Goal: Task Accomplishment & Management: Use online tool/utility

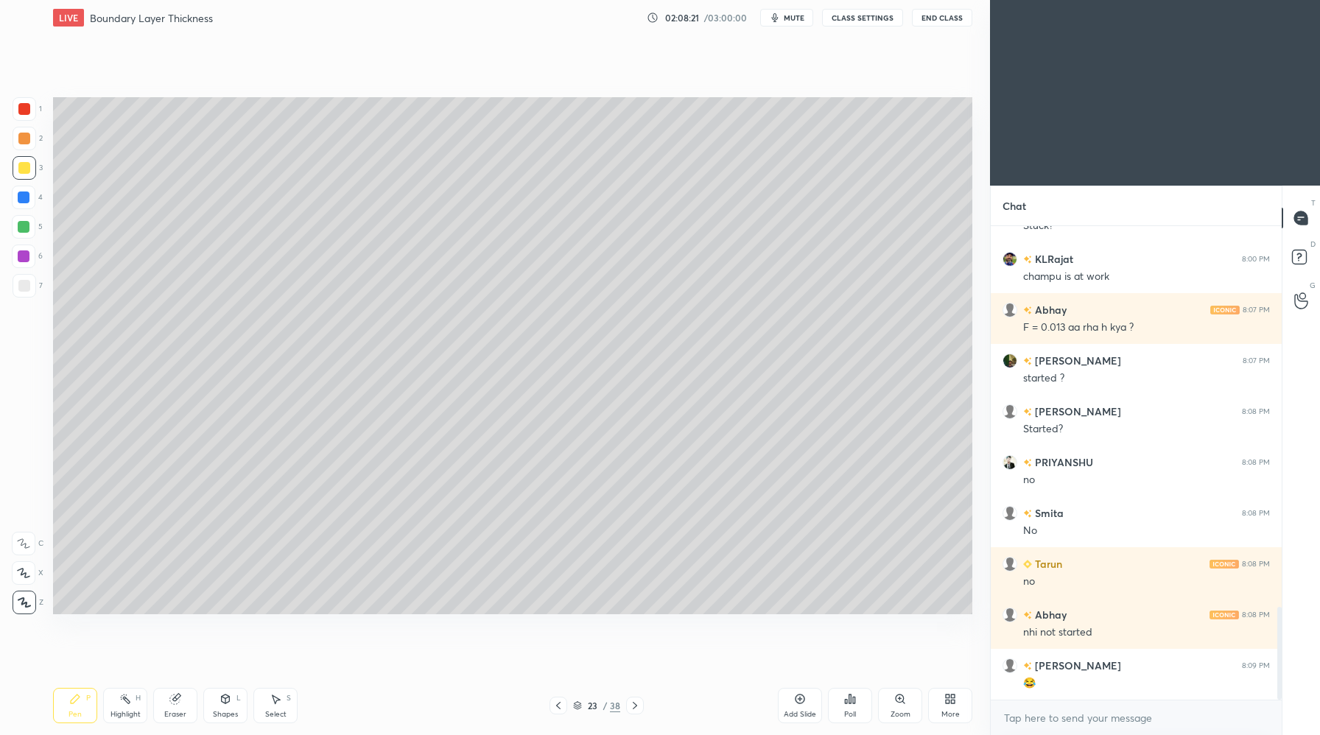
scroll to position [1999, 0]
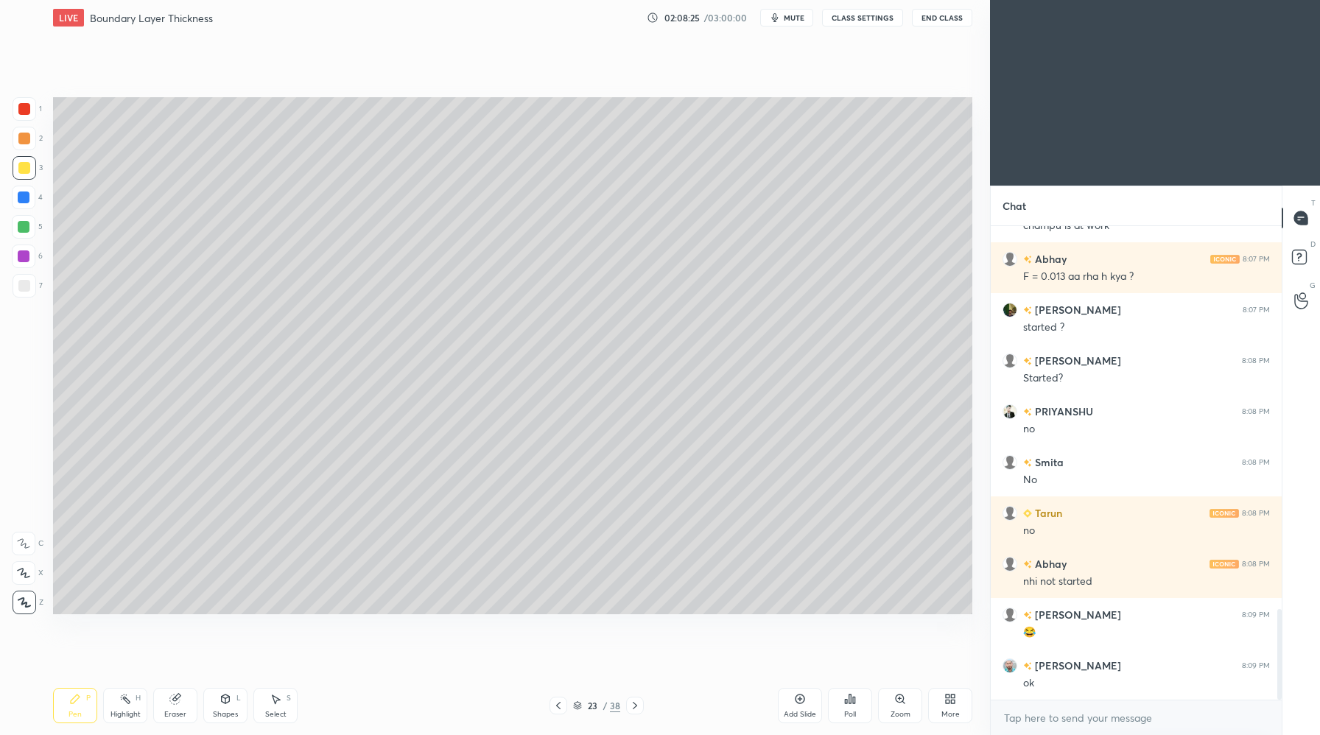
click at [762, 42] on div "Setting up your live class Poll for secs No correct answer Start poll" at bounding box center [512, 355] width 931 height 641
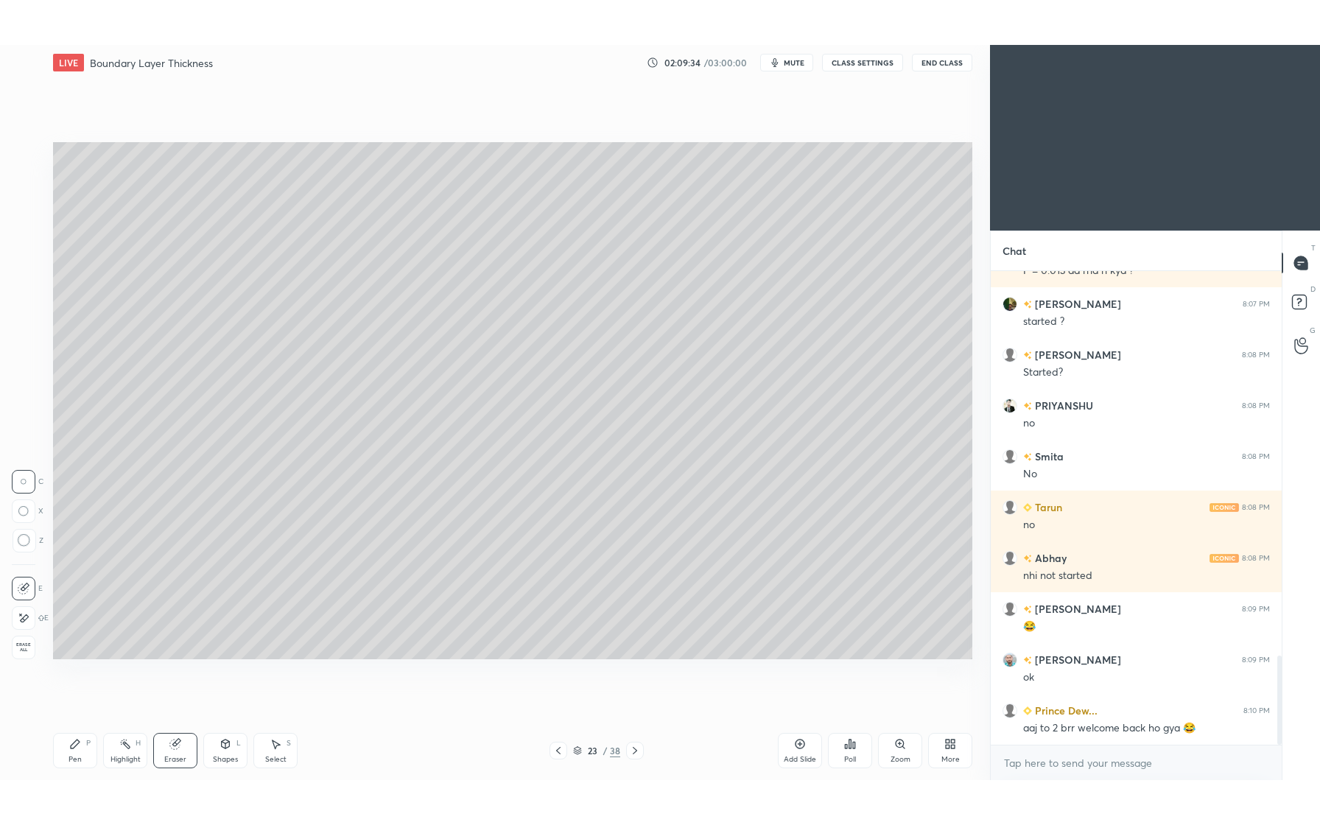
scroll to position [2065, 0]
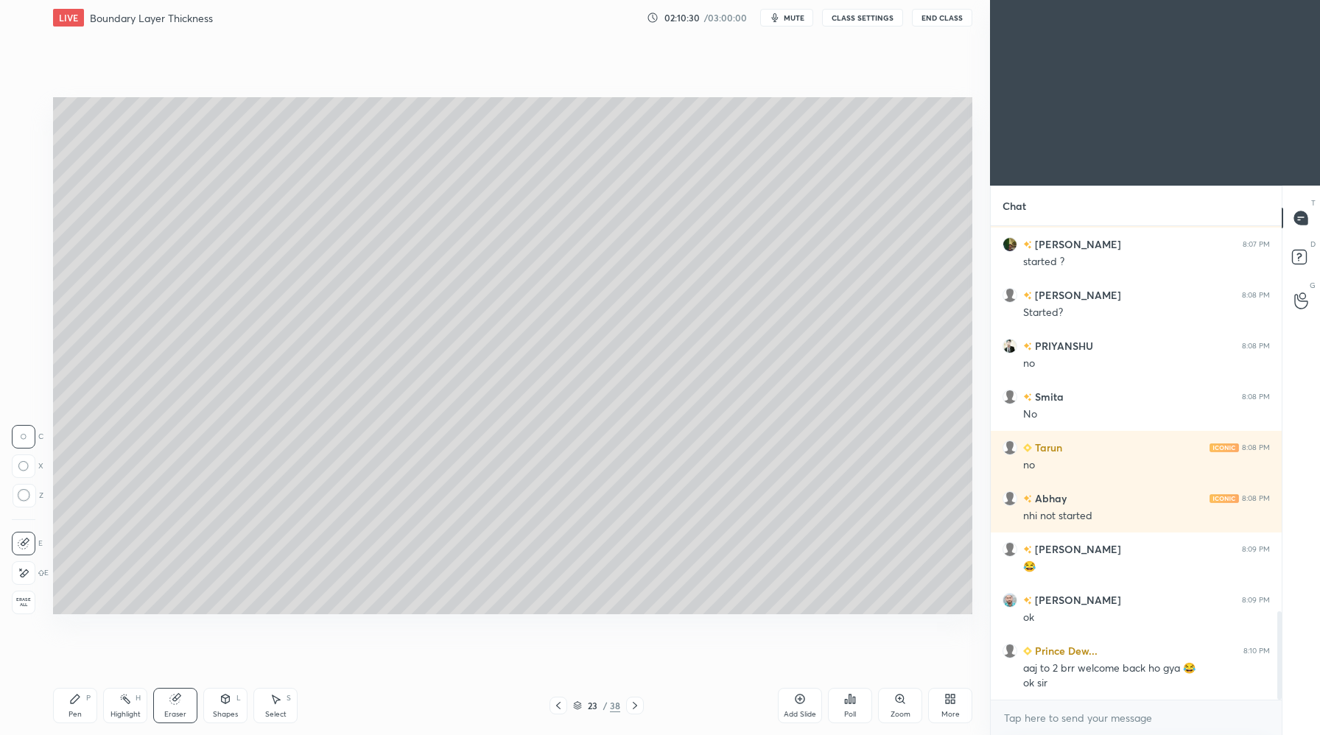
click at [230, 707] on div "Shapes L" at bounding box center [225, 705] width 44 height 35
click at [92, 709] on div "Pen P" at bounding box center [75, 705] width 44 height 35
click at [958, 717] on div "More" at bounding box center [950, 705] width 44 height 35
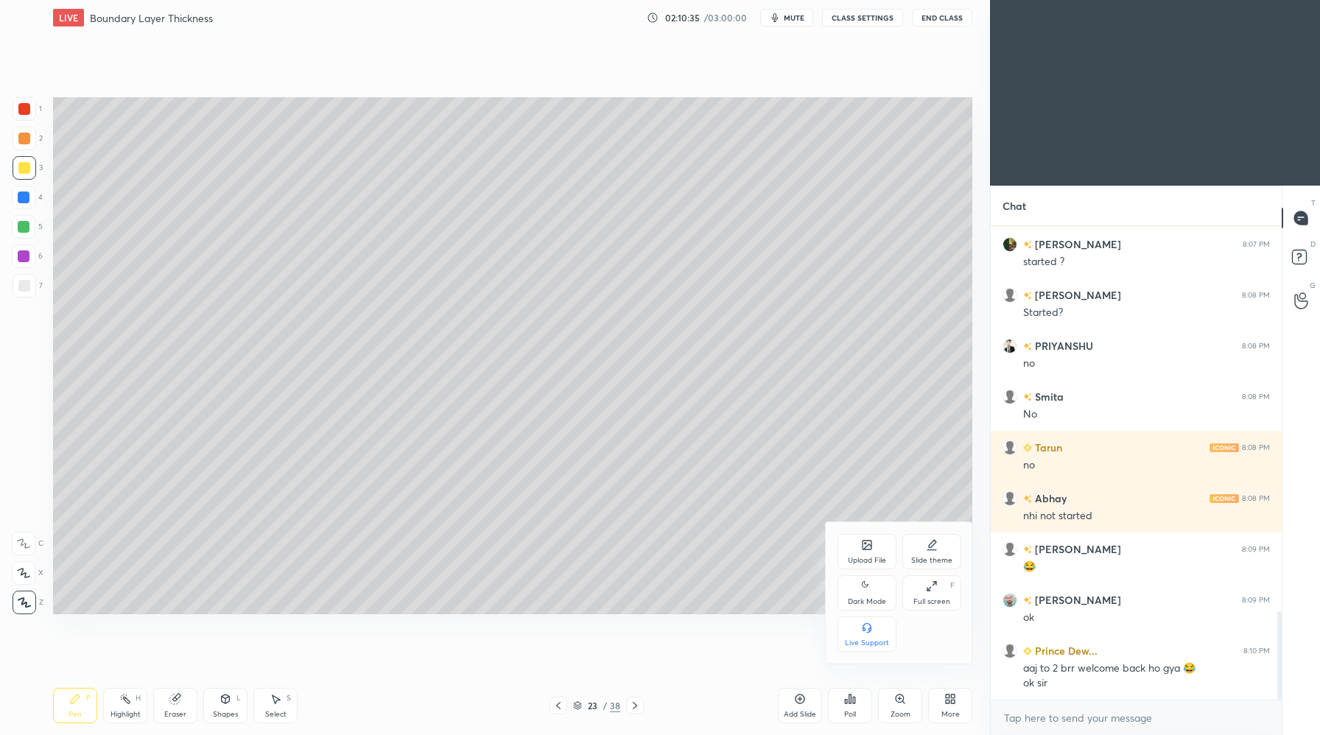
click at [873, 594] on div "Dark Mode" at bounding box center [866, 592] width 59 height 35
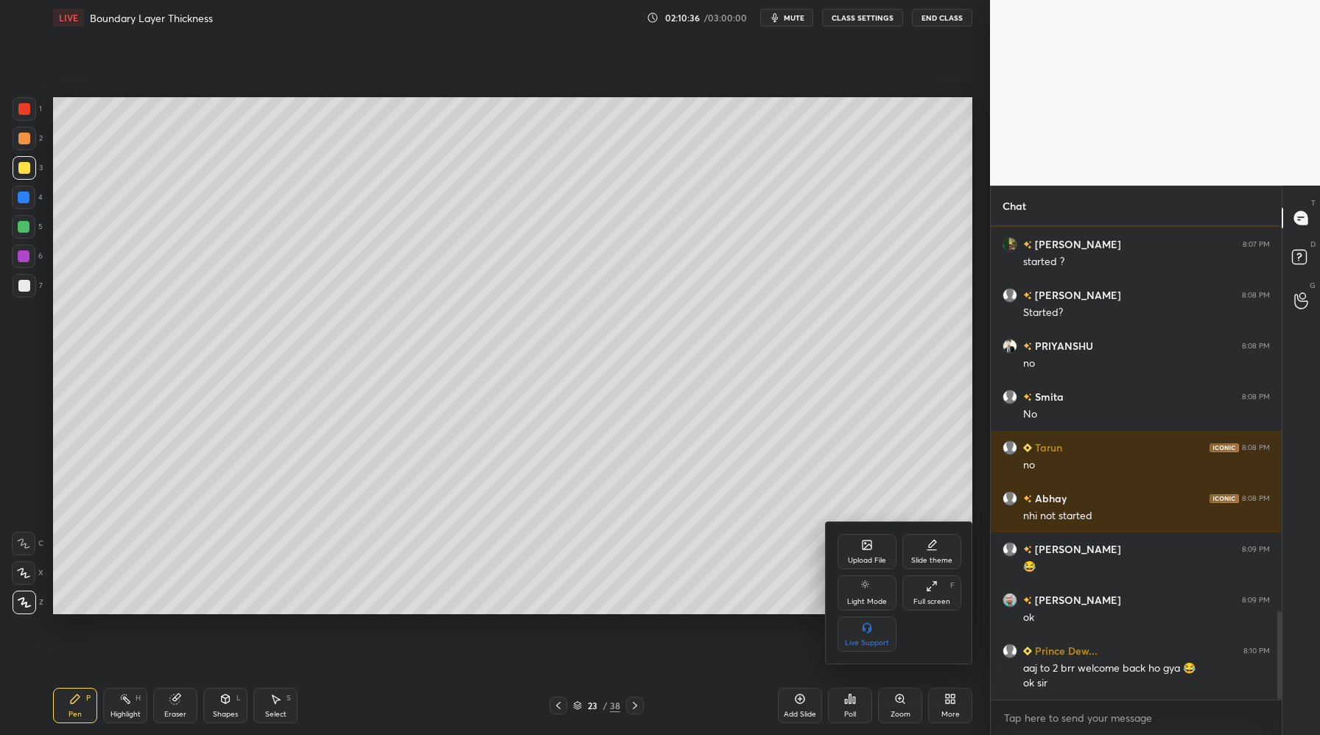
click at [932, 602] on div "Full screen" at bounding box center [931, 601] width 37 height 7
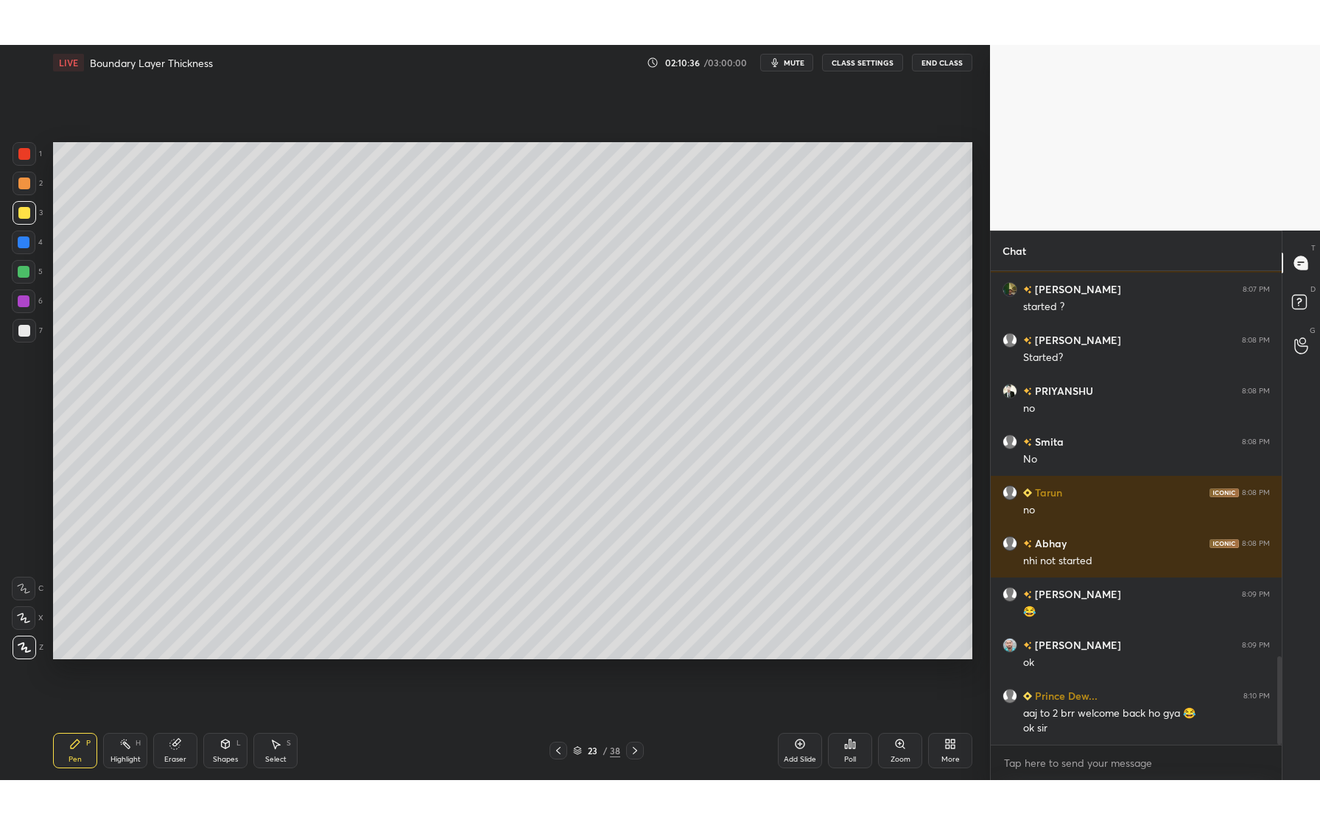
scroll to position [1975, 0]
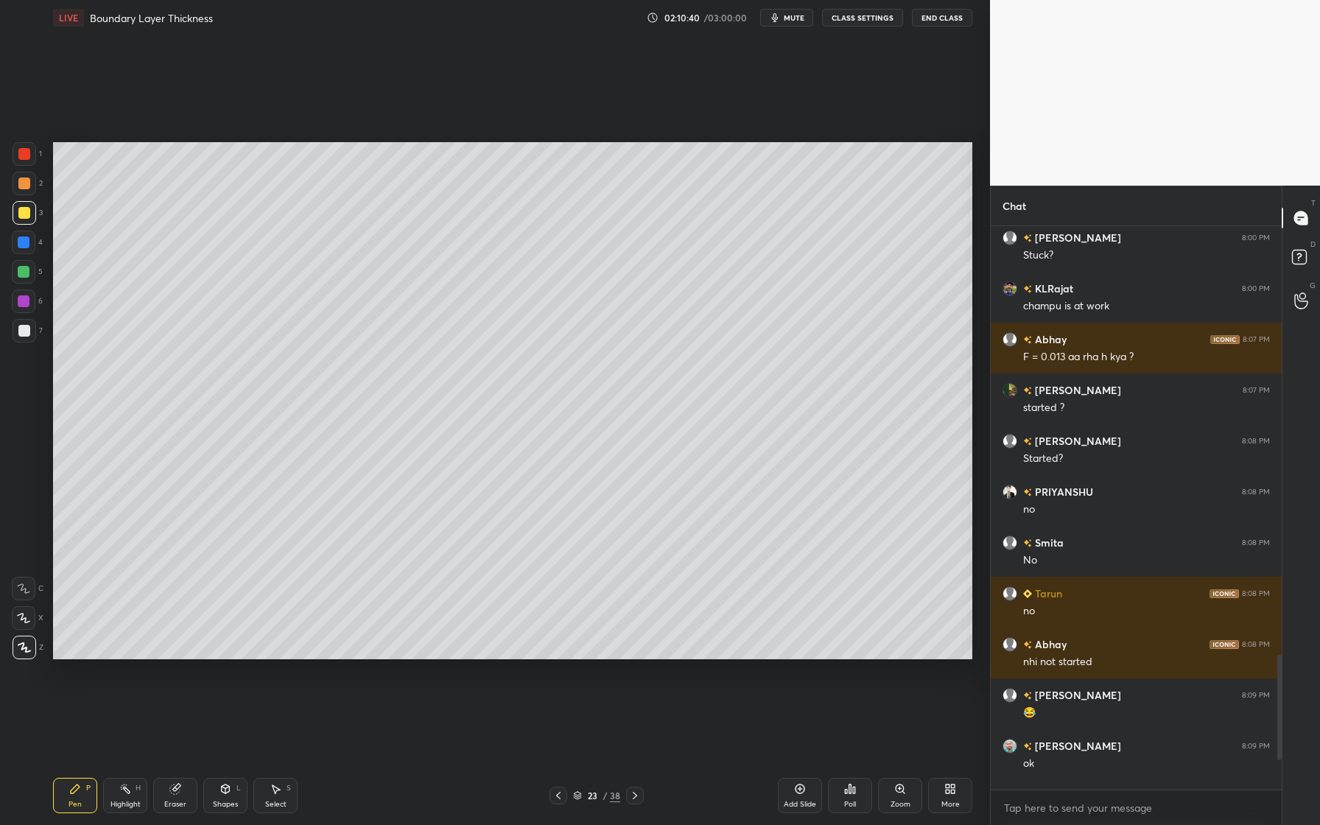
click at [32, 218] on div at bounding box center [25, 213] width 24 height 24
click at [29, 644] on icon at bounding box center [24, 647] width 13 height 10
click at [26, 275] on div at bounding box center [24, 272] width 12 height 12
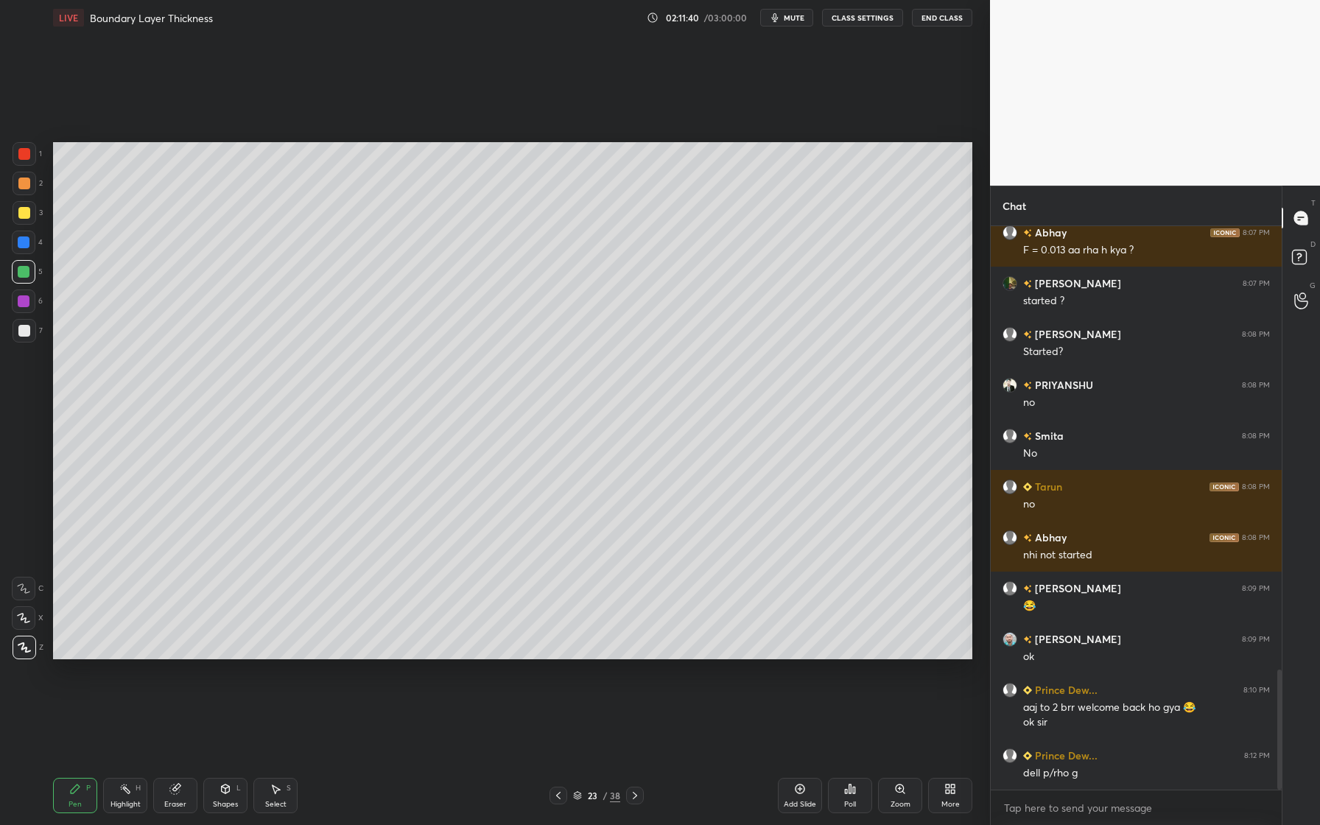
click at [32, 158] on div at bounding box center [25, 154] width 24 height 24
click at [30, 331] on div at bounding box center [25, 331] width 24 height 24
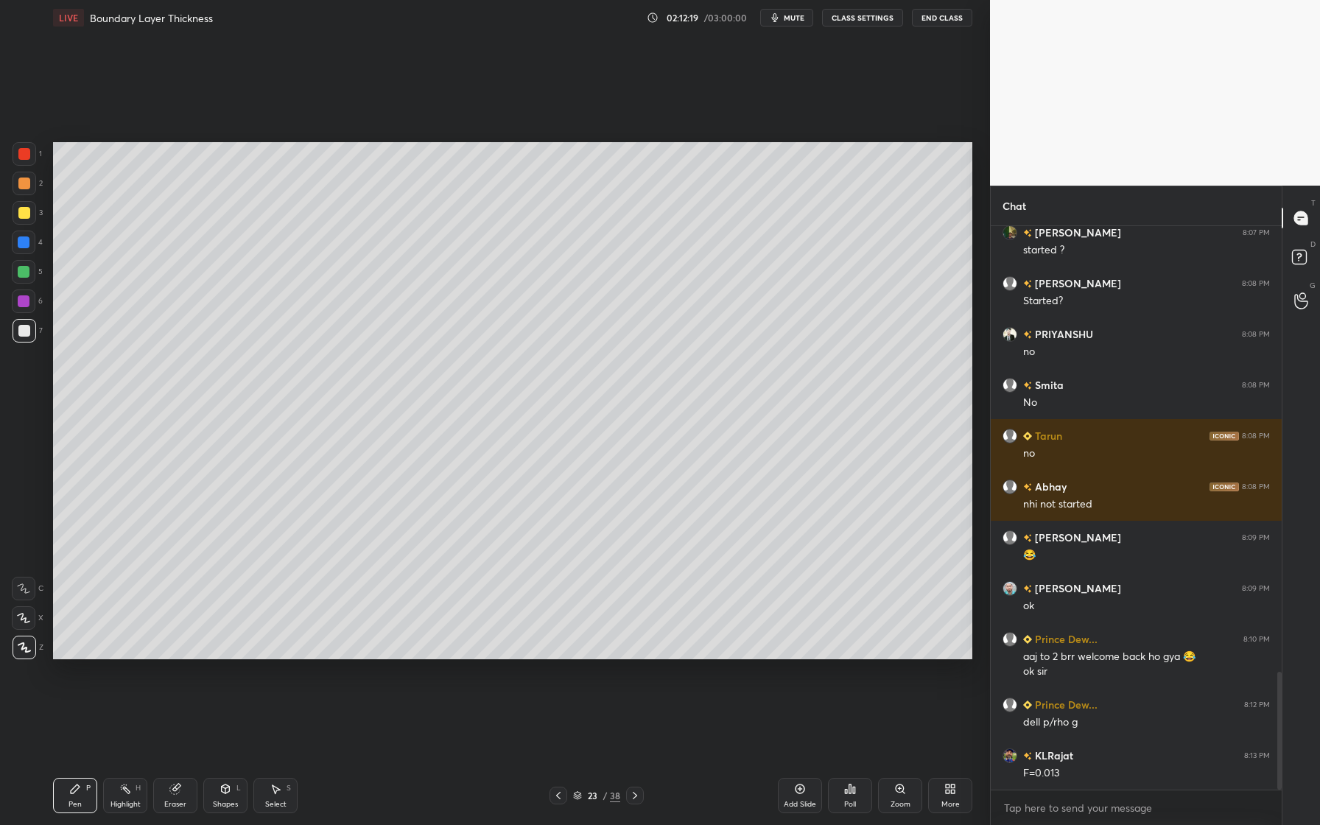
click at [173, 734] on icon at bounding box center [175, 789] width 10 height 10
drag, startPoint x: 77, startPoint y: 798, endPoint x: 80, endPoint y: 809, distance: 10.7
click at [77, 734] on div "Pen" at bounding box center [74, 804] width 13 height 7
click at [169, 734] on div "Eraser" at bounding box center [175, 795] width 44 height 35
click at [230, 734] on icon at bounding box center [225, 789] width 12 height 12
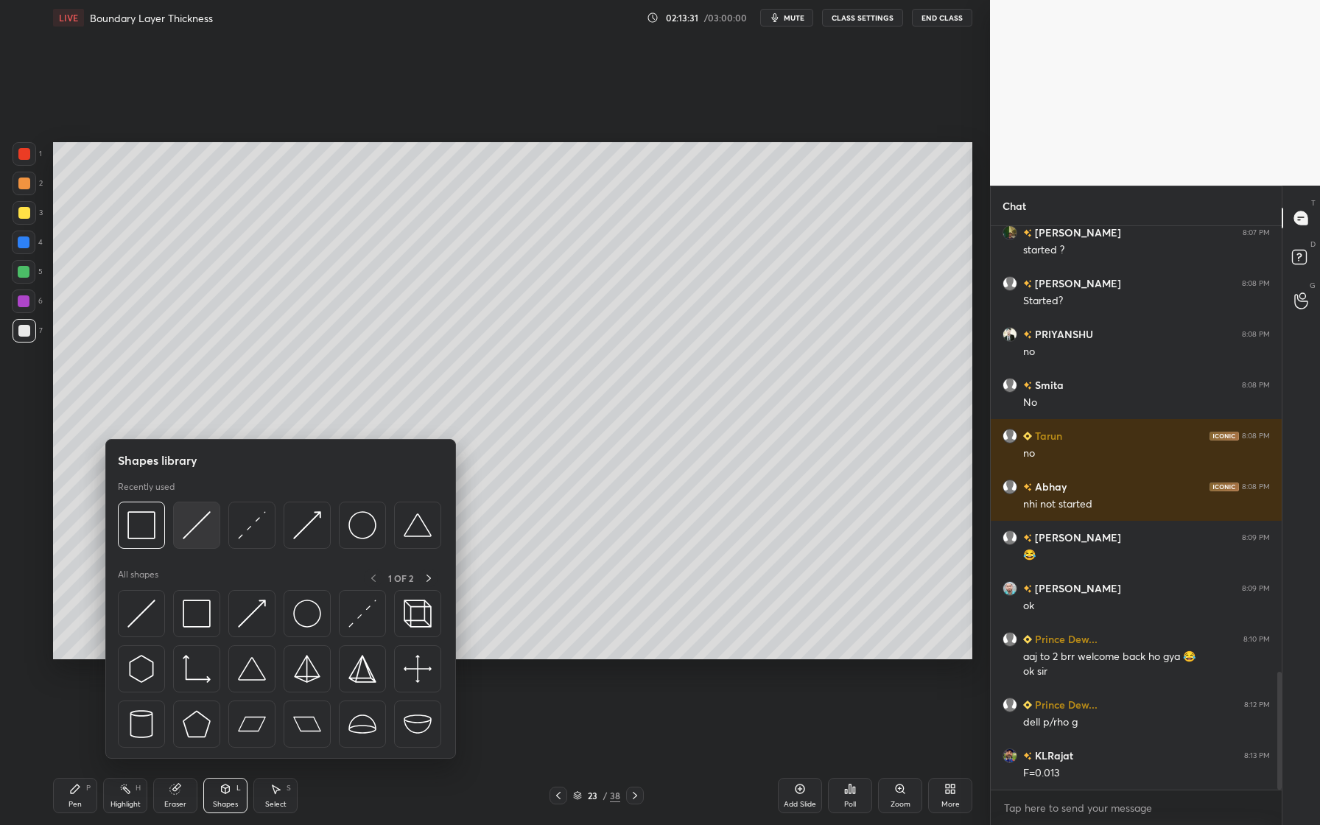
click at [189, 530] on img at bounding box center [197, 525] width 28 height 28
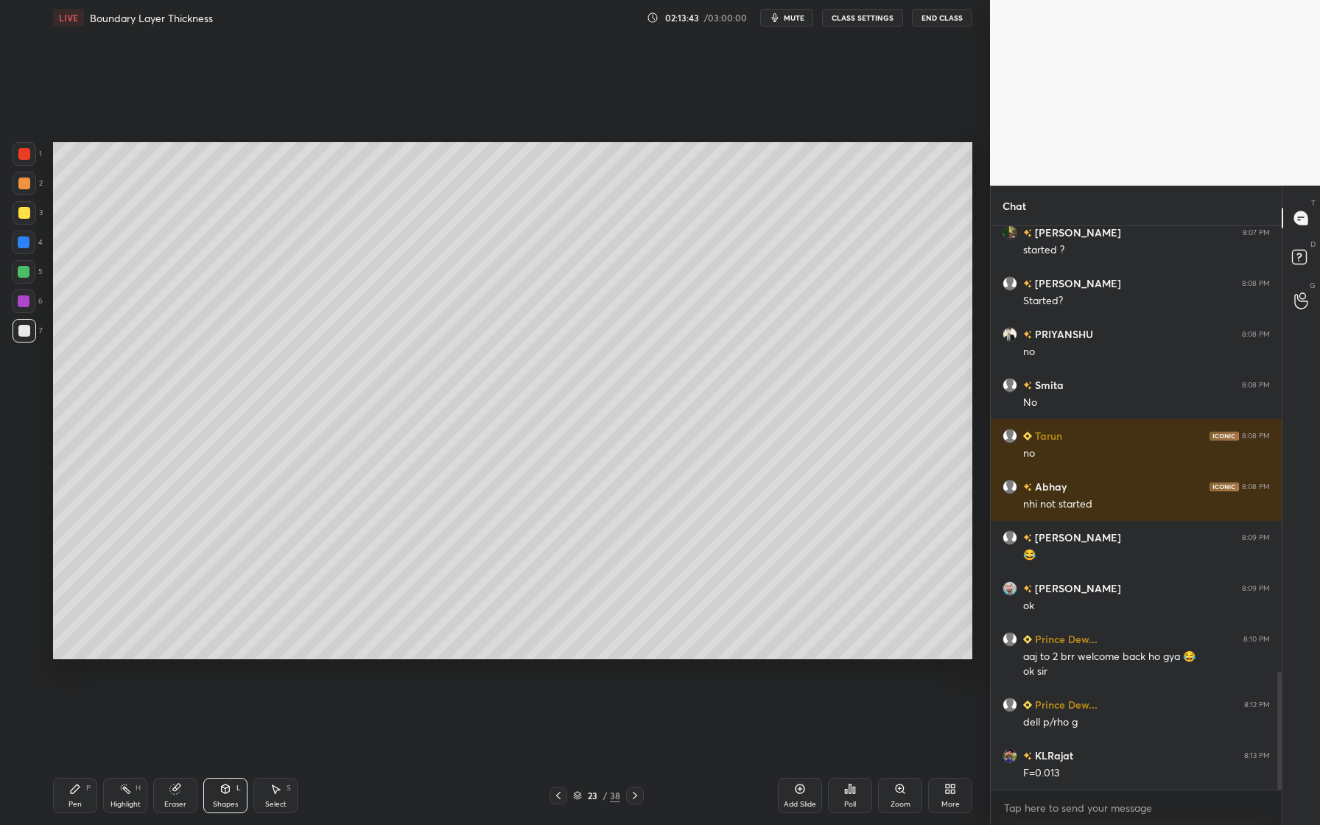
click at [77, 734] on div "Pen" at bounding box center [74, 804] width 13 height 7
click at [219, 734] on div "Shapes" at bounding box center [225, 804] width 25 height 7
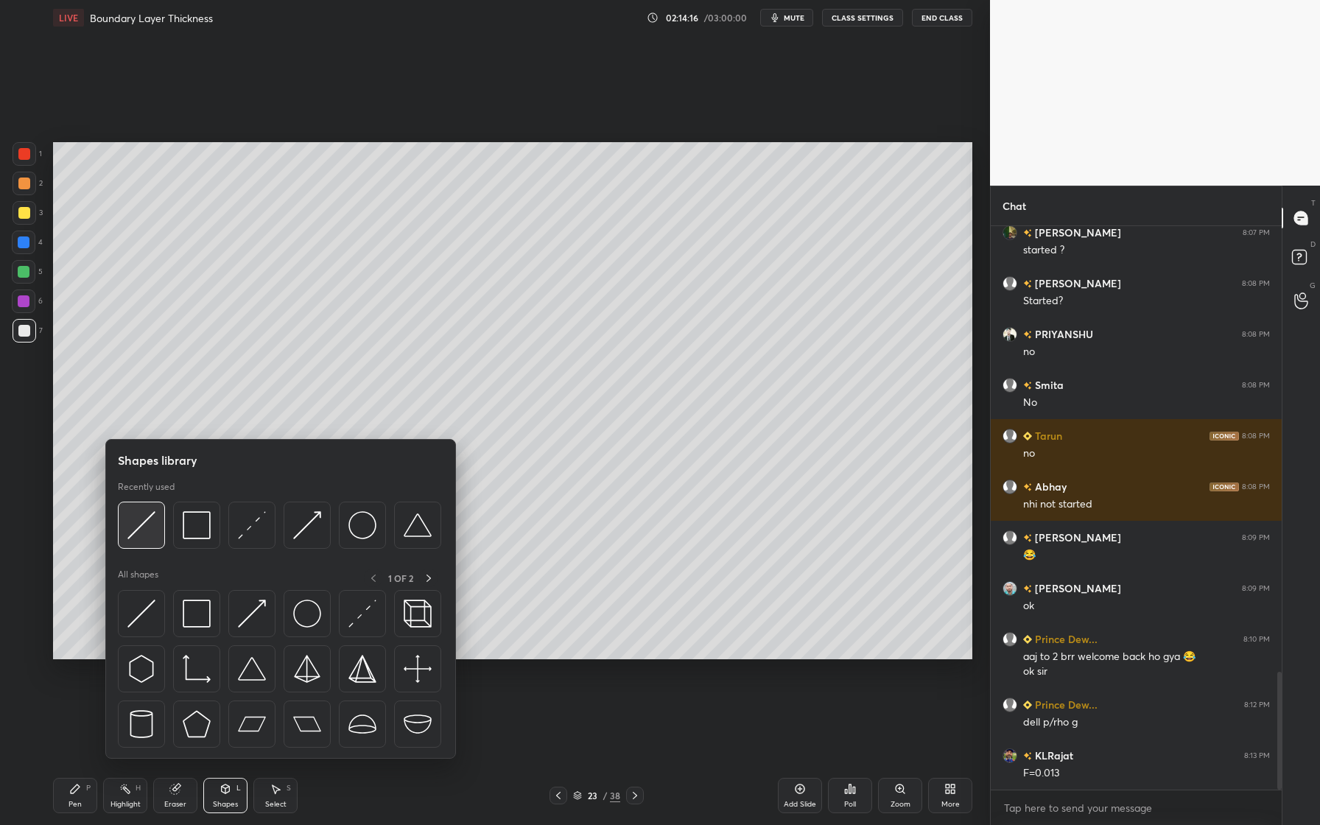
click at [158, 538] on div at bounding box center [141, 525] width 47 height 47
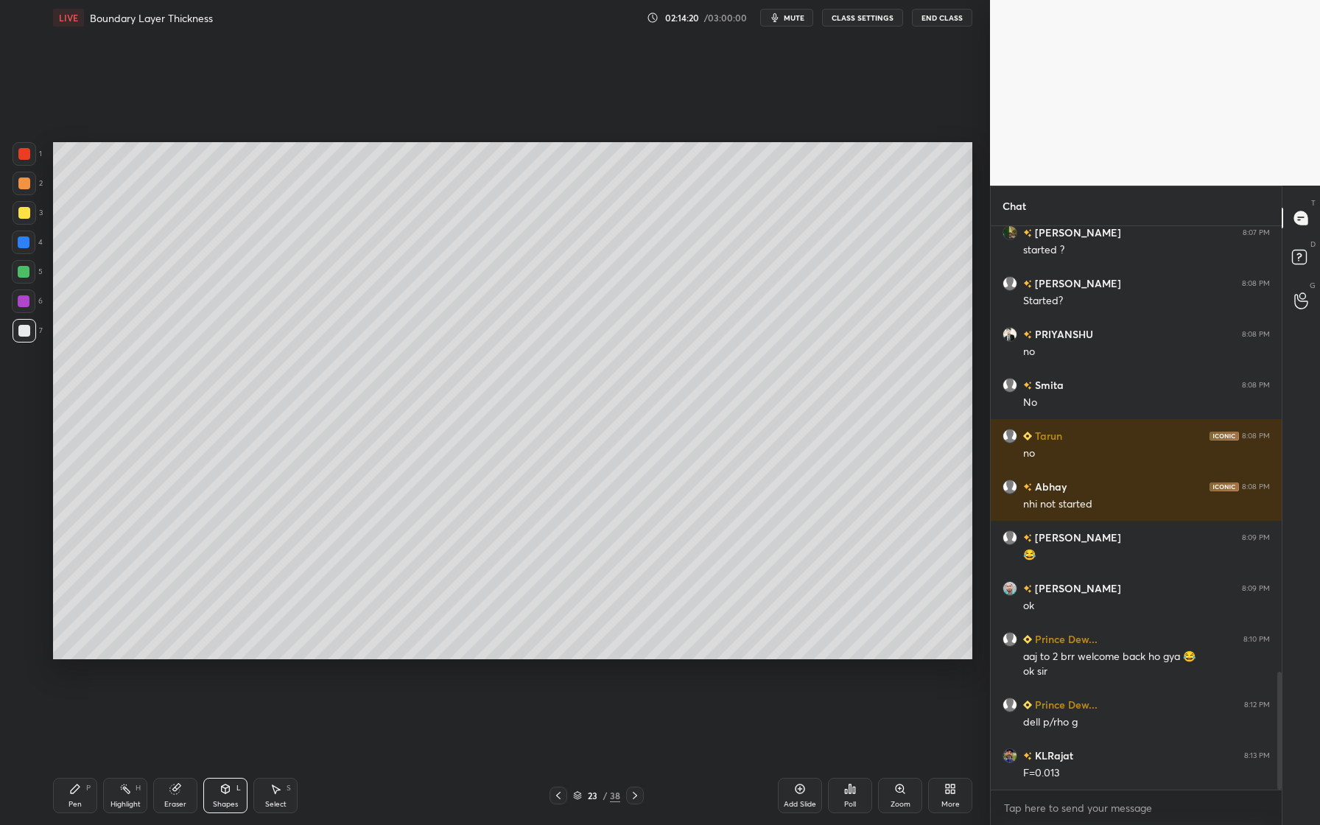
click at [77, 734] on div "Pen" at bounding box center [74, 804] width 13 height 7
click at [560, 734] on icon at bounding box center [558, 796] width 12 height 12
click at [558, 734] on icon at bounding box center [558, 796] width 12 height 12
click at [558, 734] on icon at bounding box center [558, 795] width 4 height 7
click at [636, 734] on icon at bounding box center [635, 795] width 4 height 7
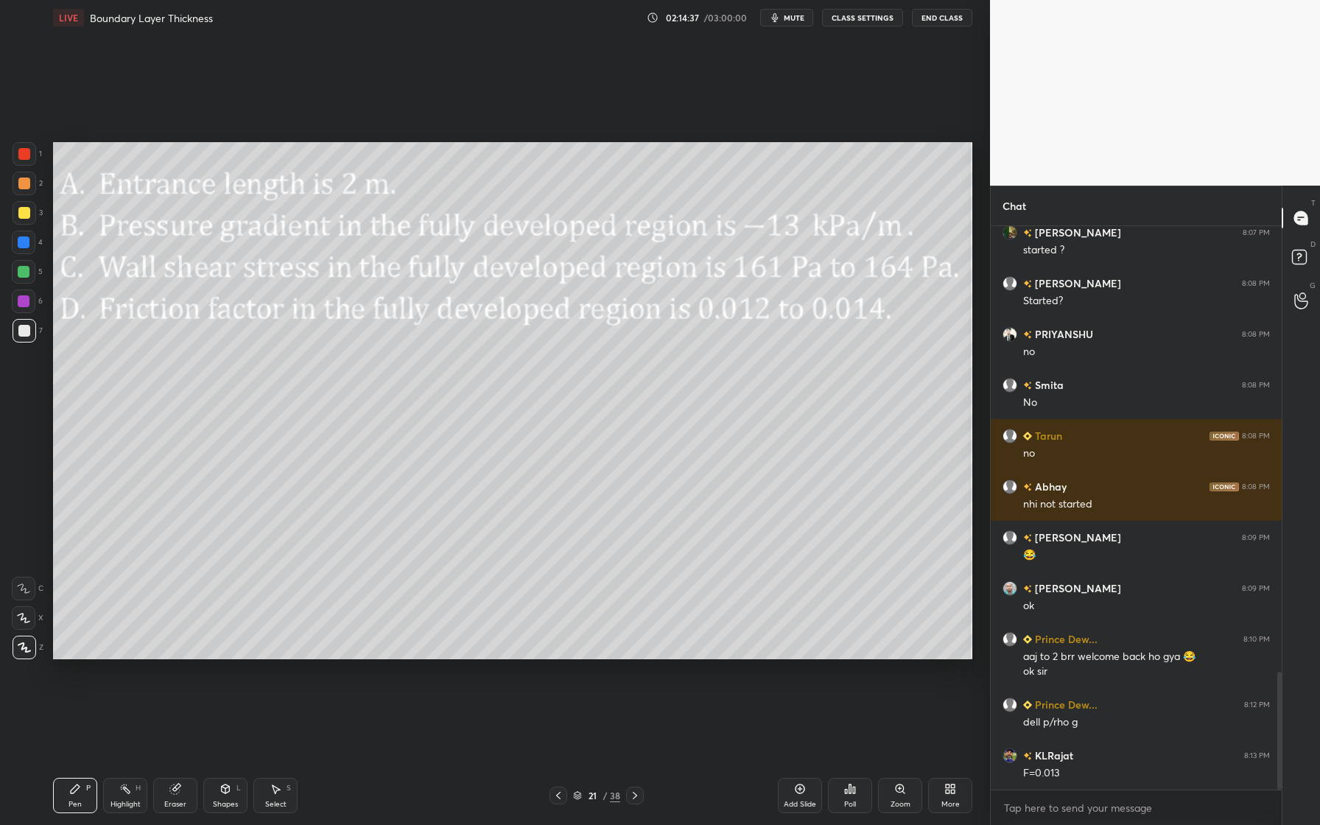
click at [639, 734] on icon at bounding box center [635, 796] width 12 height 12
drag, startPoint x: 638, startPoint y: 798, endPoint x: 639, endPoint y: 806, distance: 8.1
click at [638, 734] on icon at bounding box center [635, 796] width 12 height 12
click at [639, 734] on icon at bounding box center [635, 796] width 12 height 12
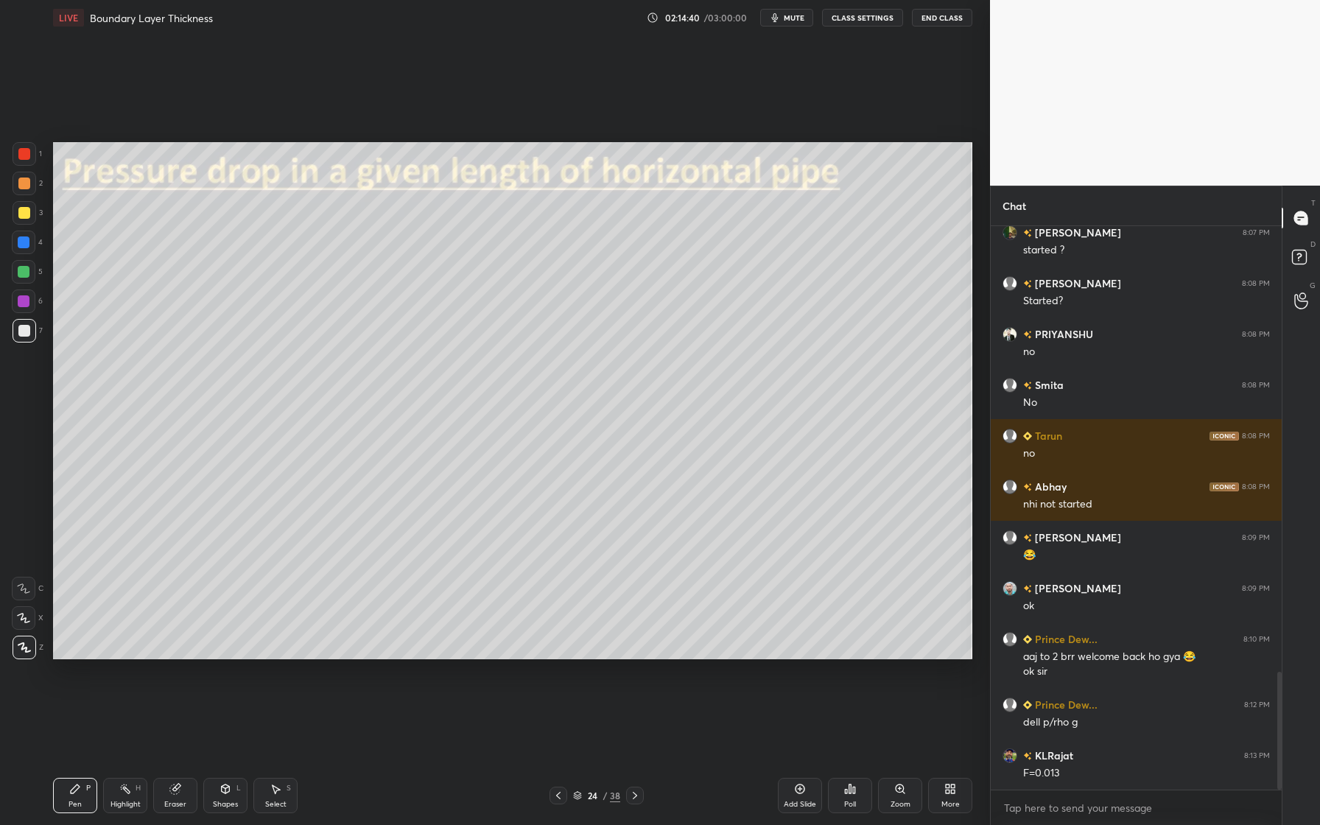
click at [561, 734] on icon at bounding box center [558, 796] width 12 height 12
click at [31, 325] on div at bounding box center [25, 331] width 24 height 24
click at [224, 734] on div "Shapes" at bounding box center [225, 804] width 25 height 7
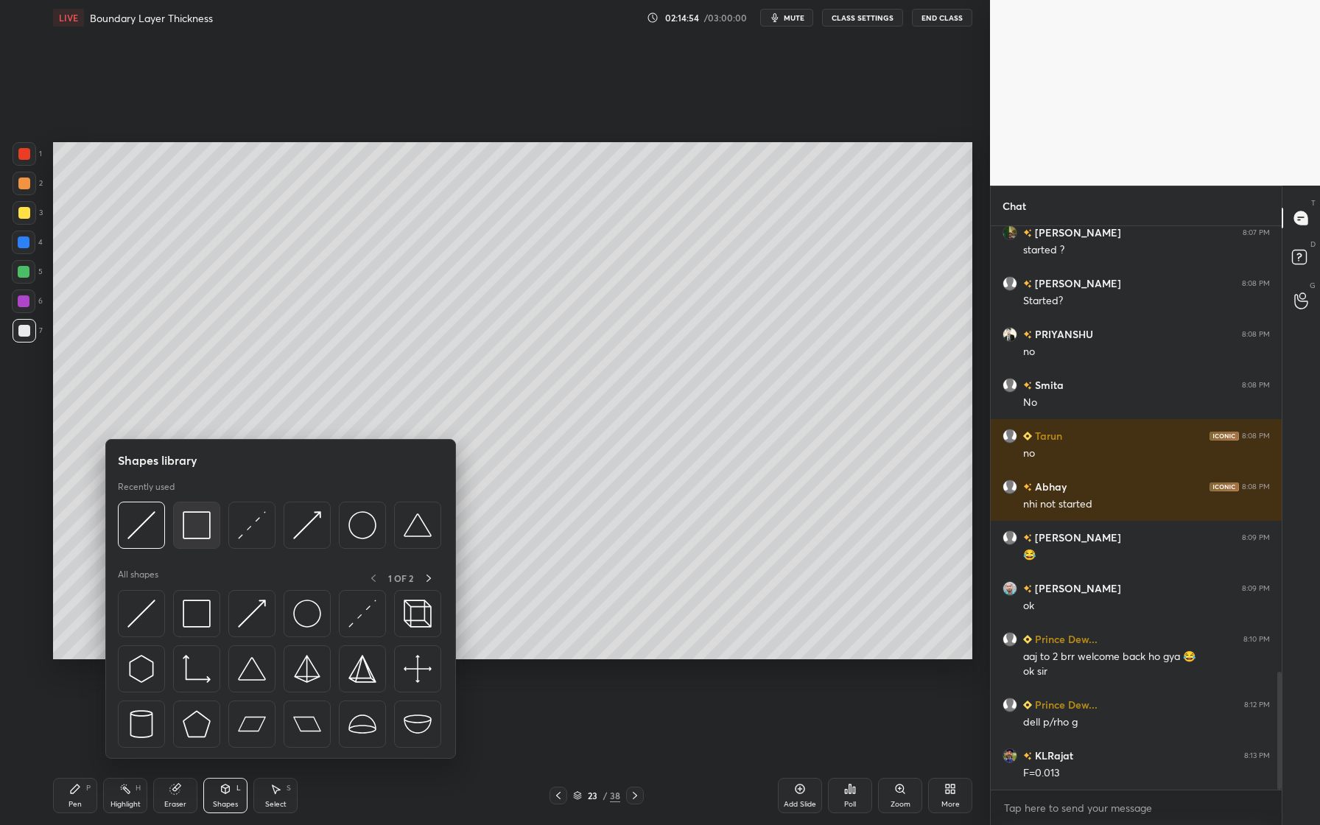
click at [197, 540] on div at bounding box center [196, 525] width 47 height 47
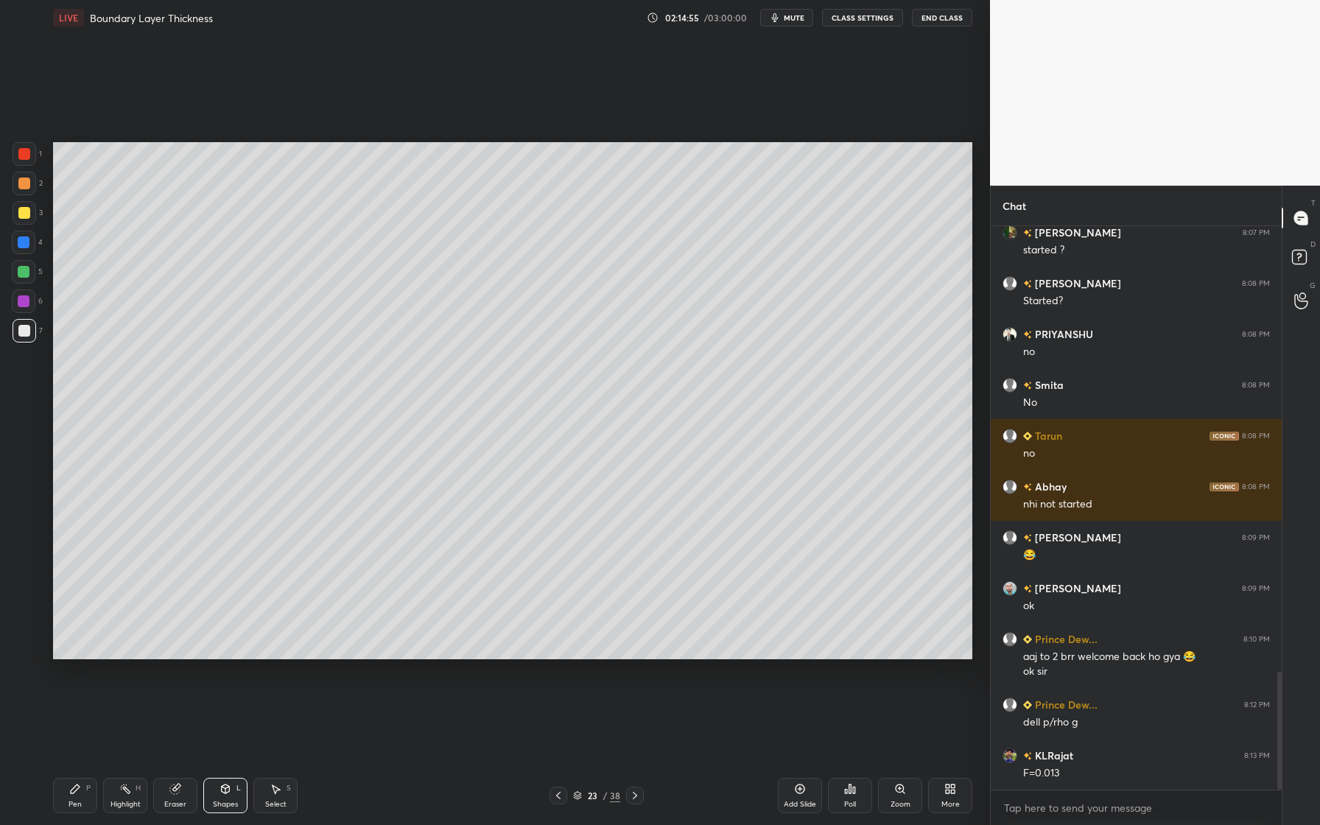
drag, startPoint x: 28, startPoint y: 275, endPoint x: 41, endPoint y: 320, distance: 46.8
click at [29, 276] on div at bounding box center [24, 272] width 24 height 24
click at [560, 734] on icon at bounding box center [558, 796] width 12 height 12
click at [561, 734] on icon at bounding box center [558, 796] width 12 height 12
click at [22, 270] on div at bounding box center [24, 272] width 12 height 12
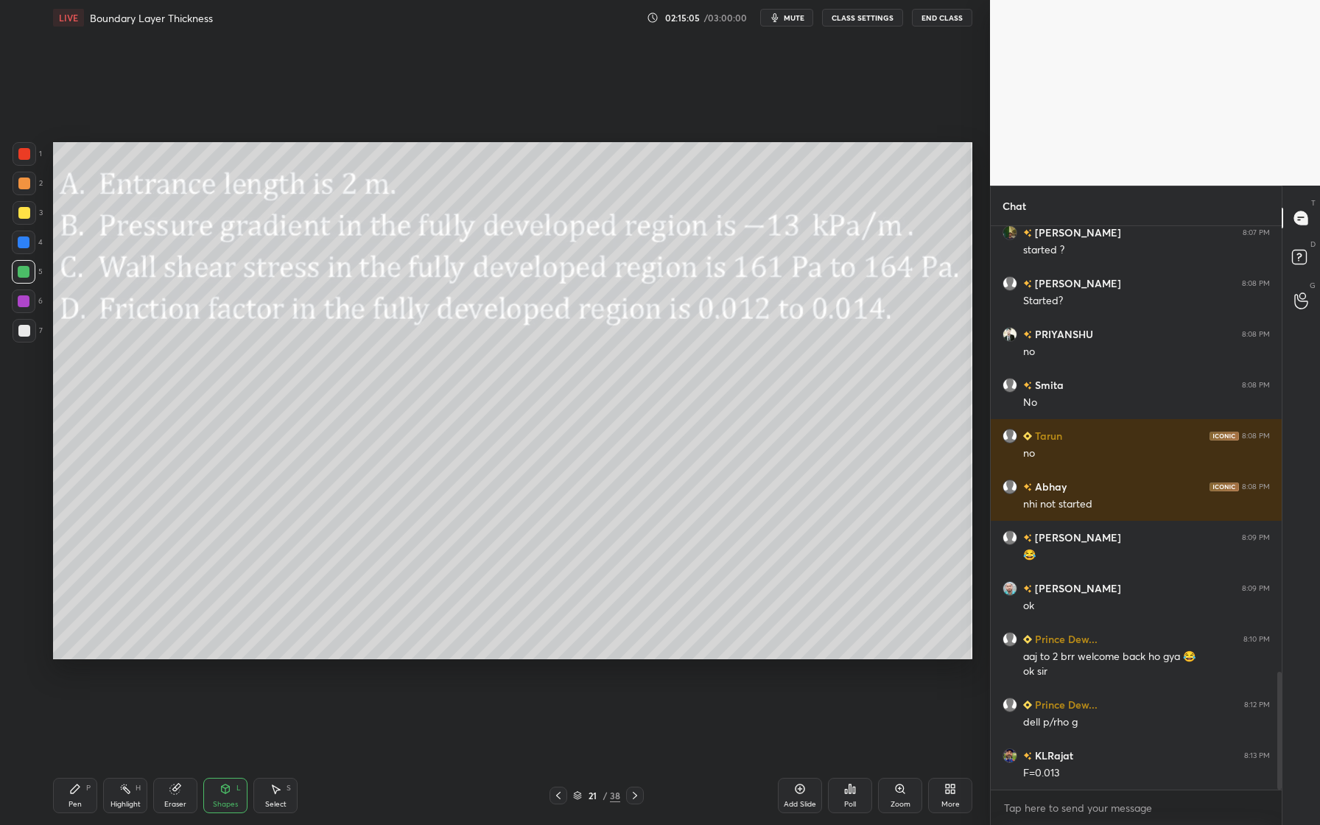
click at [83, 734] on div "Pen P" at bounding box center [75, 795] width 44 height 35
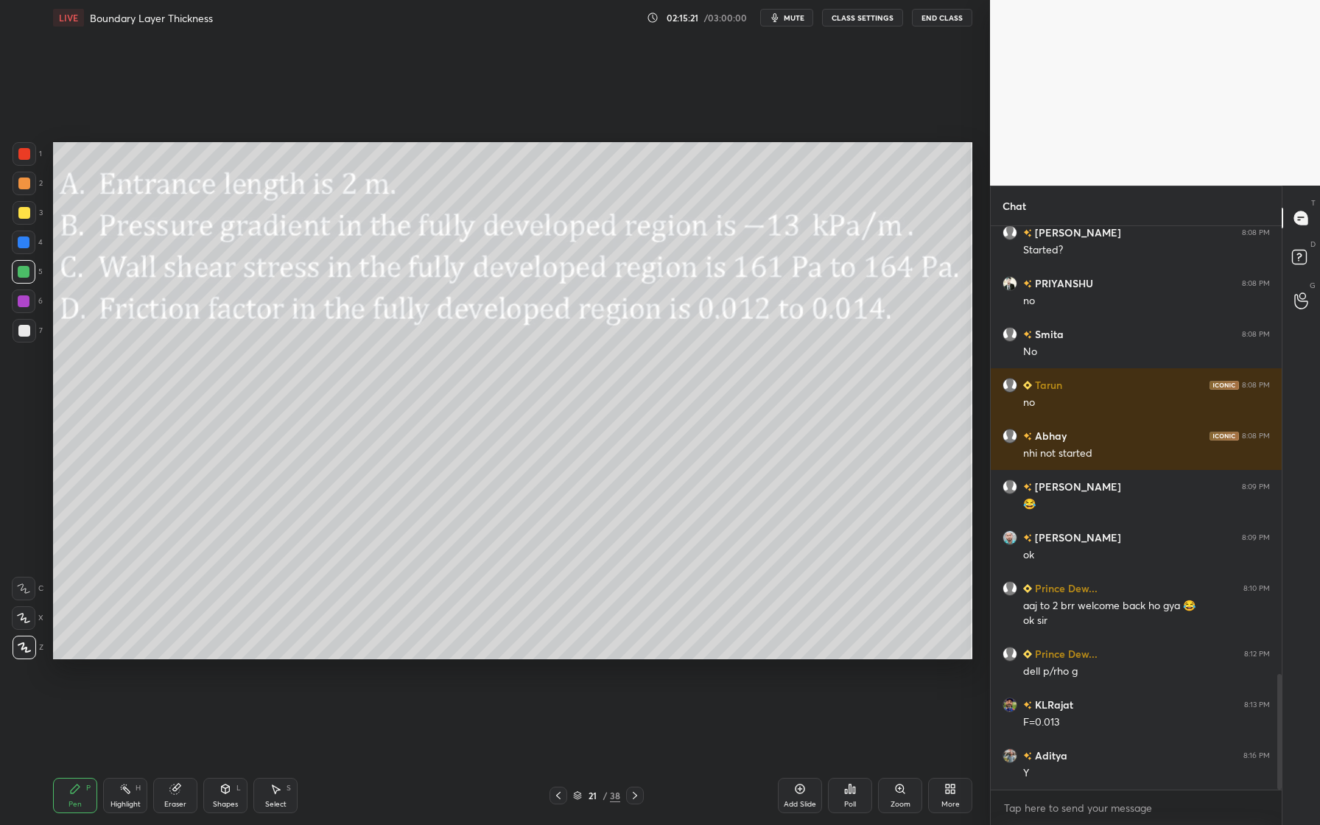
scroll to position [2234, 0]
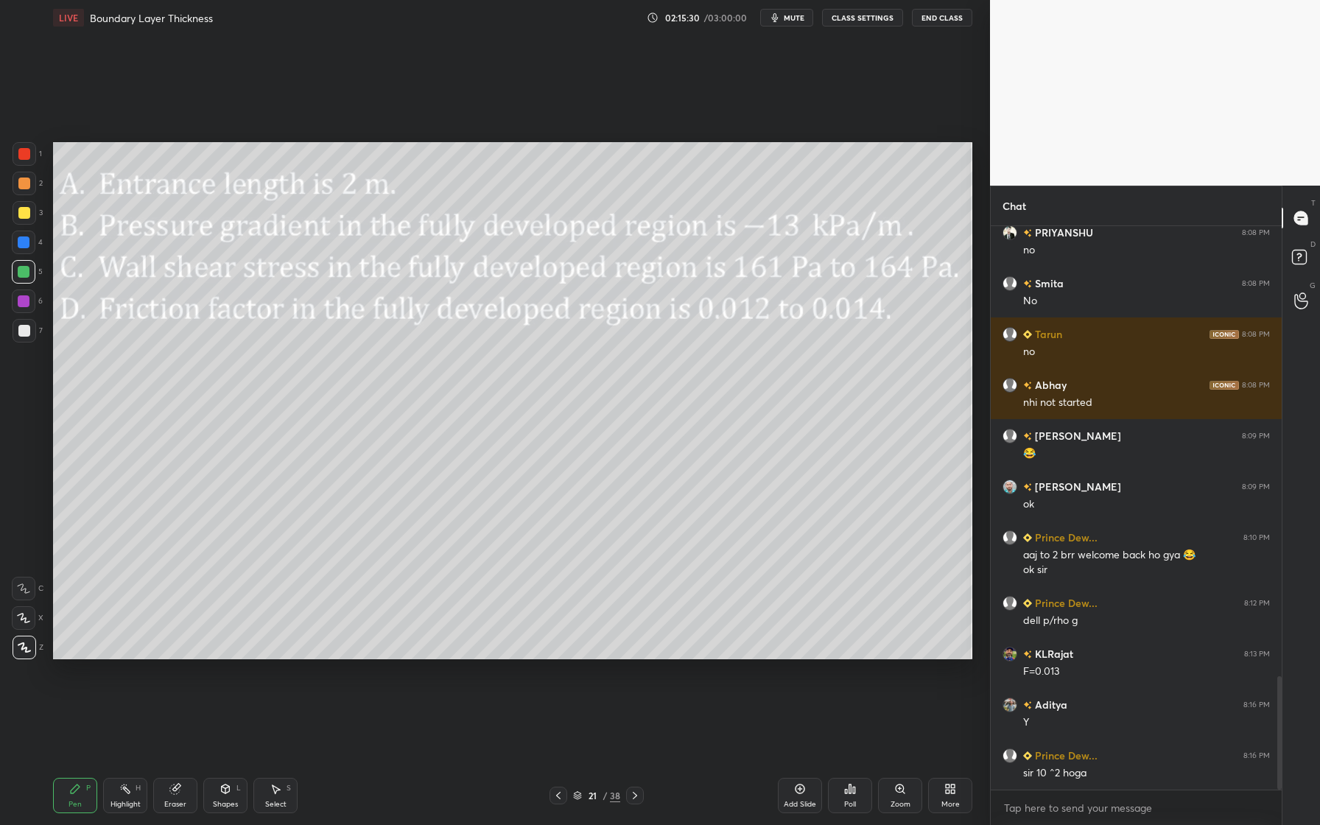
click at [563, 734] on icon at bounding box center [558, 796] width 12 height 12
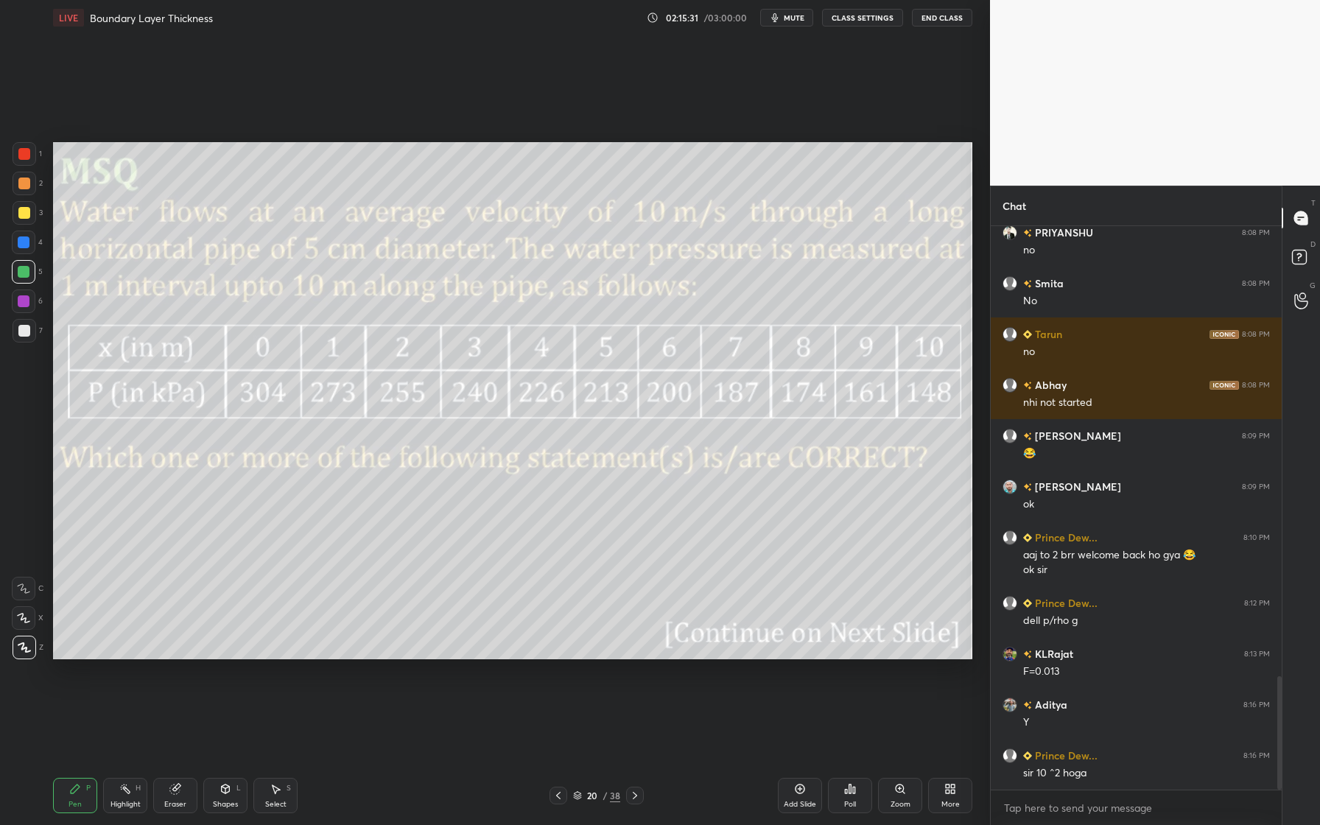
click at [636, 734] on icon at bounding box center [635, 796] width 12 height 12
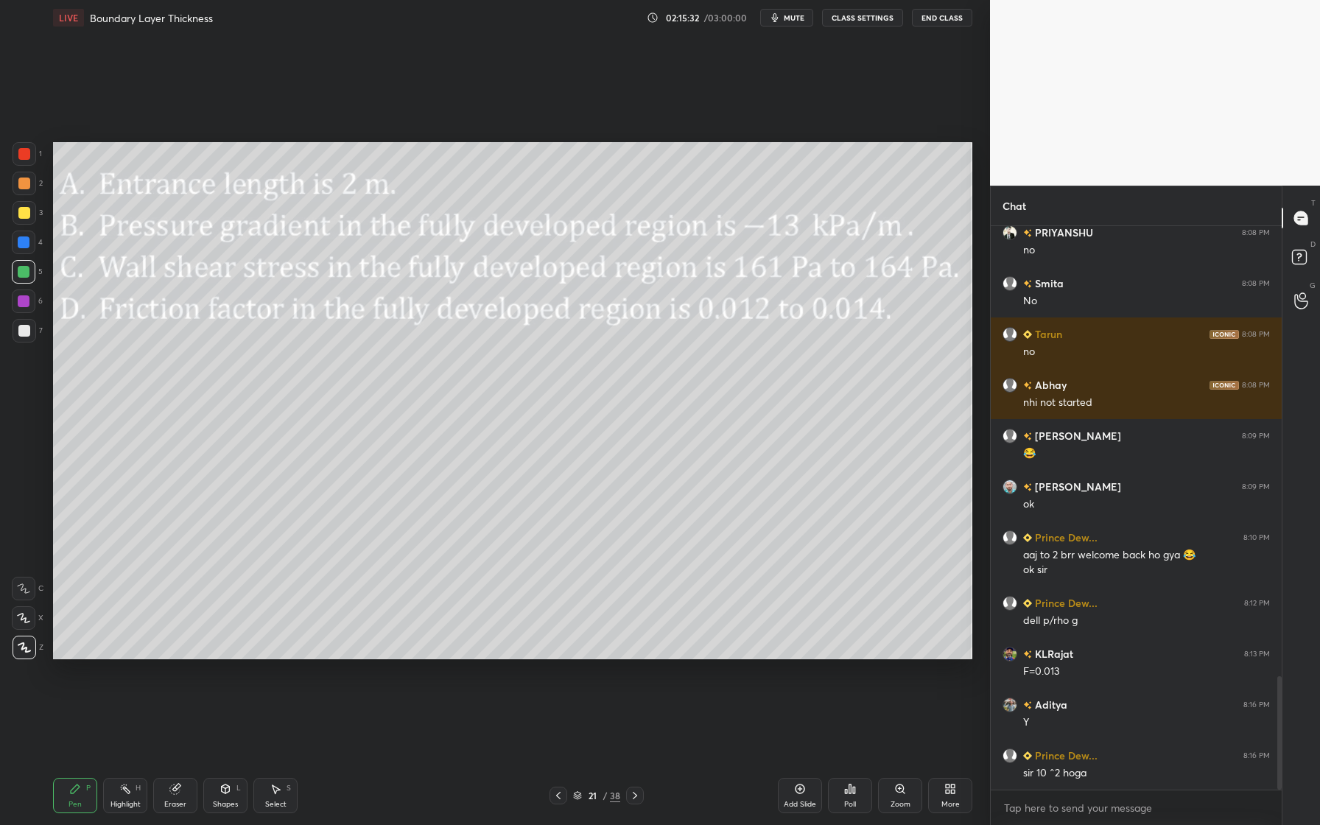
click at [636, 734] on icon at bounding box center [635, 796] width 12 height 12
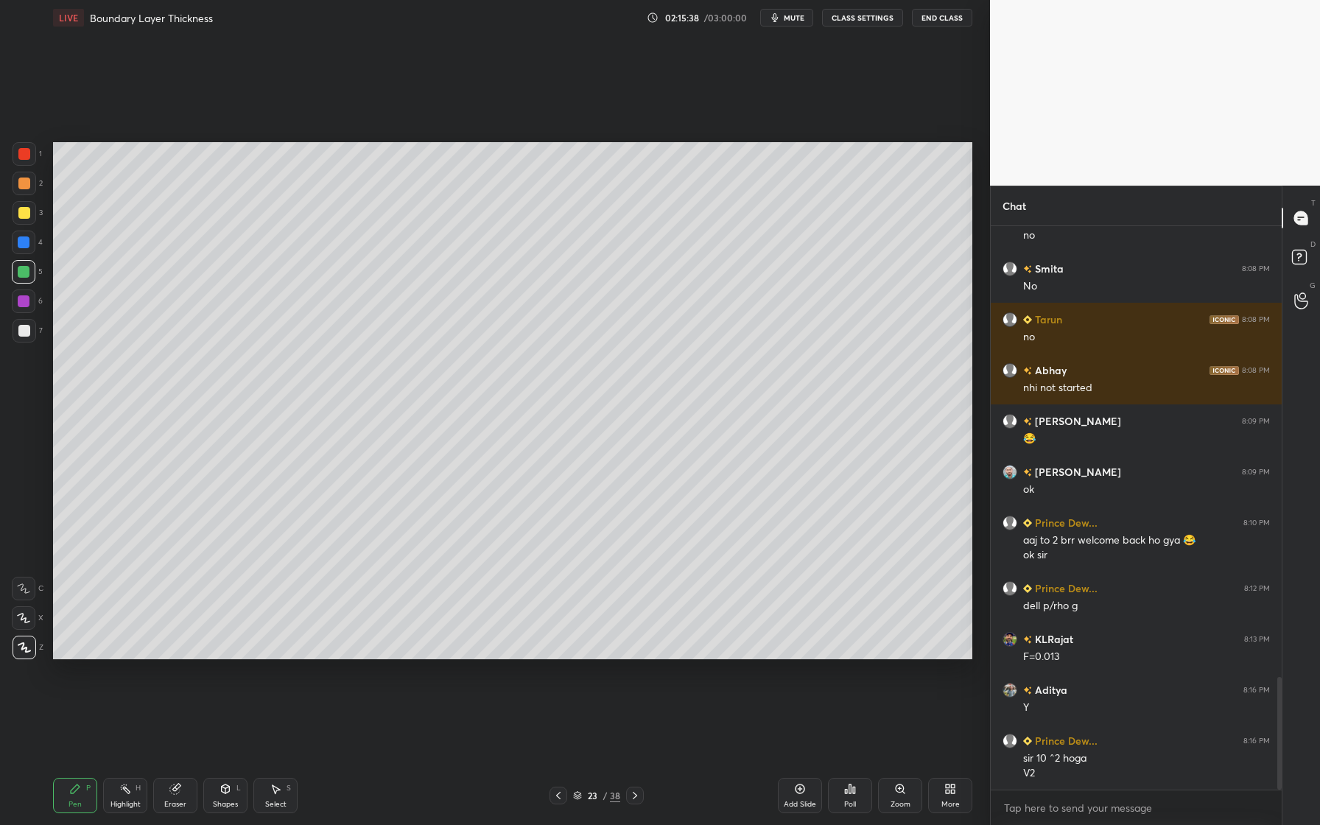
drag, startPoint x: 20, startPoint y: 331, endPoint x: 36, endPoint y: 331, distance: 16.2
click at [20, 331] on div at bounding box center [24, 331] width 12 height 12
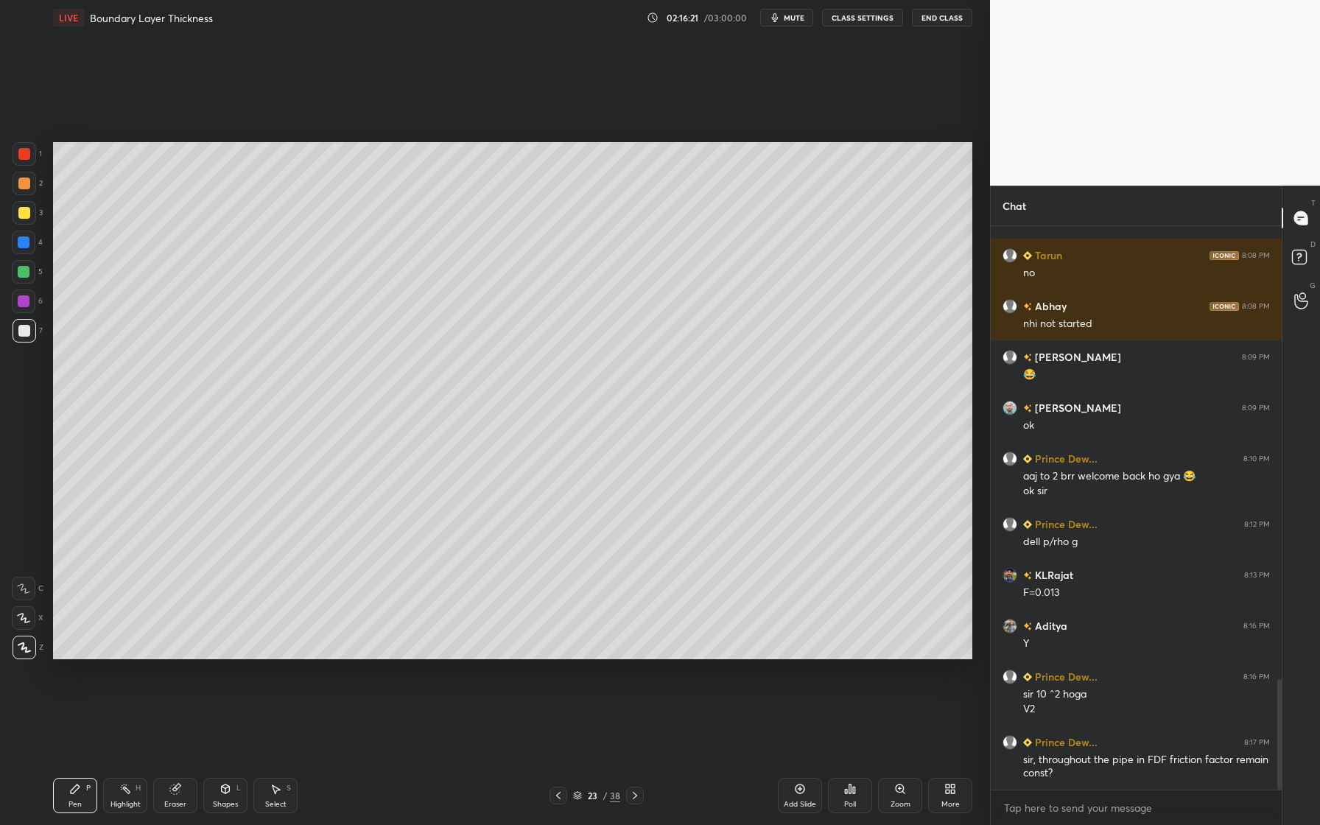
click at [635, 734] on icon at bounding box center [635, 796] width 12 height 12
click at [24, 275] on div at bounding box center [24, 272] width 12 height 12
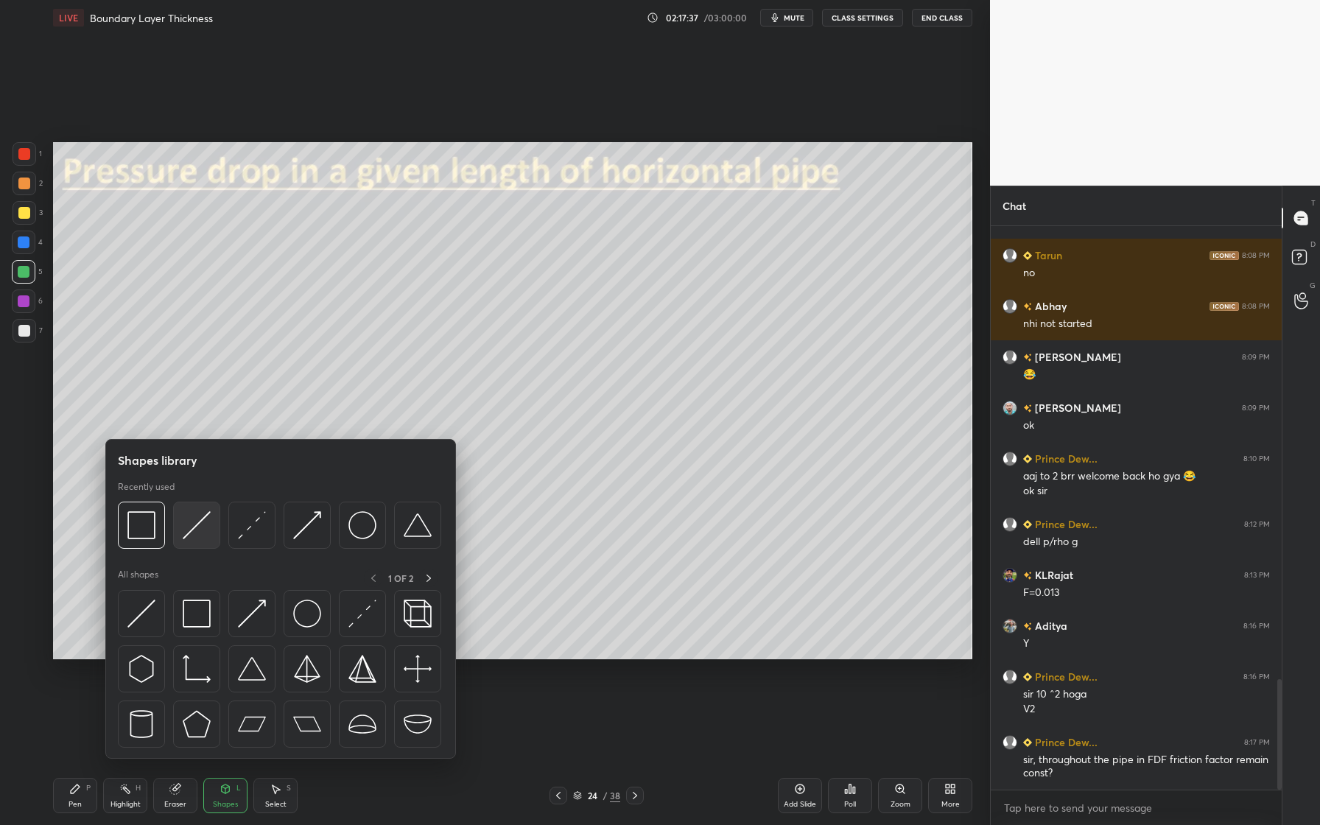
click at [187, 540] on div at bounding box center [196, 525] width 47 height 47
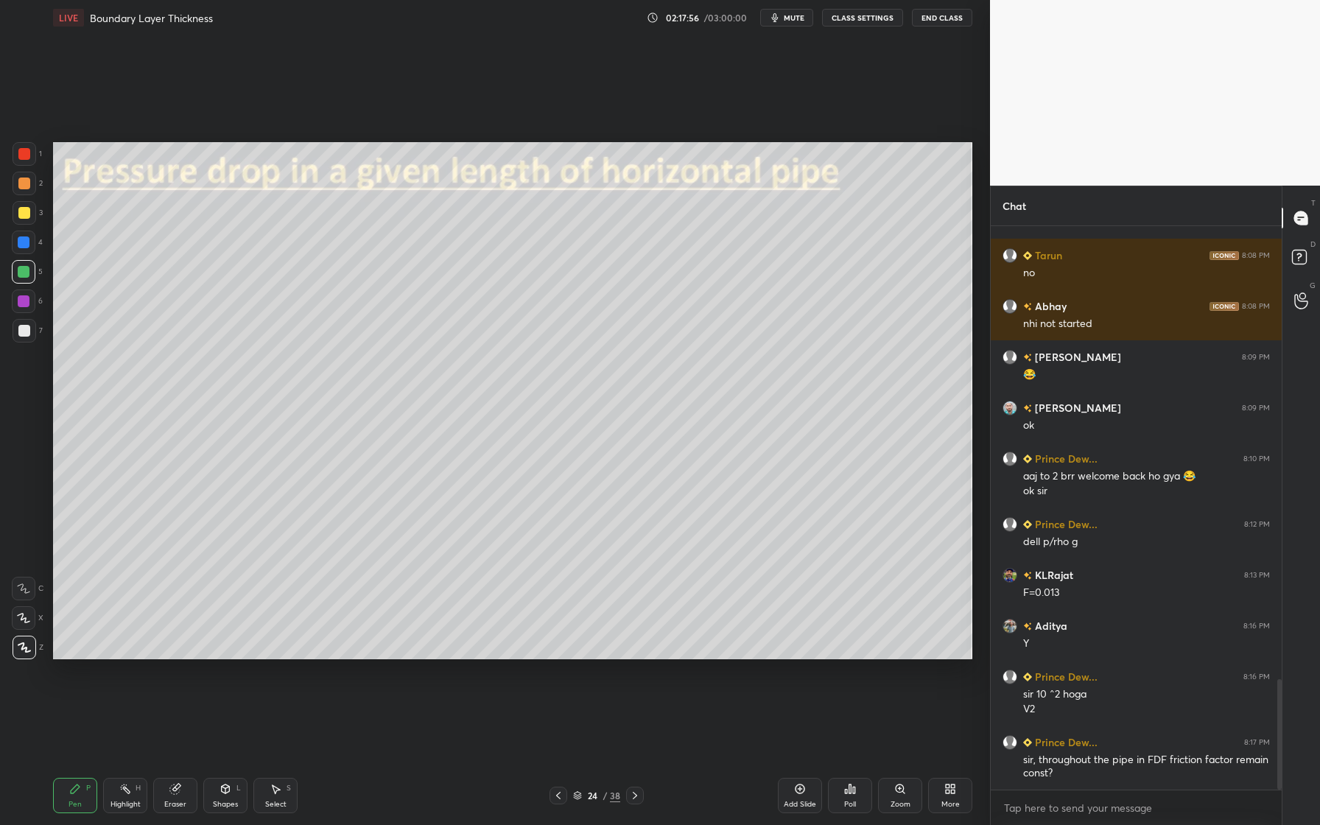
scroll to position [2364, 0]
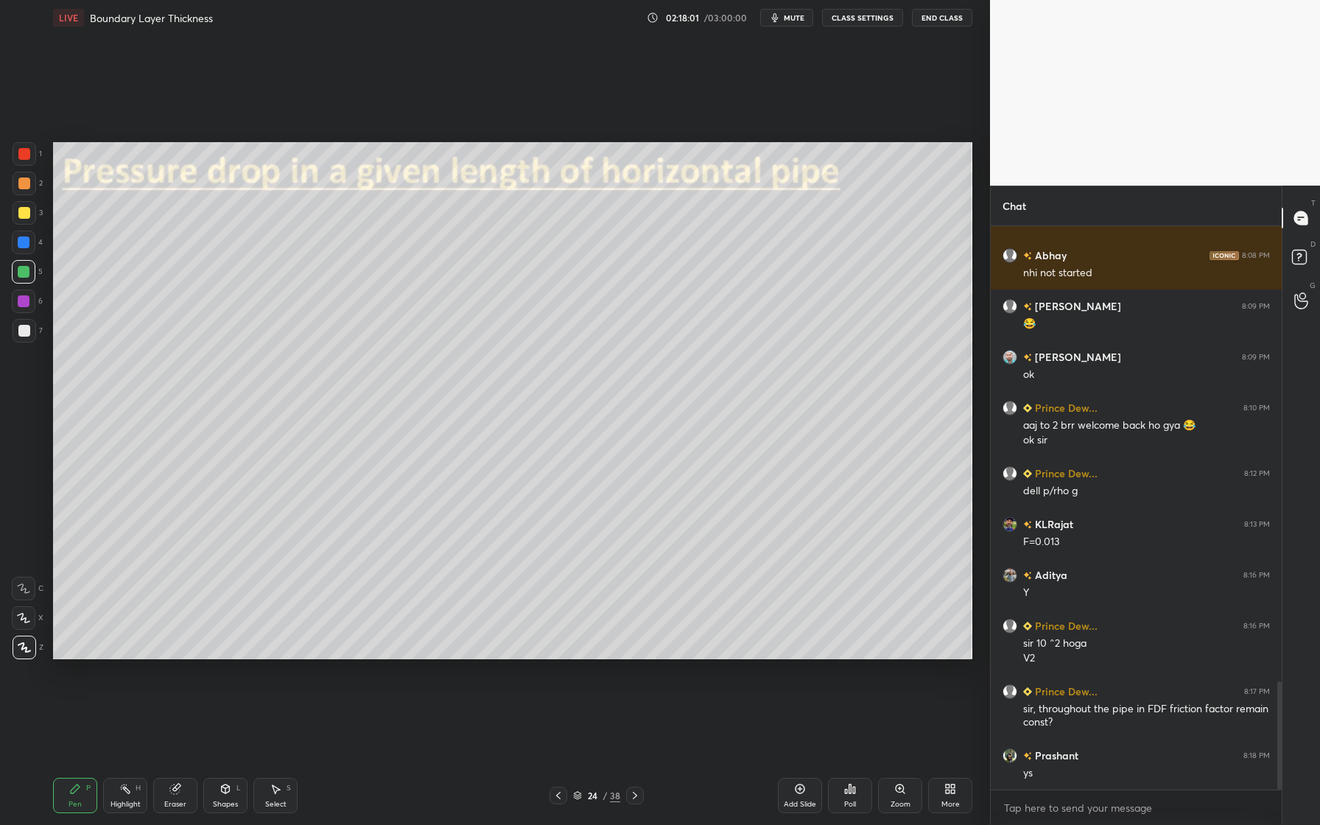
click at [21, 328] on div at bounding box center [24, 331] width 12 height 12
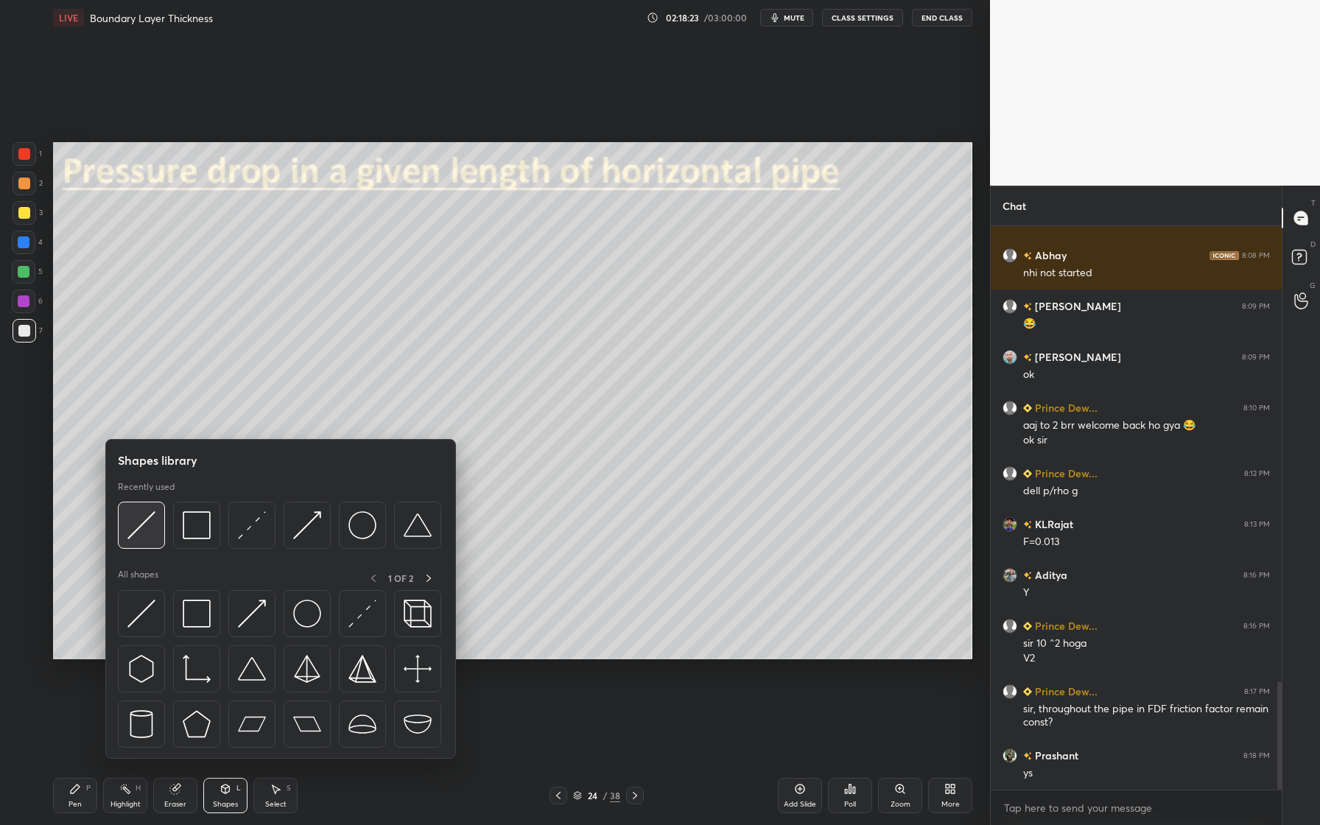
click at [145, 541] on div at bounding box center [141, 525] width 47 height 47
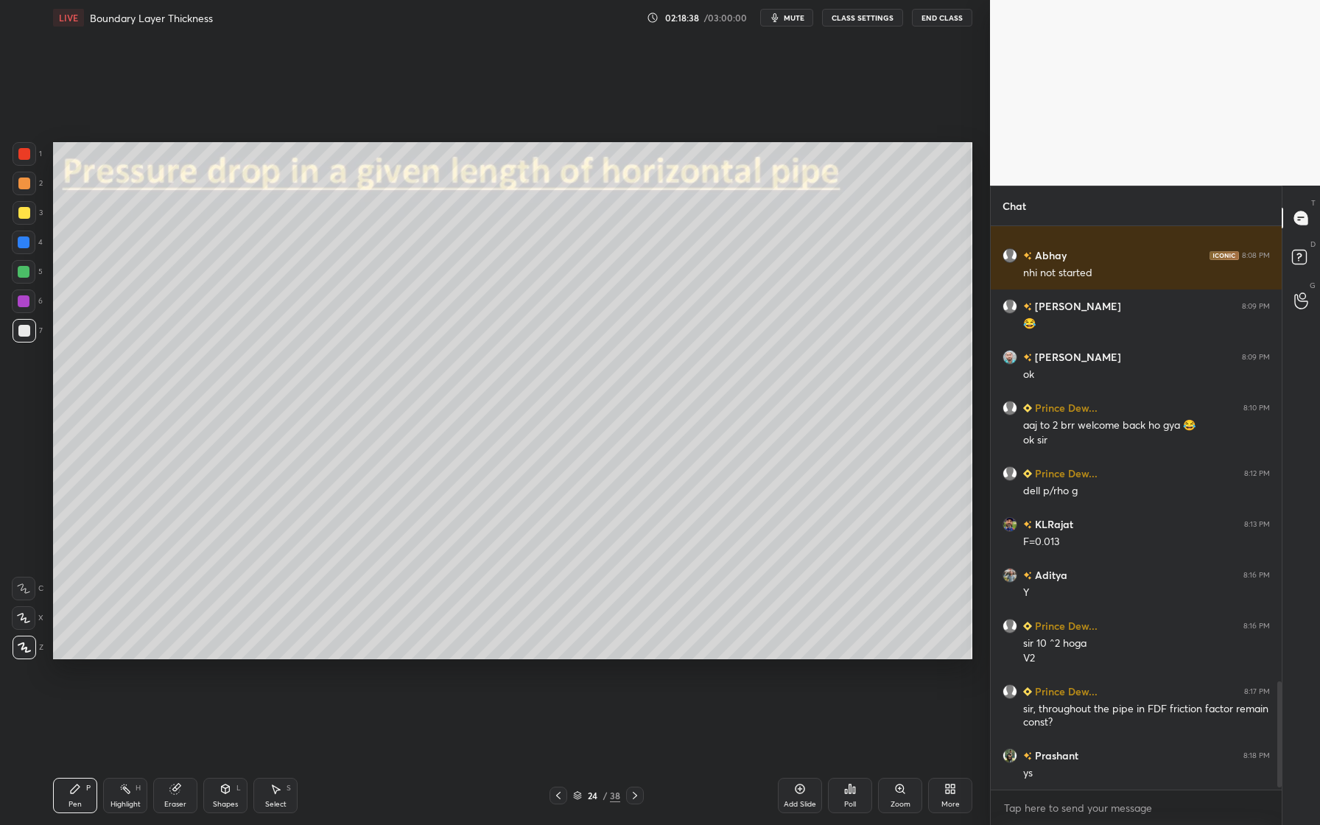
scroll to position [2414, 0]
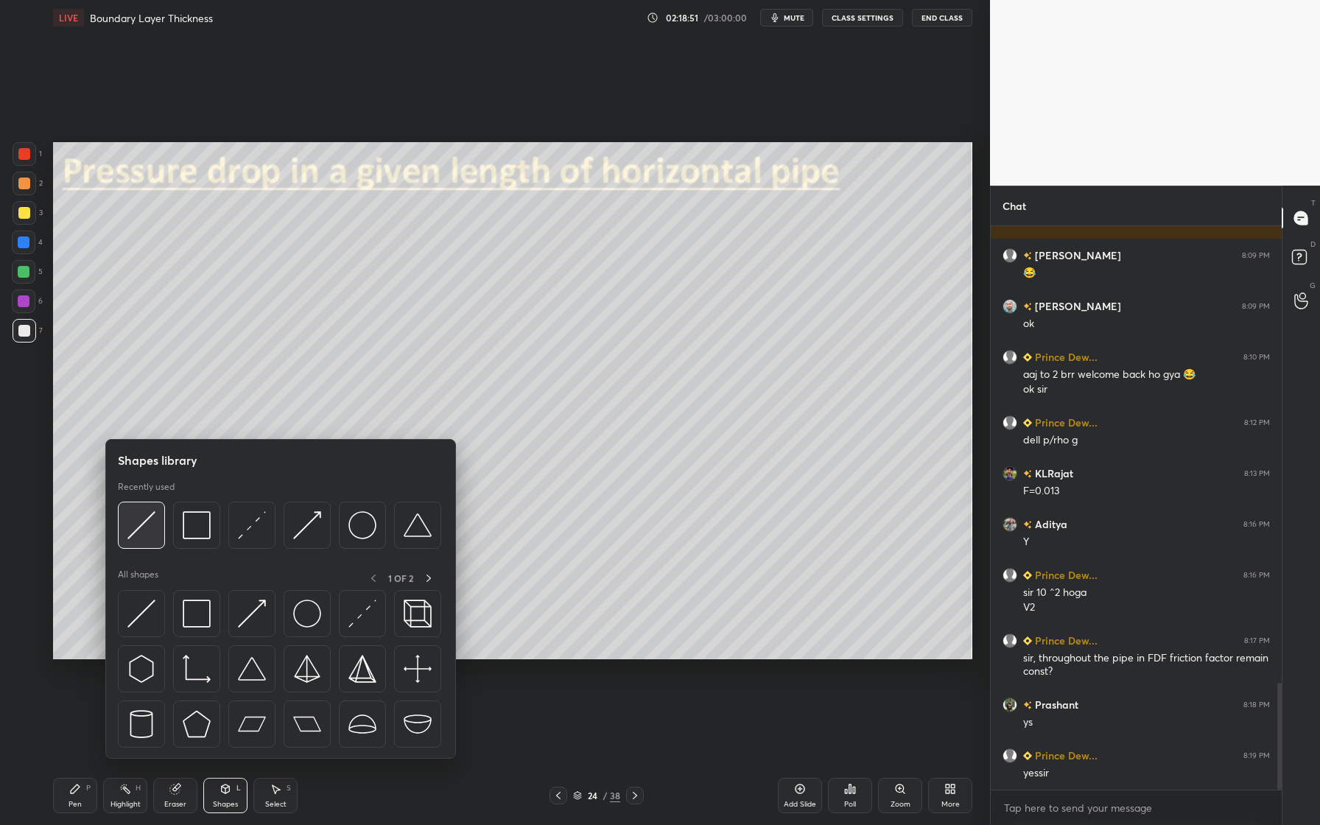
click at [139, 537] on img at bounding box center [141, 525] width 28 height 28
click at [144, 541] on div at bounding box center [141, 525] width 47 height 47
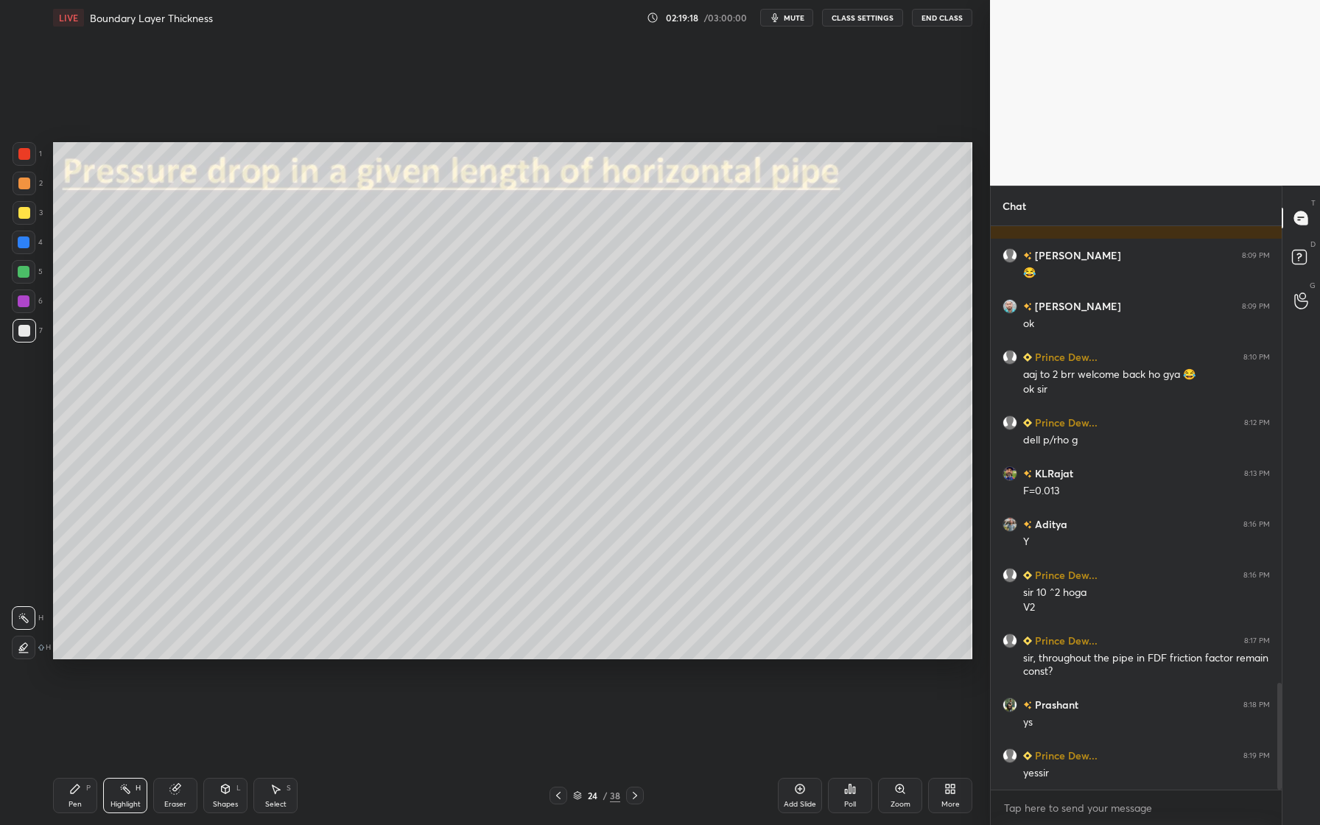
click at [27, 331] on div at bounding box center [24, 331] width 12 height 12
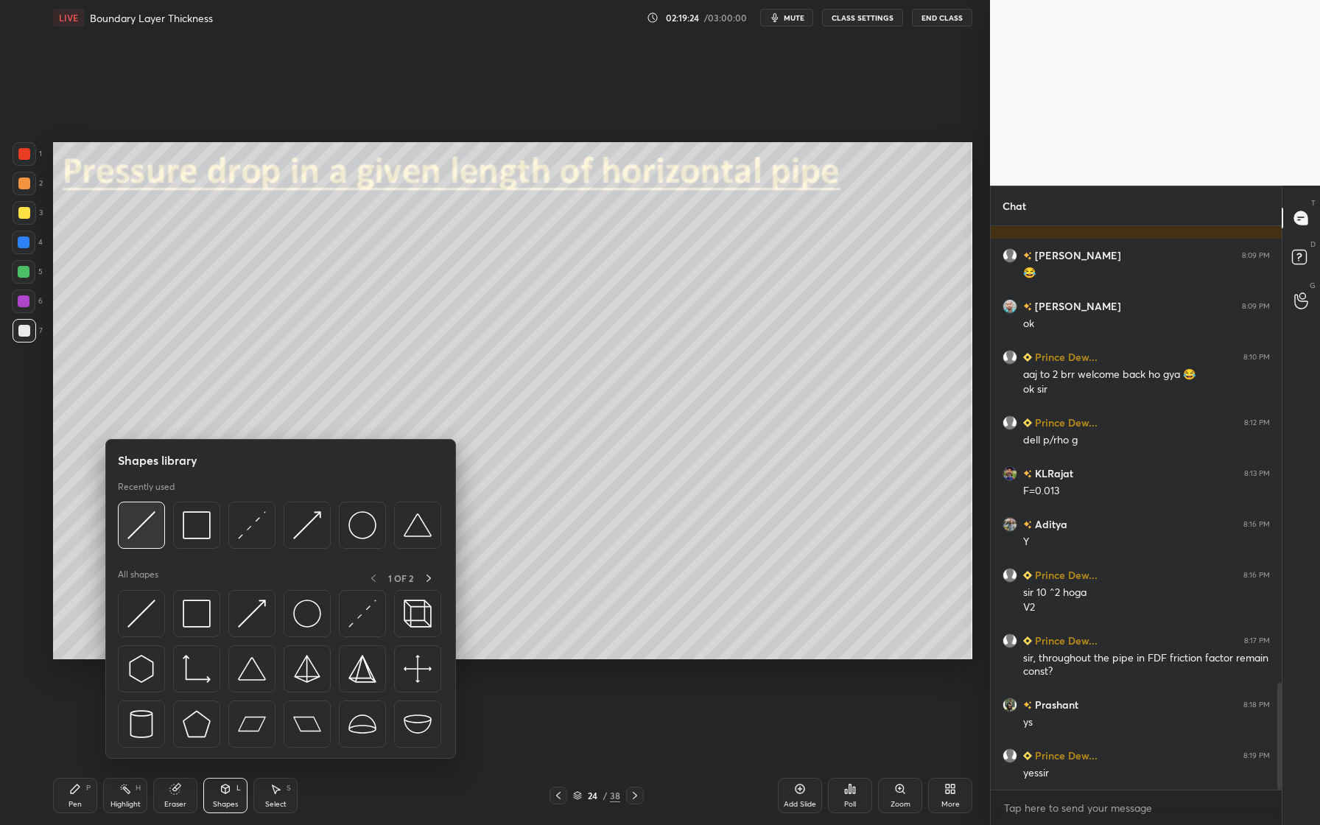
click at [138, 538] on img at bounding box center [141, 525] width 28 height 28
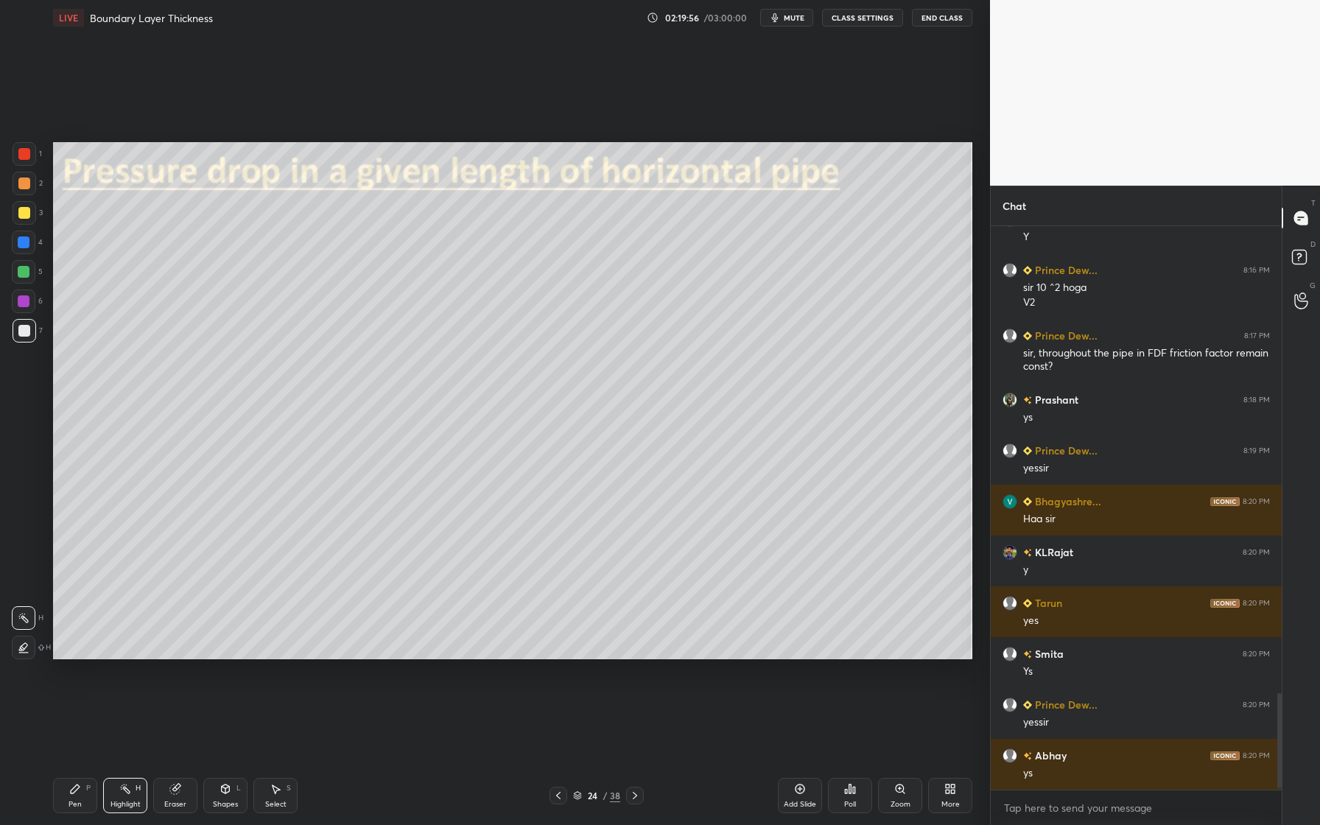
scroll to position [2770, 0]
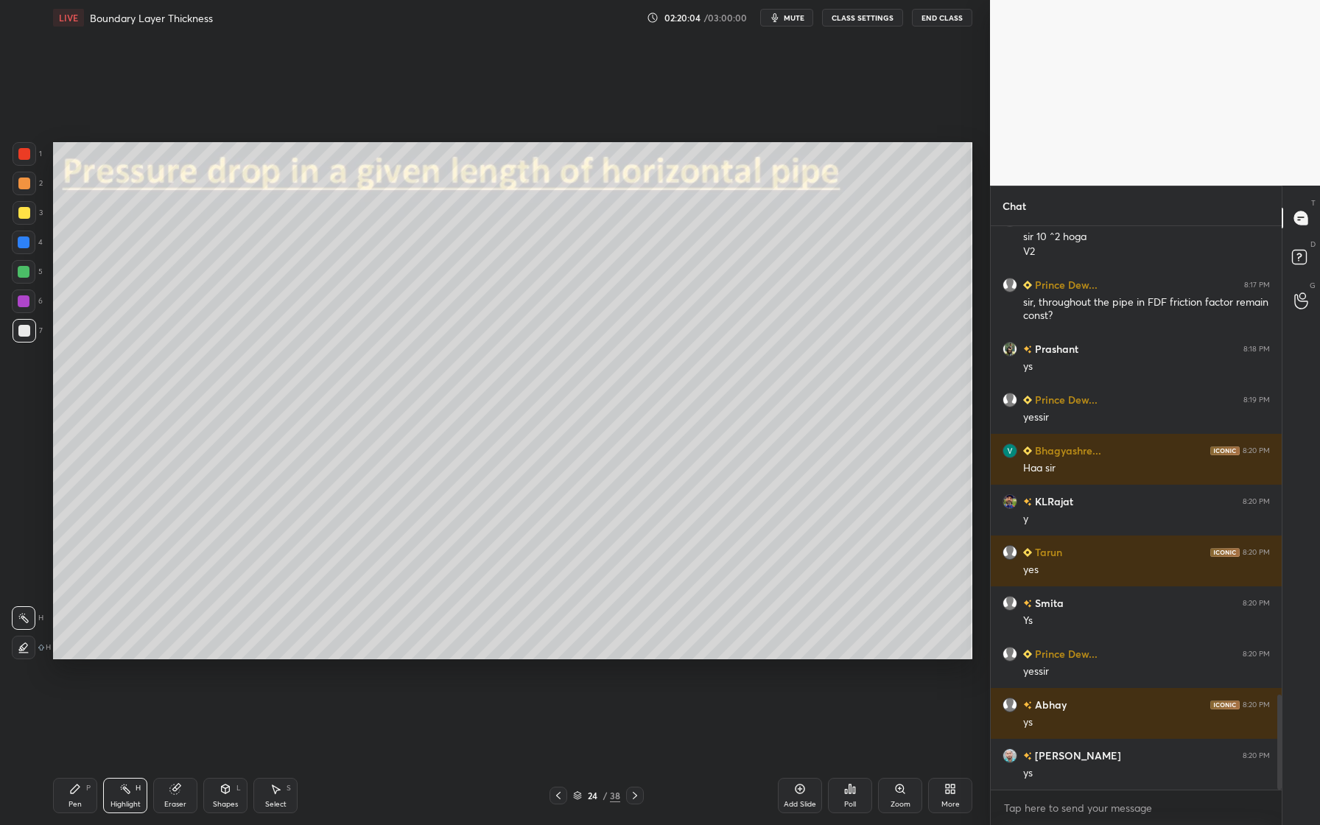
click at [29, 159] on div at bounding box center [25, 154] width 24 height 24
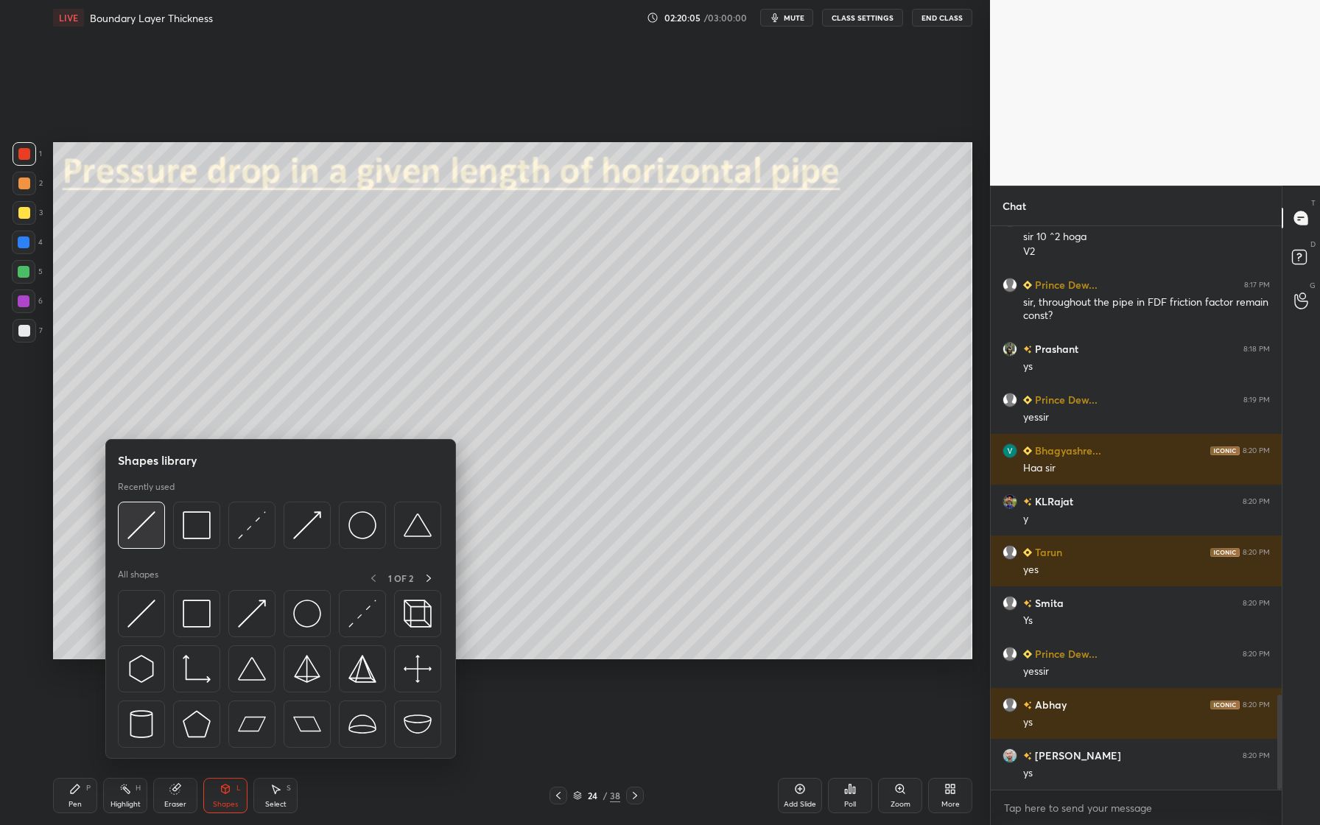
click at [143, 540] on div at bounding box center [141, 525] width 47 height 47
click at [143, 538] on div at bounding box center [141, 525] width 47 height 47
click at [140, 548] on div at bounding box center [141, 525] width 47 height 47
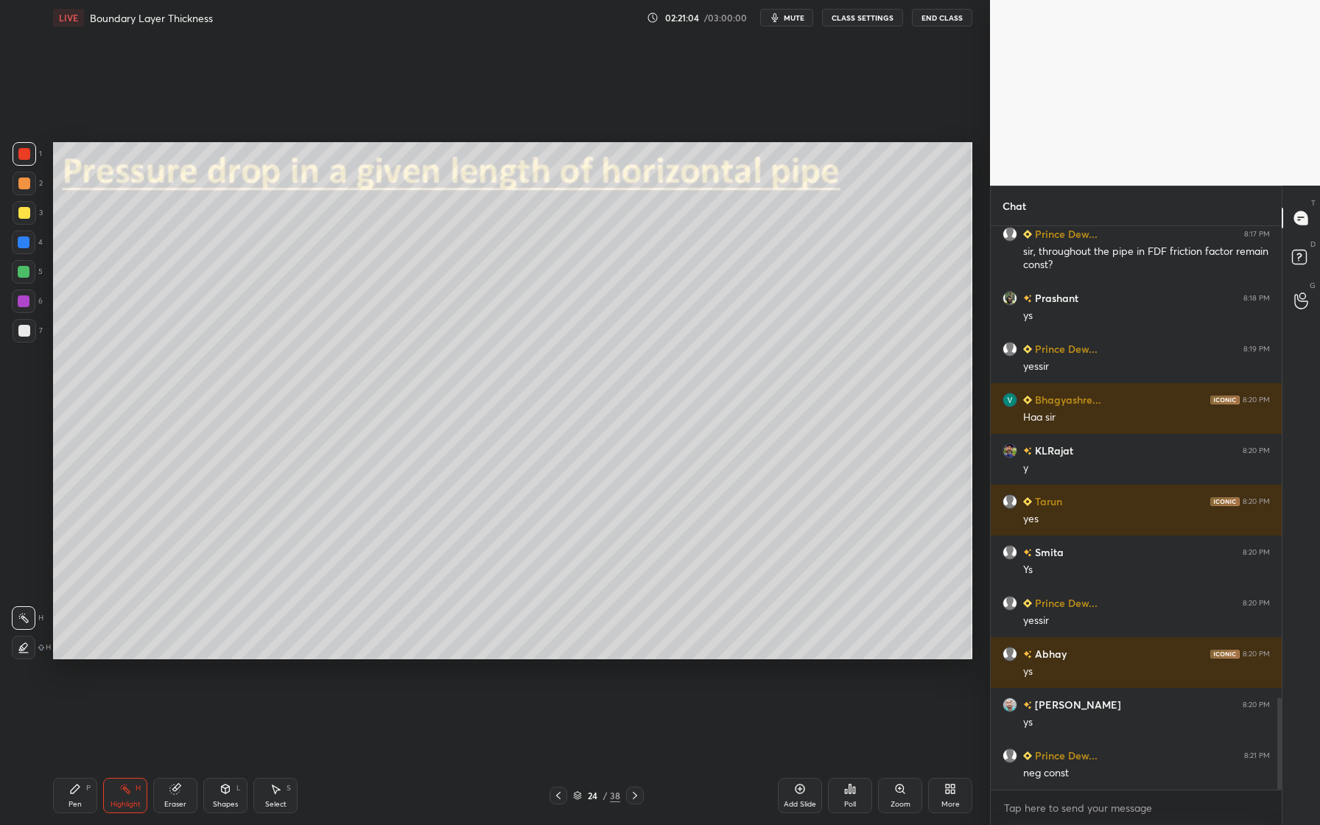
scroll to position [2872, 0]
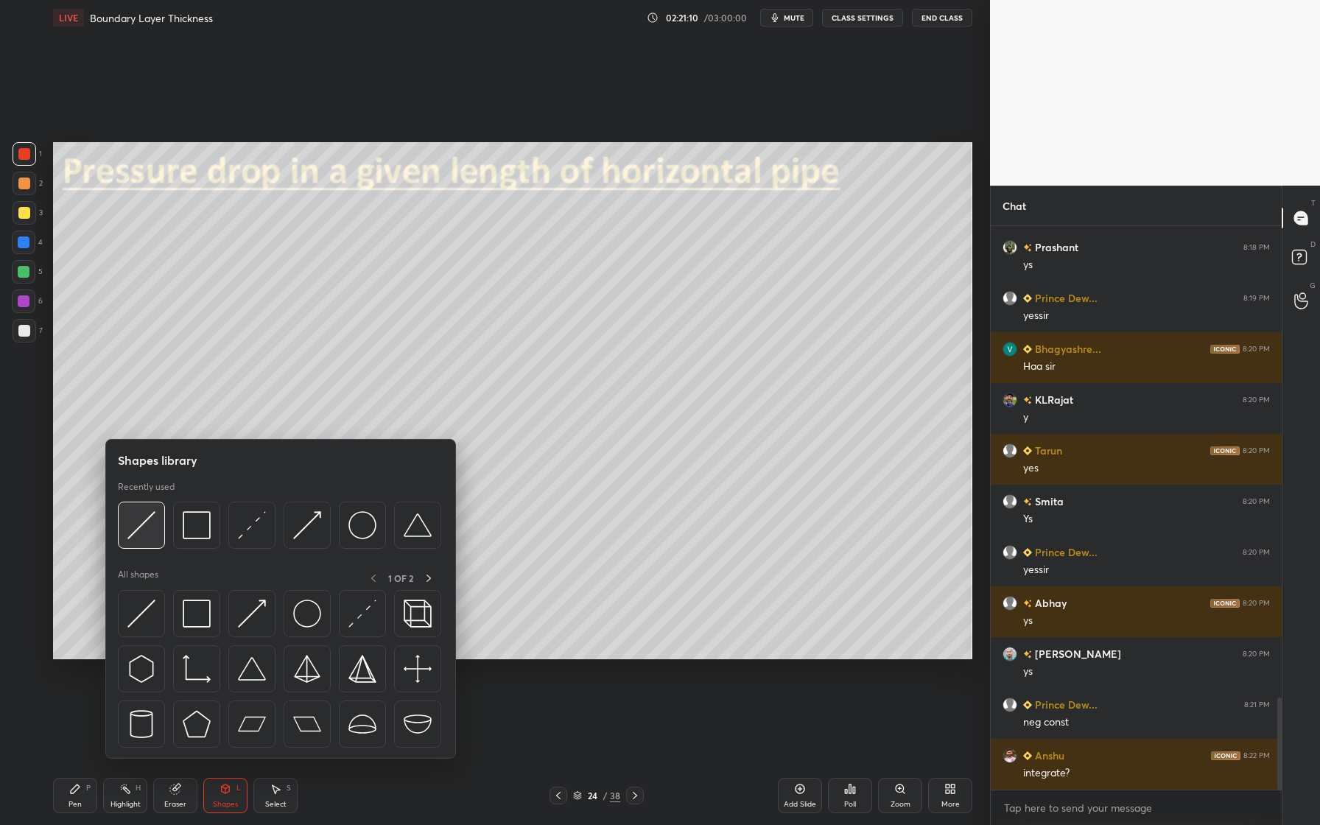
click at [138, 541] on div at bounding box center [141, 525] width 47 height 47
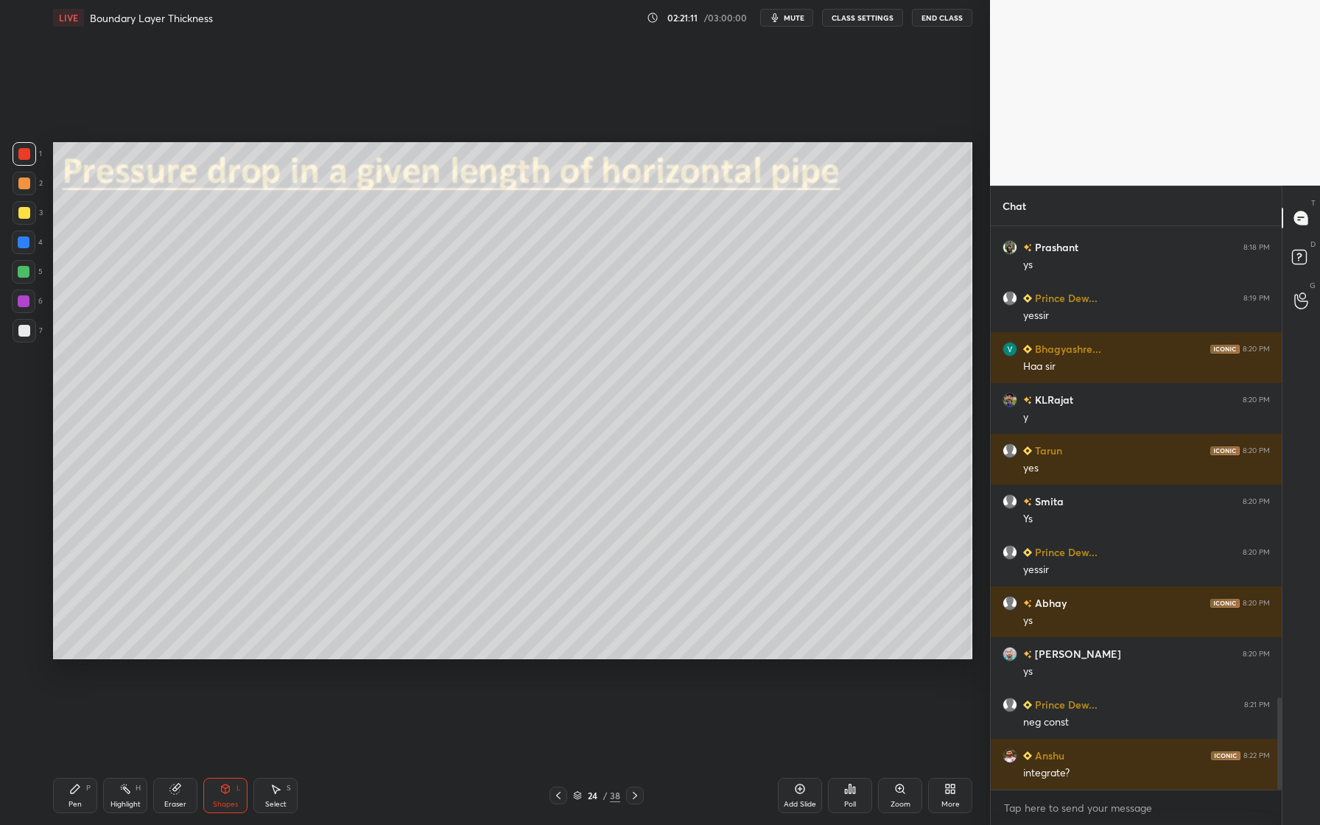
click at [34, 182] on div at bounding box center [25, 184] width 24 height 24
click at [29, 330] on div at bounding box center [25, 331] width 24 height 24
drag, startPoint x: 27, startPoint y: 144, endPoint x: 24, endPoint y: 152, distance: 8.4
click at [25, 144] on div at bounding box center [25, 154] width 24 height 24
click at [24, 301] on div at bounding box center [24, 301] width 12 height 12
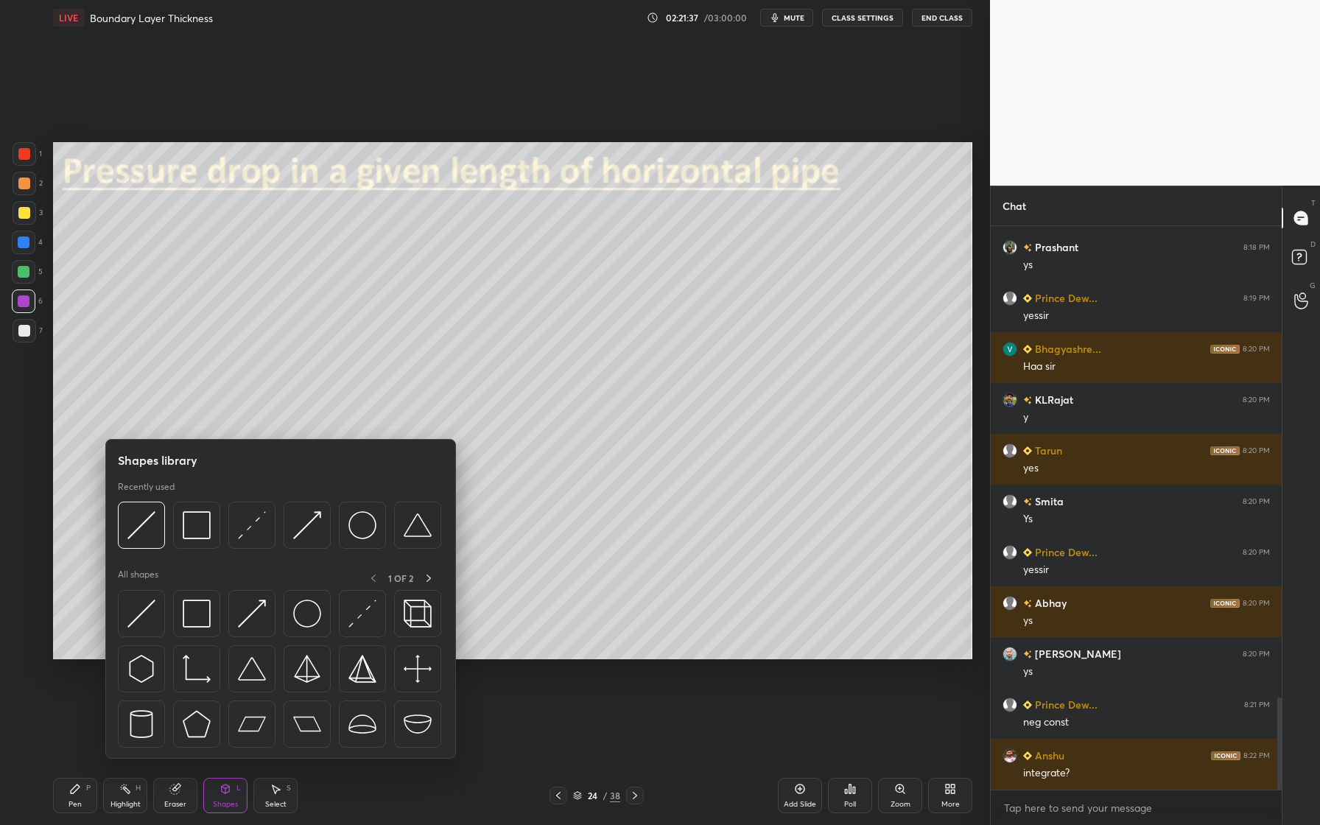
click at [139, 558] on div "Shapes library Recently used All shapes 1 OF 2" at bounding box center [280, 599] width 351 height 320
click at [143, 538] on img at bounding box center [141, 525] width 28 height 28
click at [153, 534] on img at bounding box center [141, 525] width 28 height 28
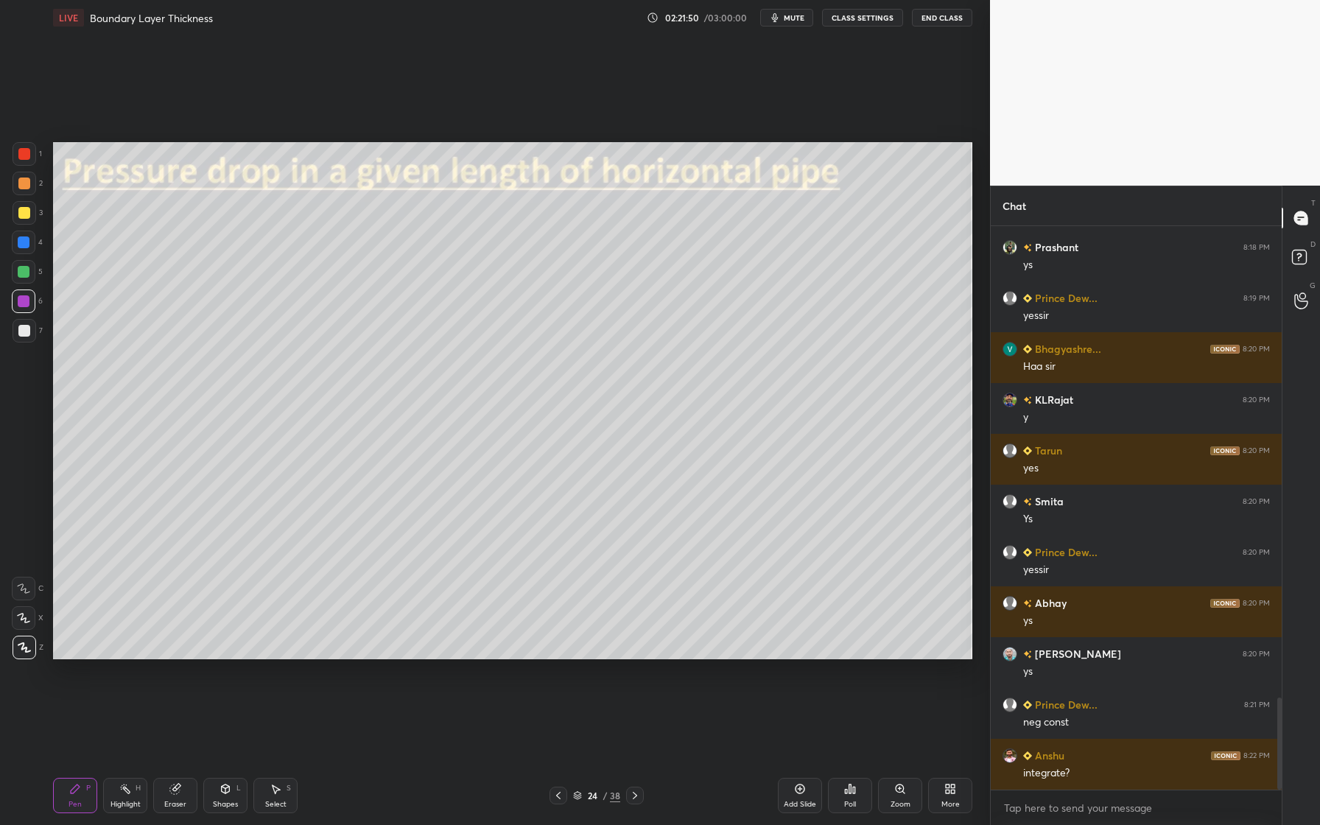
click at [25, 331] on div at bounding box center [24, 331] width 12 height 12
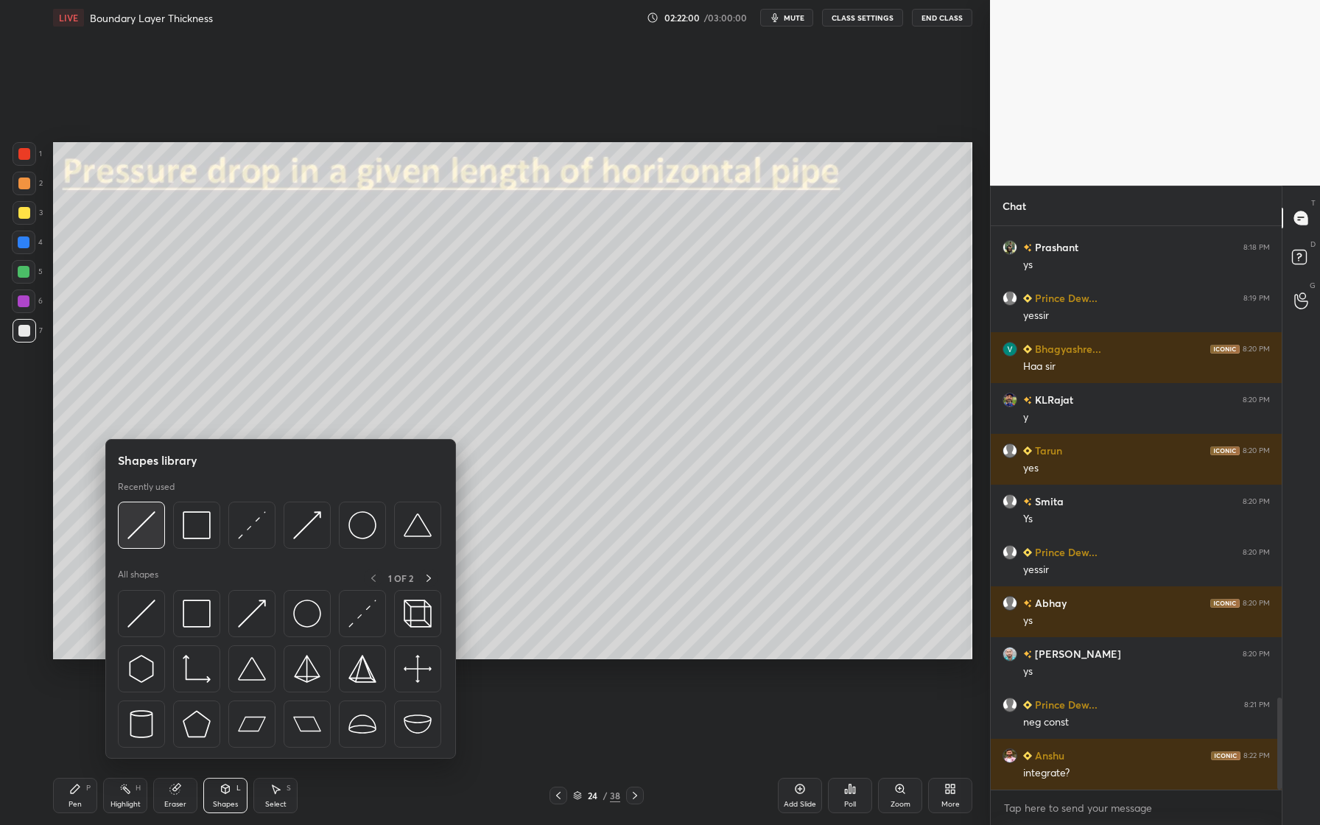
click at [155, 527] on div at bounding box center [141, 525] width 47 height 47
click at [203, 535] on img at bounding box center [197, 525] width 28 height 28
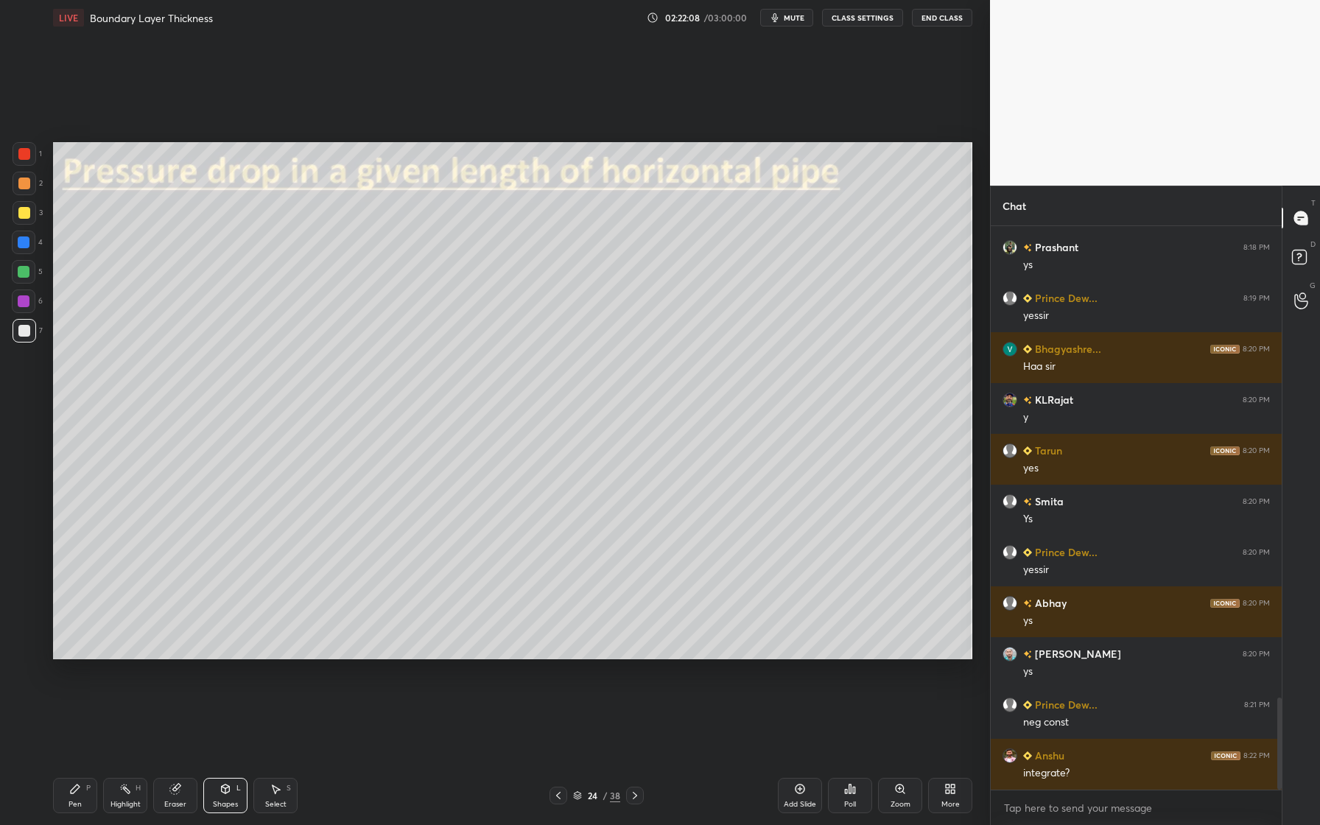
click at [28, 186] on div at bounding box center [24, 184] width 12 height 12
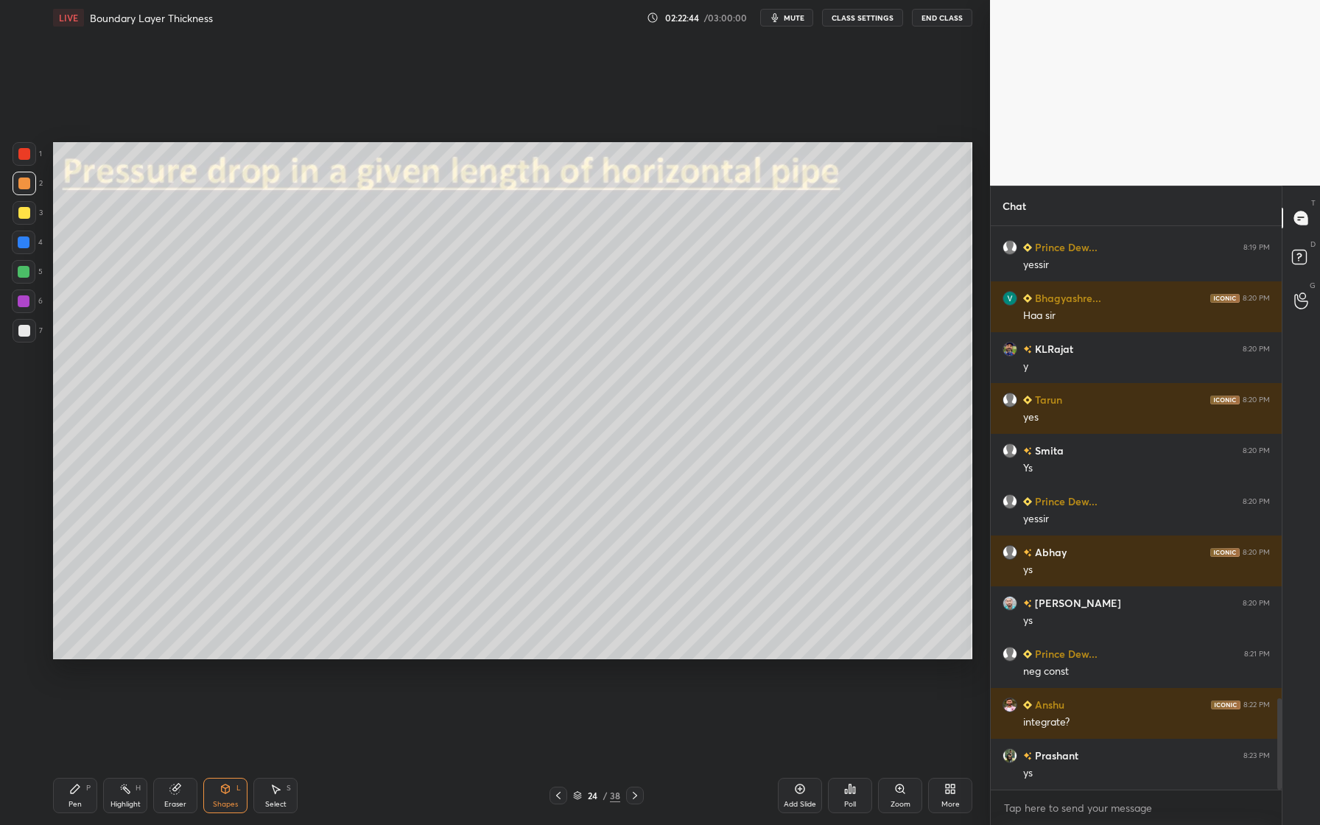
click at [505, 716] on div "Setting up your live class Poll for secs No correct answer Start poll" at bounding box center [512, 400] width 931 height 731
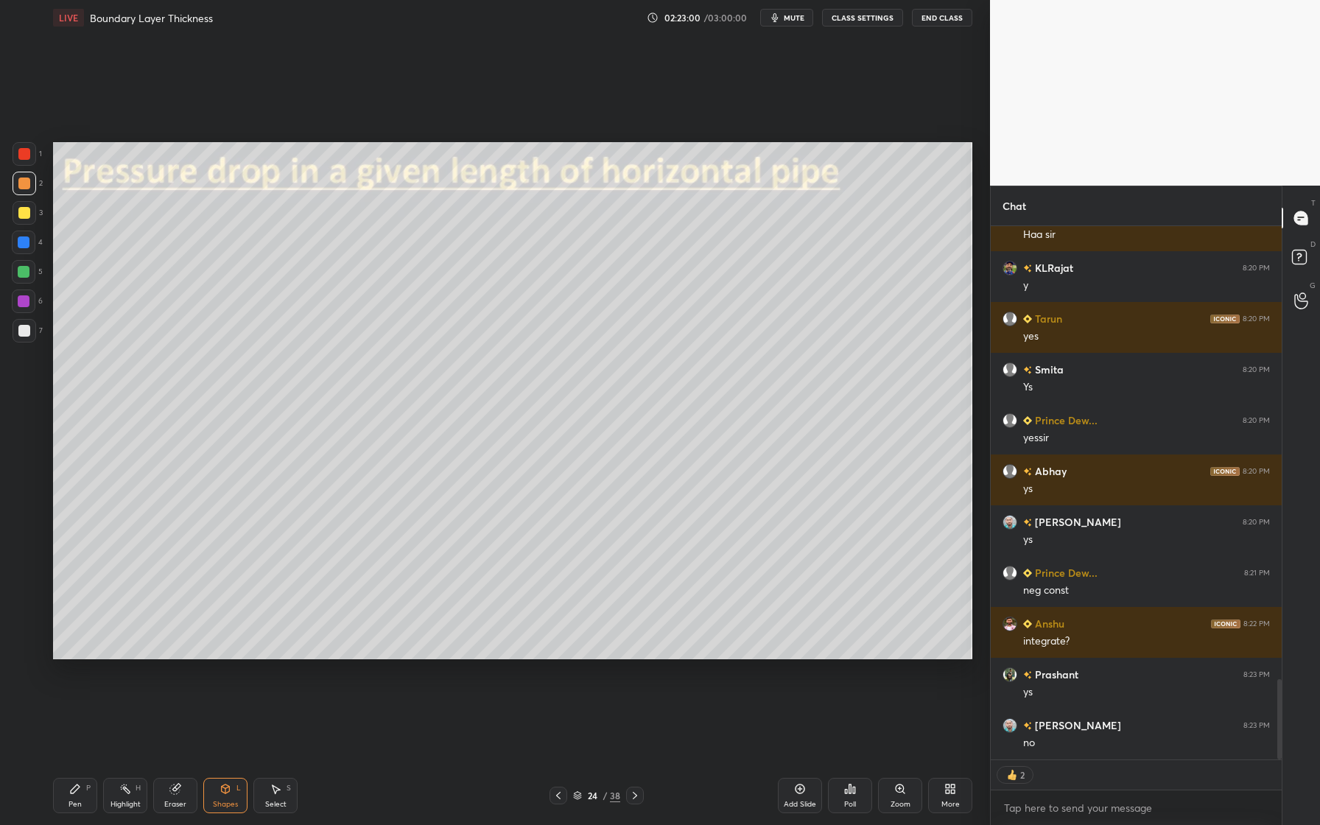
scroll to position [3054, 0]
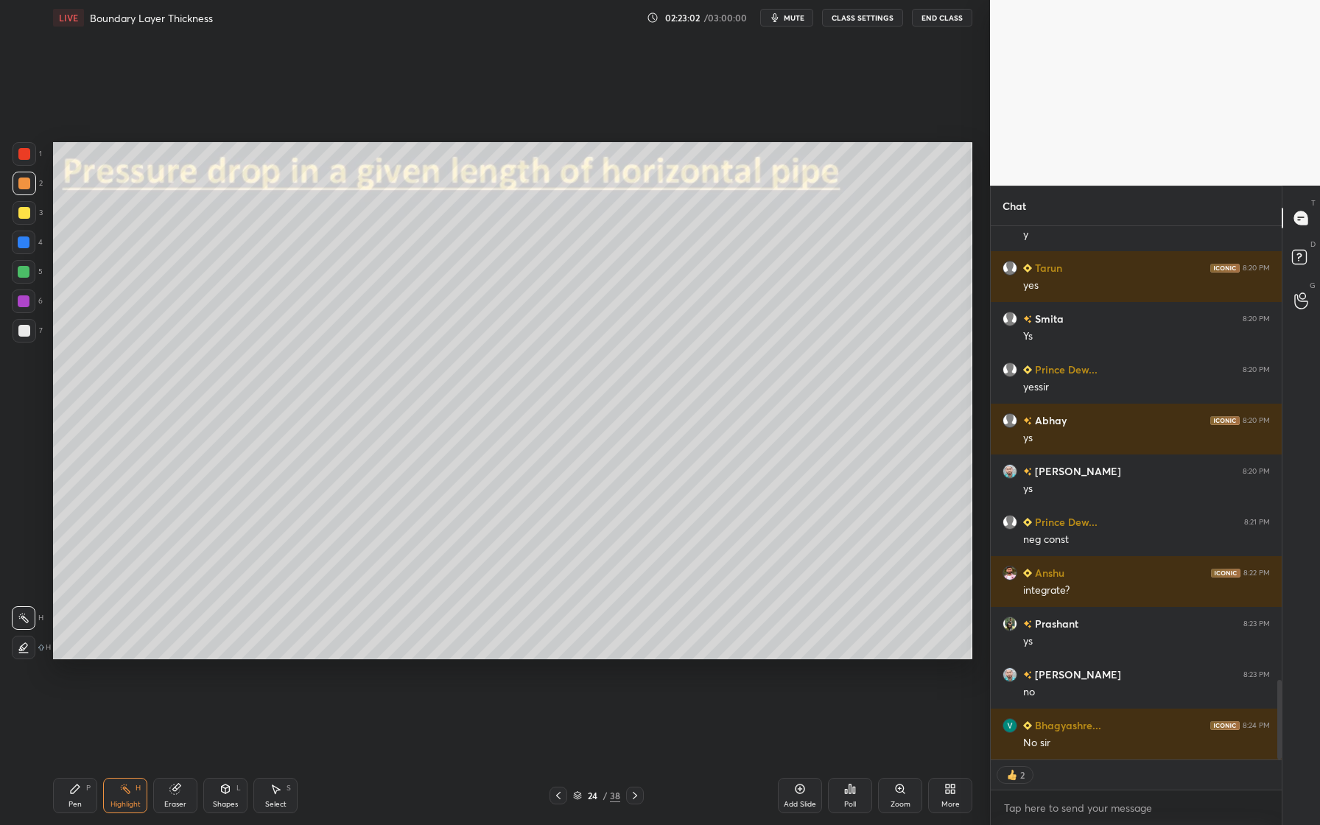
click at [25, 272] on div at bounding box center [24, 272] width 12 height 12
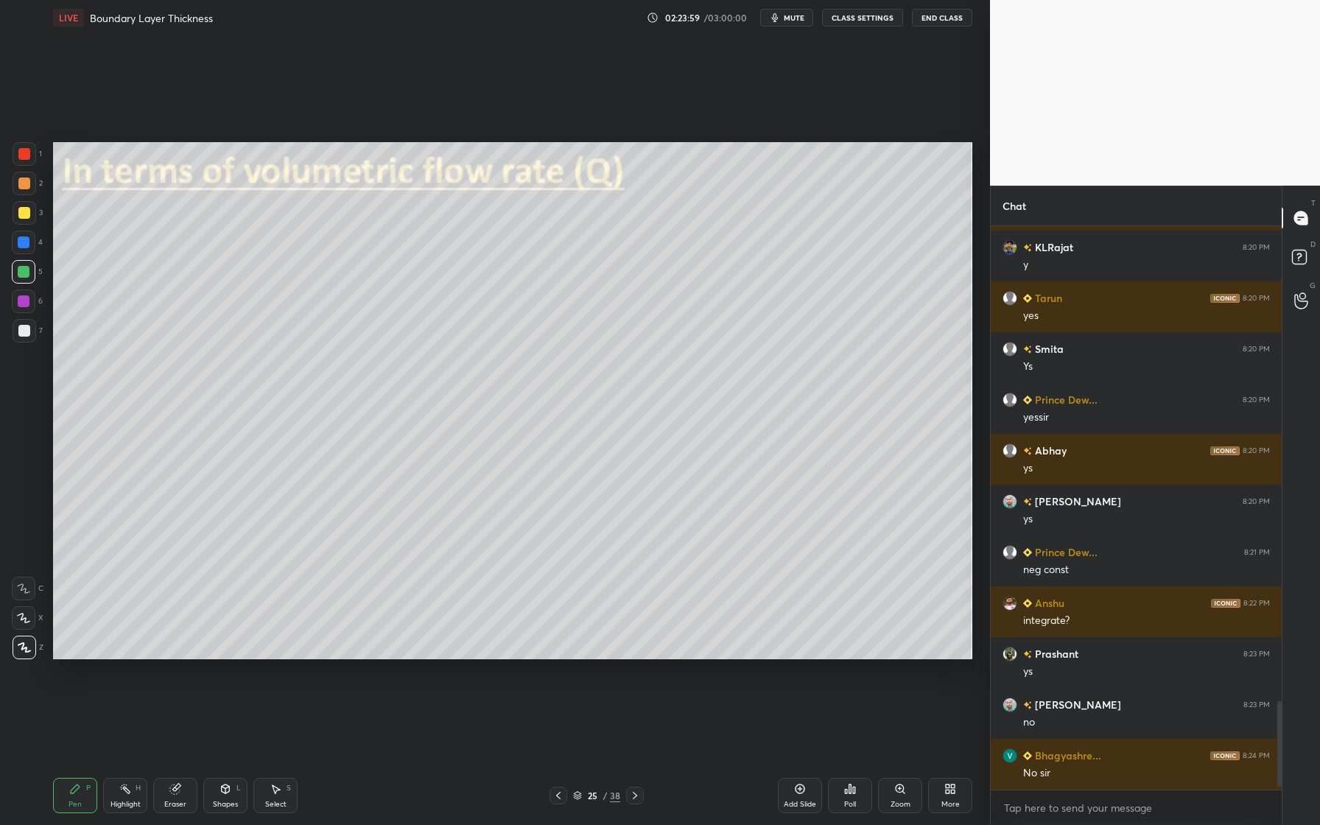
scroll to position [3075, 0]
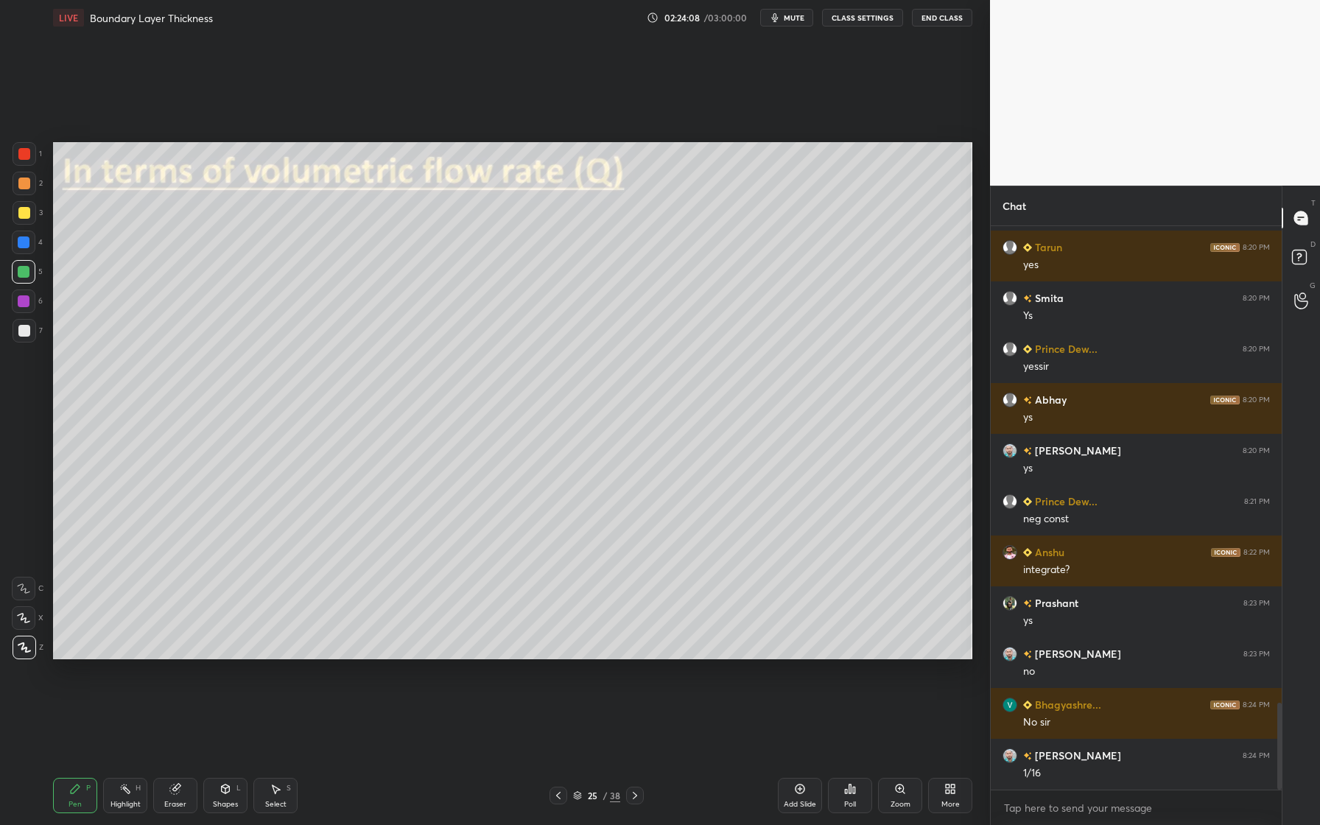
drag, startPoint x: 27, startPoint y: 217, endPoint x: 33, endPoint y: 222, distance: 8.4
click at [28, 218] on div at bounding box center [25, 213] width 24 height 24
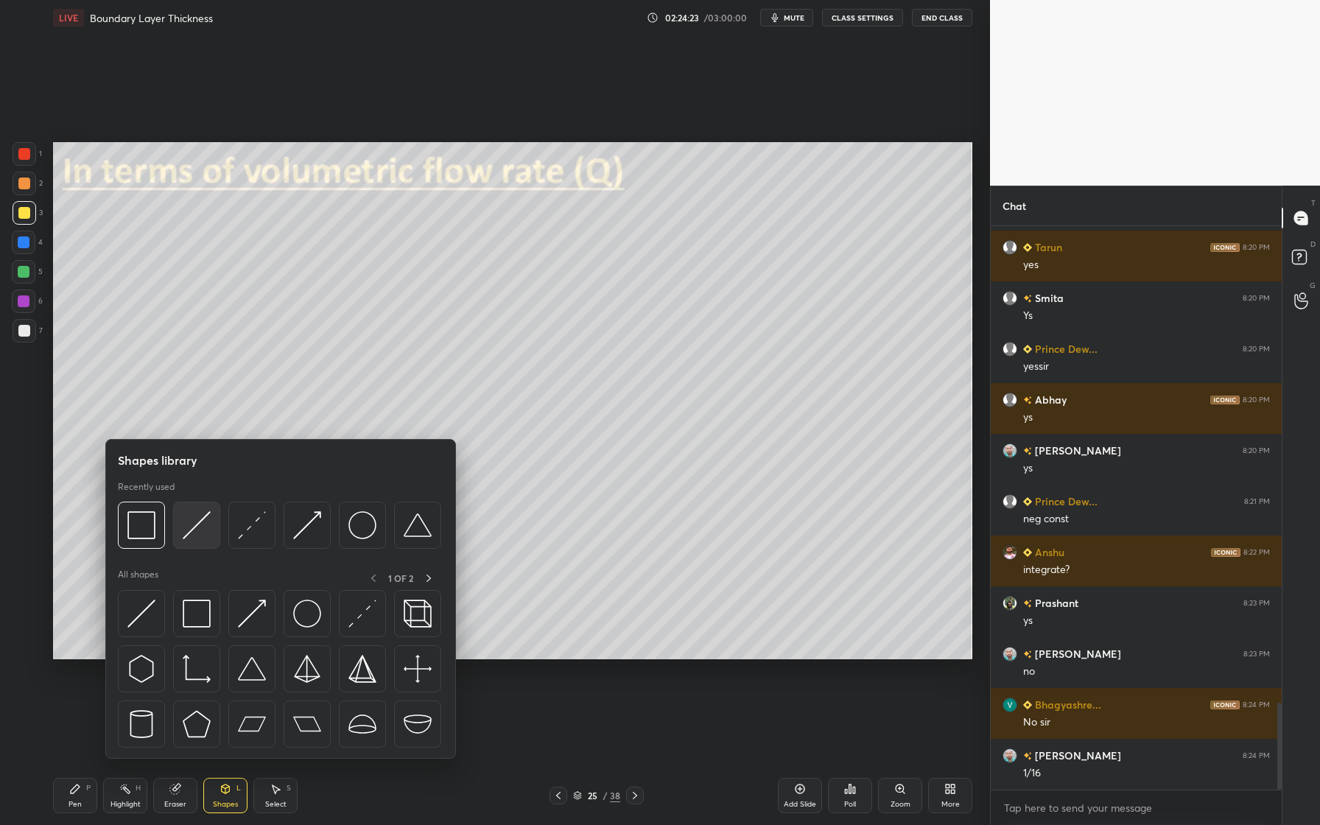
click at [194, 543] on div at bounding box center [196, 525] width 47 height 47
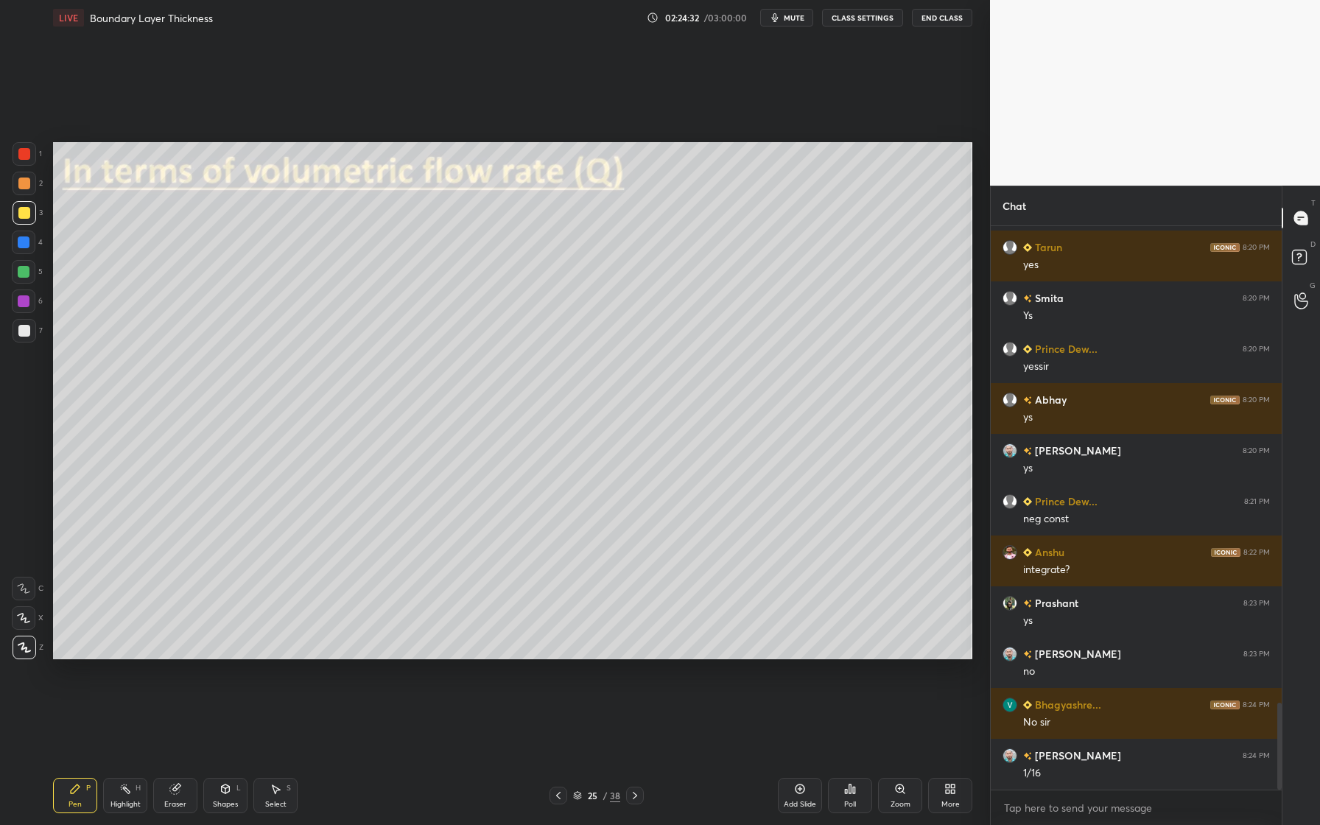
click at [29, 331] on div at bounding box center [25, 331] width 24 height 24
click at [29, 270] on div at bounding box center [24, 272] width 24 height 24
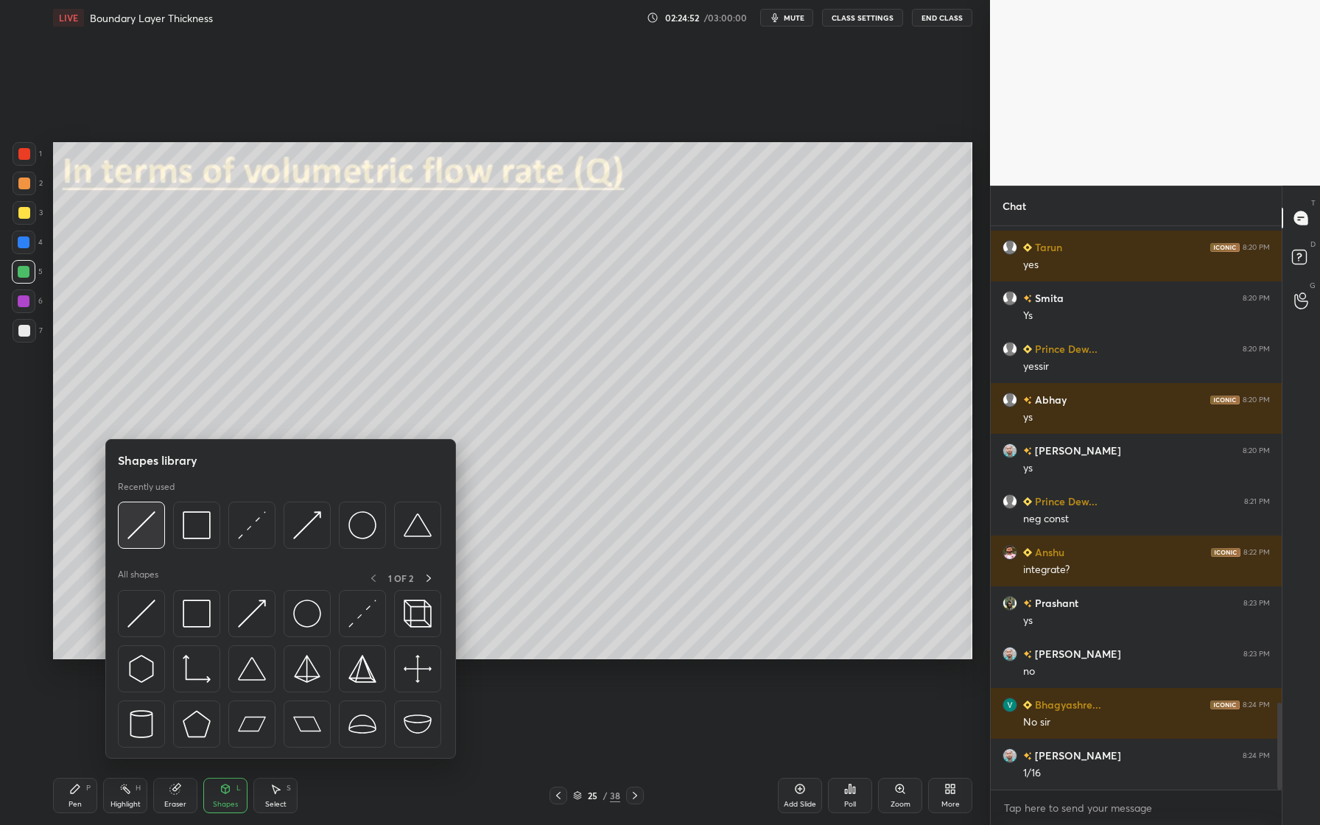
click at [147, 547] on div at bounding box center [141, 525] width 47 height 47
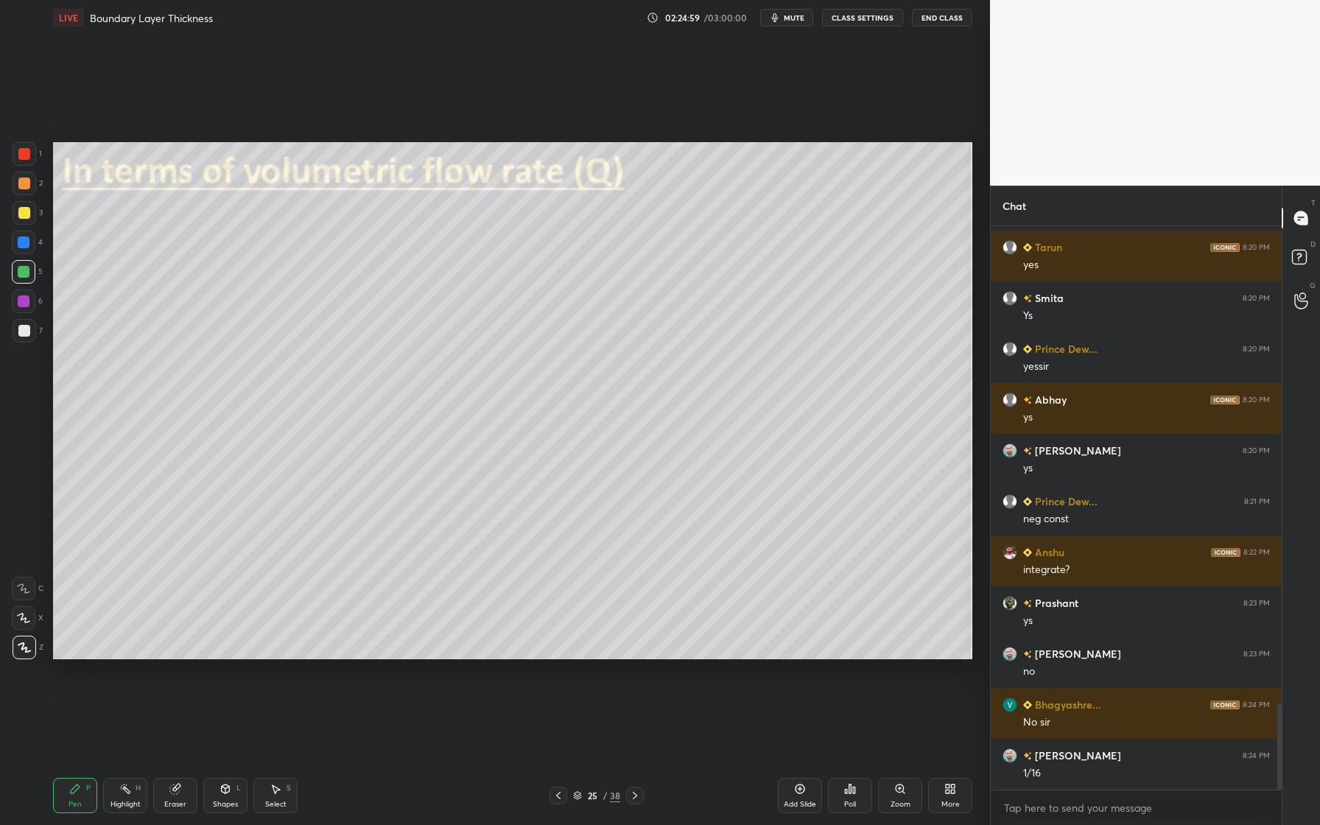
click at [28, 337] on div at bounding box center [25, 331] width 24 height 24
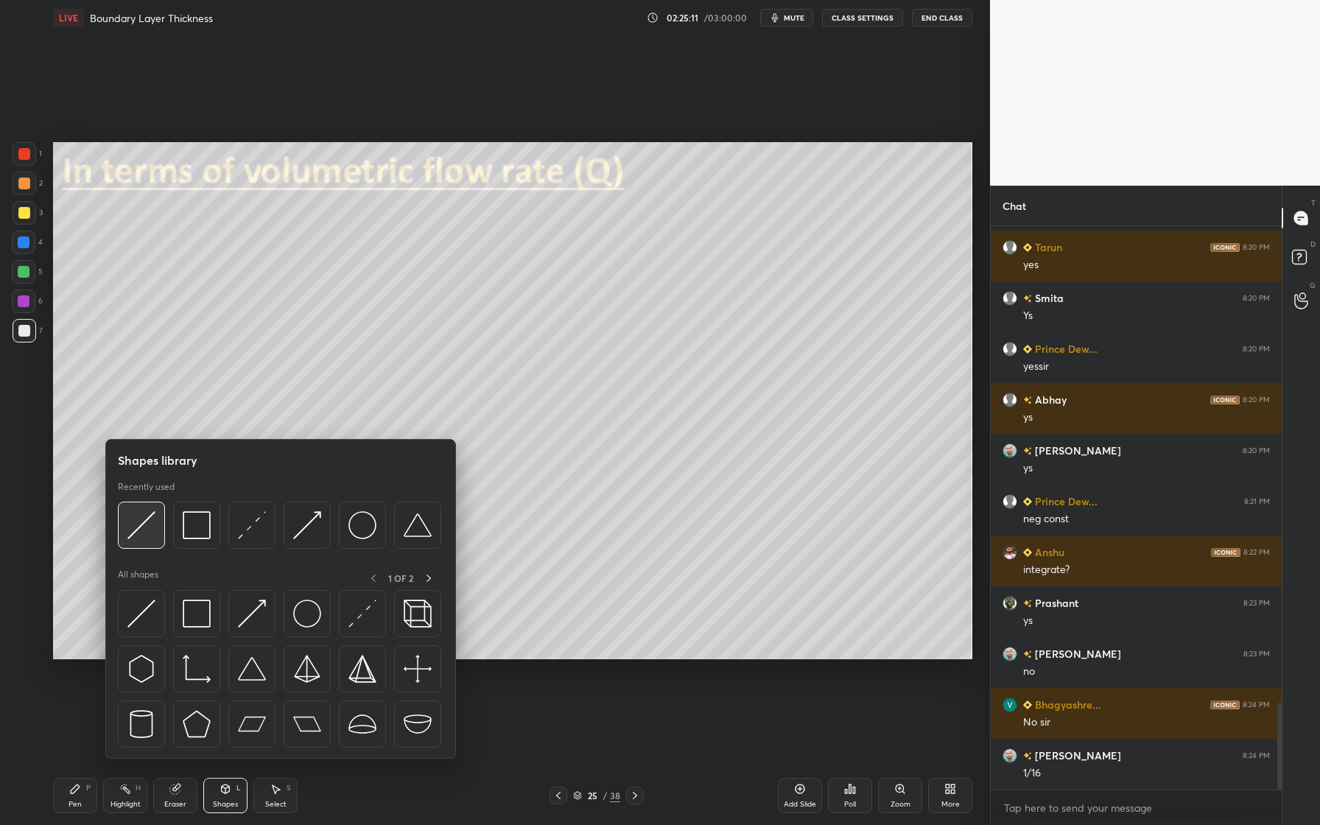
click at [153, 535] on img at bounding box center [141, 525] width 28 height 28
click at [145, 541] on div at bounding box center [141, 525] width 47 height 47
click at [144, 534] on img at bounding box center [141, 525] width 28 height 28
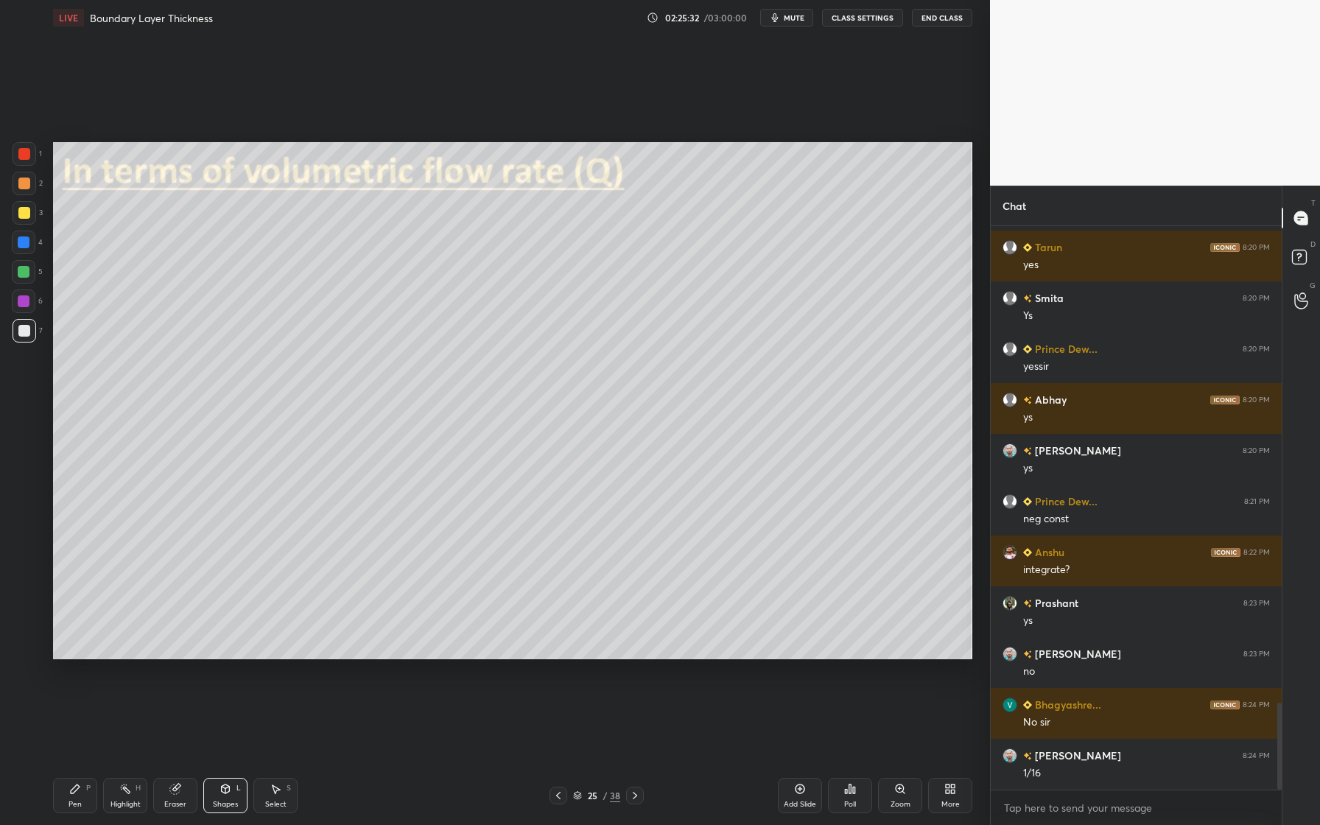
click at [29, 186] on div at bounding box center [25, 184] width 24 height 24
drag, startPoint x: 24, startPoint y: 332, endPoint x: 36, endPoint y: 336, distance: 12.3
click at [24, 334] on div at bounding box center [24, 331] width 12 height 12
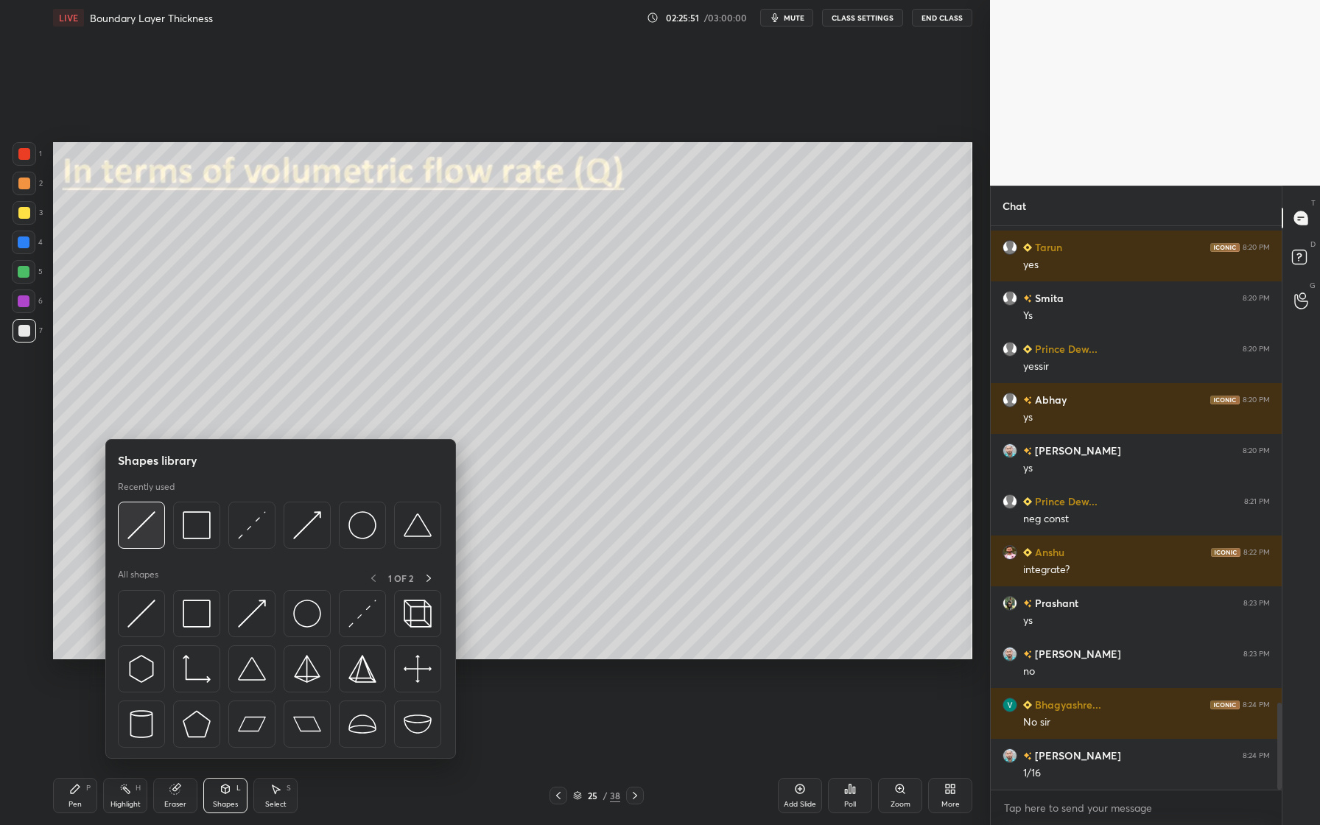
click at [154, 541] on div at bounding box center [141, 525] width 47 height 47
click at [189, 545] on div at bounding box center [196, 525] width 47 height 47
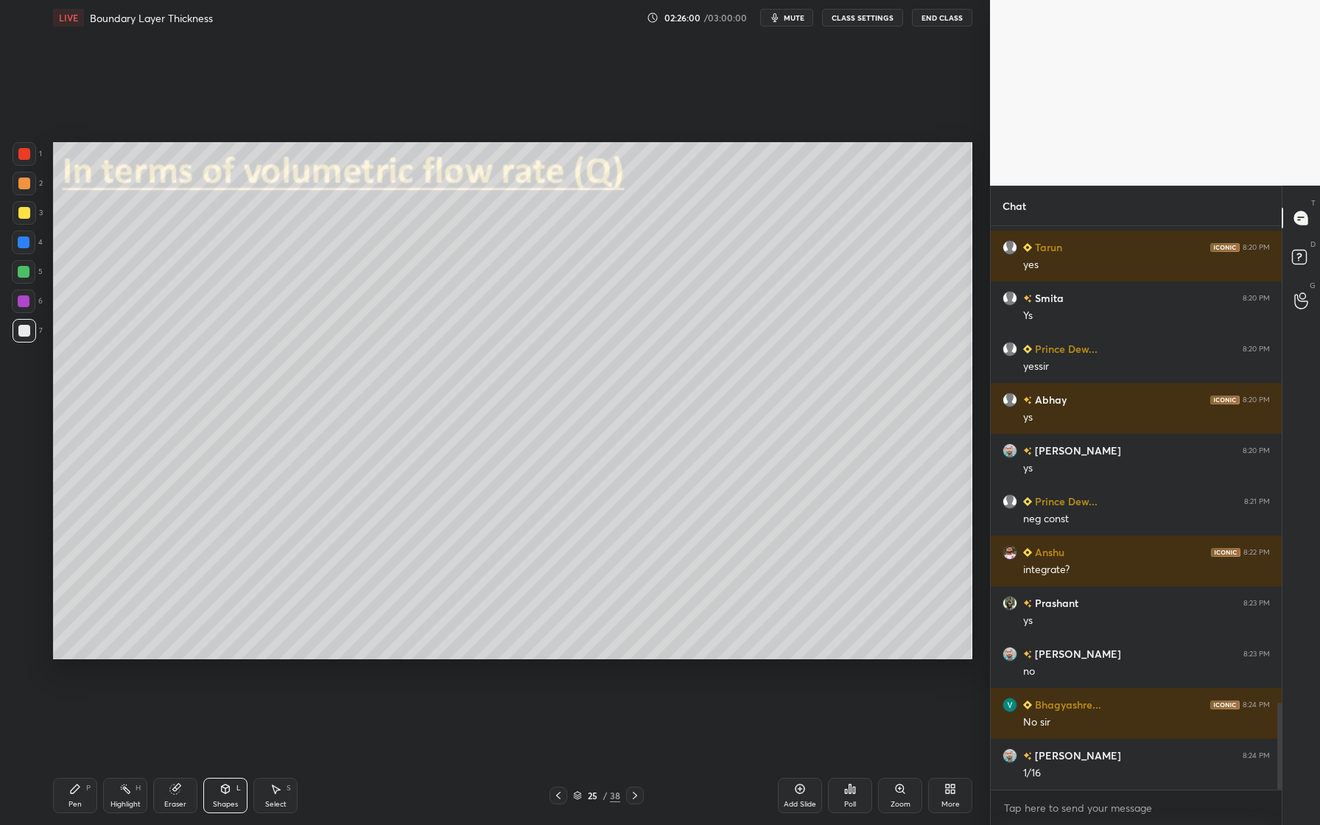
click at [26, 184] on div at bounding box center [24, 184] width 12 height 12
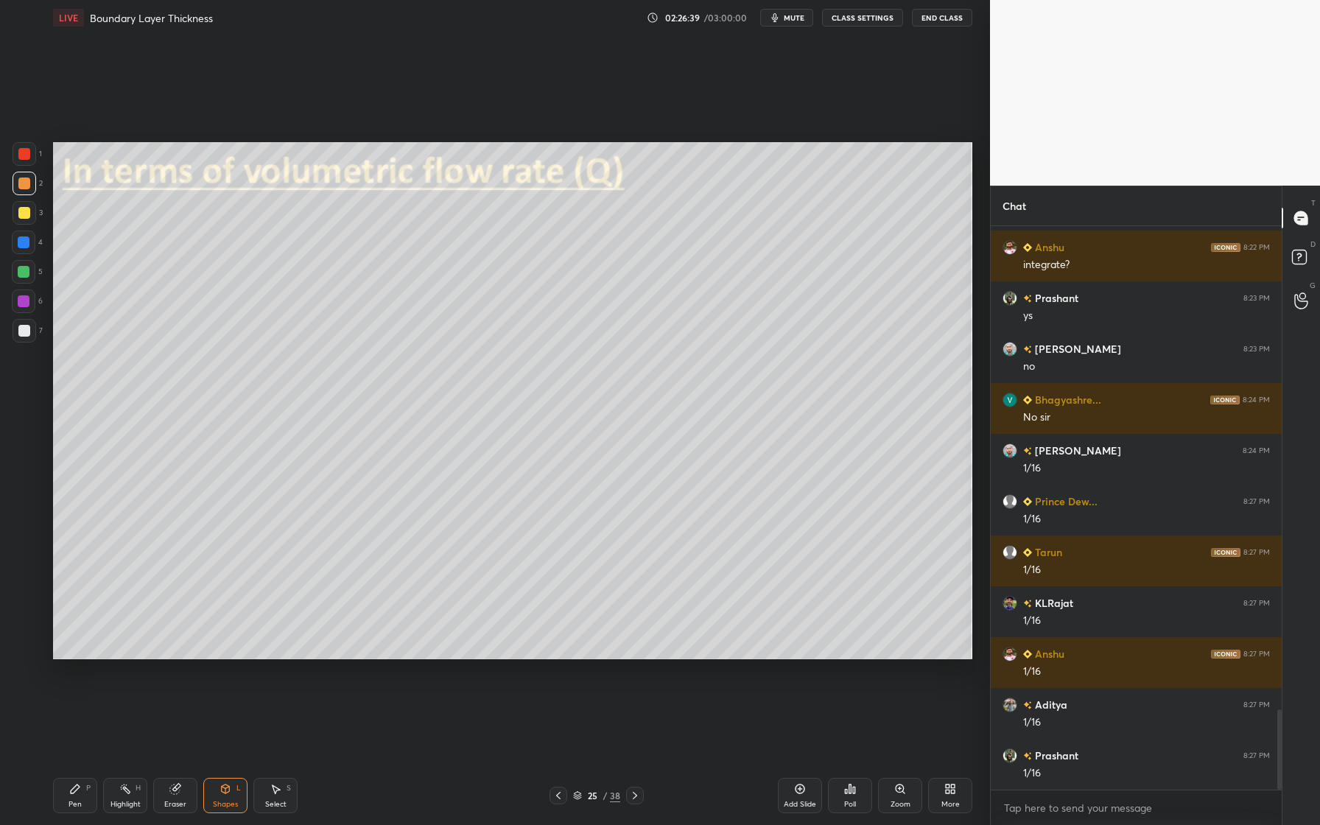
scroll to position [3431, 0]
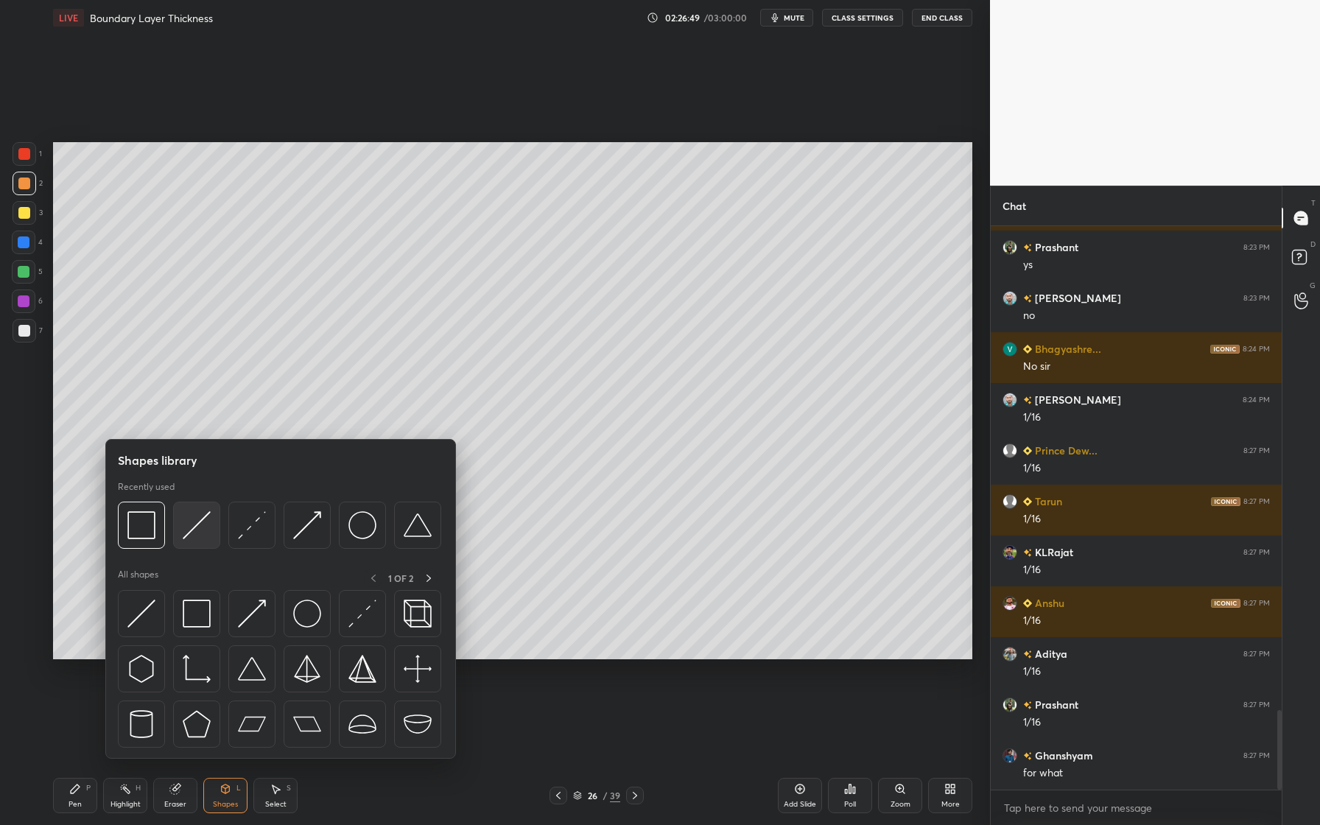
click at [194, 541] on div at bounding box center [196, 525] width 47 height 47
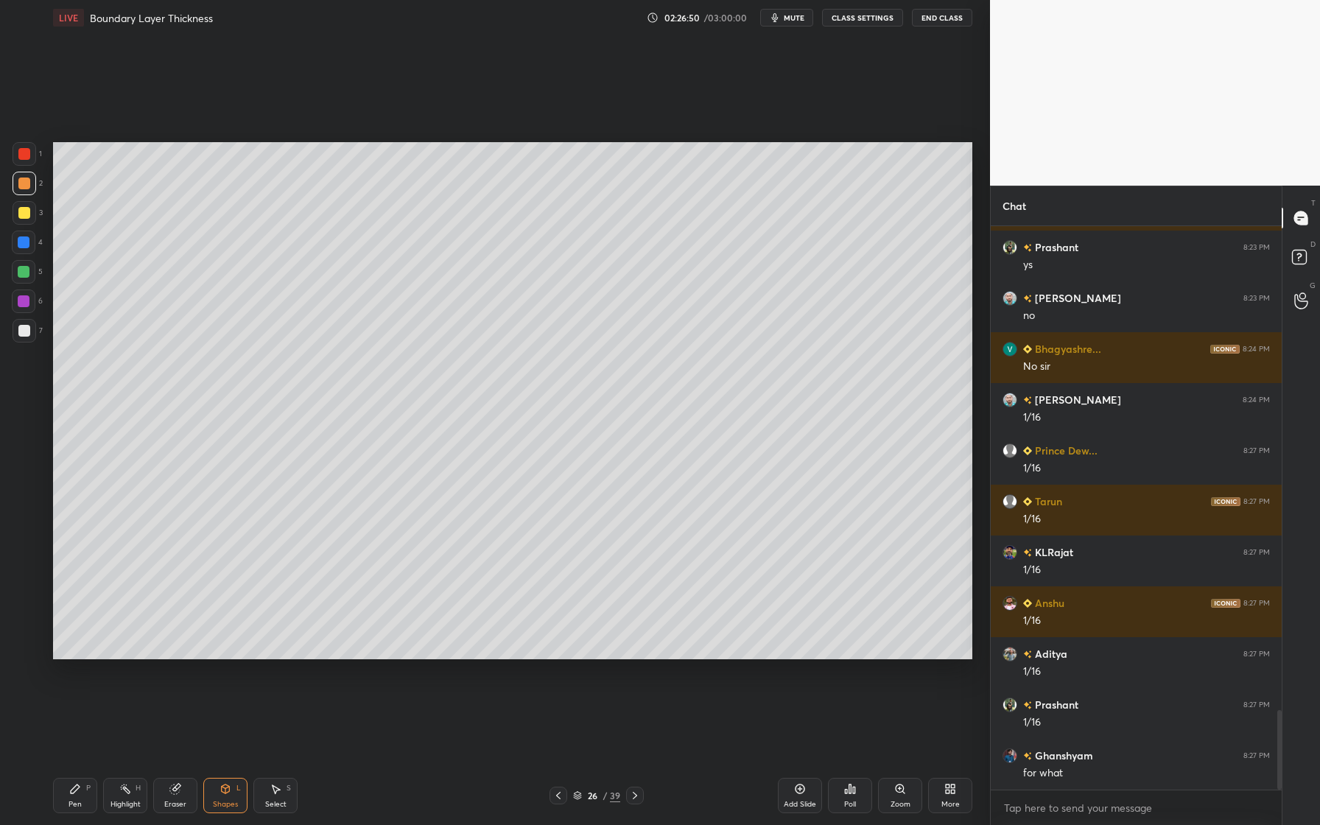
click at [27, 185] on div at bounding box center [24, 184] width 12 height 12
click at [27, 334] on div at bounding box center [24, 331] width 12 height 12
drag, startPoint x: 25, startPoint y: 304, endPoint x: 44, endPoint y: 304, distance: 19.2
click at [26, 303] on div at bounding box center [24, 301] width 12 height 12
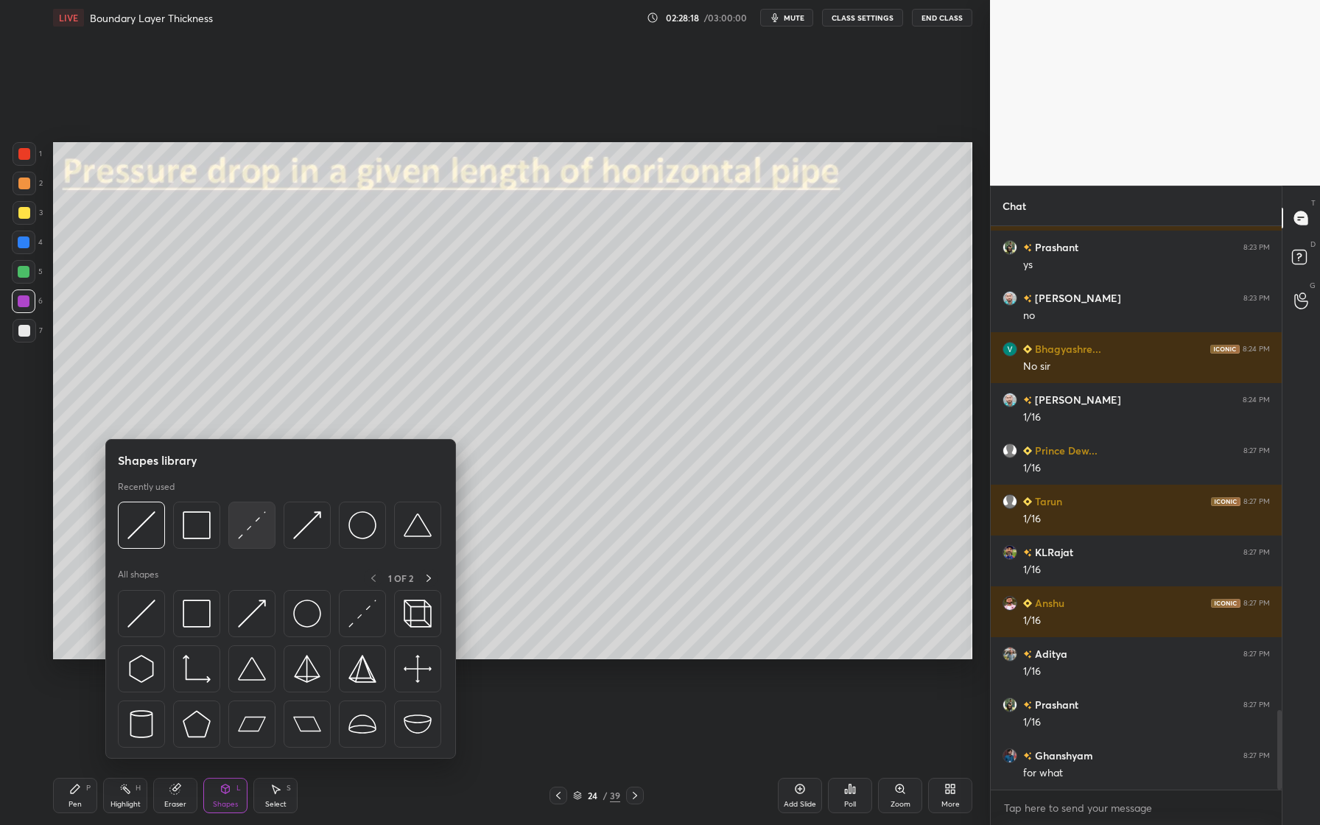
click at [245, 544] on div at bounding box center [251, 525] width 47 height 47
click at [233, 541] on div at bounding box center [251, 525] width 47 height 47
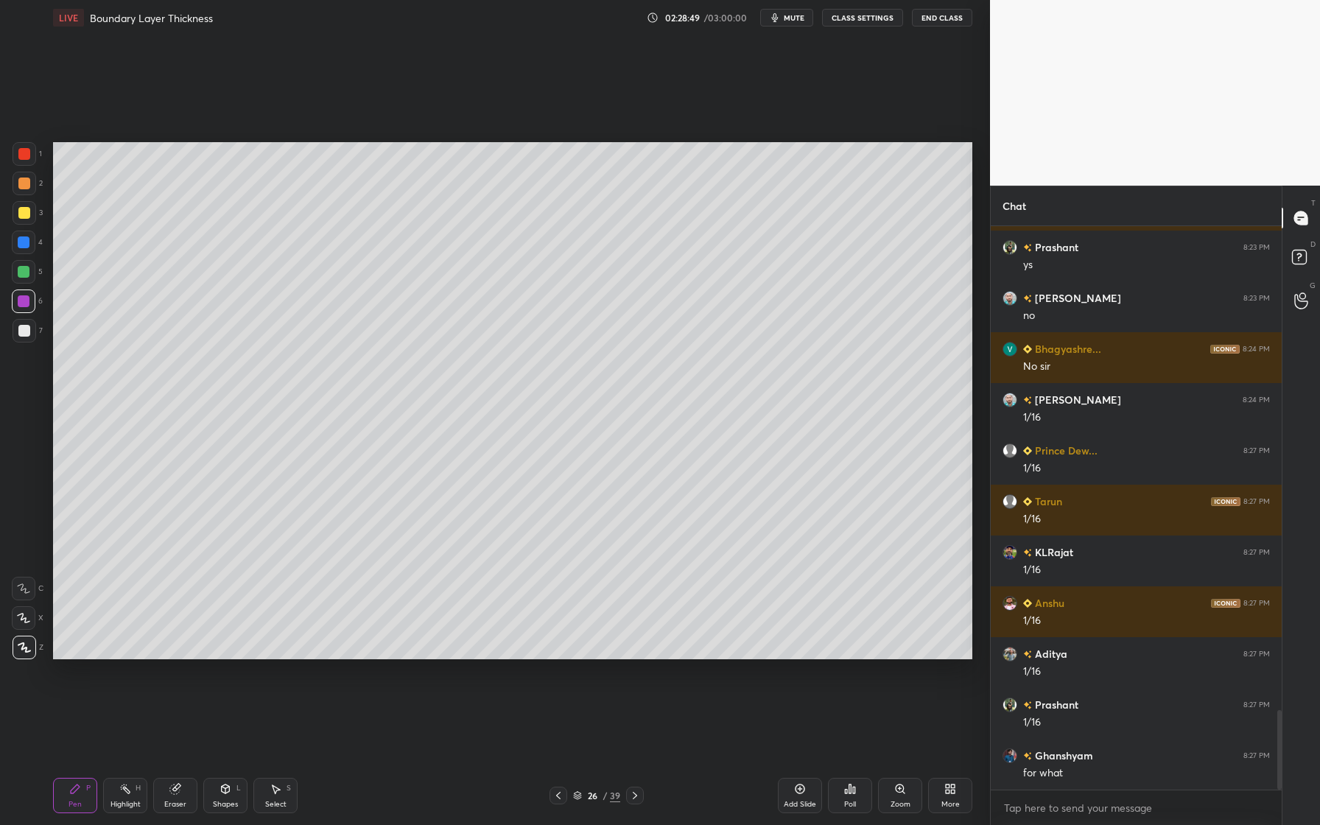
click at [32, 326] on div at bounding box center [25, 331] width 24 height 24
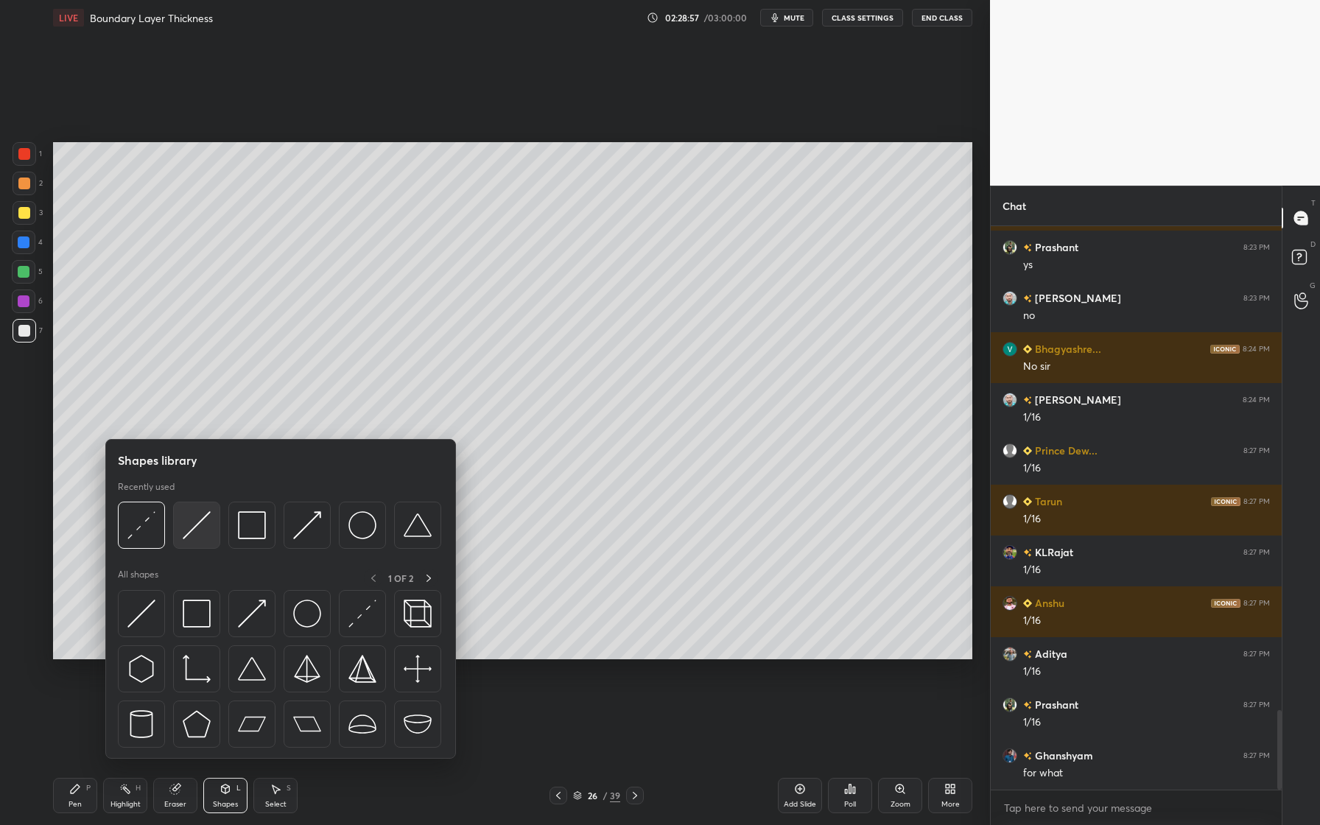
click at [194, 546] on div at bounding box center [196, 525] width 47 height 47
click at [152, 544] on div at bounding box center [141, 525] width 47 height 47
click at [147, 541] on div at bounding box center [141, 525] width 47 height 47
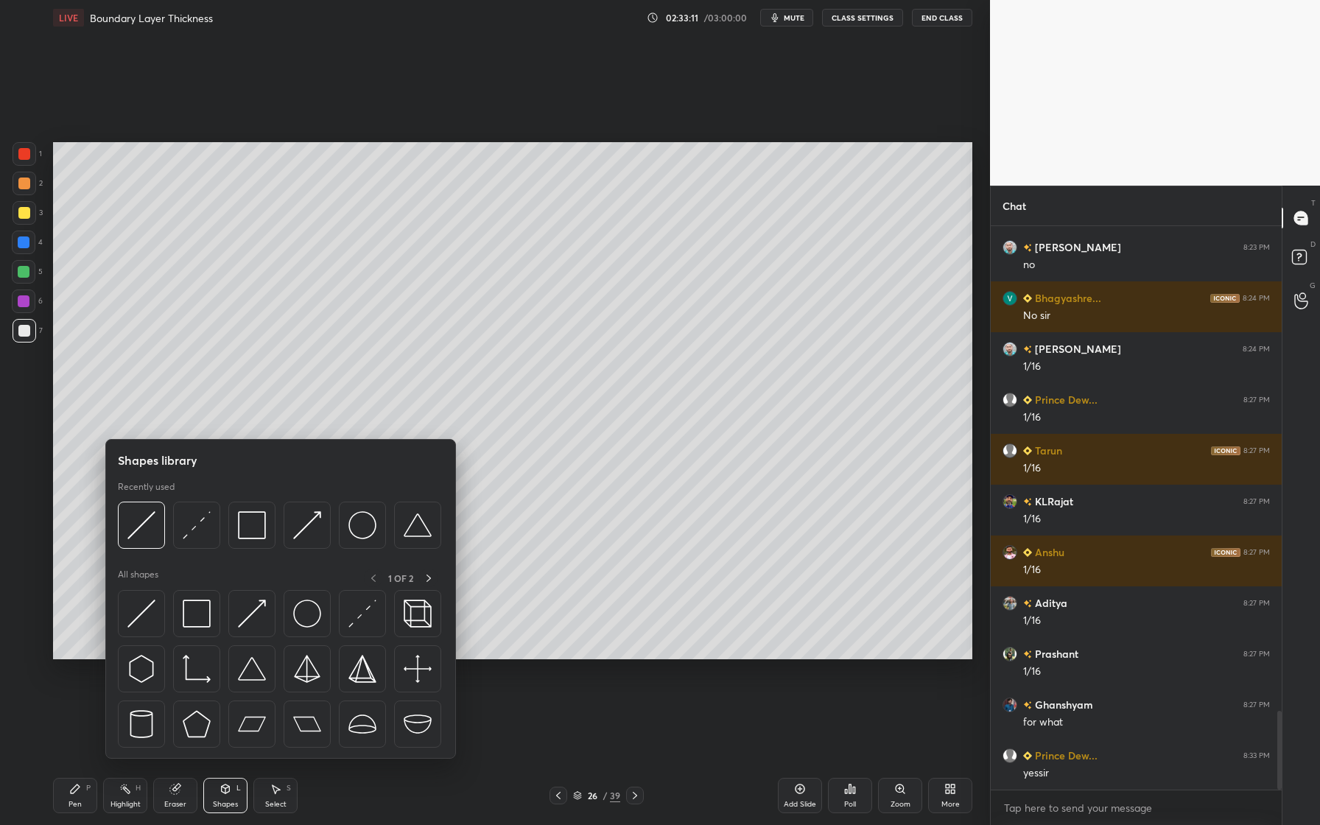
scroll to position [3532, 0]
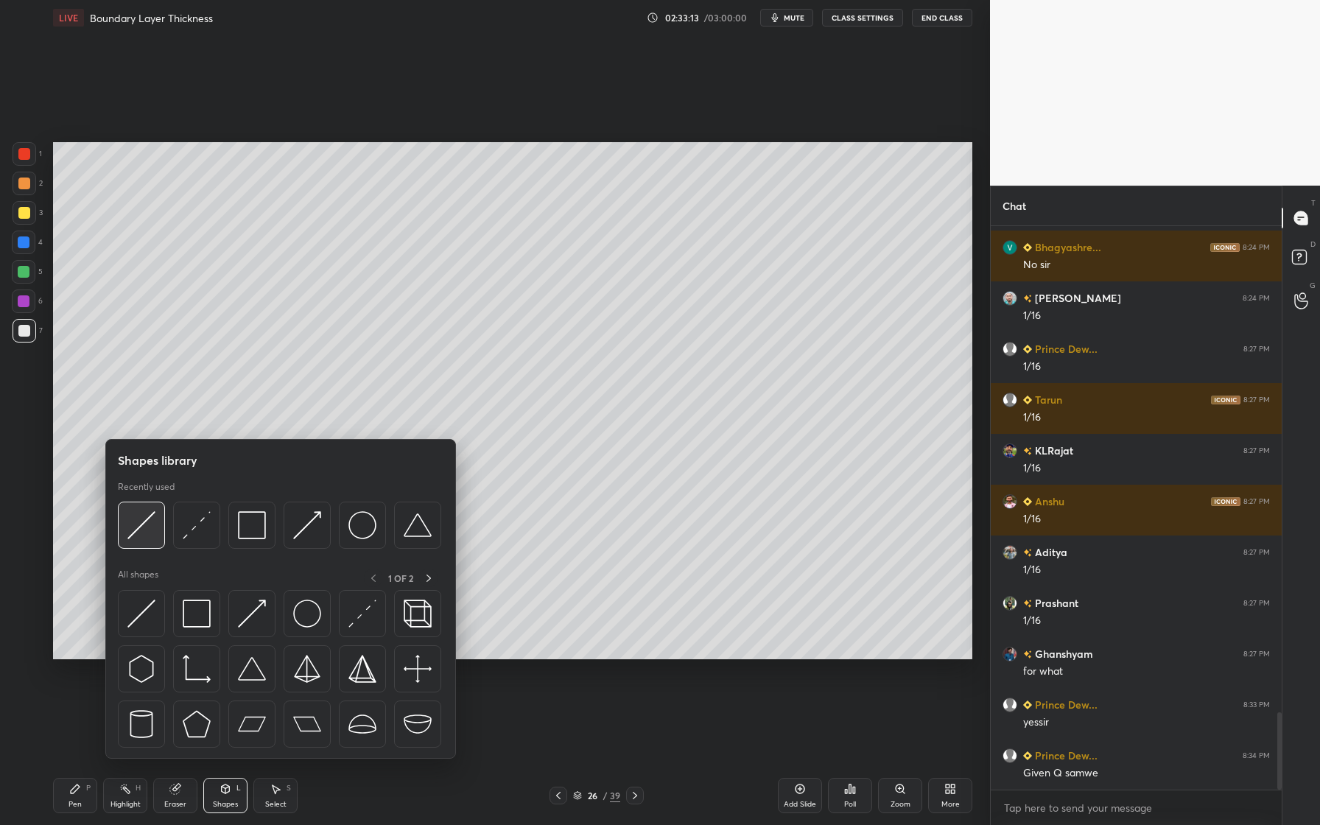
click at [144, 538] on img at bounding box center [141, 525] width 28 height 28
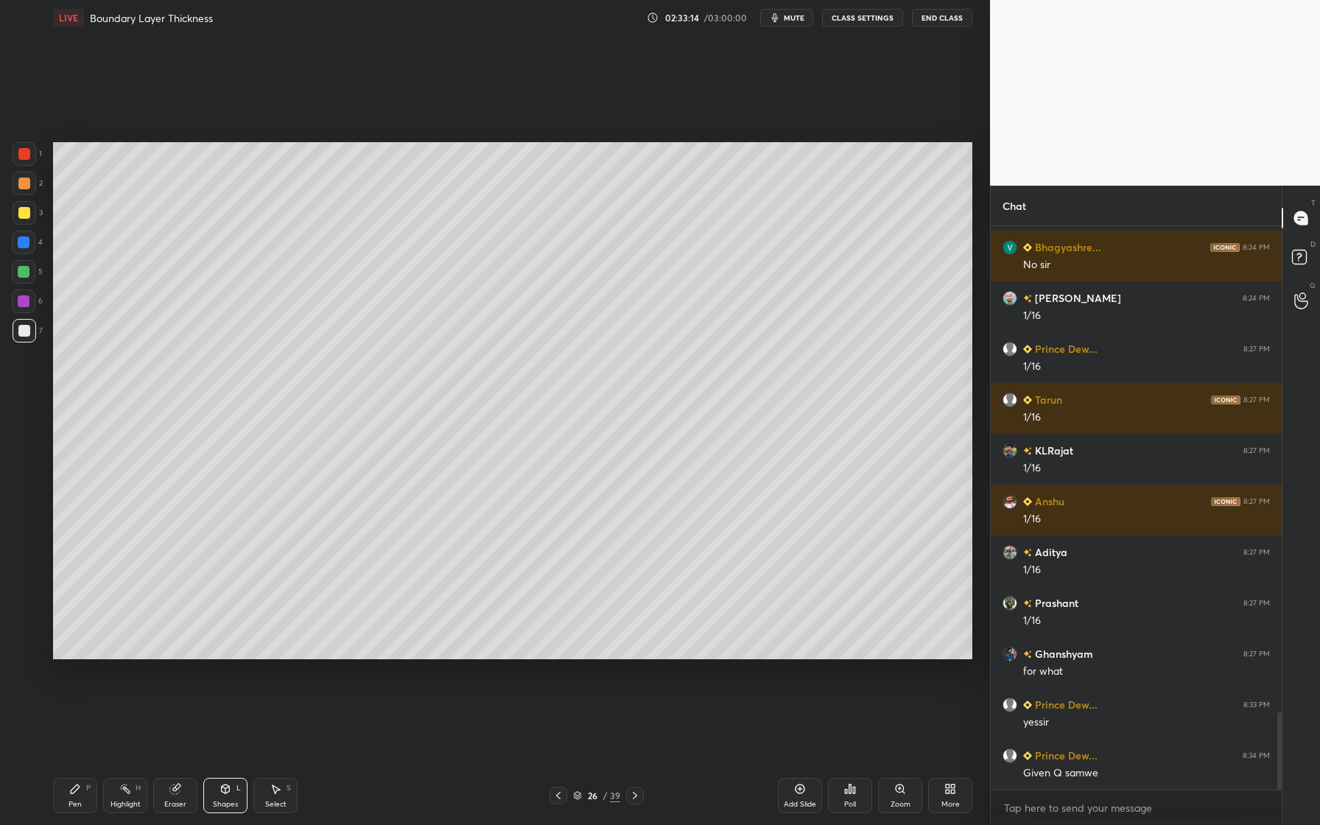
click at [23, 300] on div at bounding box center [24, 301] width 12 height 12
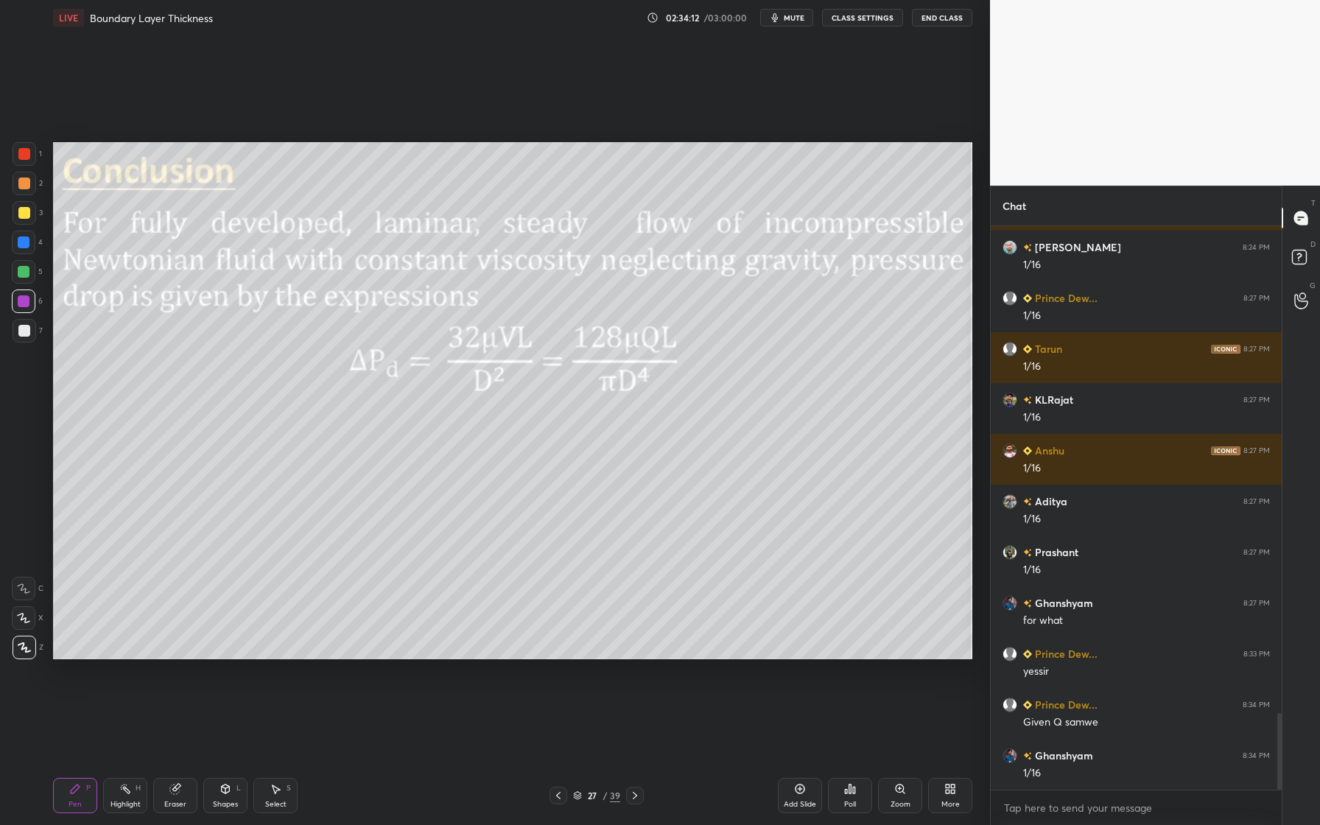
click at [23, 278] on div at bounding box center [24, 272] width 24 height 24
click at [582, 734] on div "27 / 39" at bounding box center [596, 795] width 47 height 13
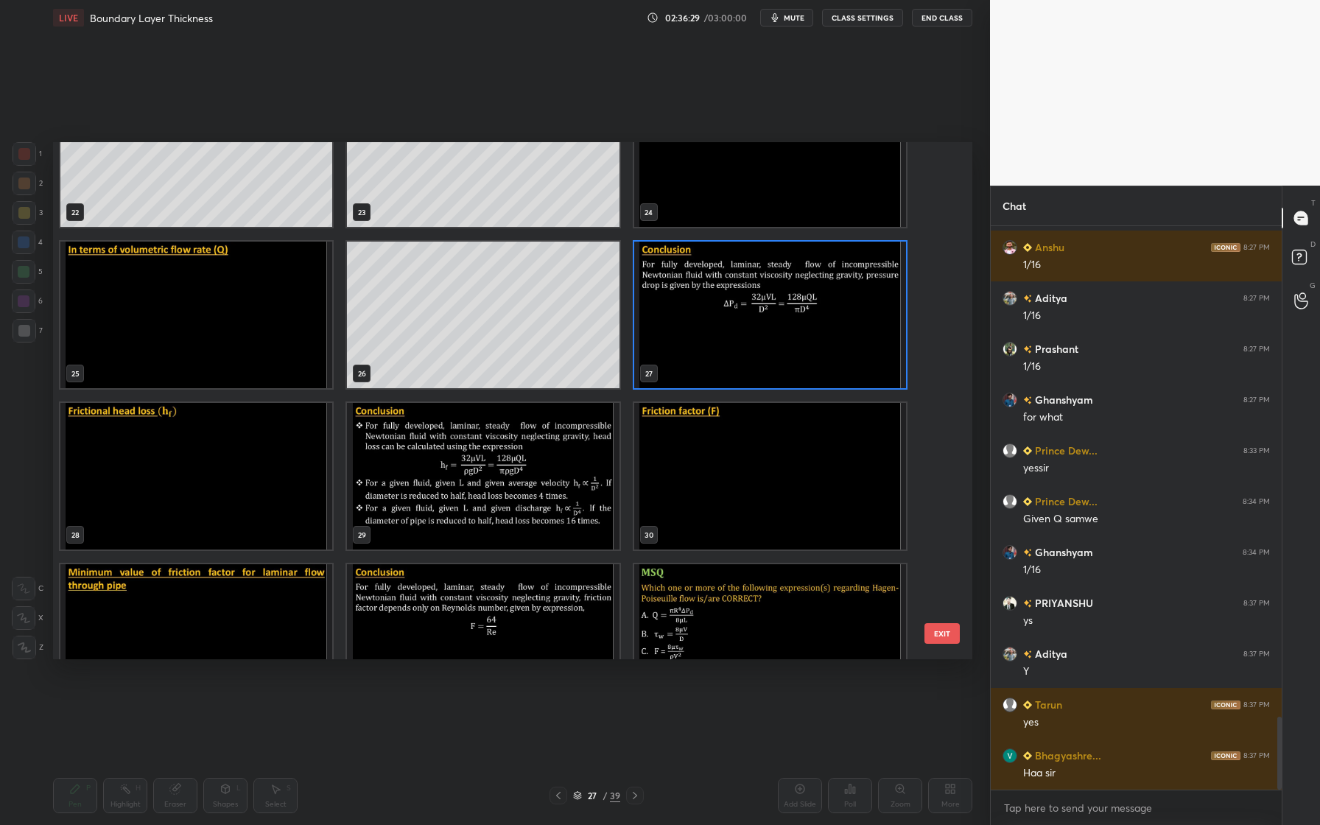
scroll to position [1187, 0]
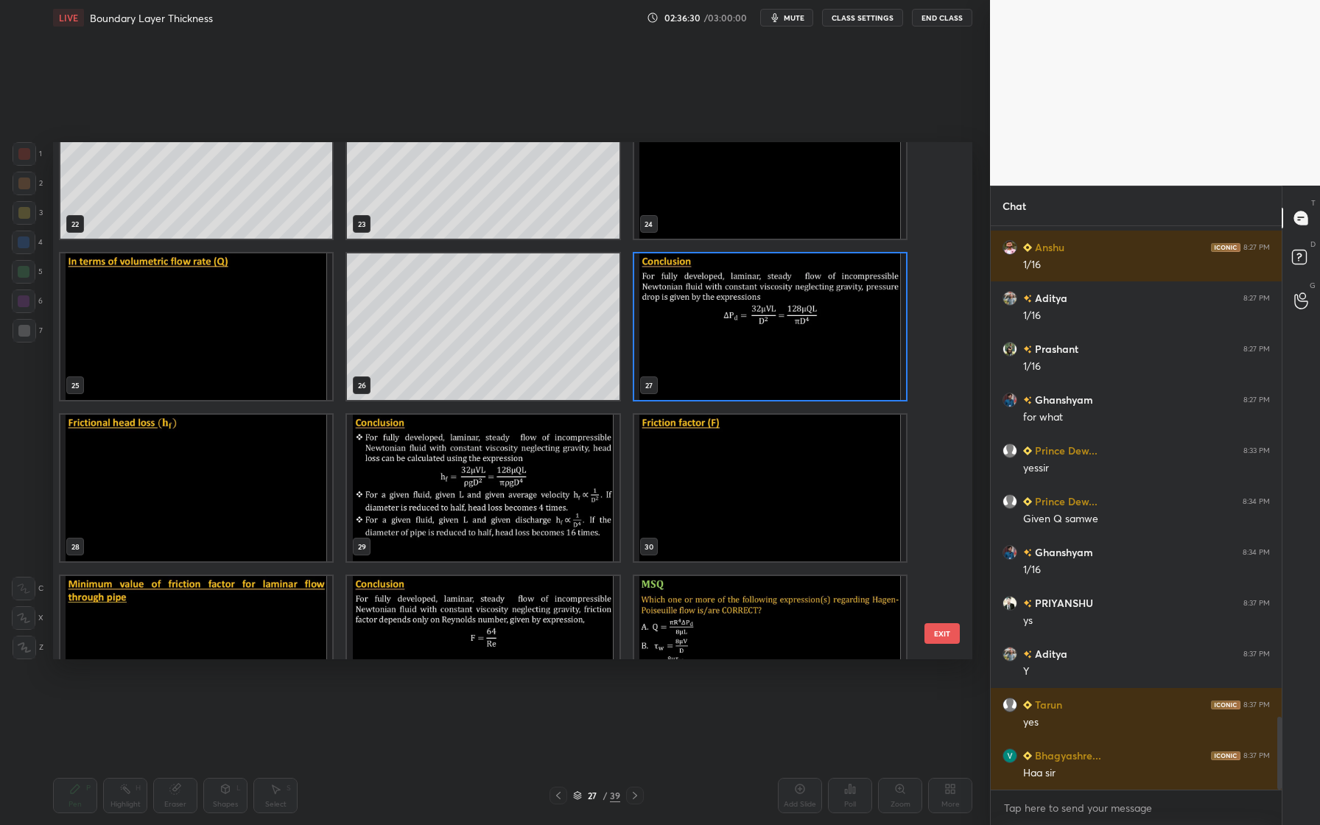
click at [261, 478] on img "grid" at bounding box center [196, 488] width 272 height 147
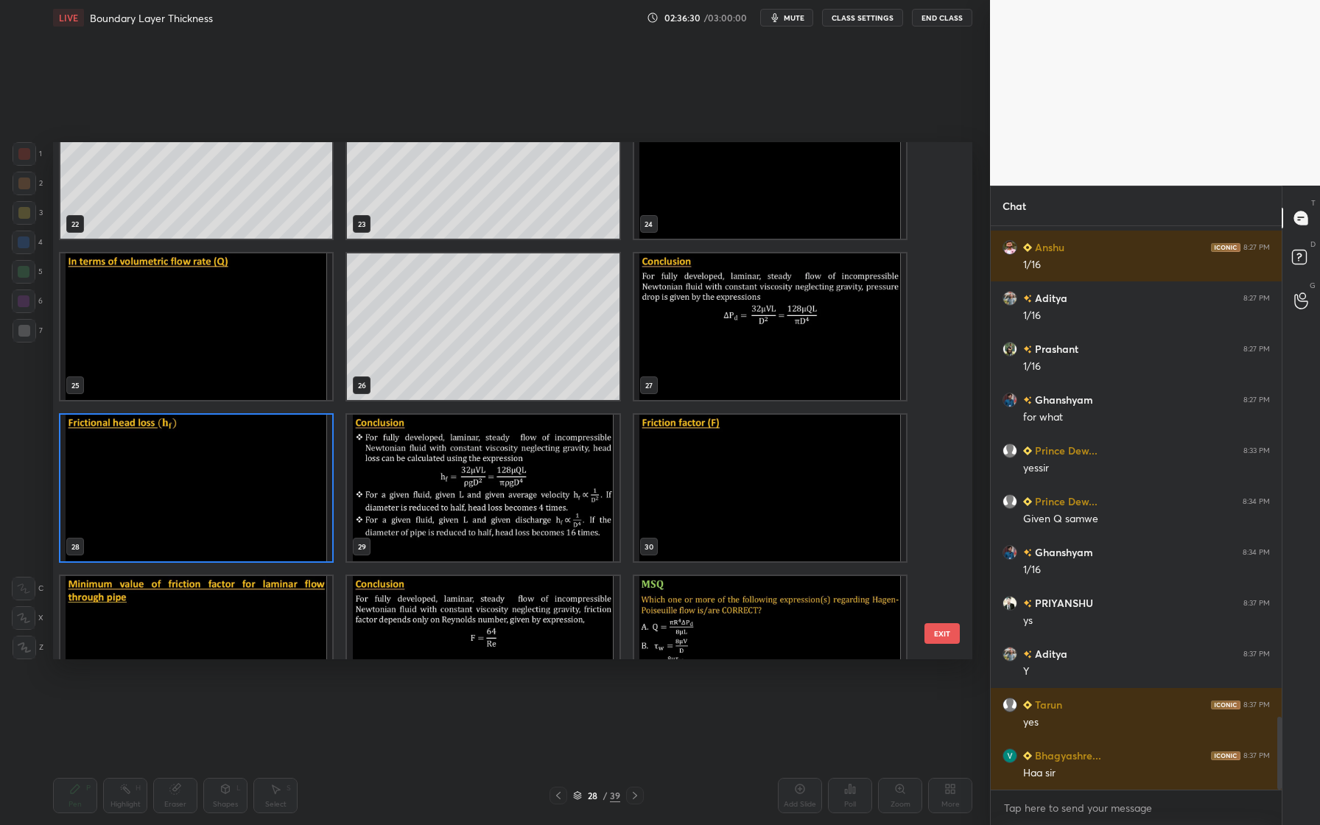
click at [261, 478] on img "grid" at bounding box center [196, 488] width 272 height 147
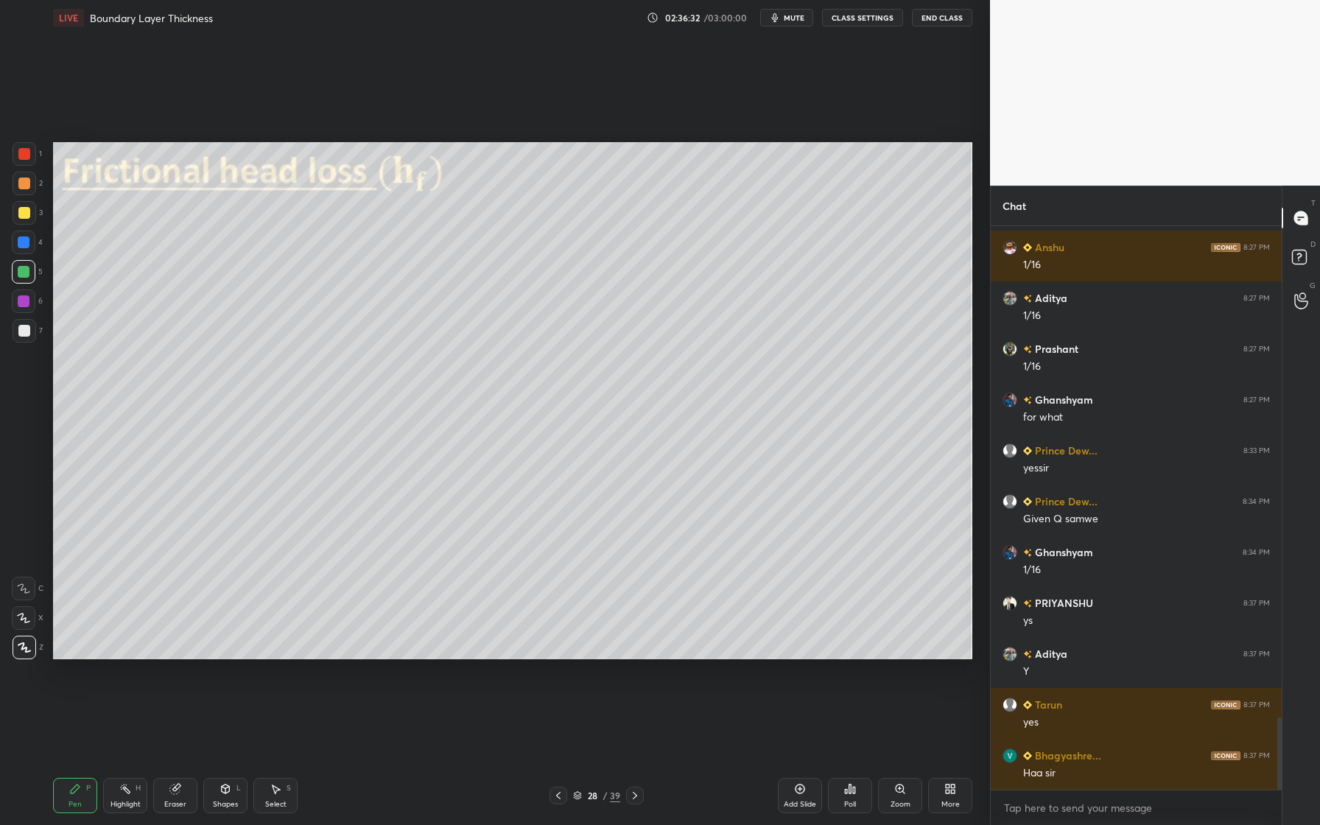
scroll to position [3837, 0]
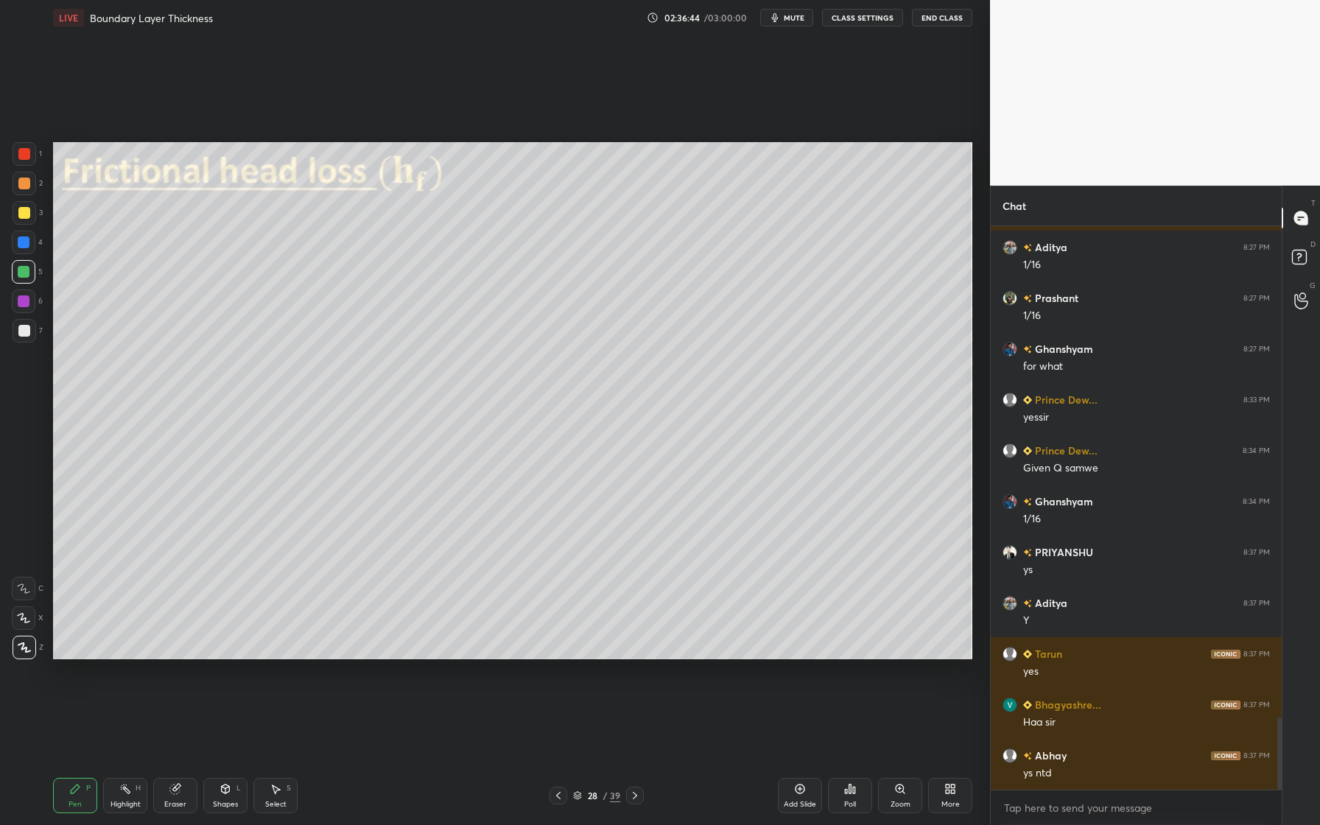
click at [21, 213] on div at bounding box center [24, 213] width 12 height 12
click at [29, 187] on div at bounding box center [25, 184] width 24 height 24
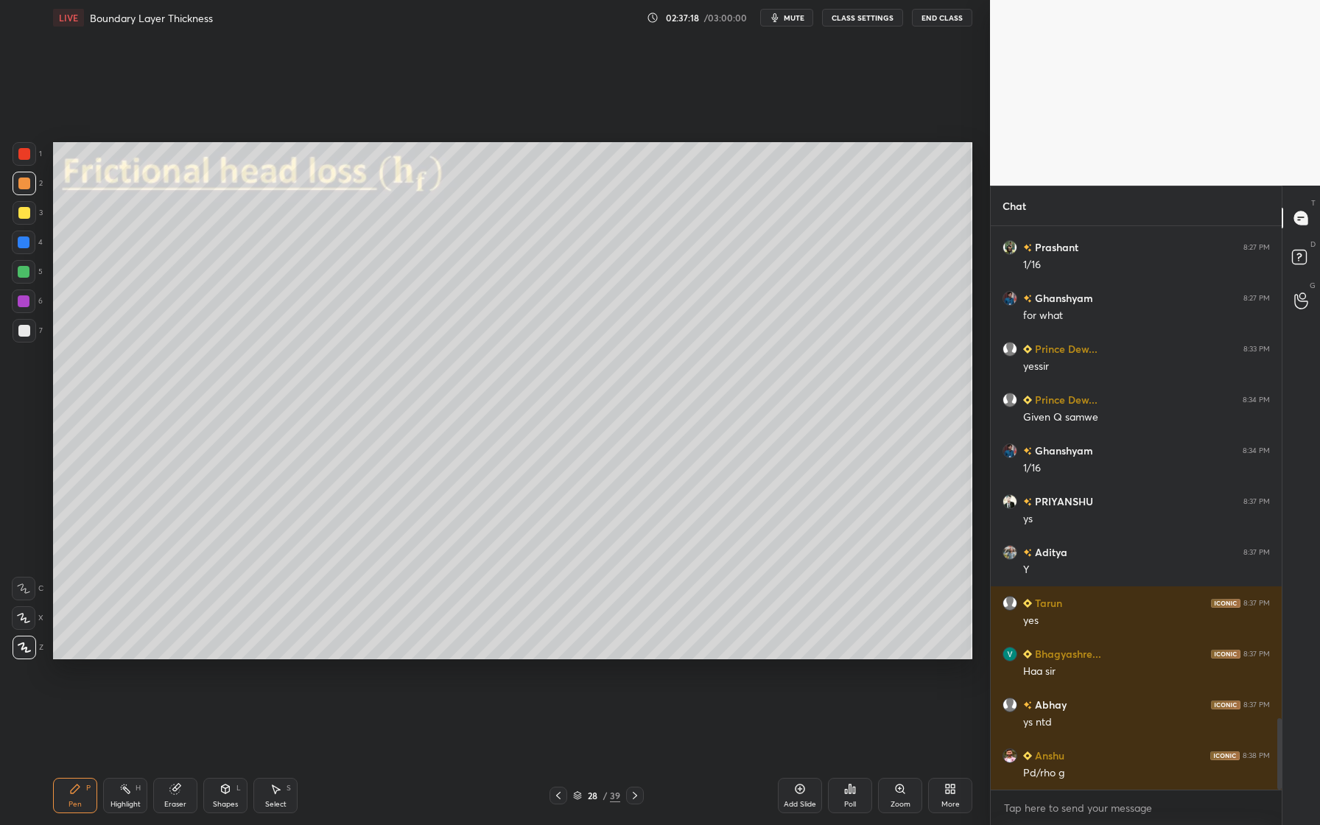
click at [27, 217] on div at bounding box center [24, 213] width 12 height 12
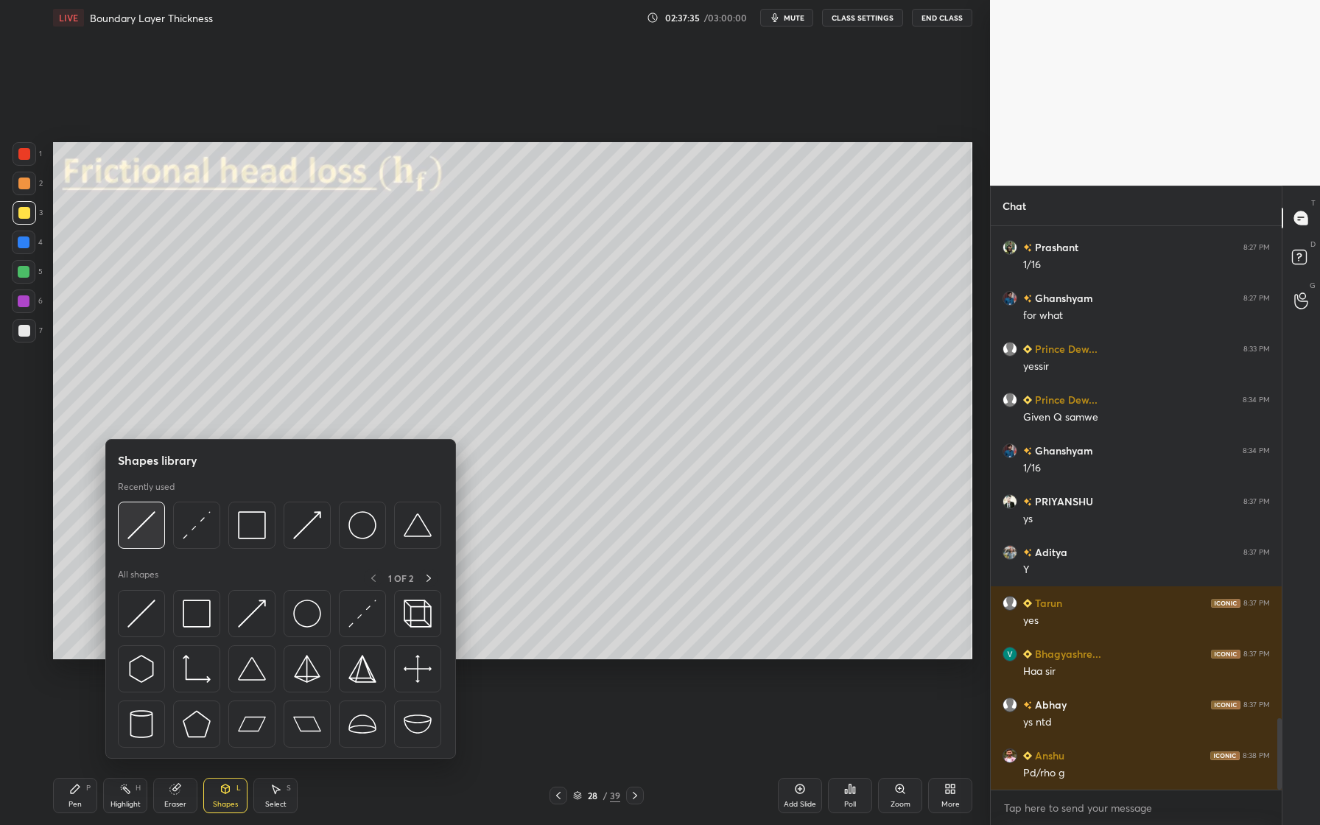
click at [144, 538] on img at bounding box center [141, 525] width 28 height 28
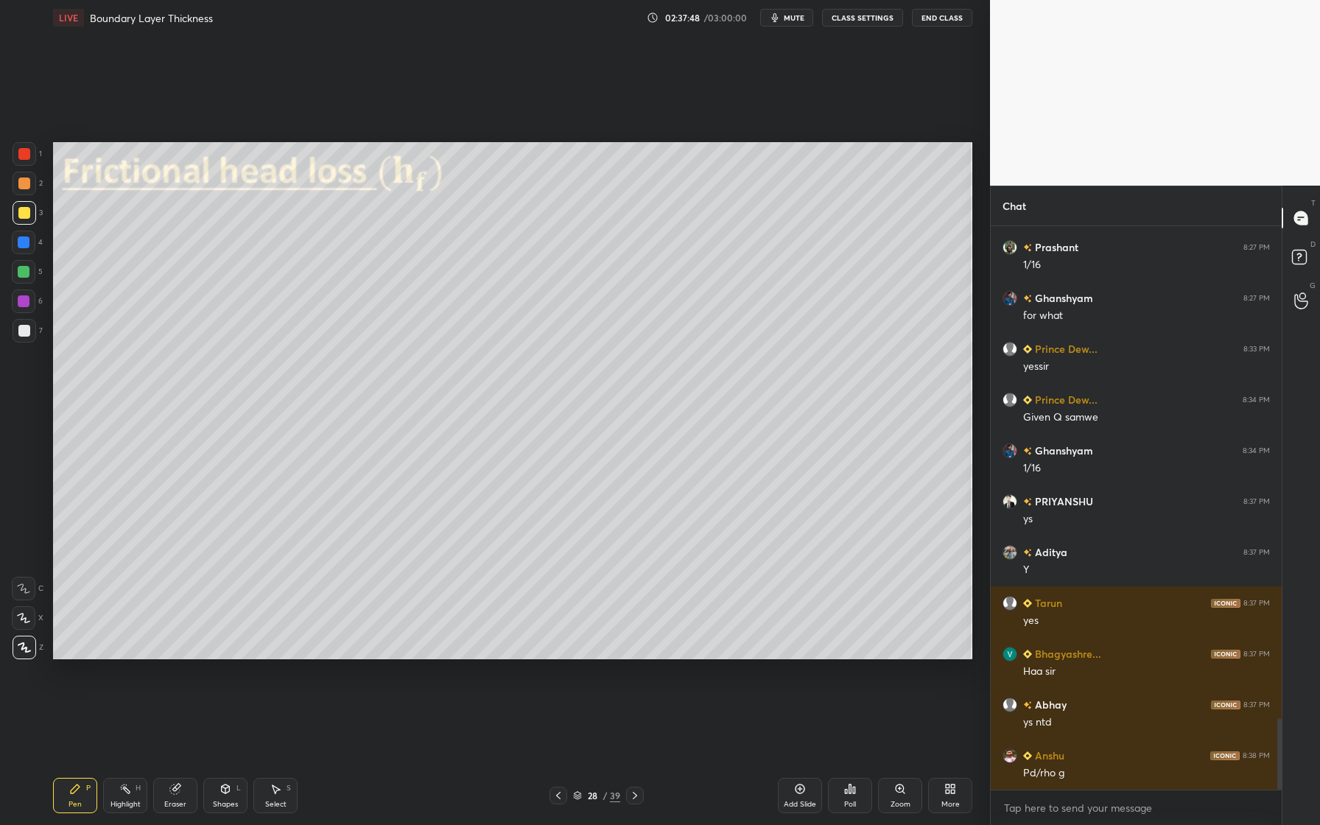
click at [29, 330] on div at bounding box center [24, 331] width 12 height 12
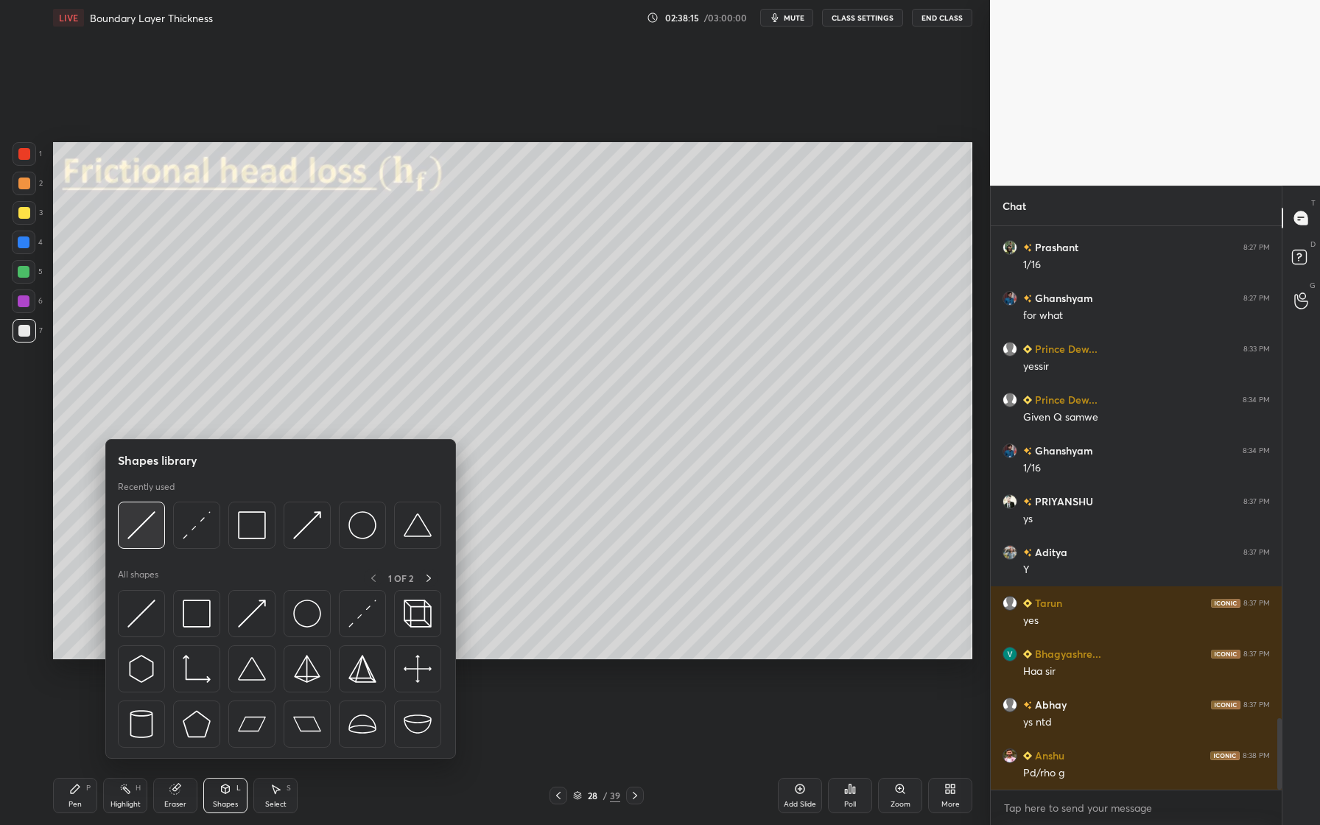
click at [147, 533] on img at bounding box center [141, 525] width 28 height 28
click at [245, 542] on div at bounding box center [251, 525] width 47 height 47
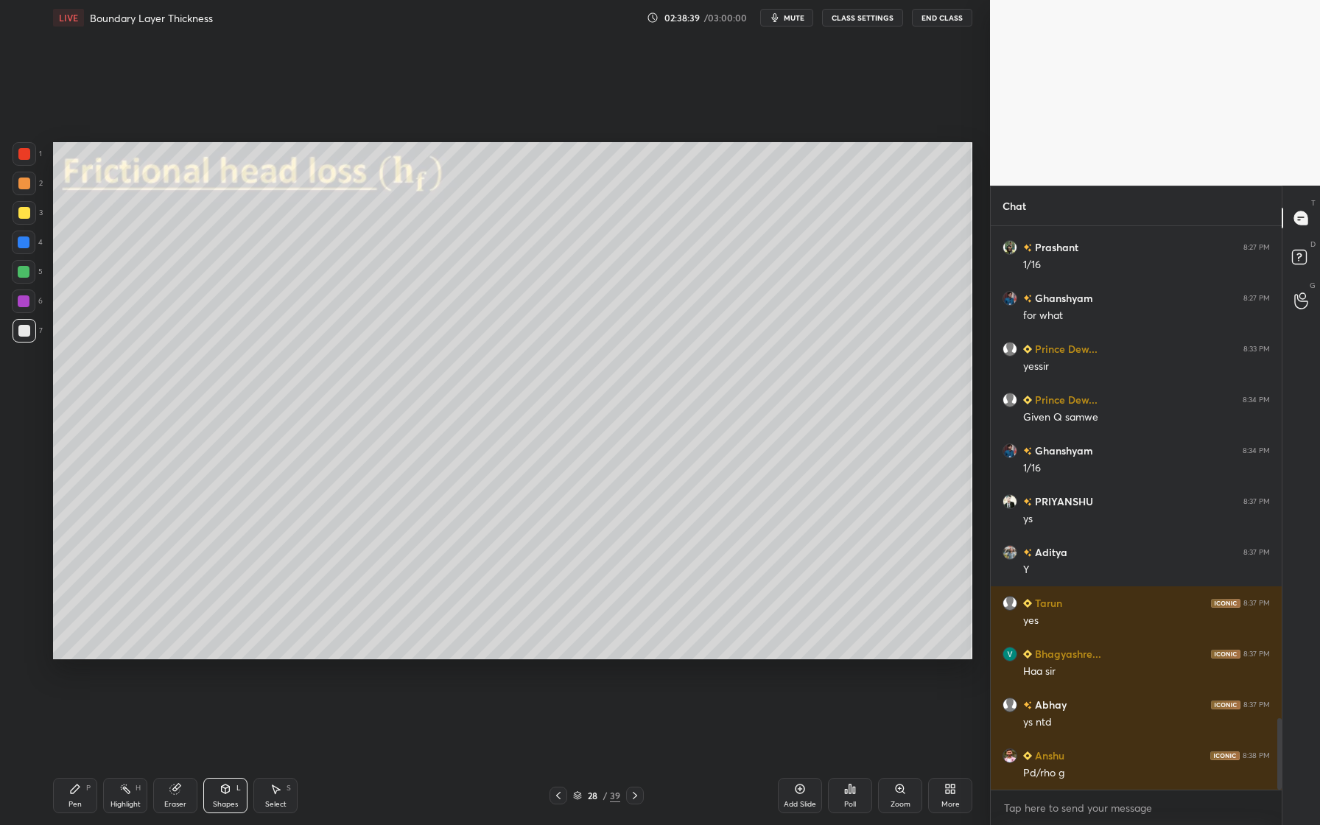
click at [27, 183] on div at bounding box center [24, 184] width 12 height 12
click at [278, 734] on div "Select S" at bounding box center [275, 795] width 44 height 35
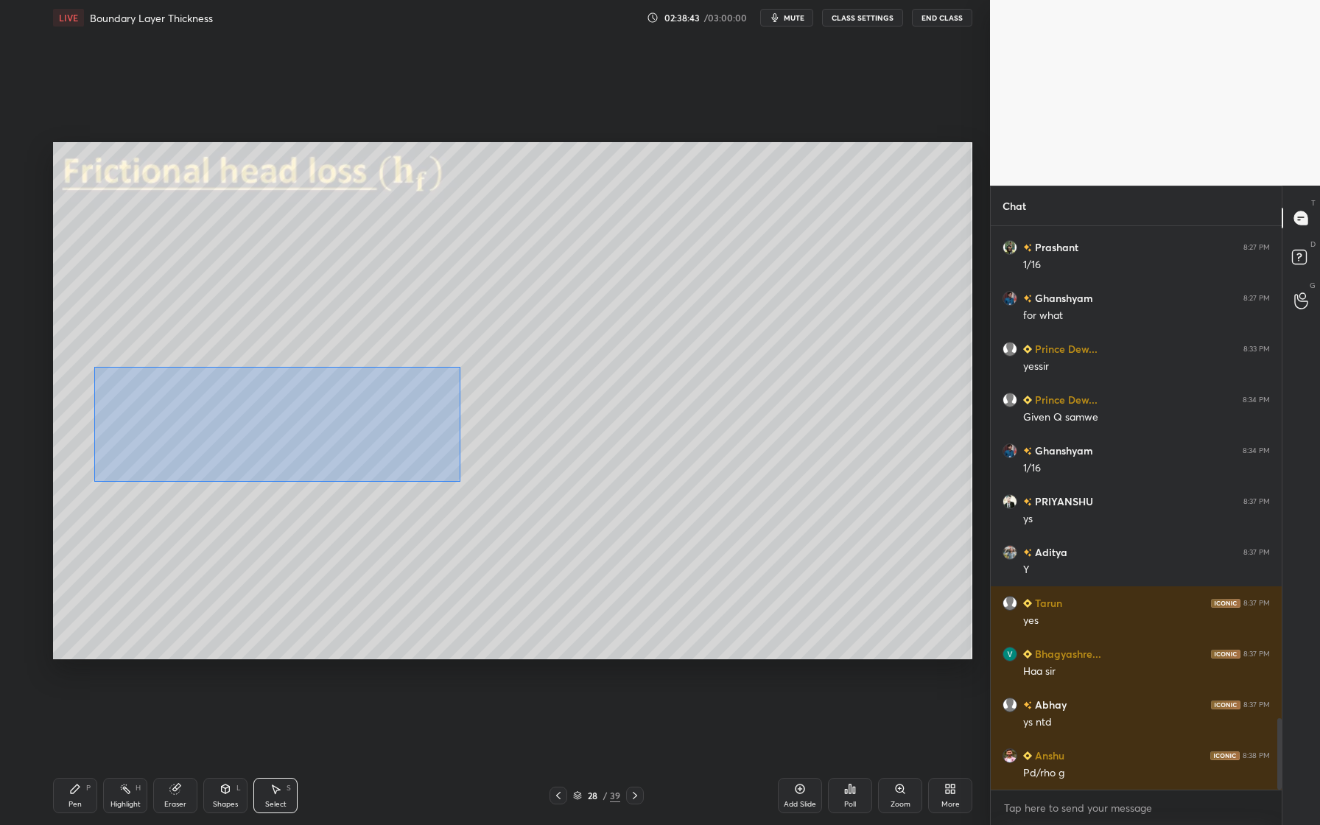
drag, startPoint x: 94, startPoint y: 365, endPoint x: 480, endPoint y: 485, distance: 404.9
click at [506, 504] on div "0 ° Undo Copy Duplicate Duplicate to new slide Delete" at bounding box center [512, 400] width 919 height 517
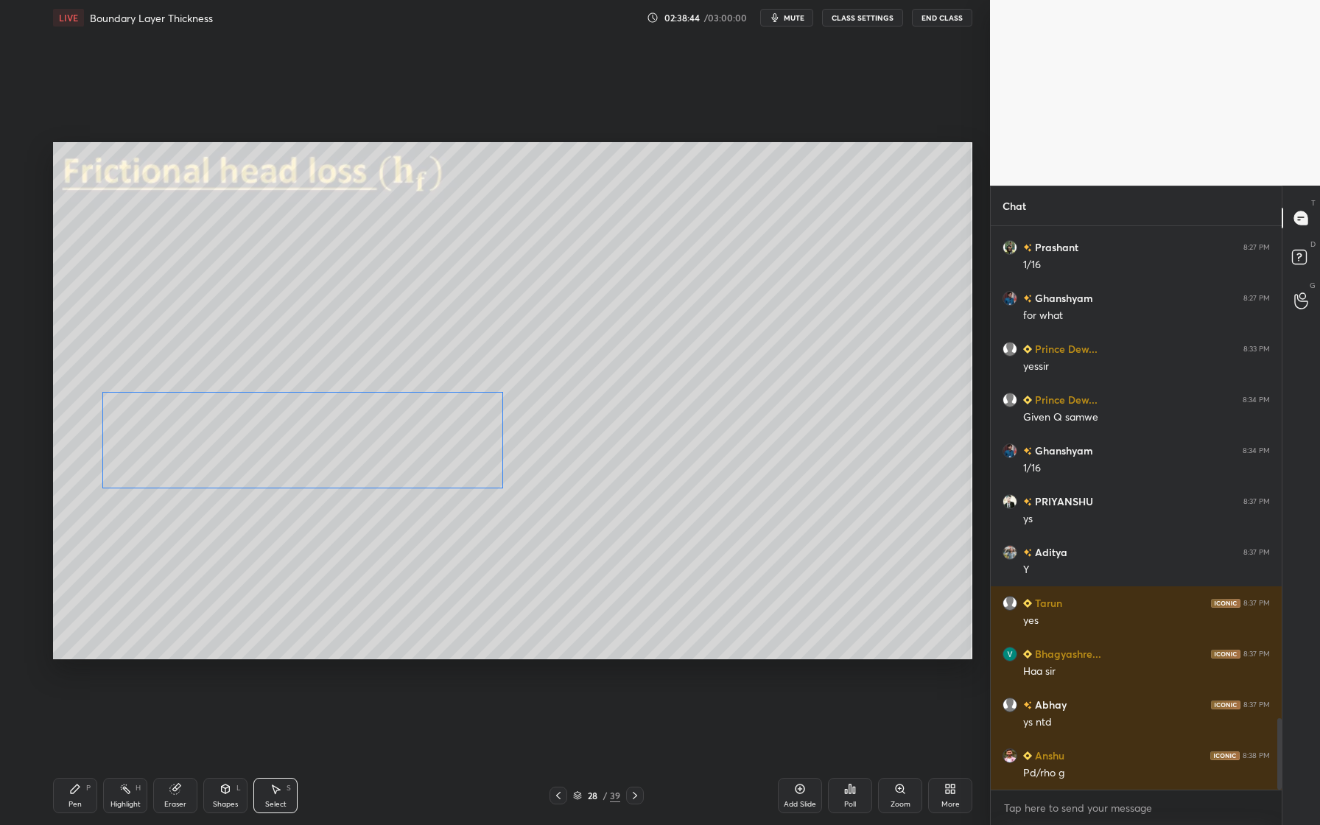
drag, startPoint x: 318, startPoint y: 425, endPoint x: 313, endPoint y: 453, distance: 28.5
click at [312, 453] on div "0 ° Undo Copy Duplicate Duplicate to new slide Delete" at bounding box center [512, 400] width 919 height 517
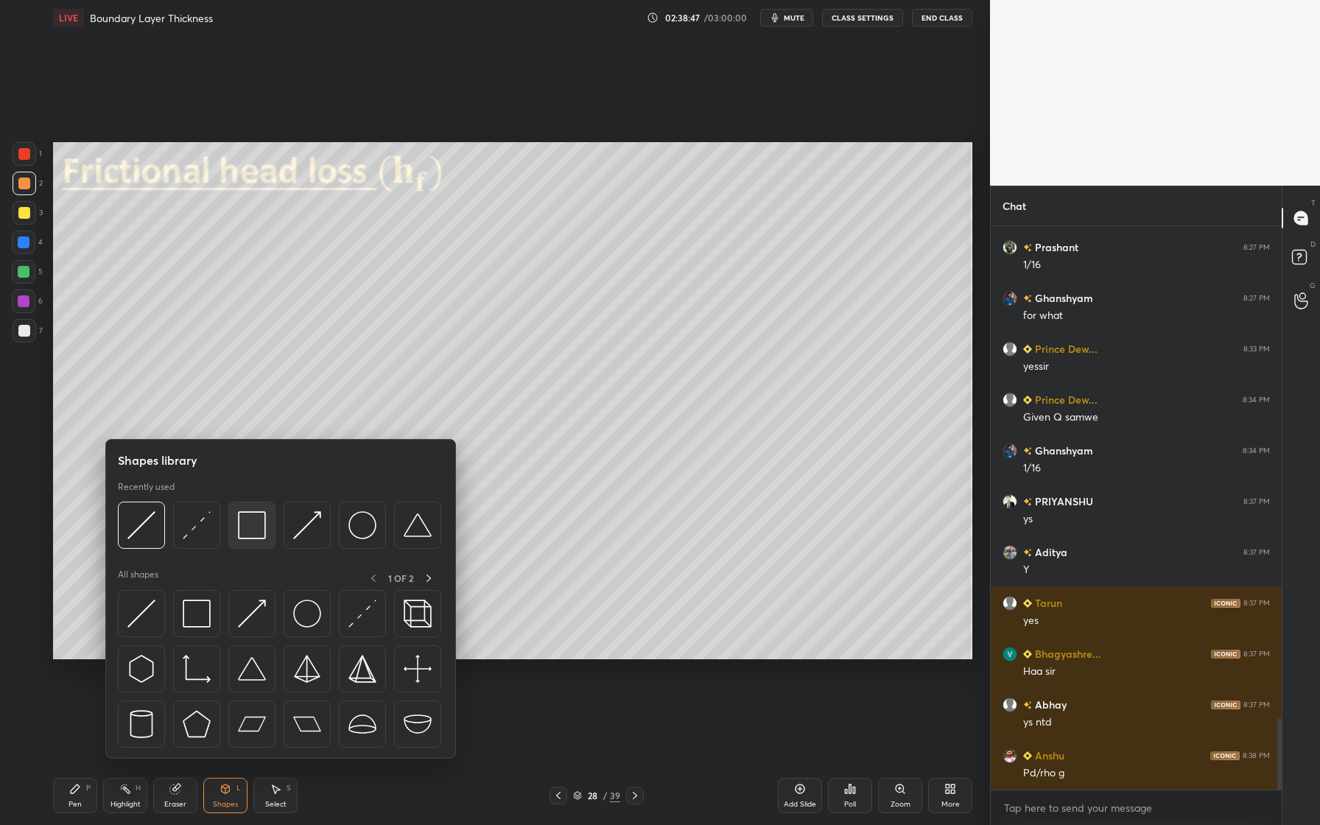
click at [249, 538] on img at bounding box center [252, 525] width 28 height 28
click at [300, 538] on img at bounding box center [307, 525] width 28 height 28
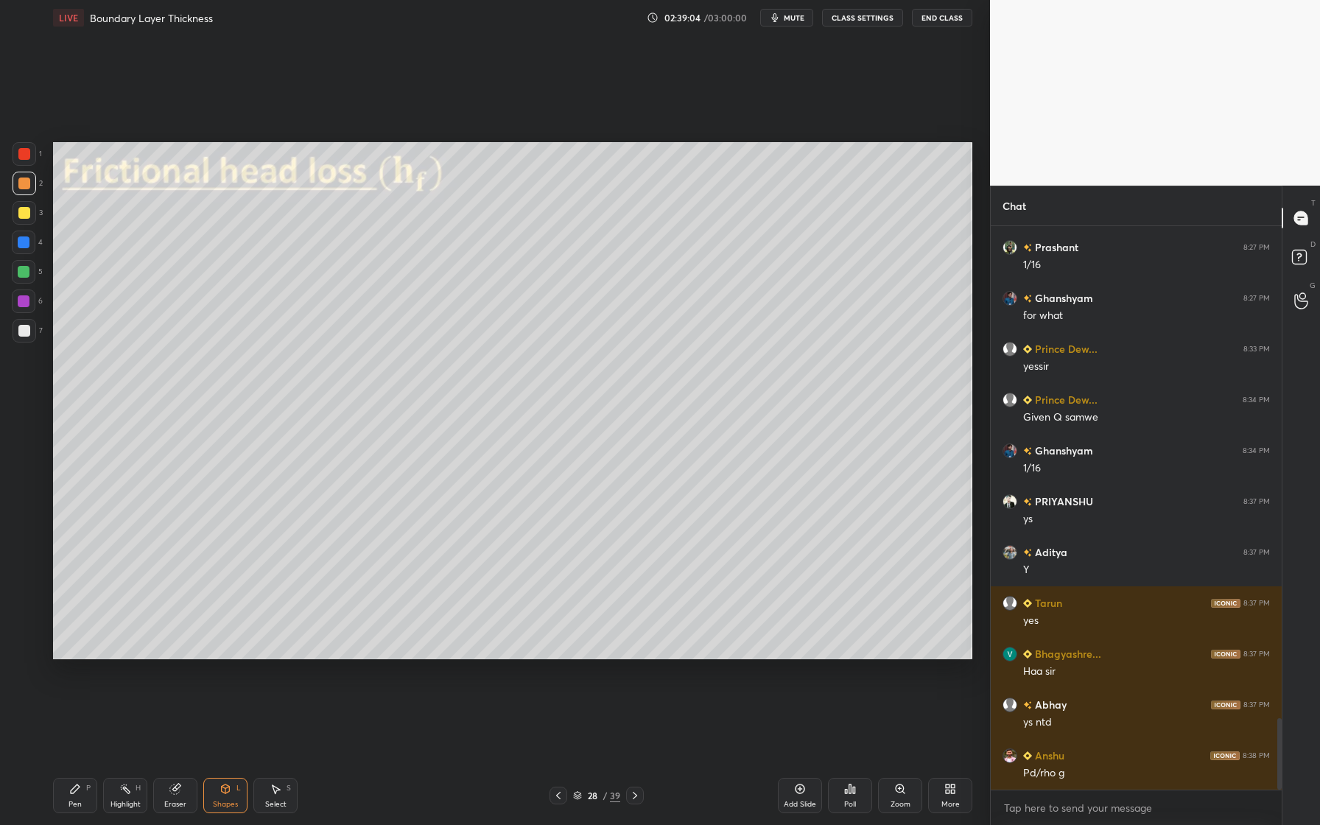
drag, startPoint x: 21, startPoint y: 183, endPoint x: 21, endPoint y: 197, distance: 14.0
click at [21, 183] on div at bounding box center [24, 184] width 12 height 12
drag, startPoint x: 25, startPoint y: 219, endPoint x: 32, endPoint y: 224, distance: 8.4
click at [25, 217] on div at bounding box center [25, 213] width 24 height 24
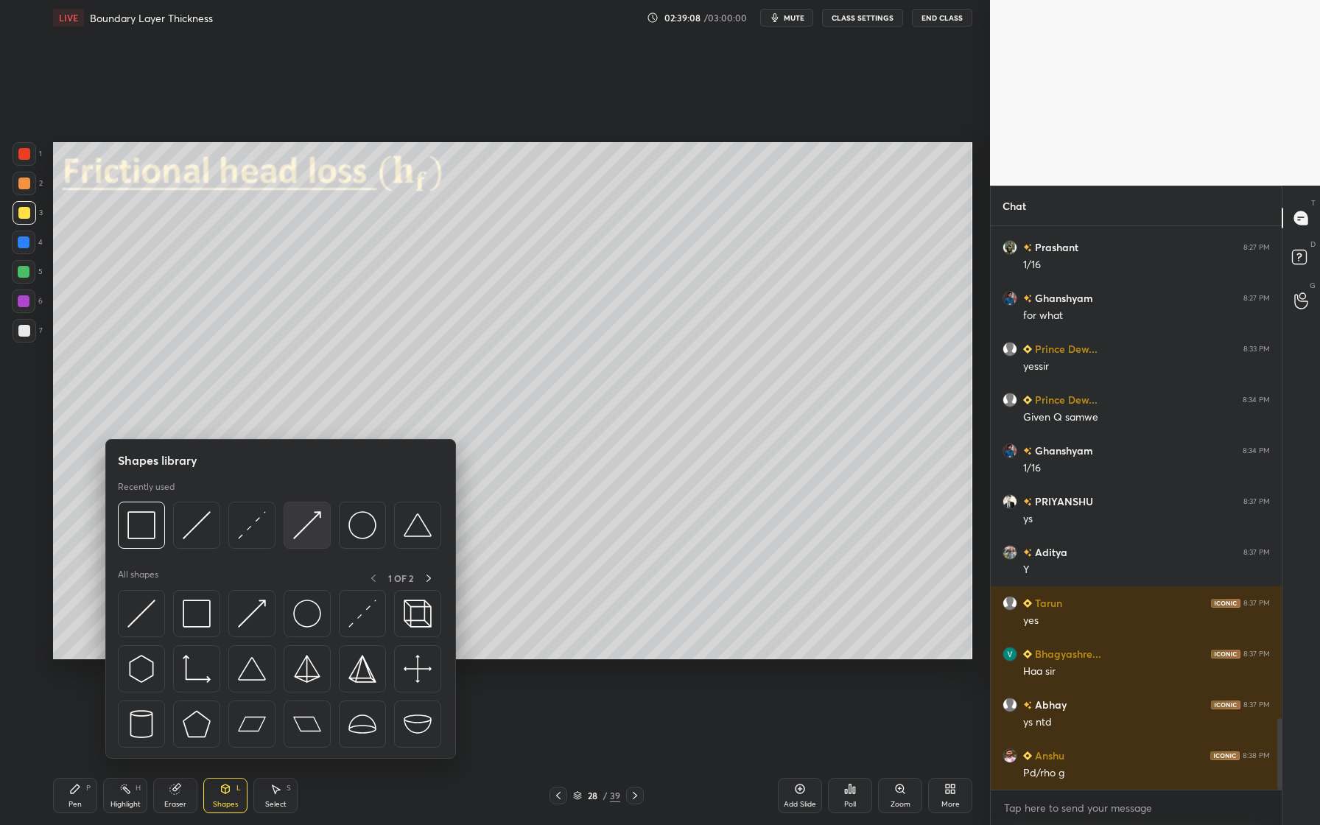
click at [298, 543] on div at bounding box center [307, 525] width 47 height 47
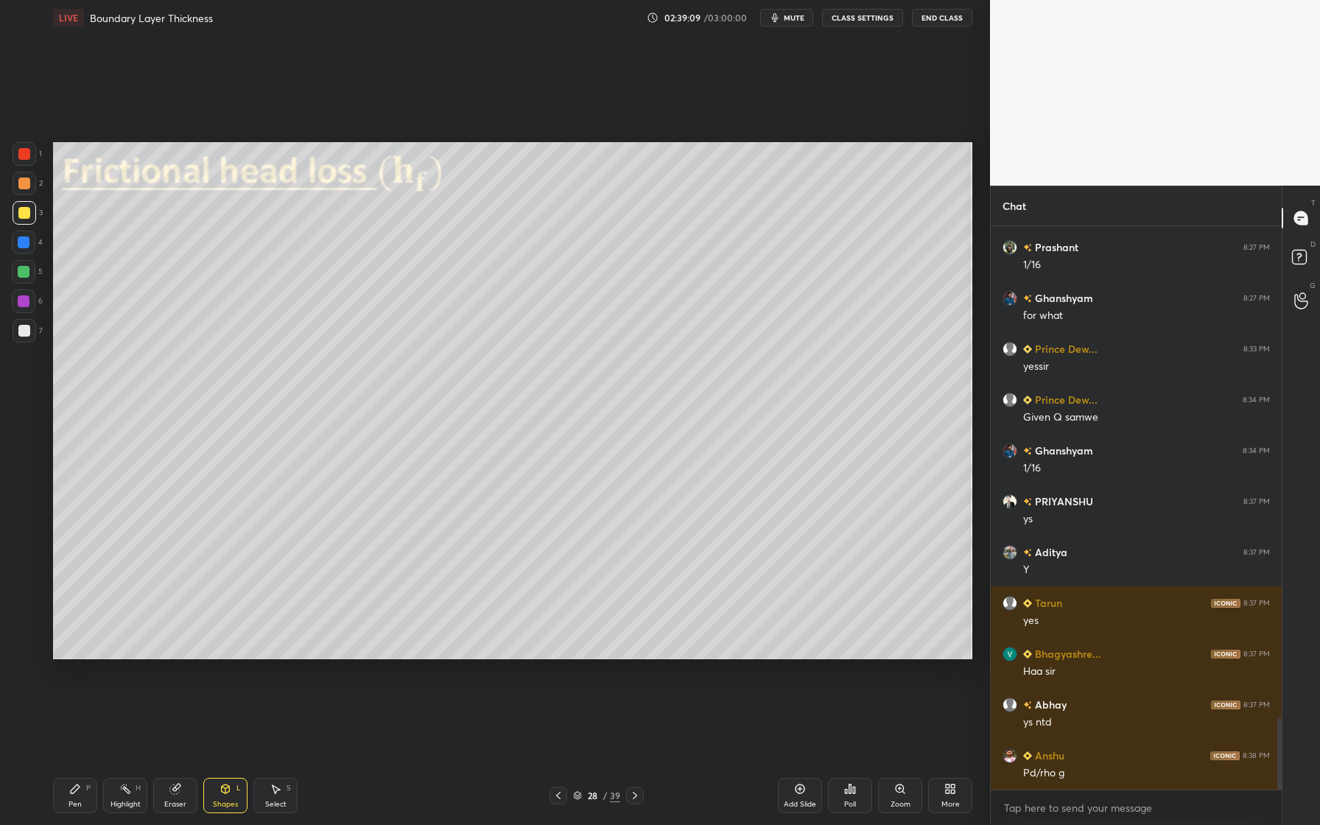
click at [30, 276] on div at bounding box center [24, 272] width 24 height 24
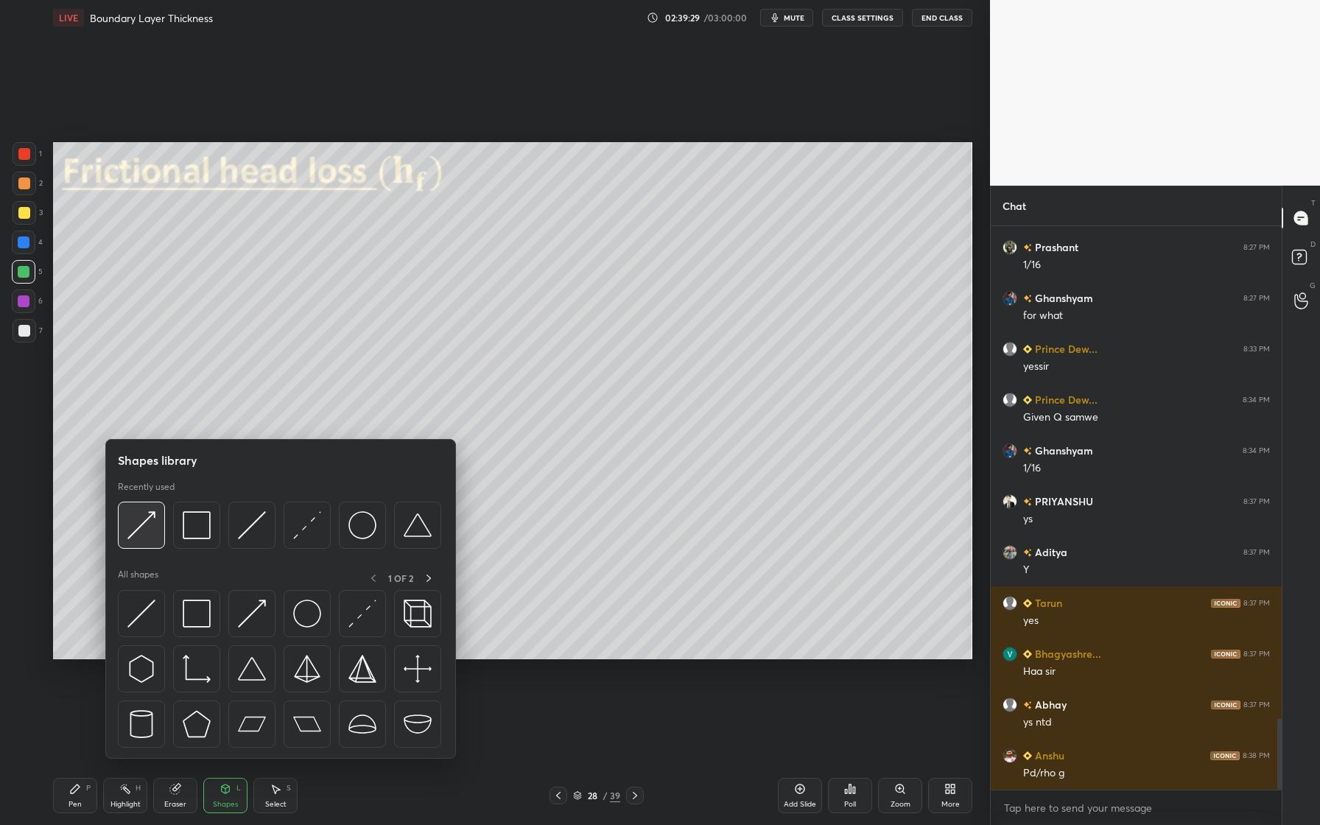
click at [143, 531] on img at bounding box center [141, 525] width 28 height 28
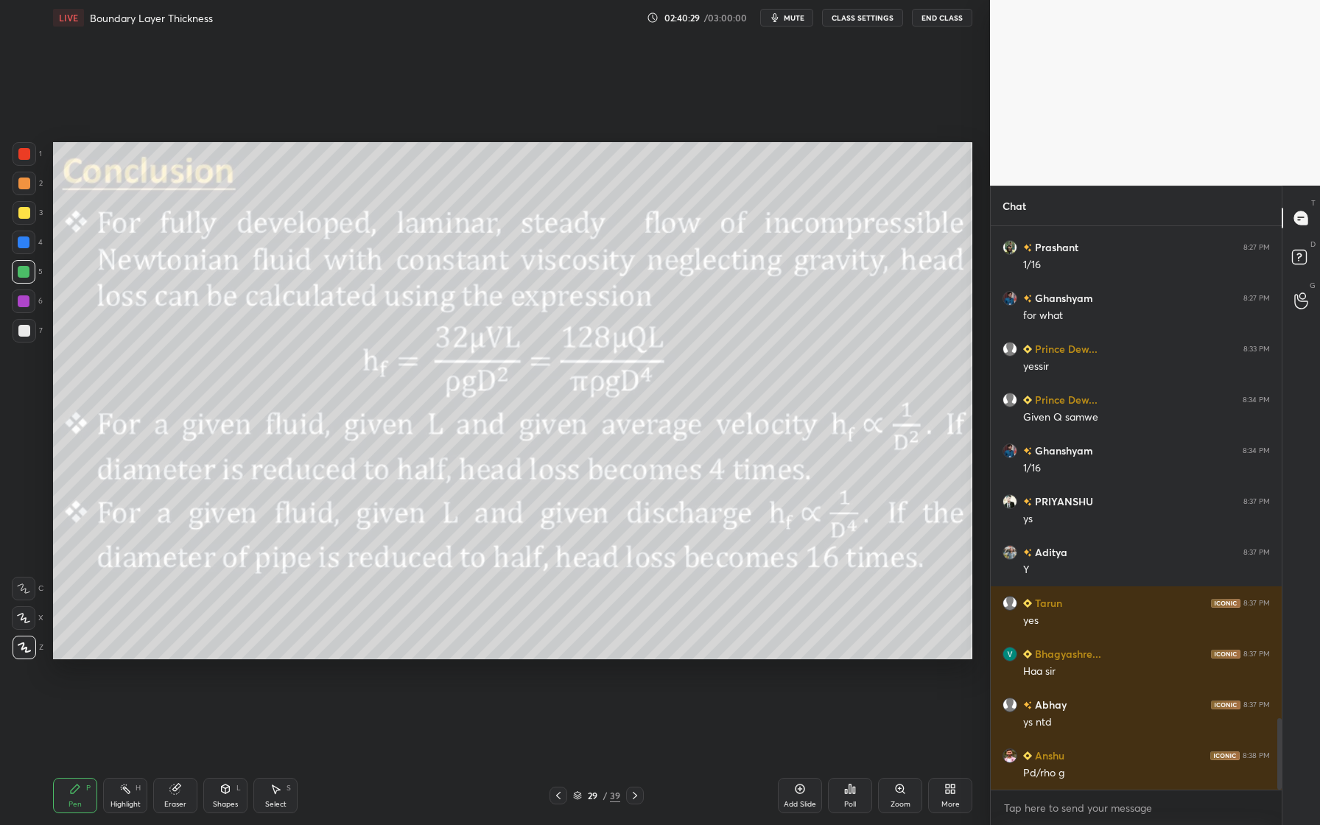
click at [23, 268] on div at bounding box center [24, 272] width 12 height 12
click at [581, 734] on icon at bounding box center [577, 795] width 9 height 9
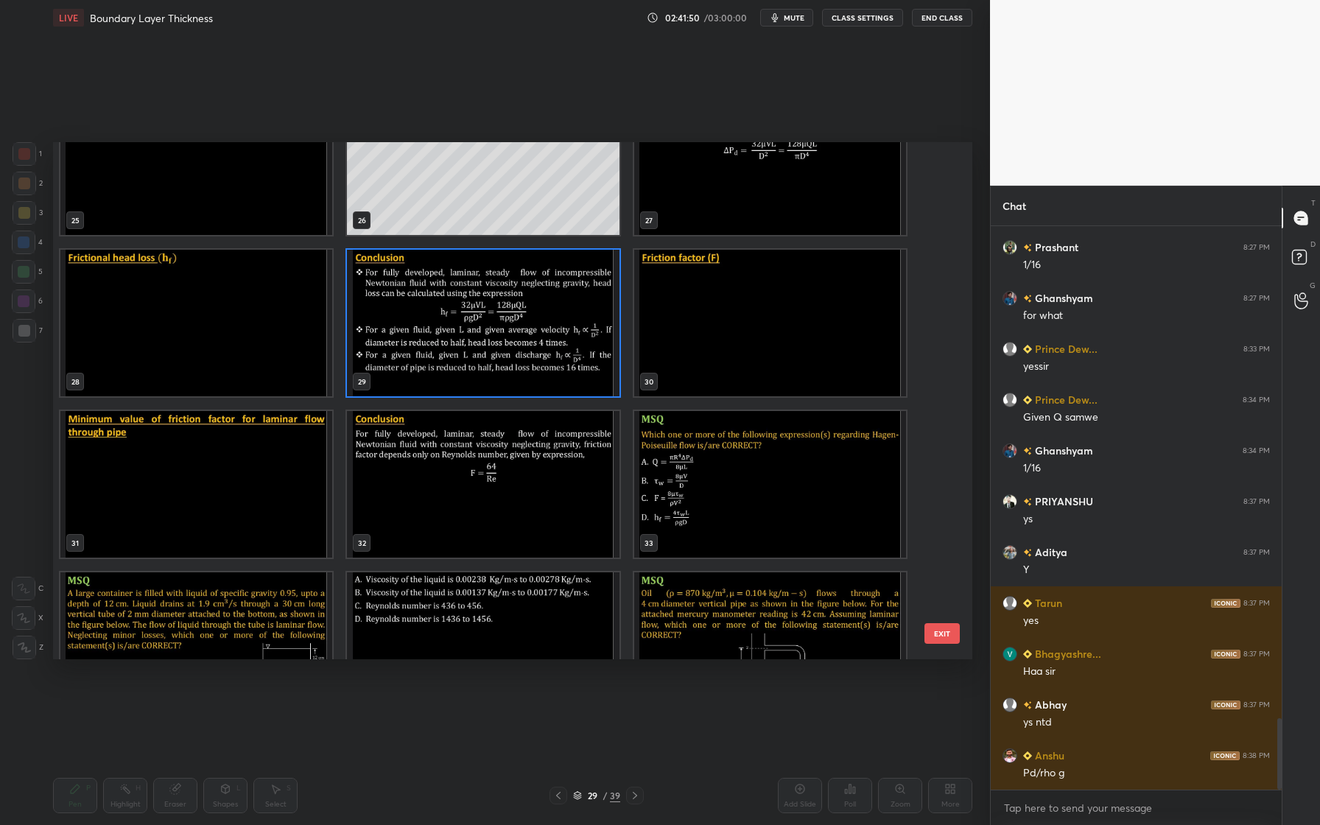
scroll to position [1348, 0]
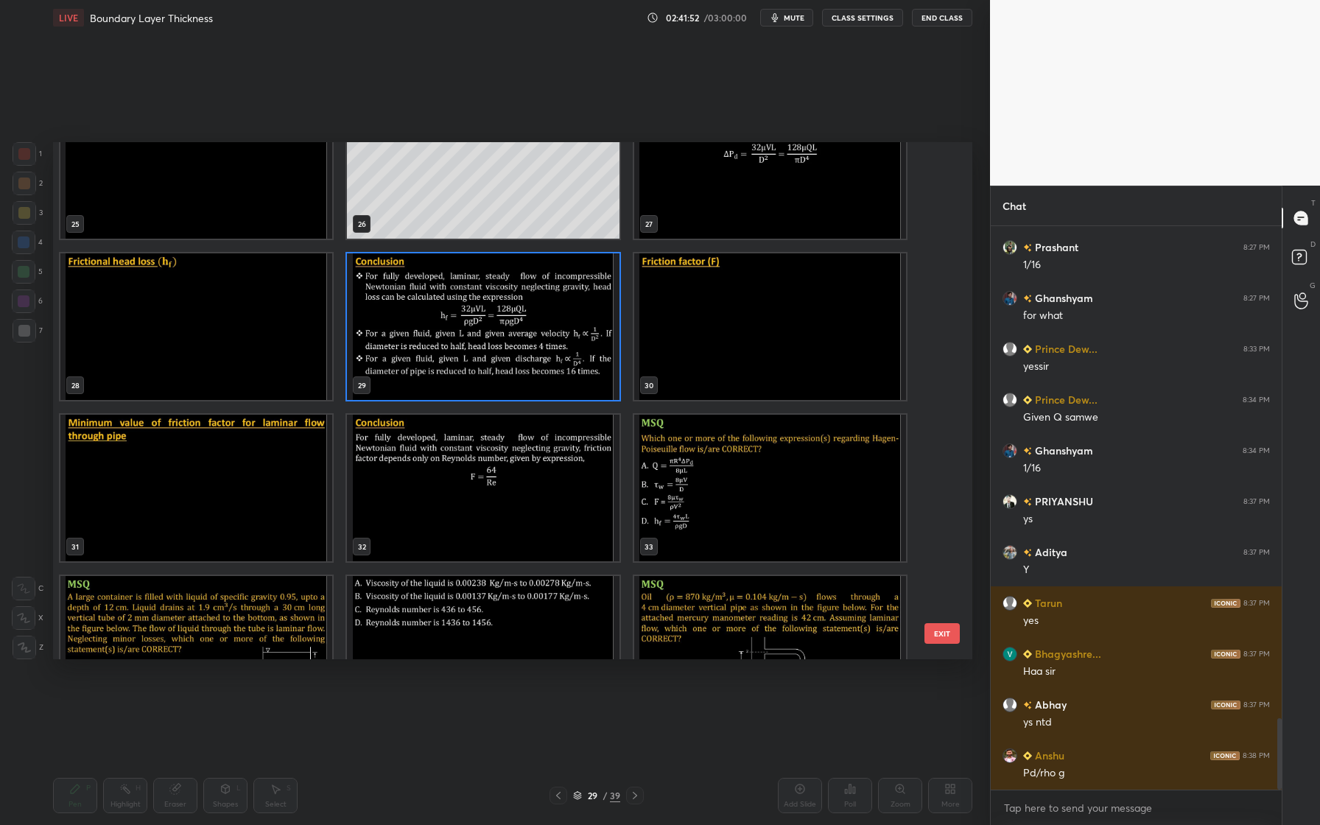
click at [562, 387] on img "grid" at bounding box center [483, 326] width 272 height 147
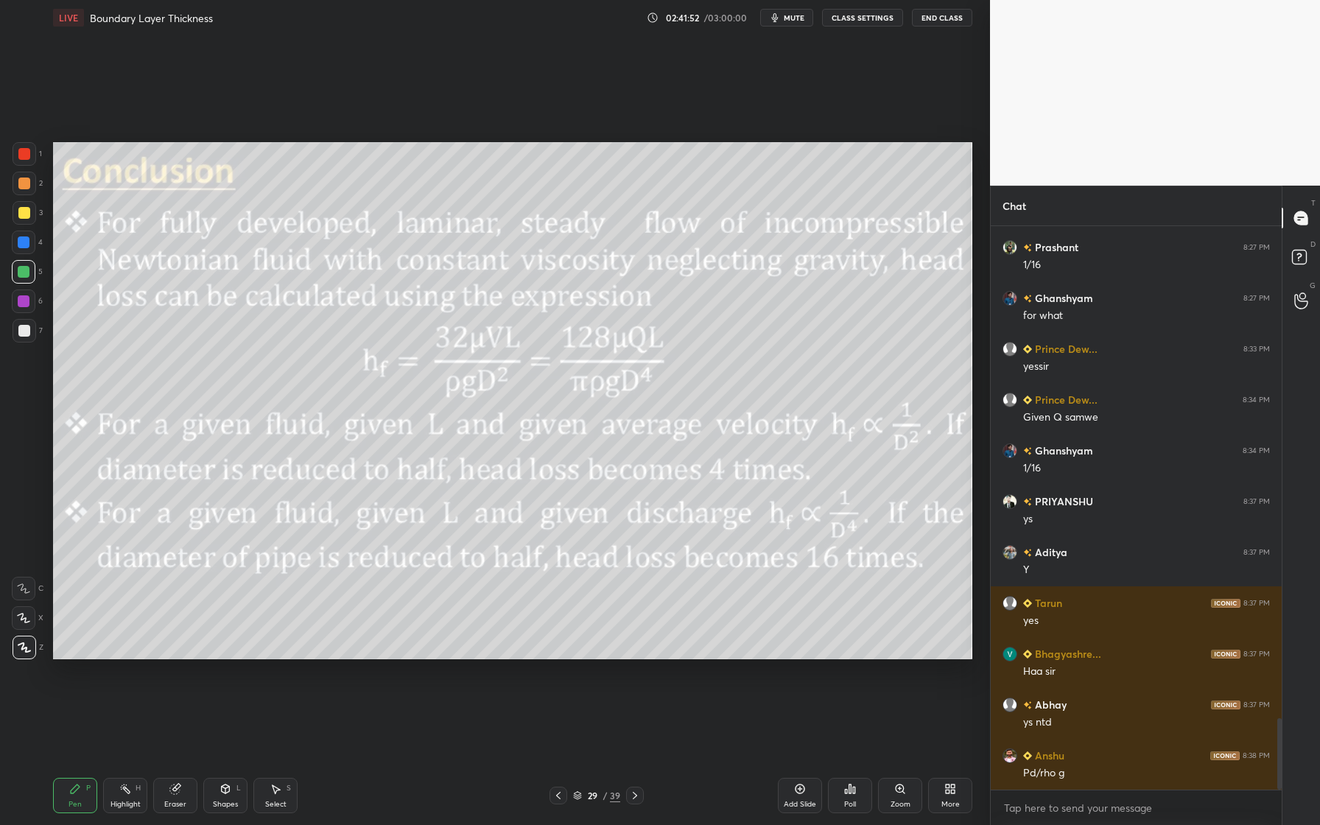
click at [562, 387] on img "grid" at bounding box center [483, 326] width 272 height 147
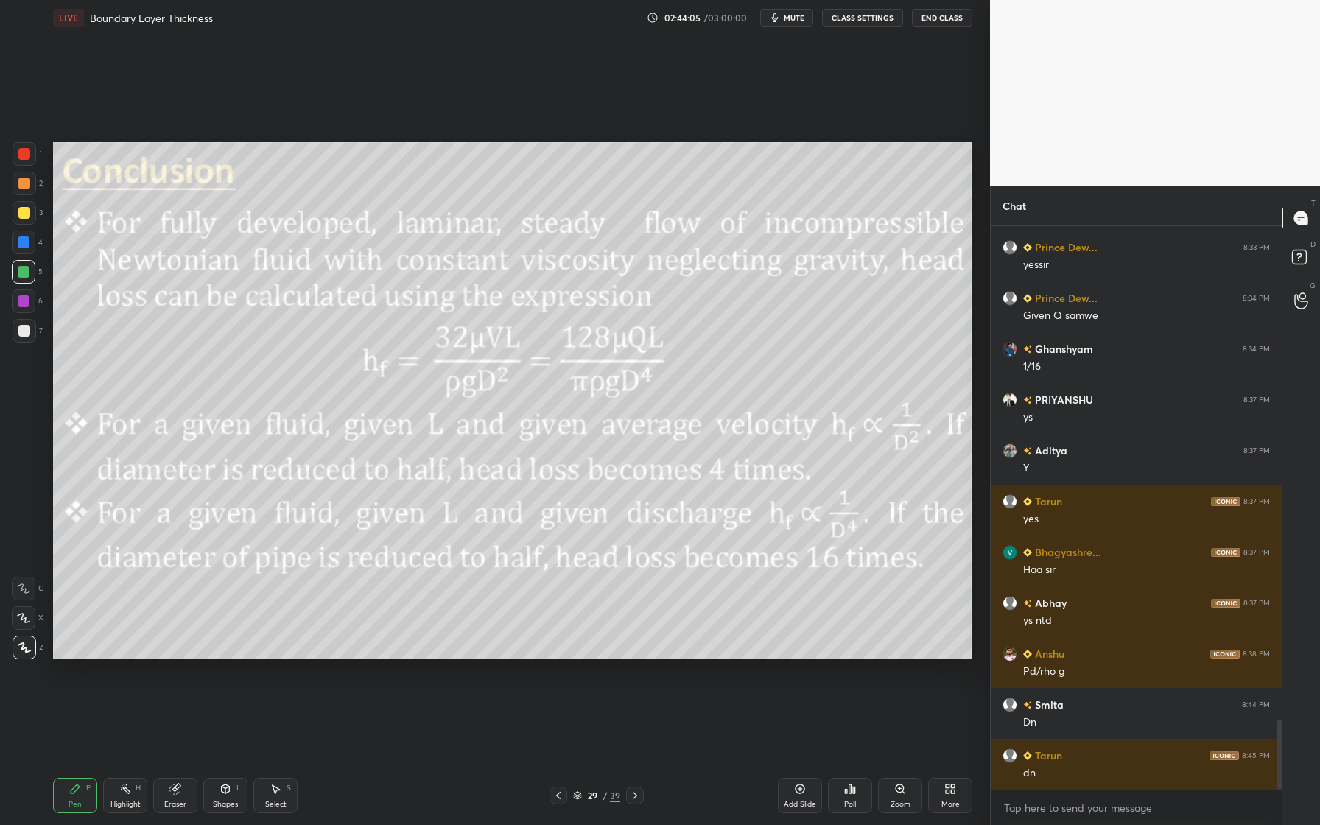
scroll to position [4041, 0]
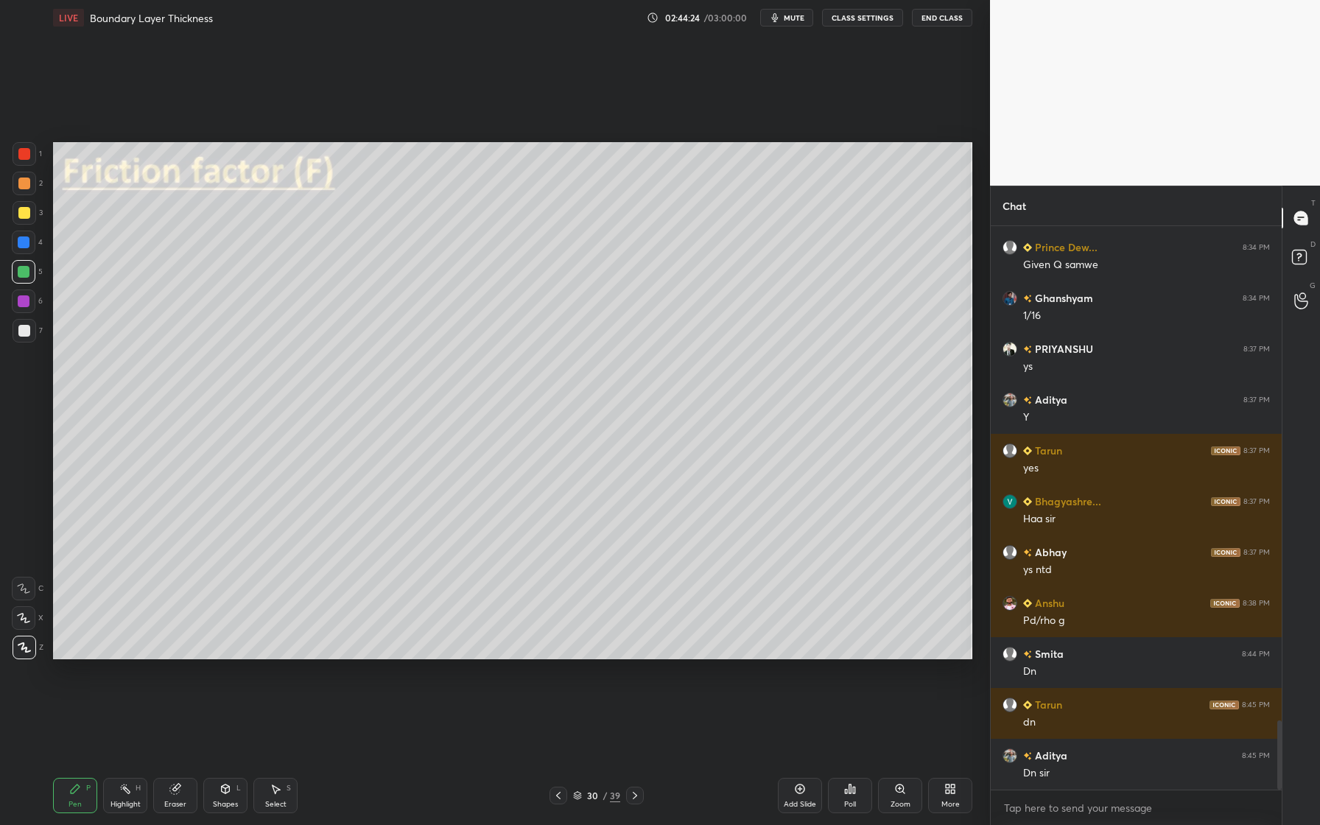
click at [26, 213] on div at bounding box center [24, 213] width 12 height 12
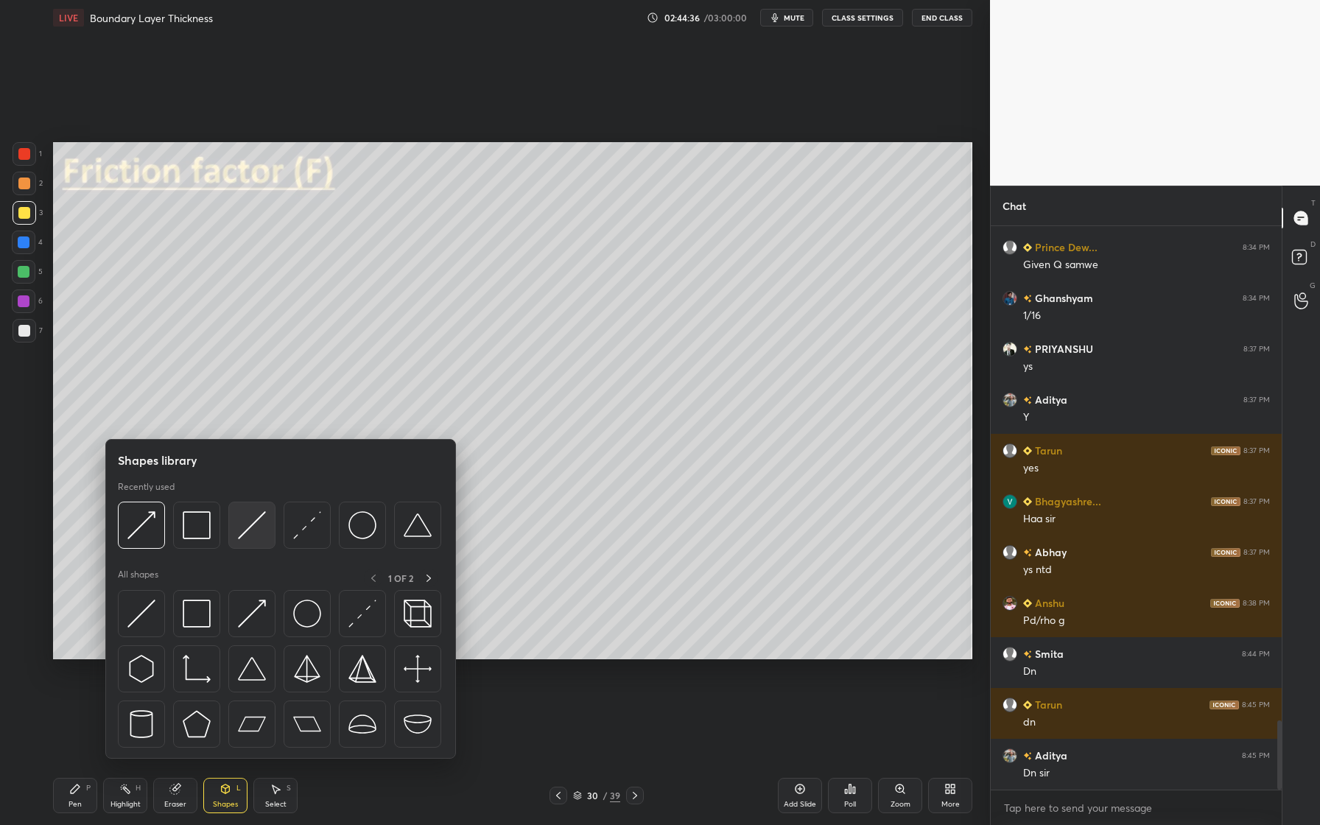
click at [257, 533] on img at bounding box center [252, 525] width 28 height 28
click at [196, 543] on div at bounding box center [196, 525] width 47 height 47
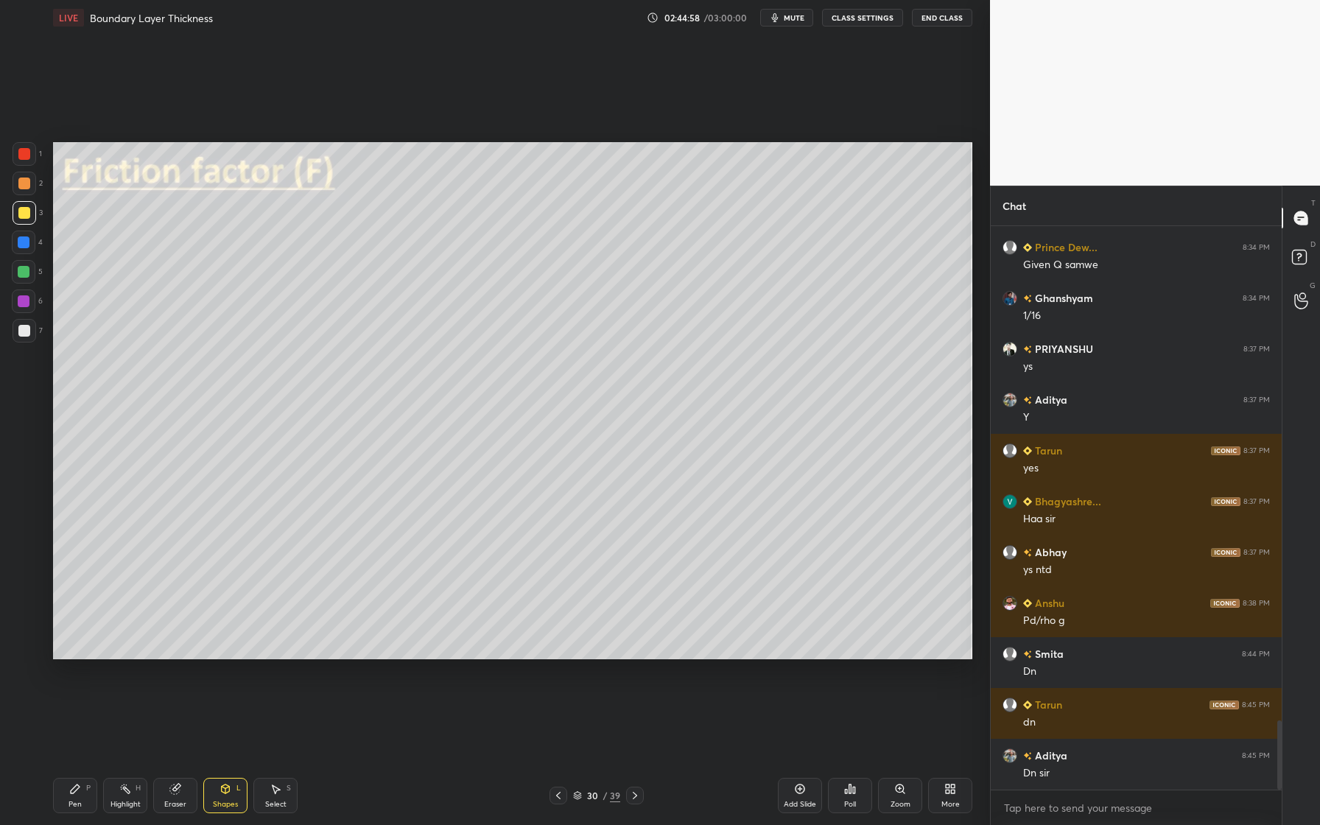
click at [35, 186] on div at bounding box center [25, 184] width 24 height 24
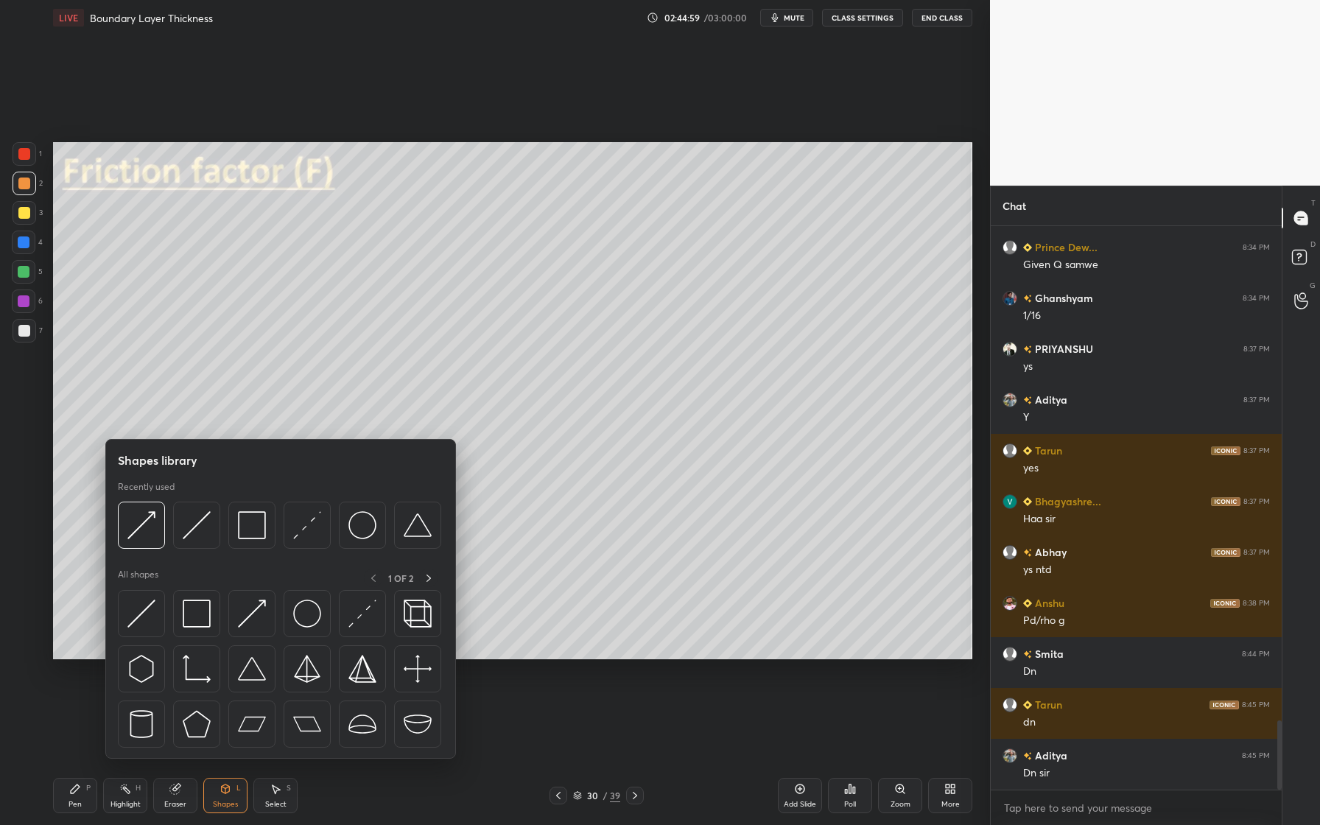
click at [207, 549] on div at bounding box center [279, 529] width 323 height 55
click at [202, 531] on img at bounding box center [197, 525] width 28 height 28
click at [153, 530] on img at bounding box center [141, 525] width 28 height 28
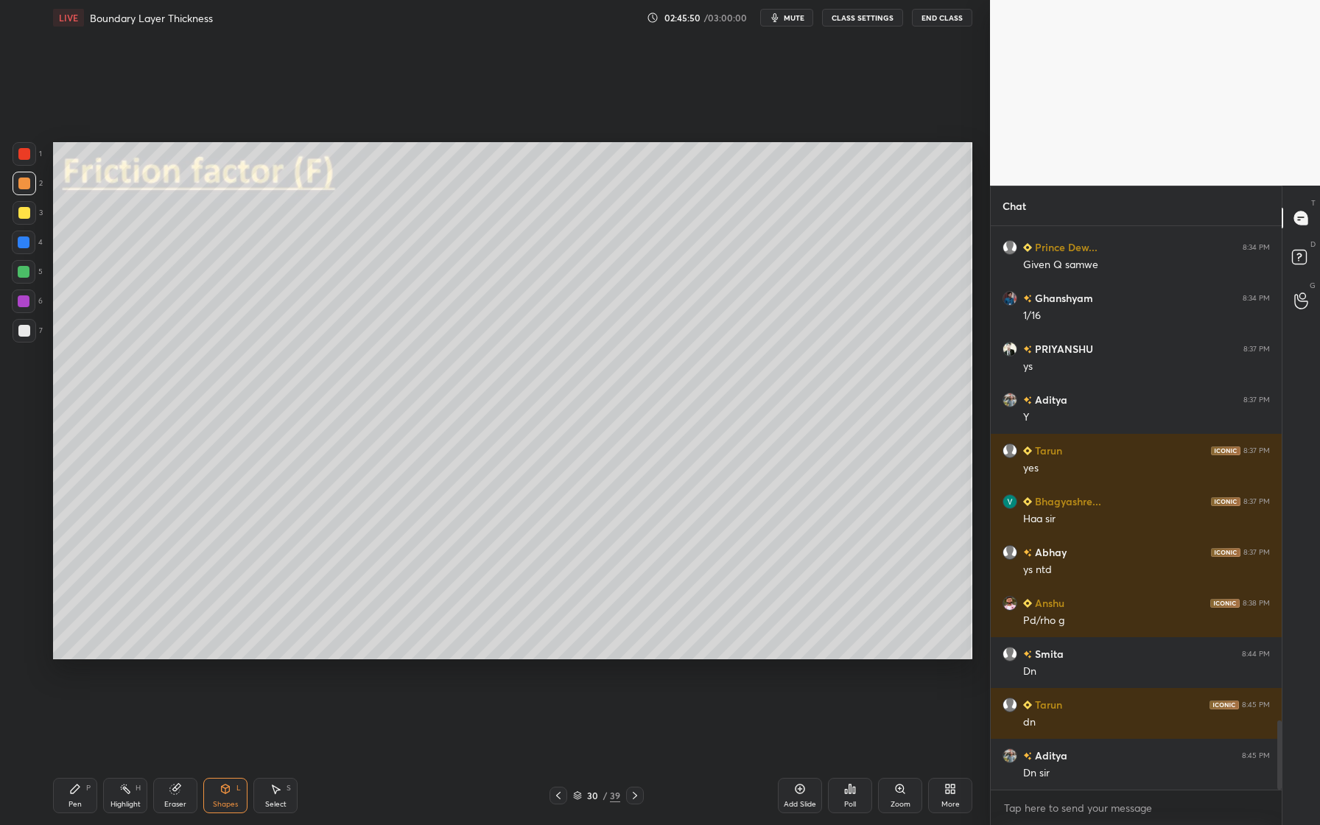
drag, startPoint x: 24, startPoint y: 275, endPoint x: 34, endPoint y: 282, distance: 12.3
click at [24, 276] on div at bounding box center [24, 272] width 12 height 12
drag, startPoint x: 24, startPoint y: 218, endPoint x: 27, endPoint y: 239, distance: 20.8
click at [23, 219] on div at bounding box center [25, 213] width 24 height 24
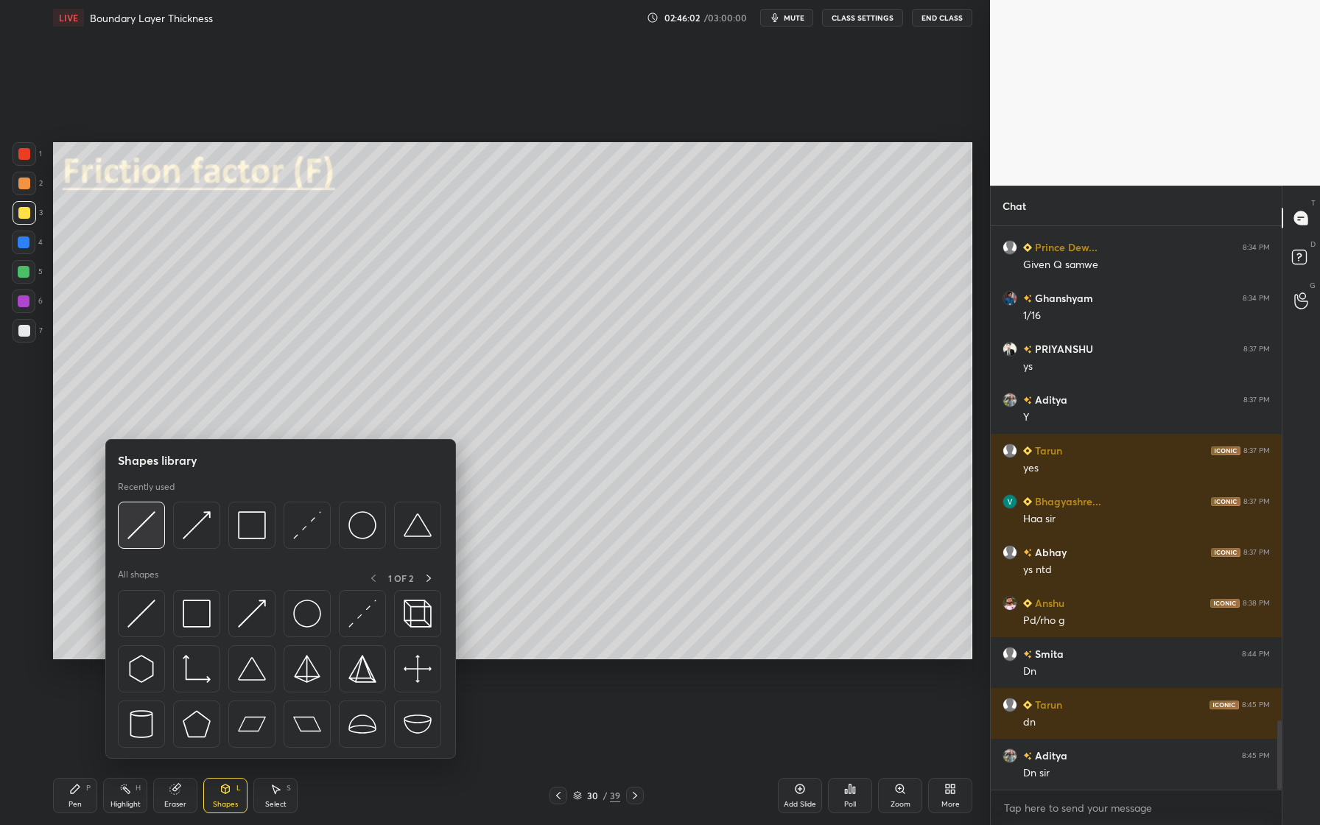
click at [147, 536] on img at bounding box center [141, 525] width 28 height 28
click at [200, 540] on div at bounding box center [196, 525] width 47 height 47
click at [196, 542] on div at bounding box center [196, 525] width 47 height 47
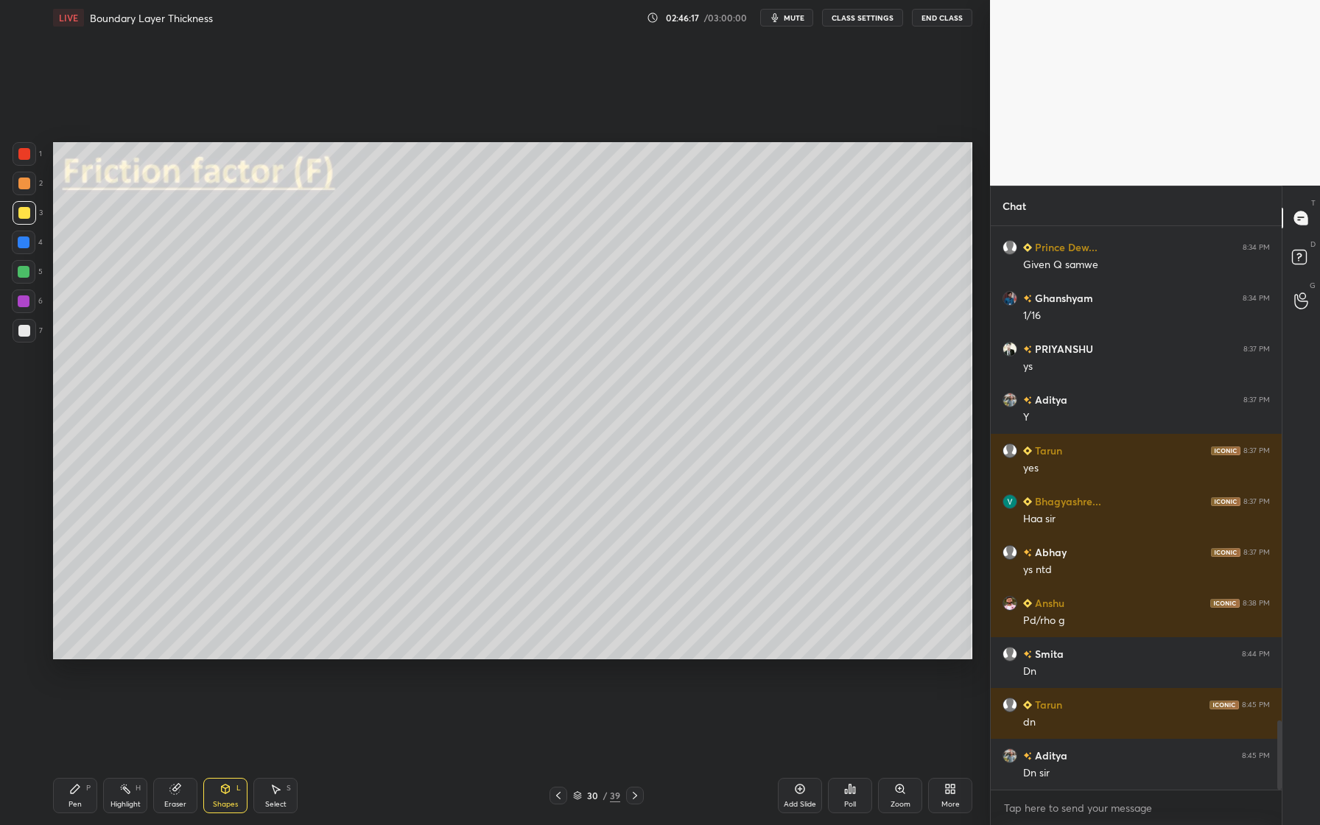
click at [27, 187] on div at bounding box center [24, 184] width 12 height 12
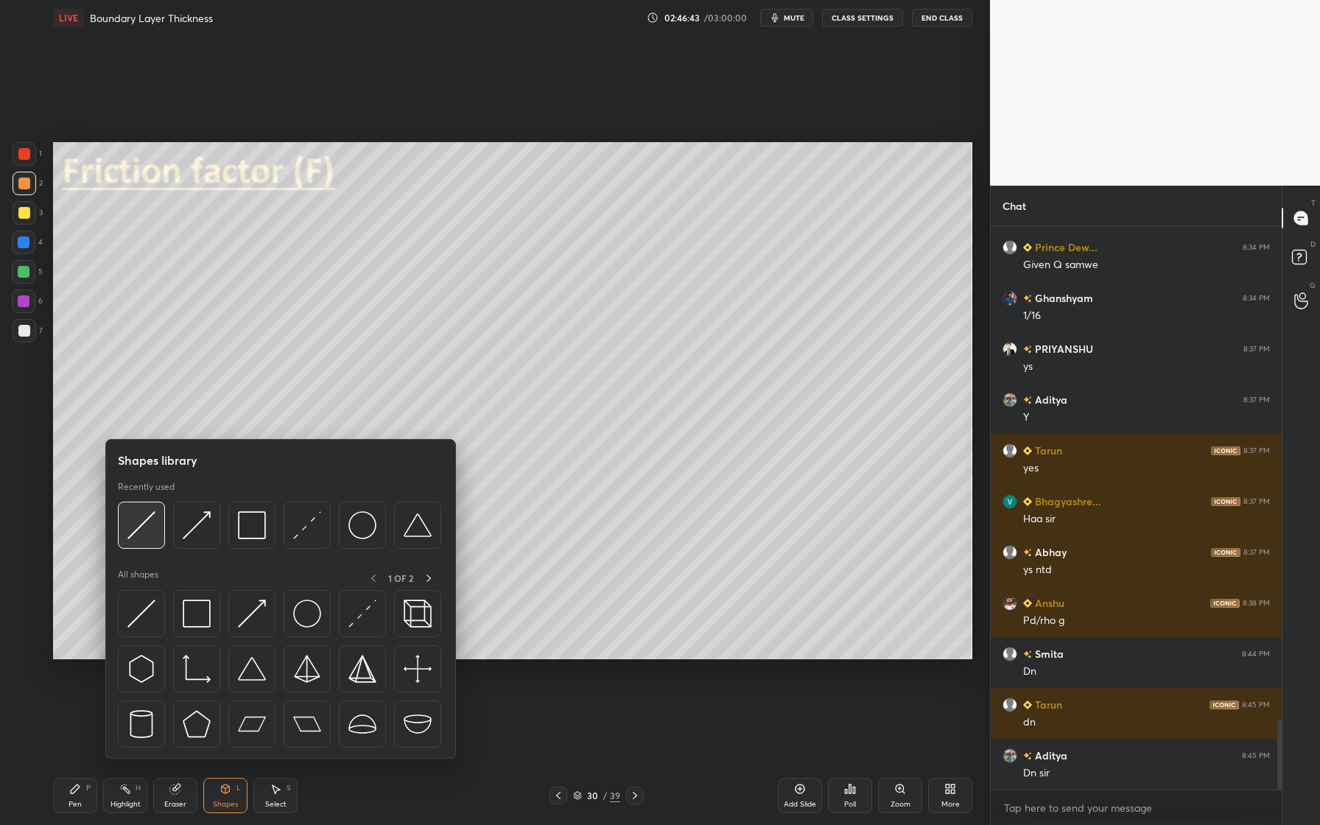
click at [141, 530] on img at bounding box center [141, 525] width 28 height 28
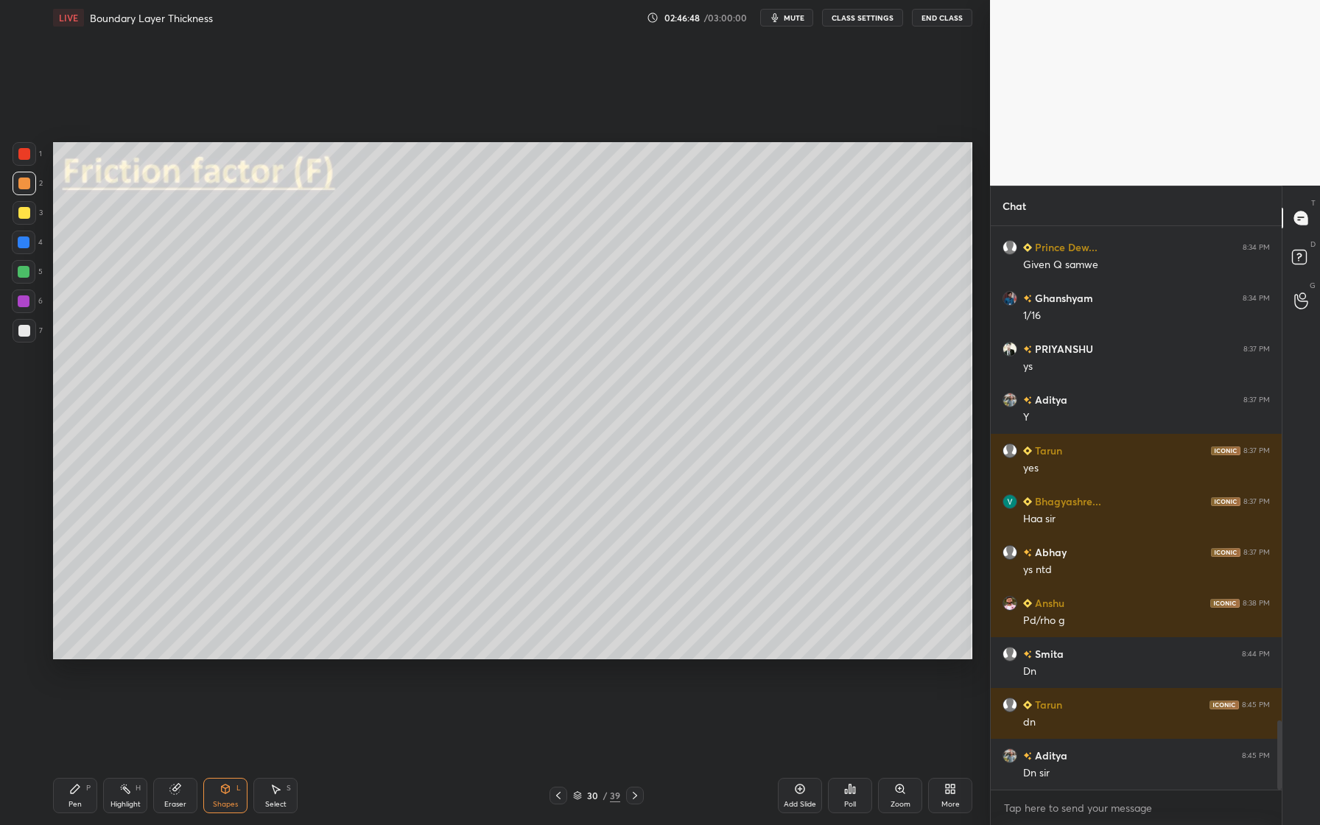
click at [29, 273] on div at bounding box center [24, 272] width 12 height 12
drag, startPoint x: 28, startPoint y: 333, endPoint x: 38, endPoint y: 335, distance: 9.8
click at [29, 334] on div at bounding box center [24, 331] width 12 height 12
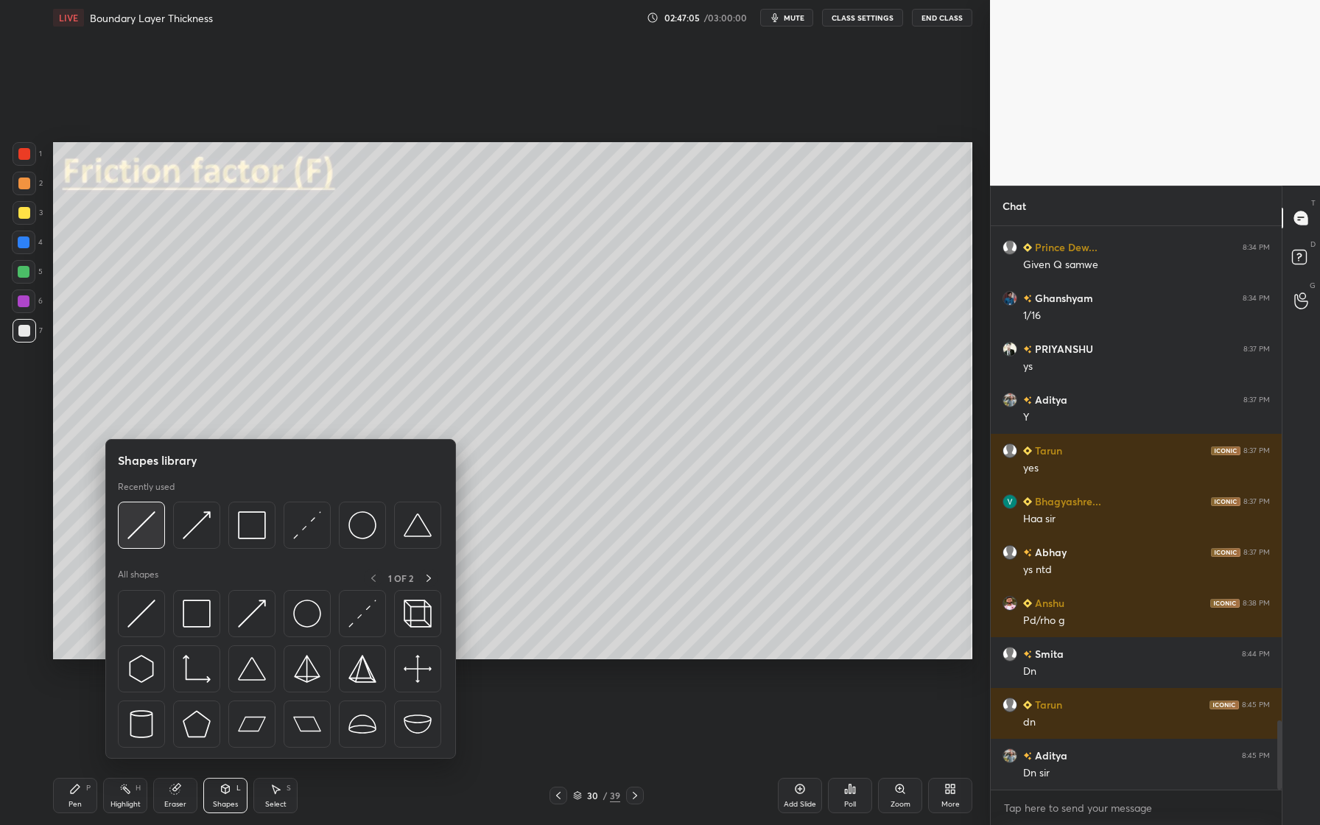
click at [135, 535] on img at bounding box center [141, 525] width 28 height 28
click at [144, 549] on div at bounding box center [279, 529] width 323 height 55
click at [150, 536] on img at bounding box center [141, 525] width 28 height 28
click at [144, 541] on div at bounding box center [141, 525] width 47 height 47
click at [150, 541] on div at bounding box center [141, 525] width 47 height 47
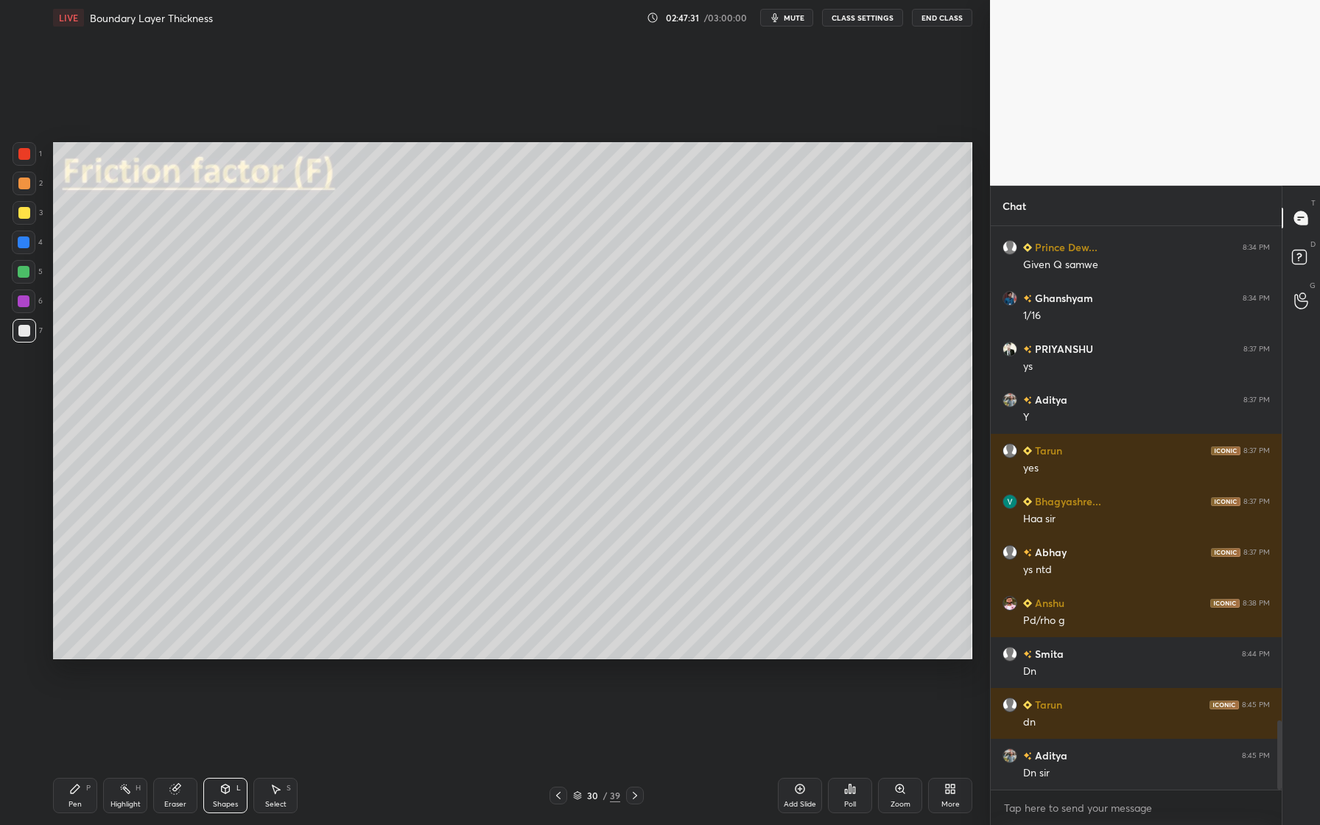
click at [25, 157] on div at bounding box center [24, 154] width 12 height 12
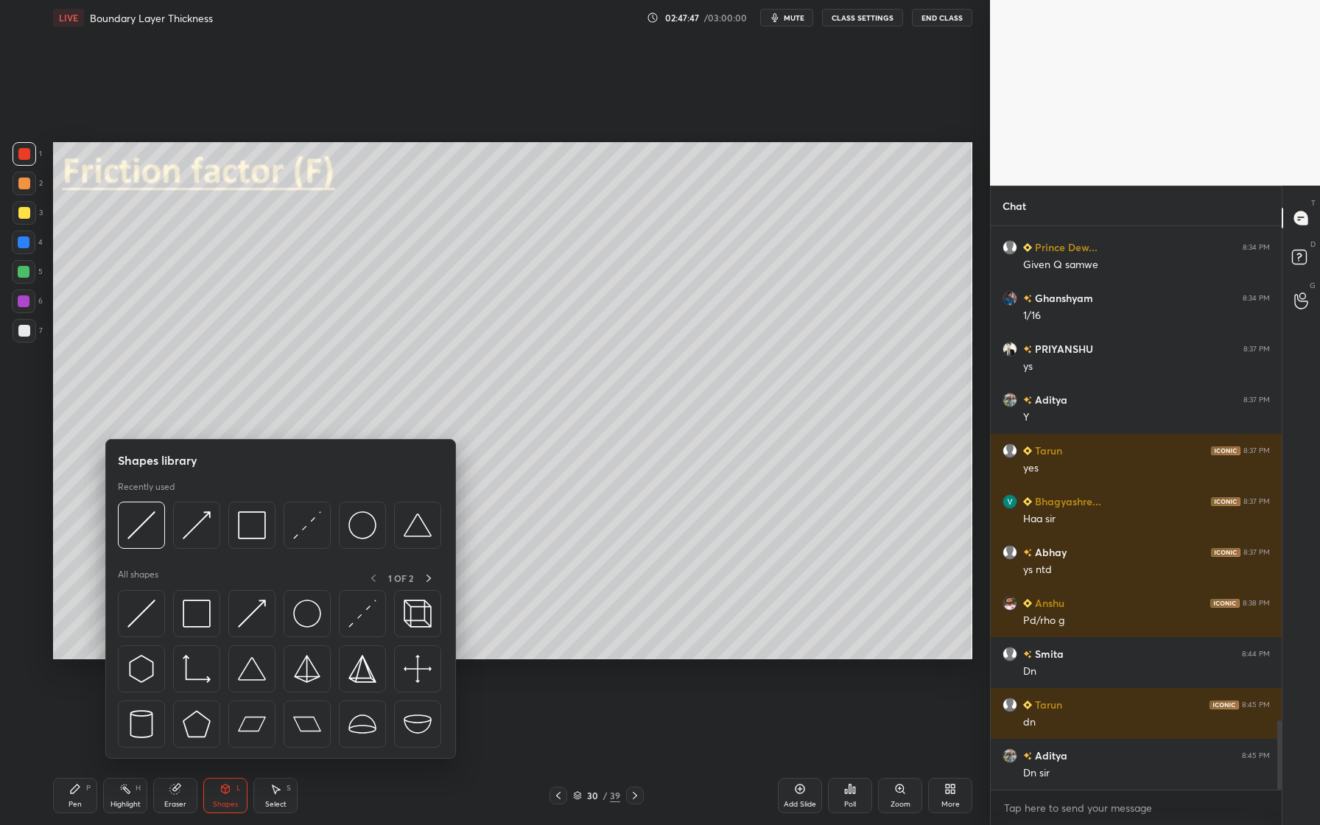
click at [27, 339] on div at bounding box center [25, 331] width 24 height 24
click at [141, 536] on img at bounding box center [141, 525] width 28 height 28
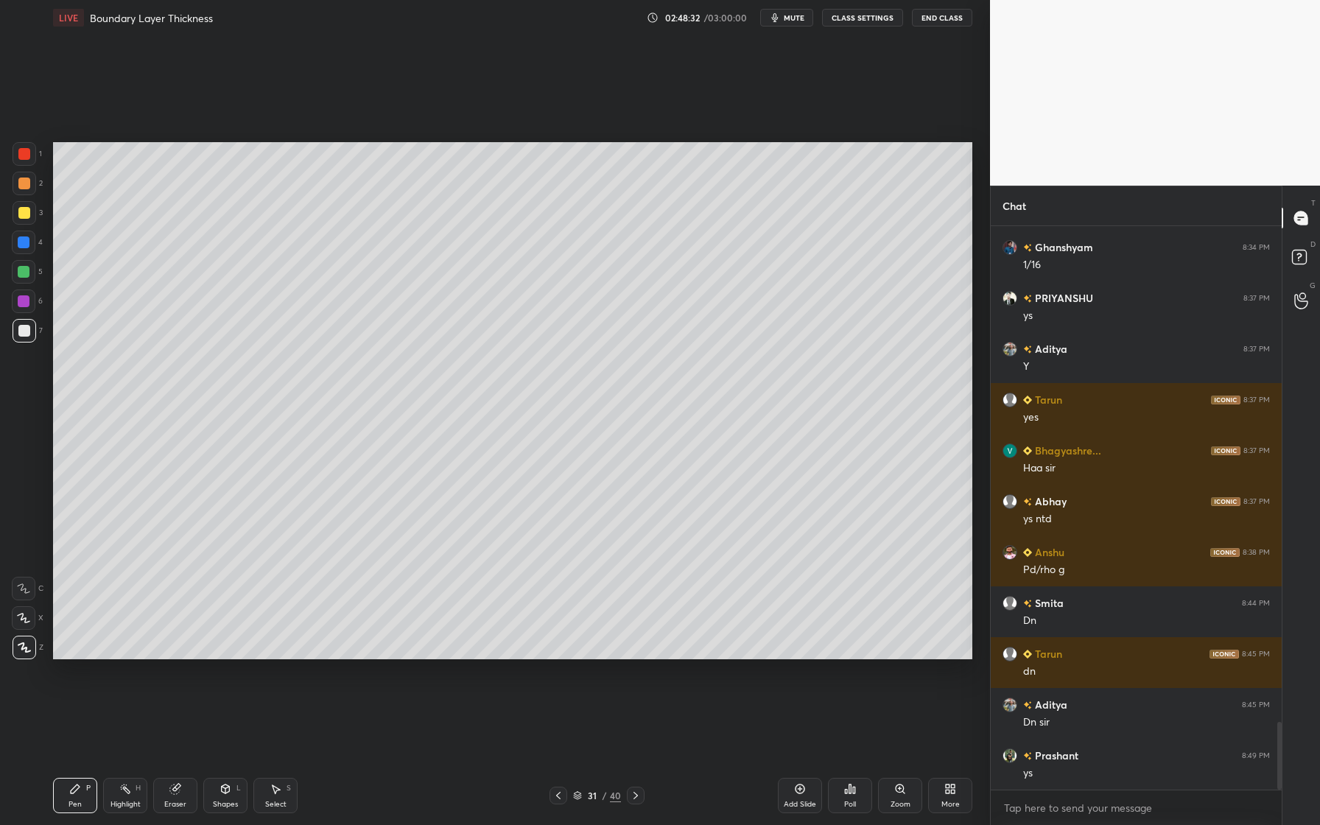
scroll to position [4142, 0]
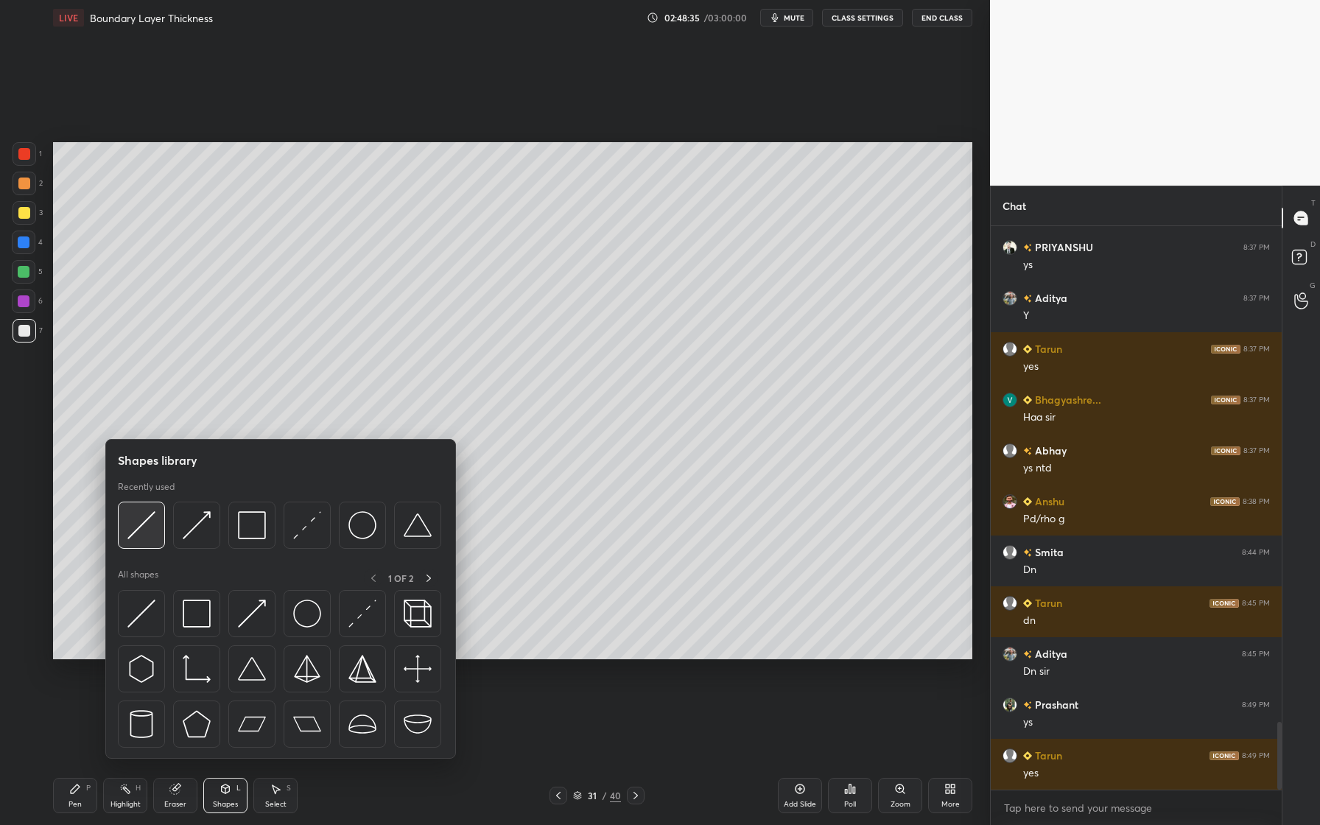
click at [144, 538] on img at bounding box center [141, 525] width 28 height 28
click at [152, 540] on div at bounding box center [141, 525] width 47 height 47
click at [252, 544] on div at bounding box center [251, 525] width 47 height 47
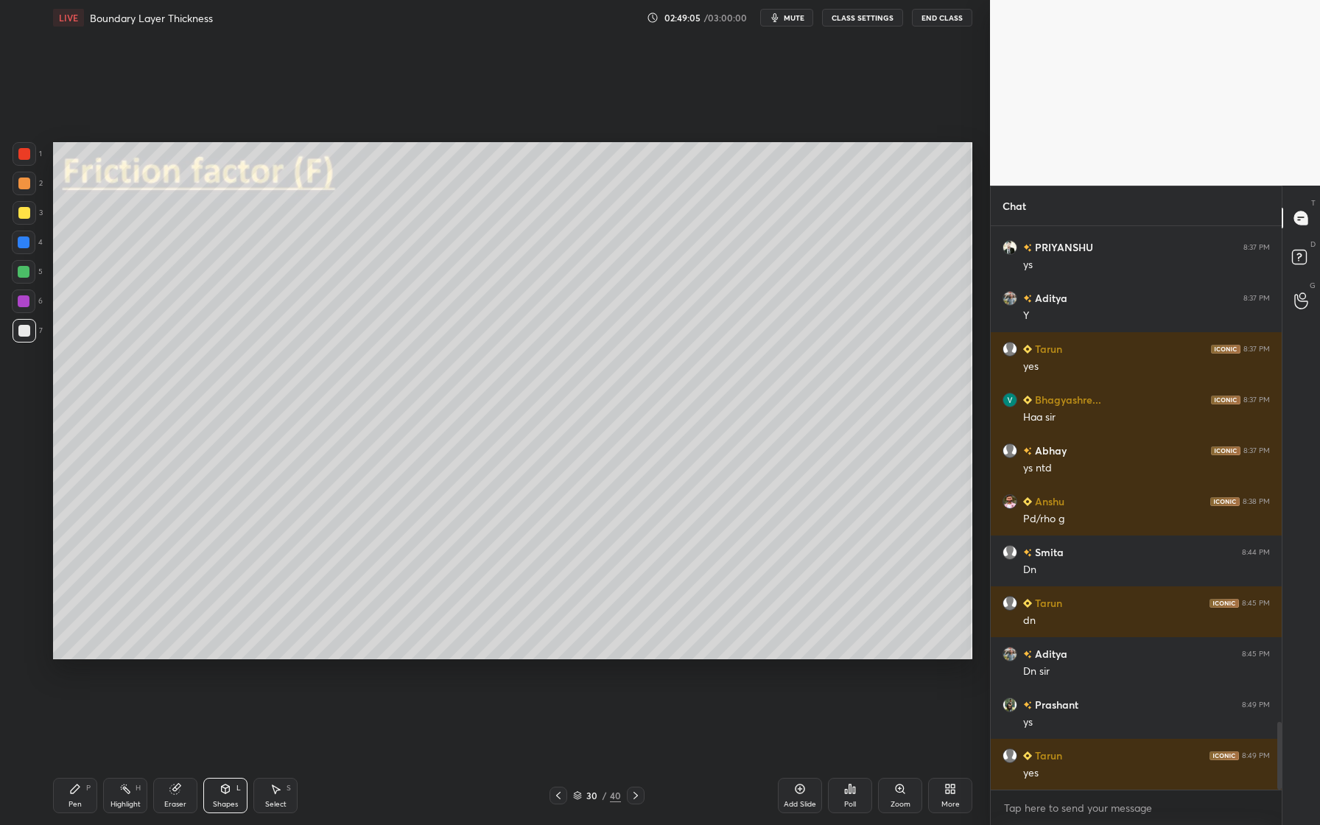
click at [21, 149] on div at bounding box center [24, 154] width 12 height 12
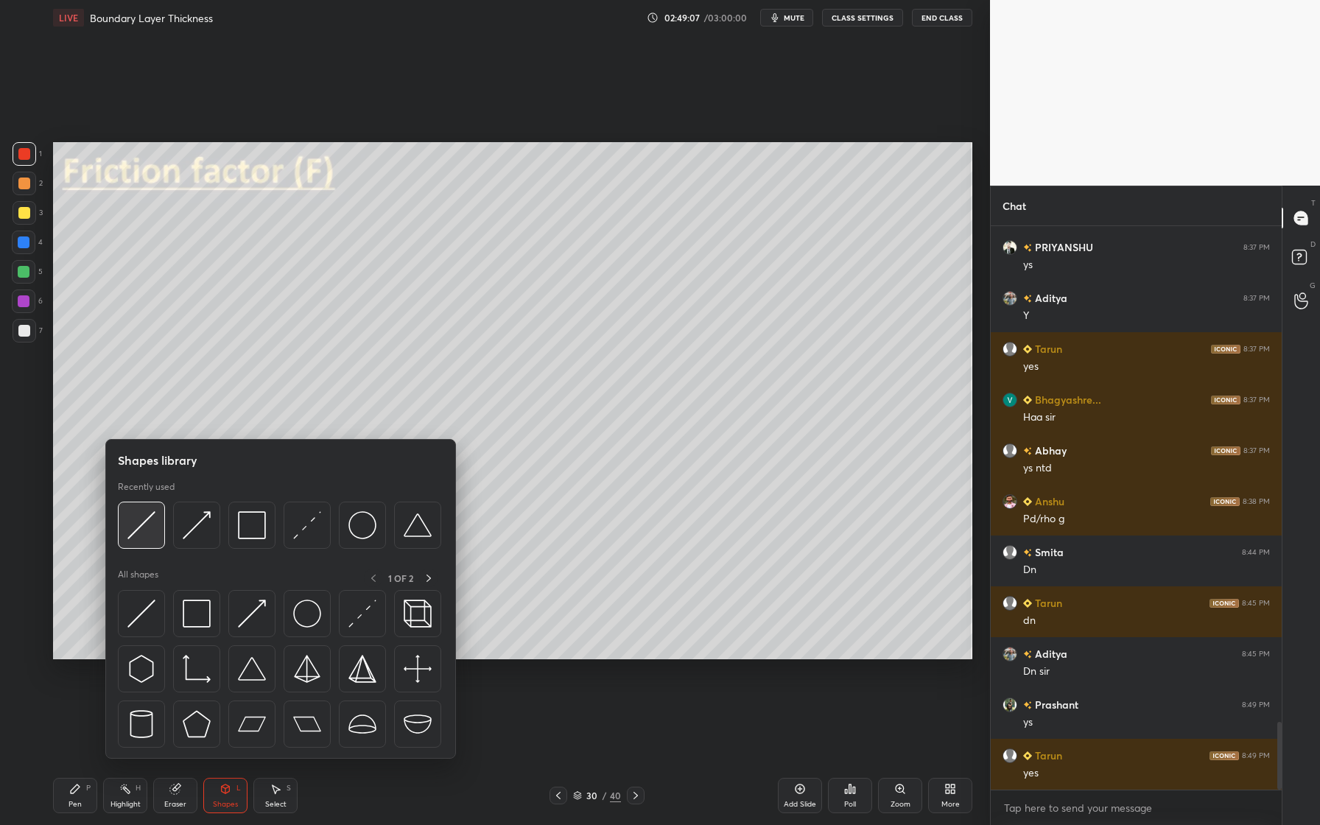
click at [155, 543] on div at bounding box center [141, 525] width 47 height 47
click at [250, 541] on div at bounding box center [251, 525] width 47 height 47
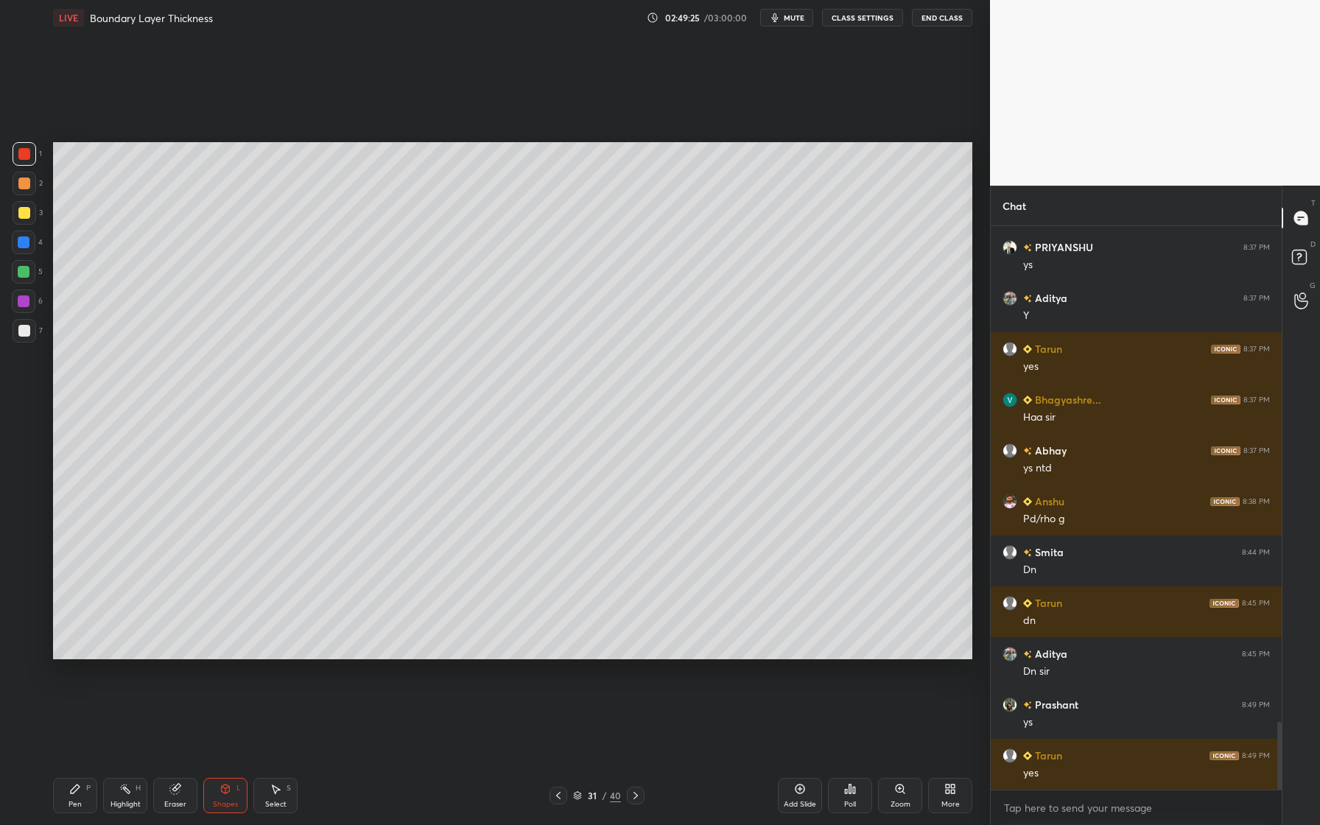
click at [27, 186] on div at bounding box center [24, 184] width 12 height 12
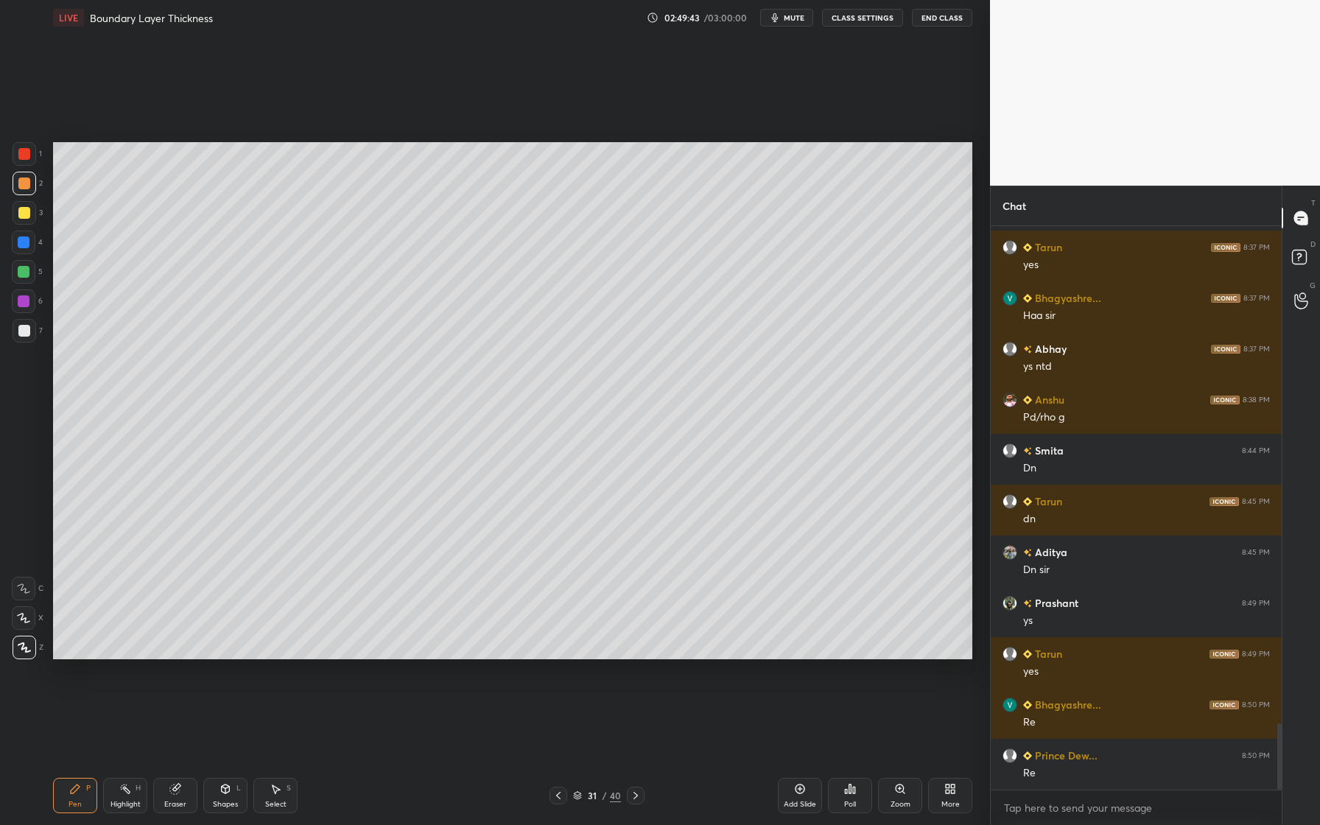
scroll to position [4295, 0]
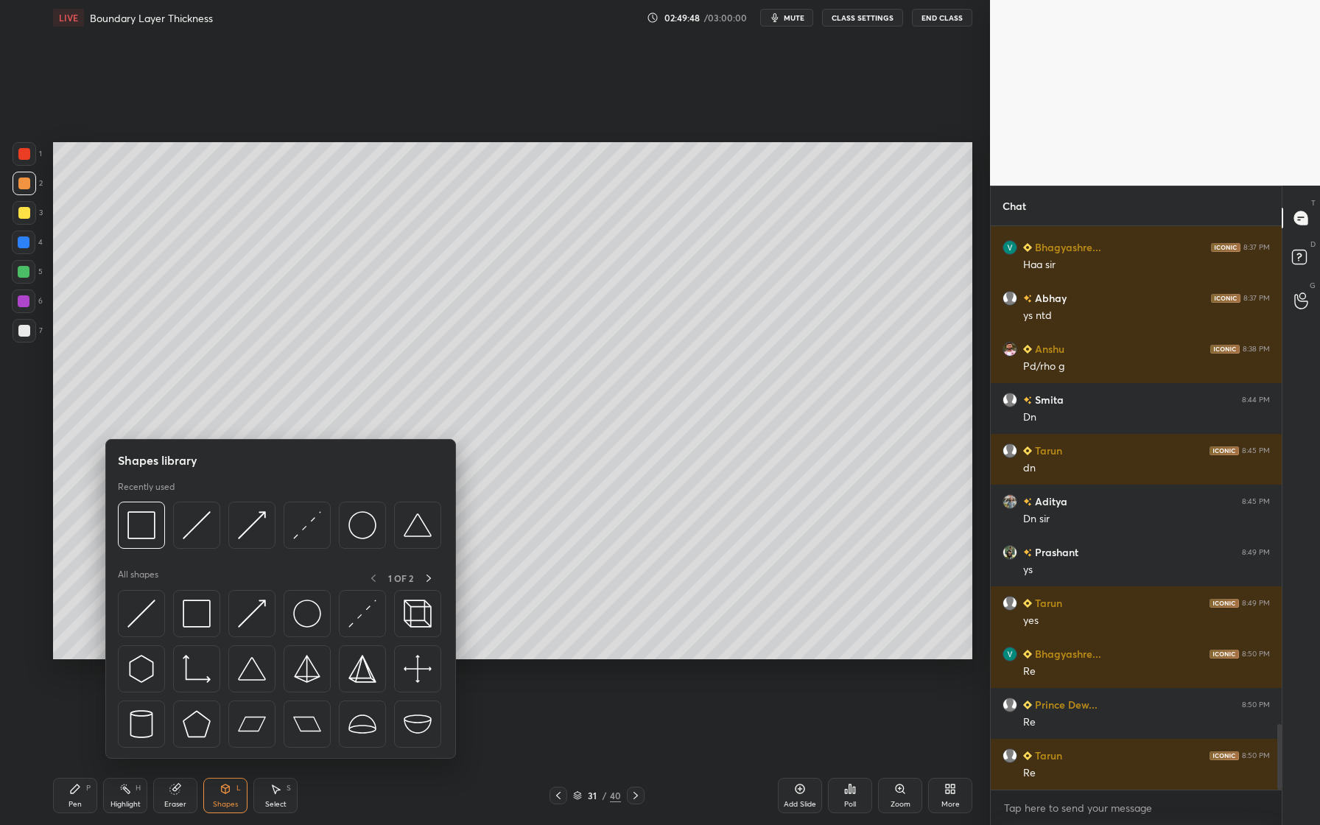
click at [190, 553] on div at bounding box center [279, 529] width 323 height 55
click at [198, 542] on div at bounding box center [196, 525] width 47 height 47
click at [145, 545] on div at bounding box center [141, 525] width 47 height 47
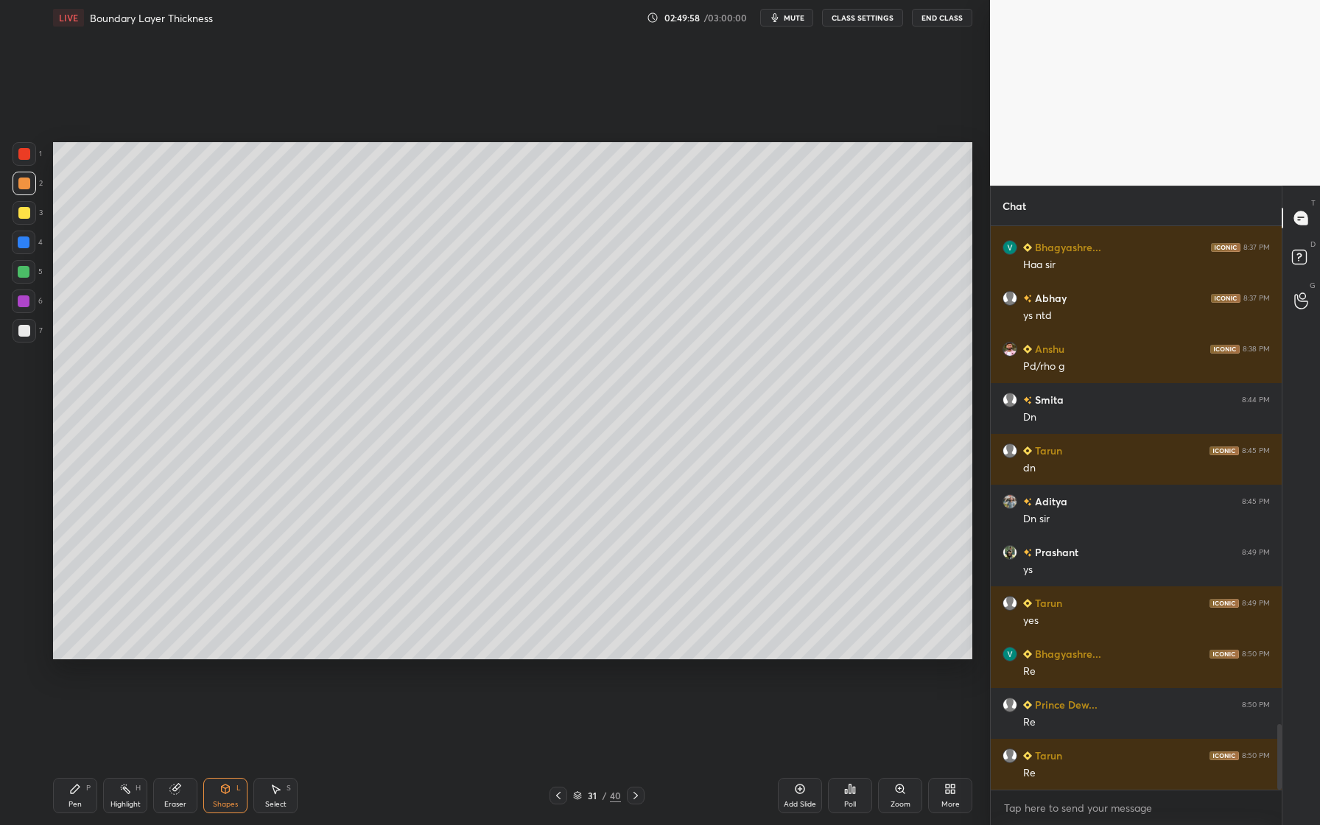
drag, startPoint x: 24, startPoint y: 152, endPoint x: 35, endPoint y: 160, distance: 13.1
click at [25, 154] on div at bounding box center [24, 154] width 12 height 12
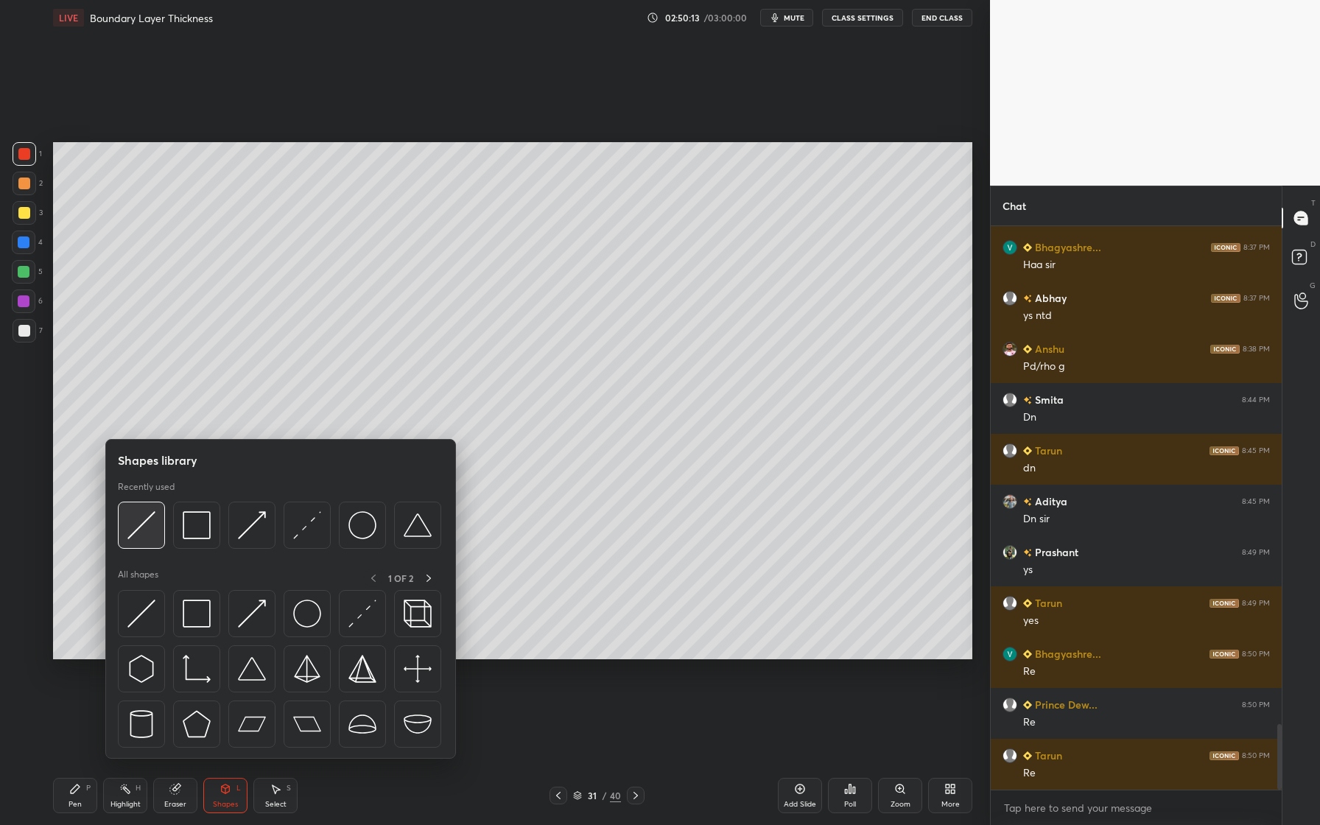
click at [128, 539] on div at bounding box center [141, 525] width 47 height 47
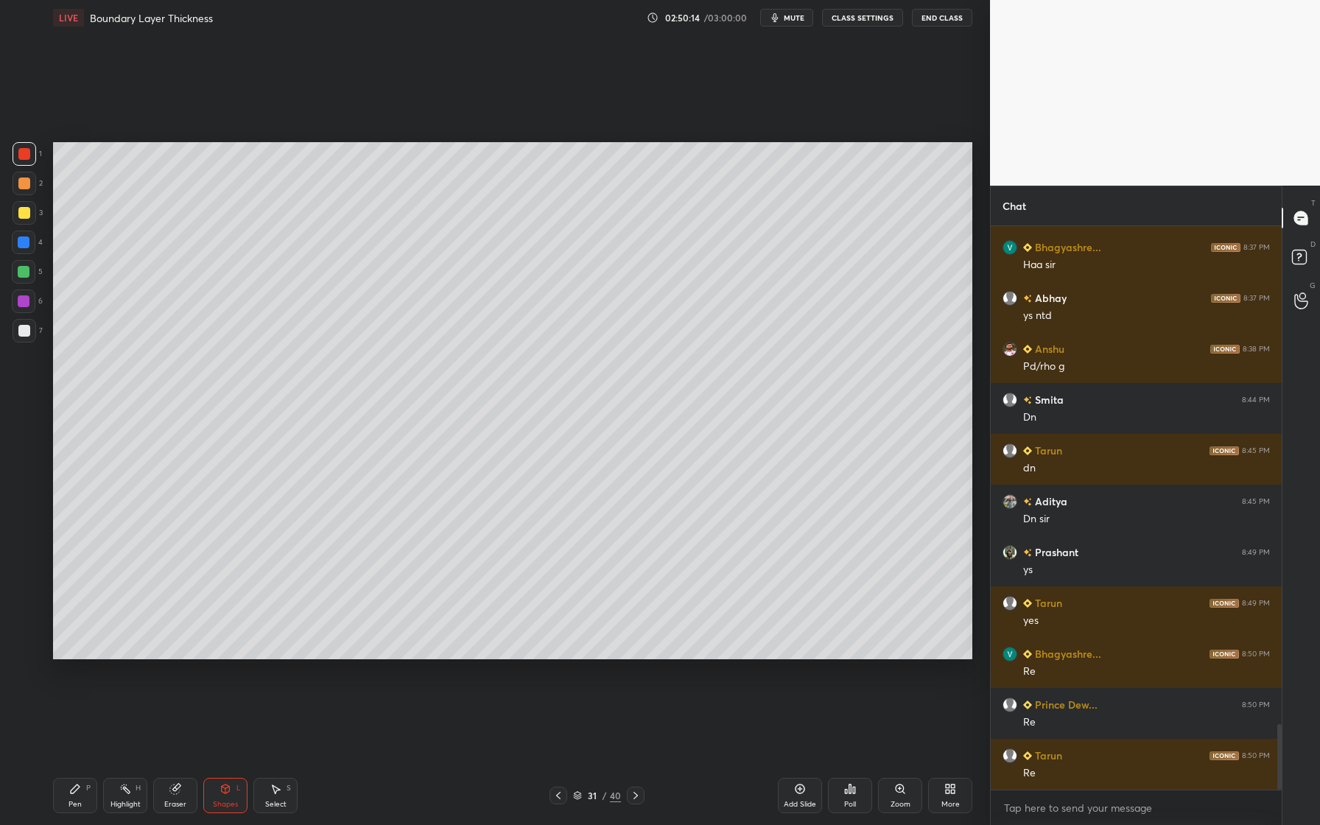
click at [21, 329] on div at bounding box center [24, 331] width 12 height 12
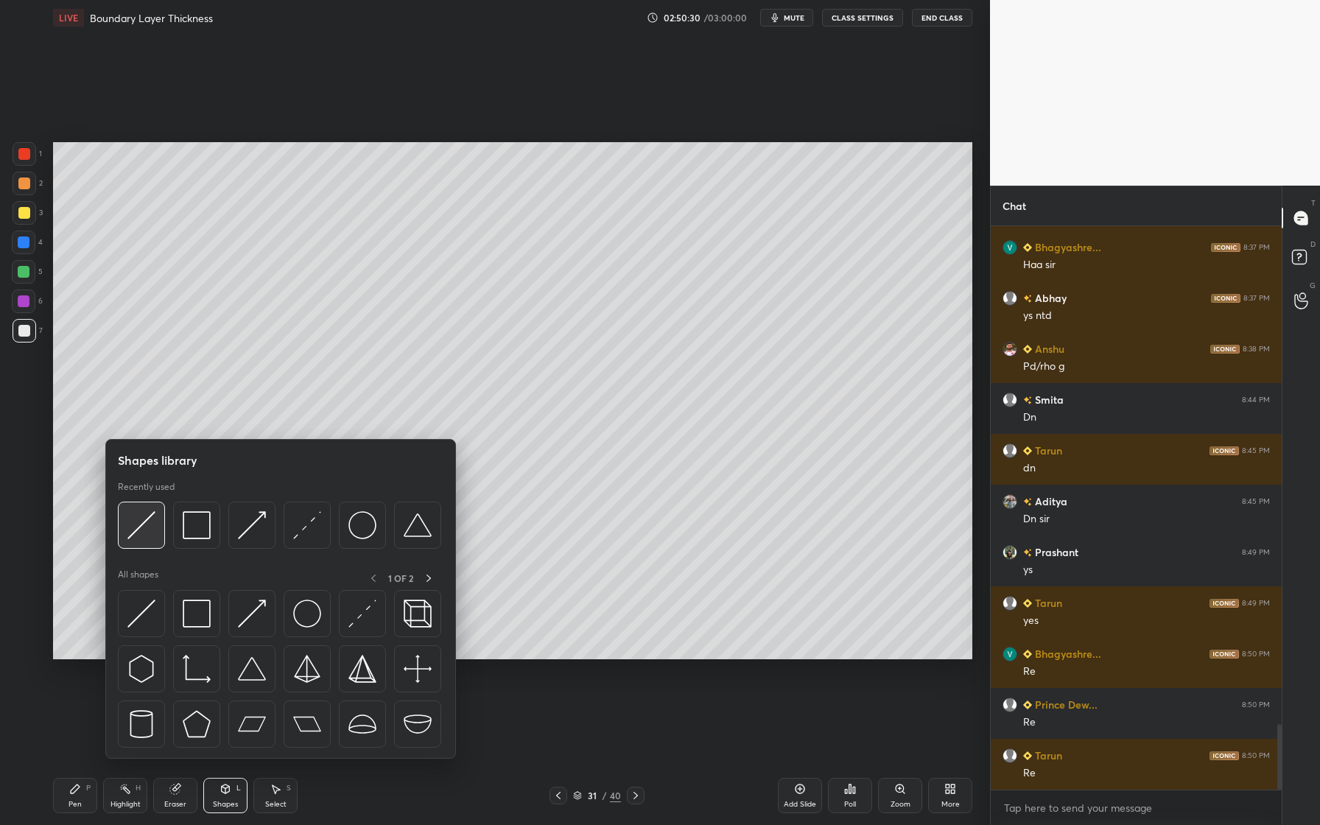
click at [152, 541] on div at bounding box center [141, 525] width 47 height 47
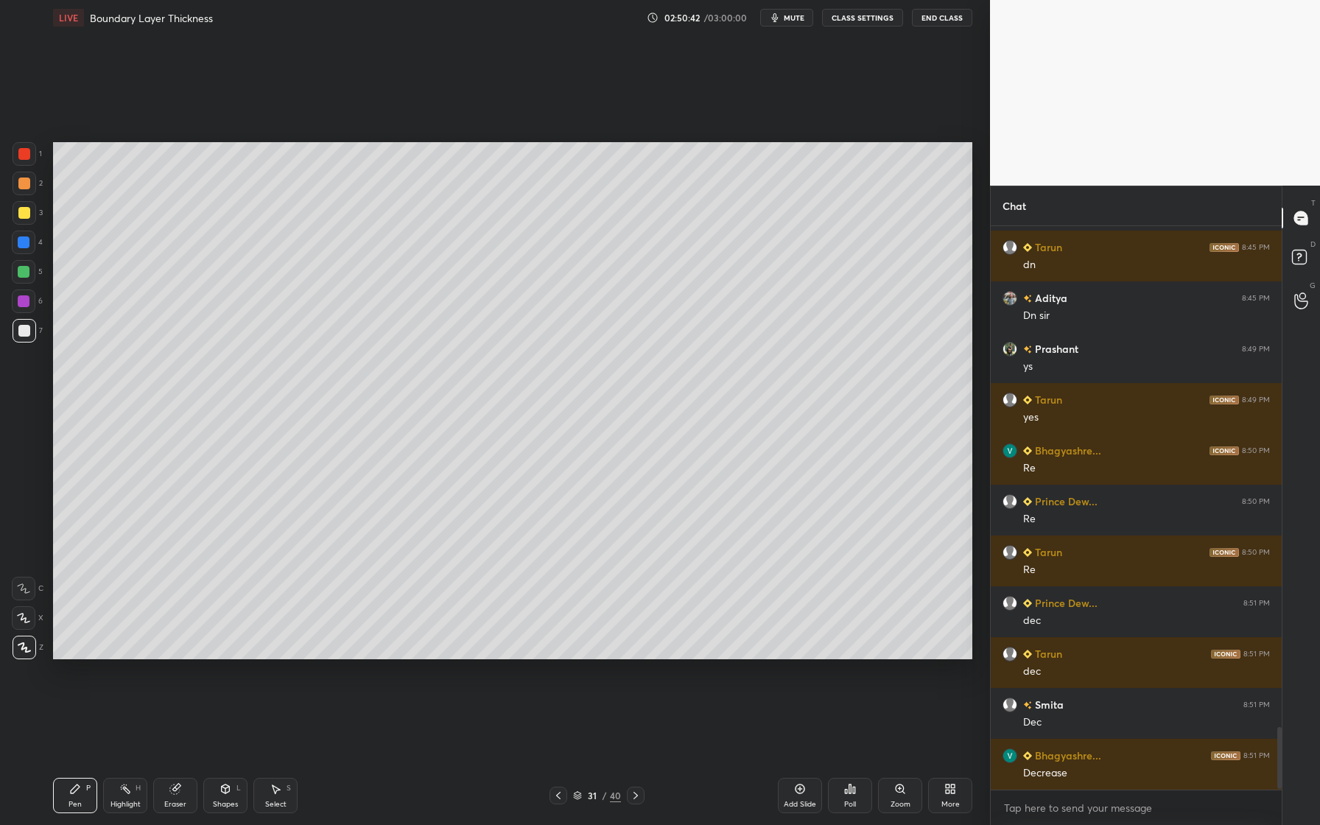
scroll to position [4549, 0]
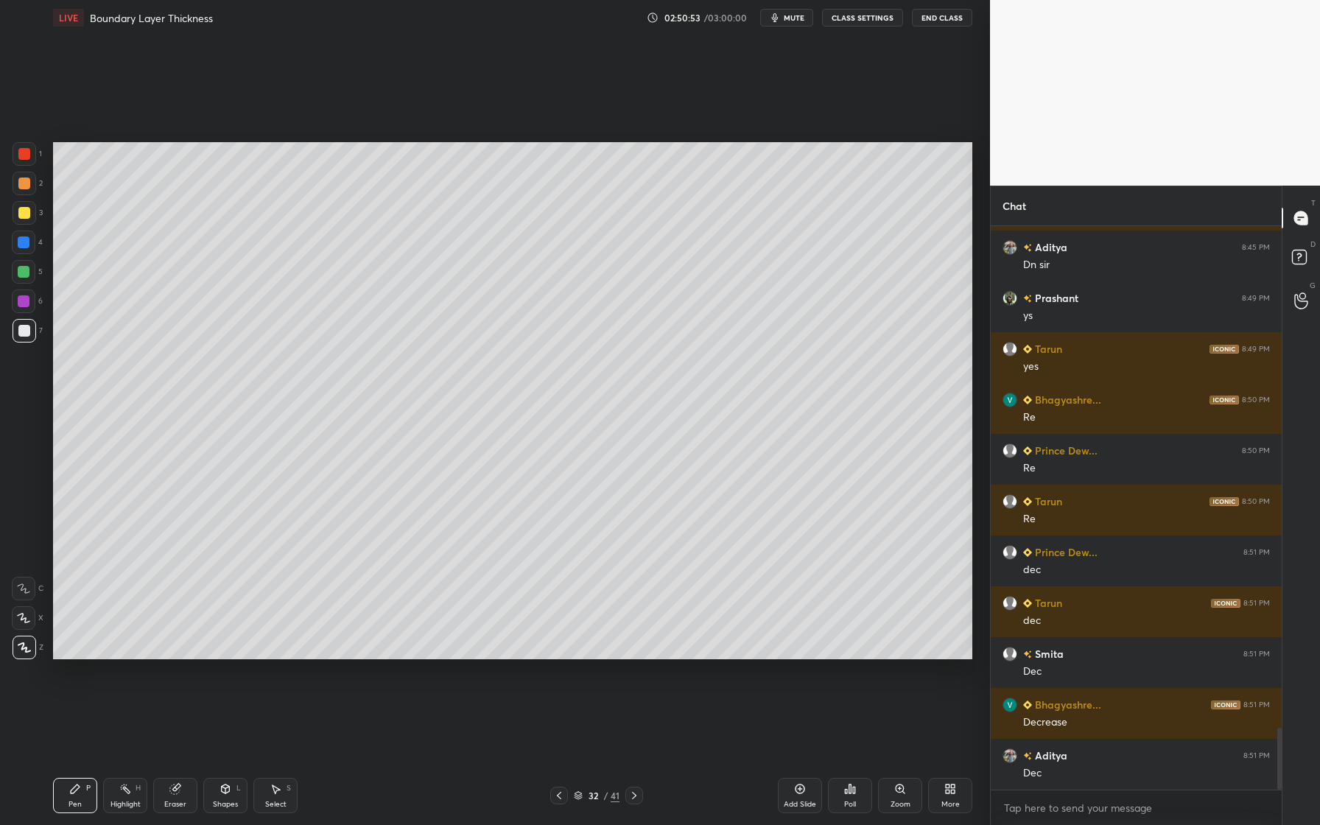
click at [24, 187] on div at bounding box center [24, 184] width 12 height 12
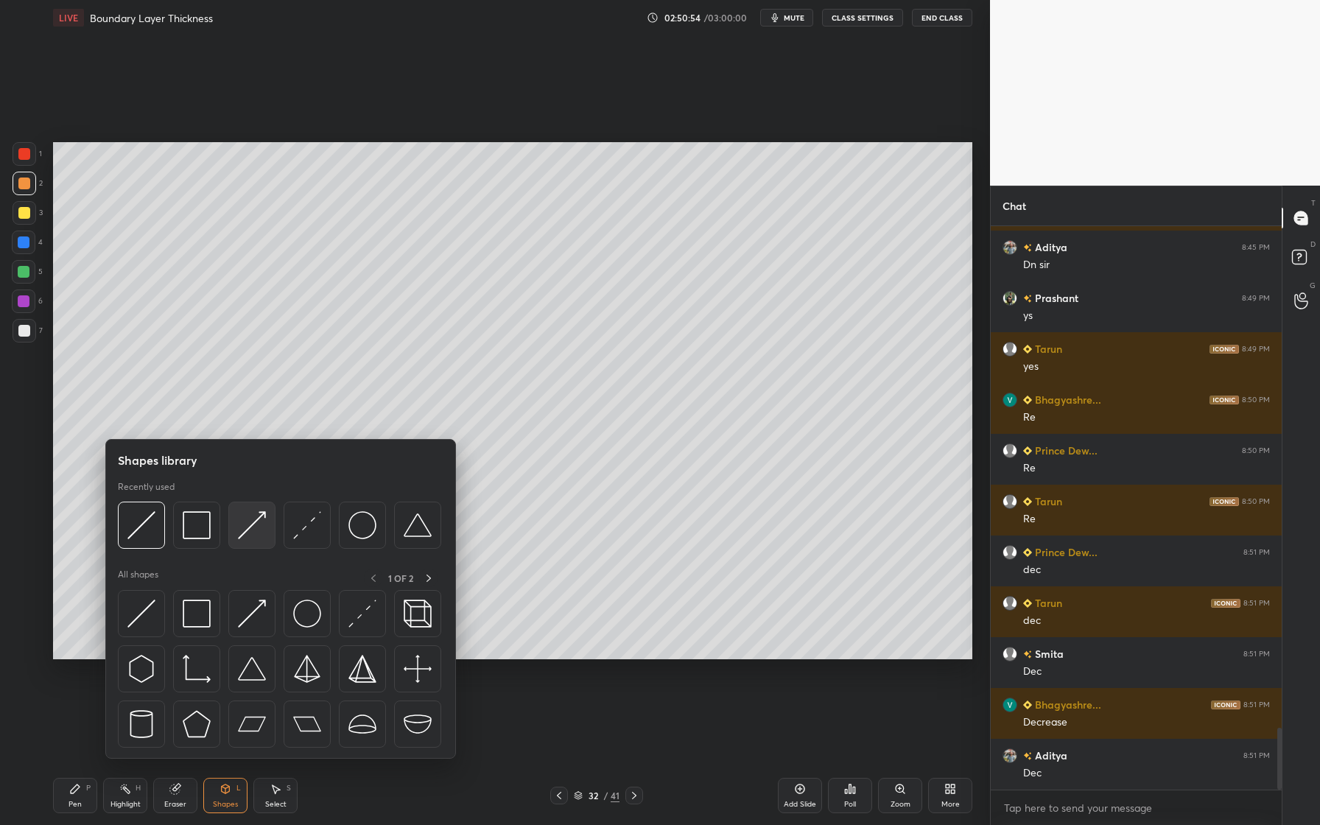
click at [256, 541] on div at bounding box center [251, 525] width 47 height 47
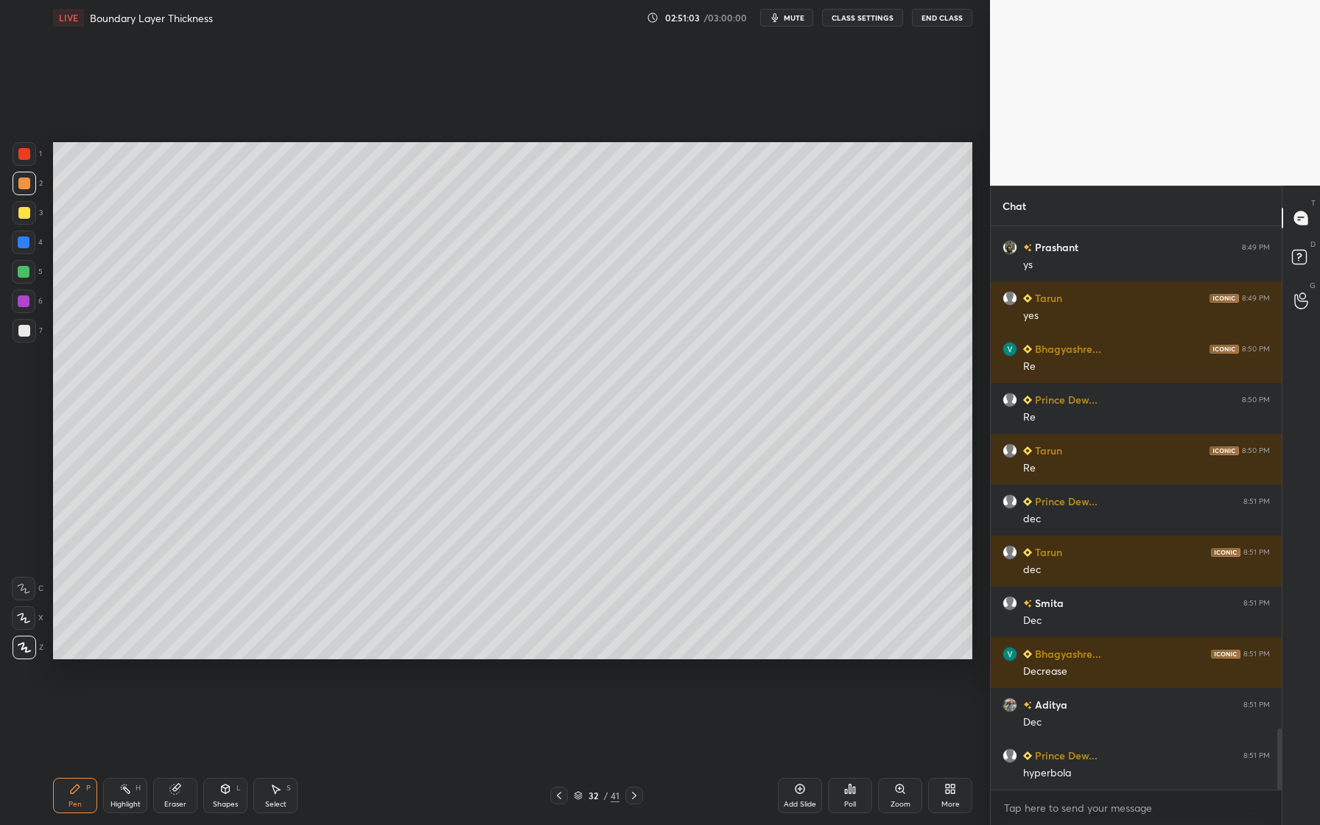
scroll to position [4651, 0]
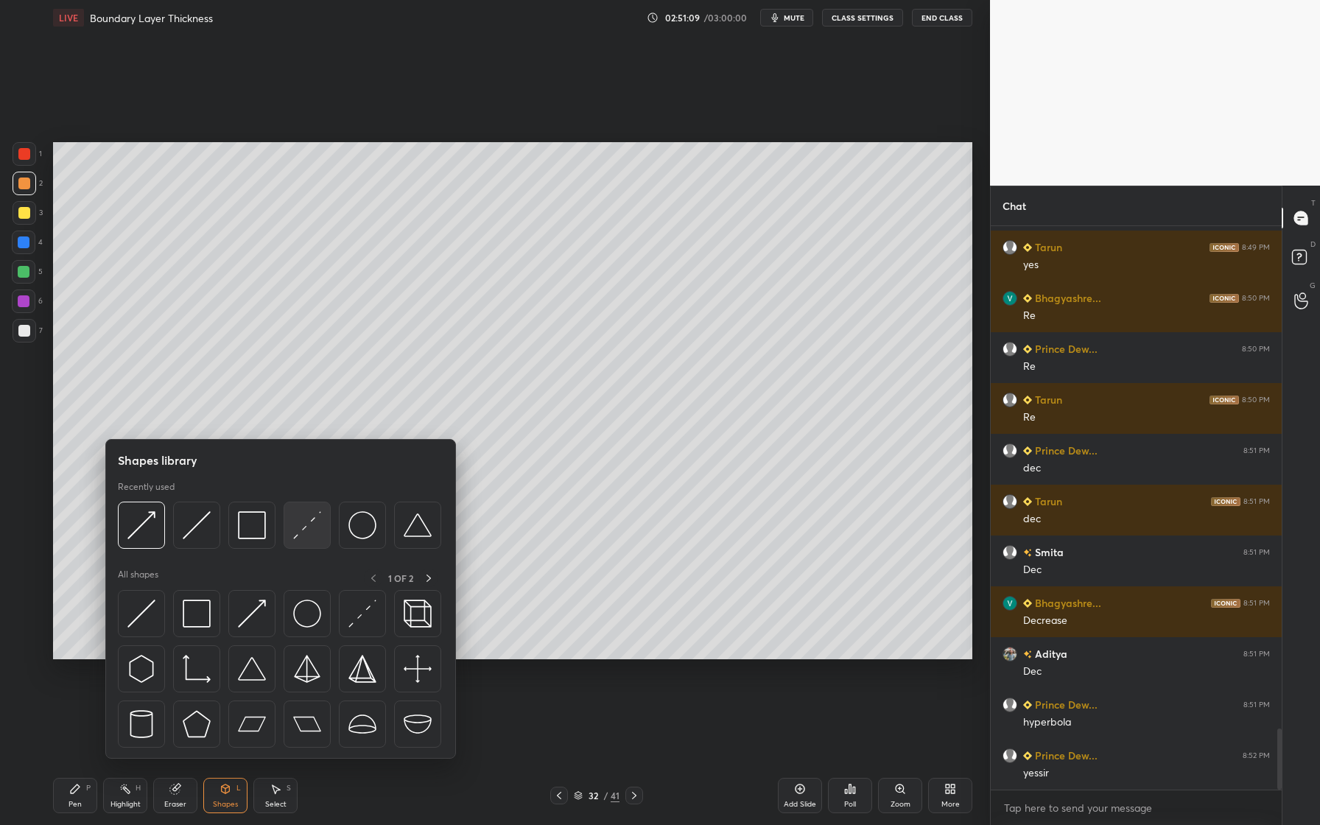
click at [298, 548] on div at bounding box center [279, 529] width 323 height 55
click at [317, 549] on div at bounding box center [307, 525] width 47 height 47
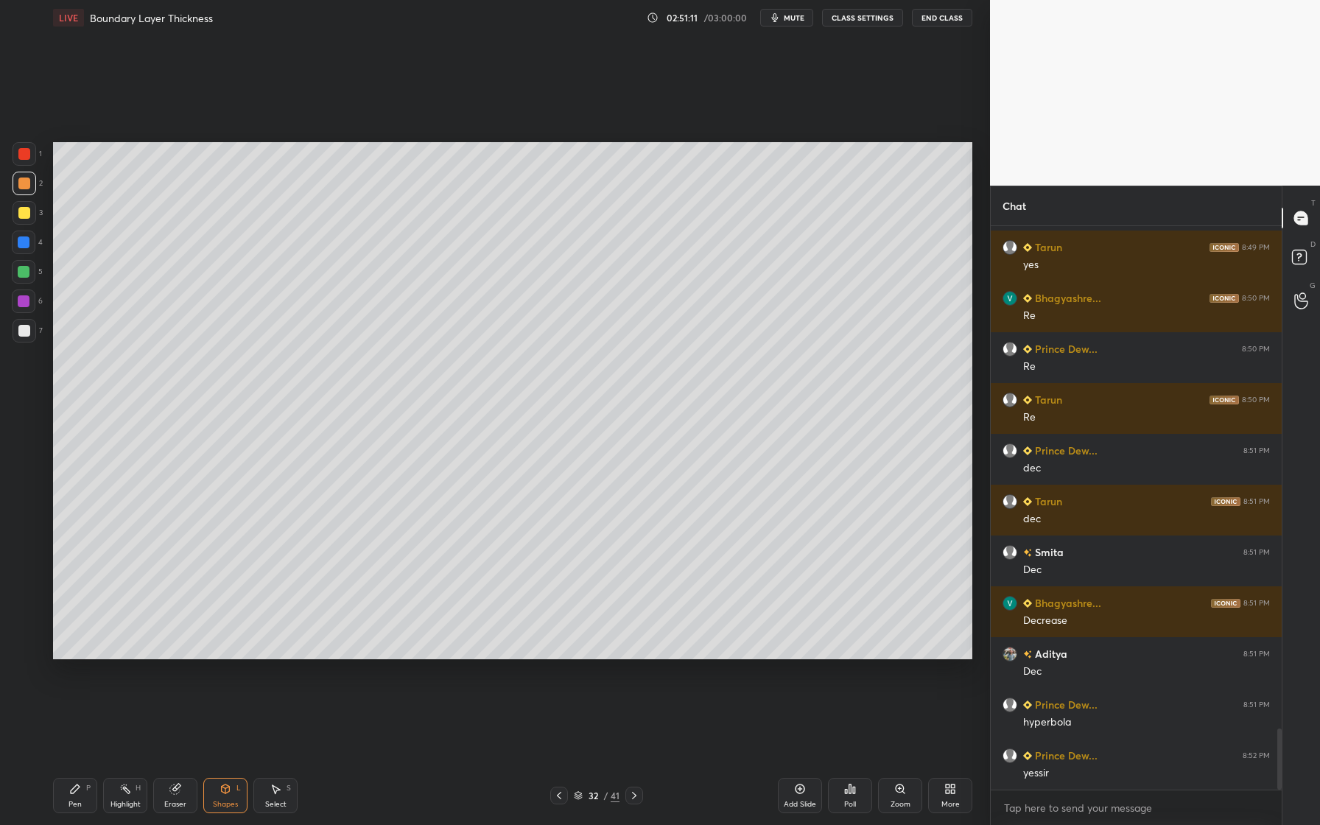
click at [29, 218] on div at bounding box center [25, 213] width 24 height 24
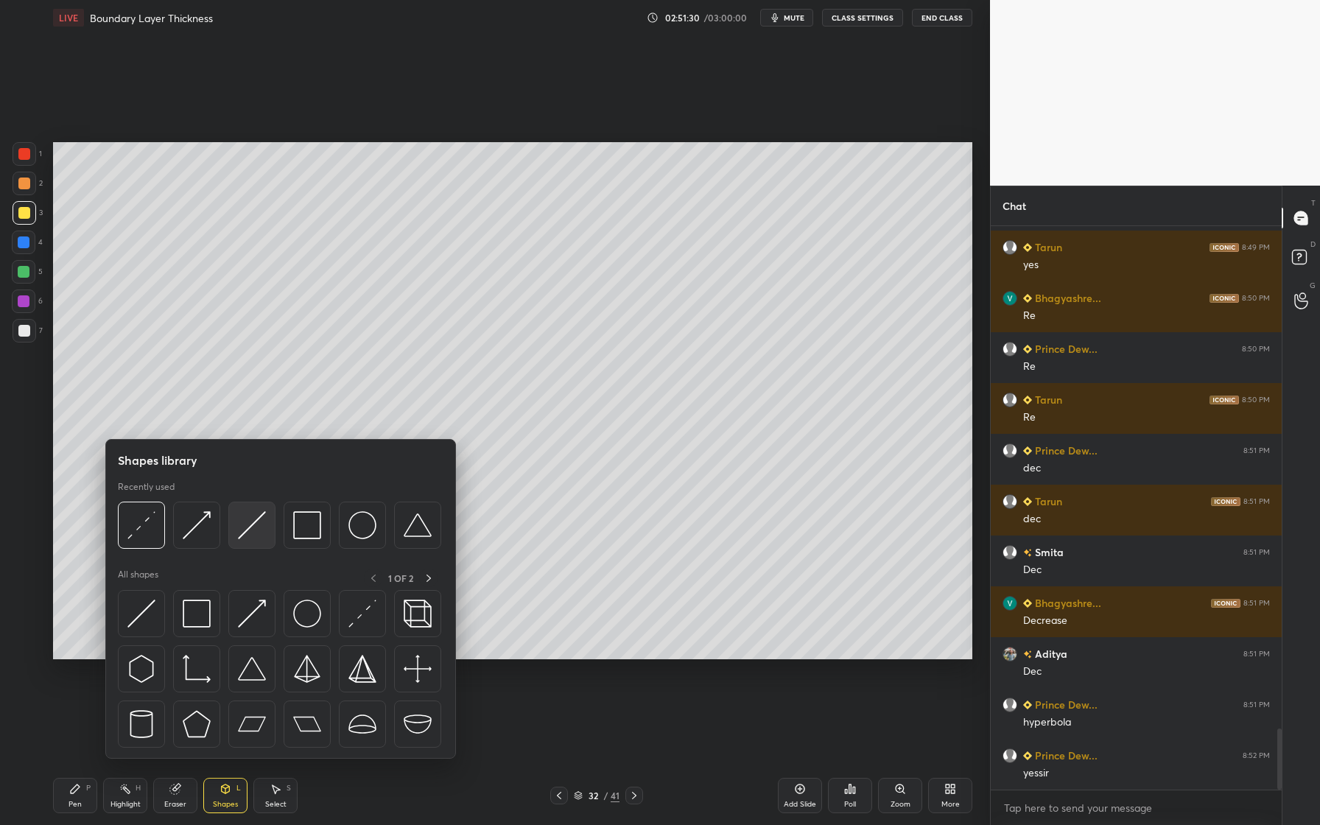
click at [253, 545] on div at bounding box center [251, 525] width 47 height 47
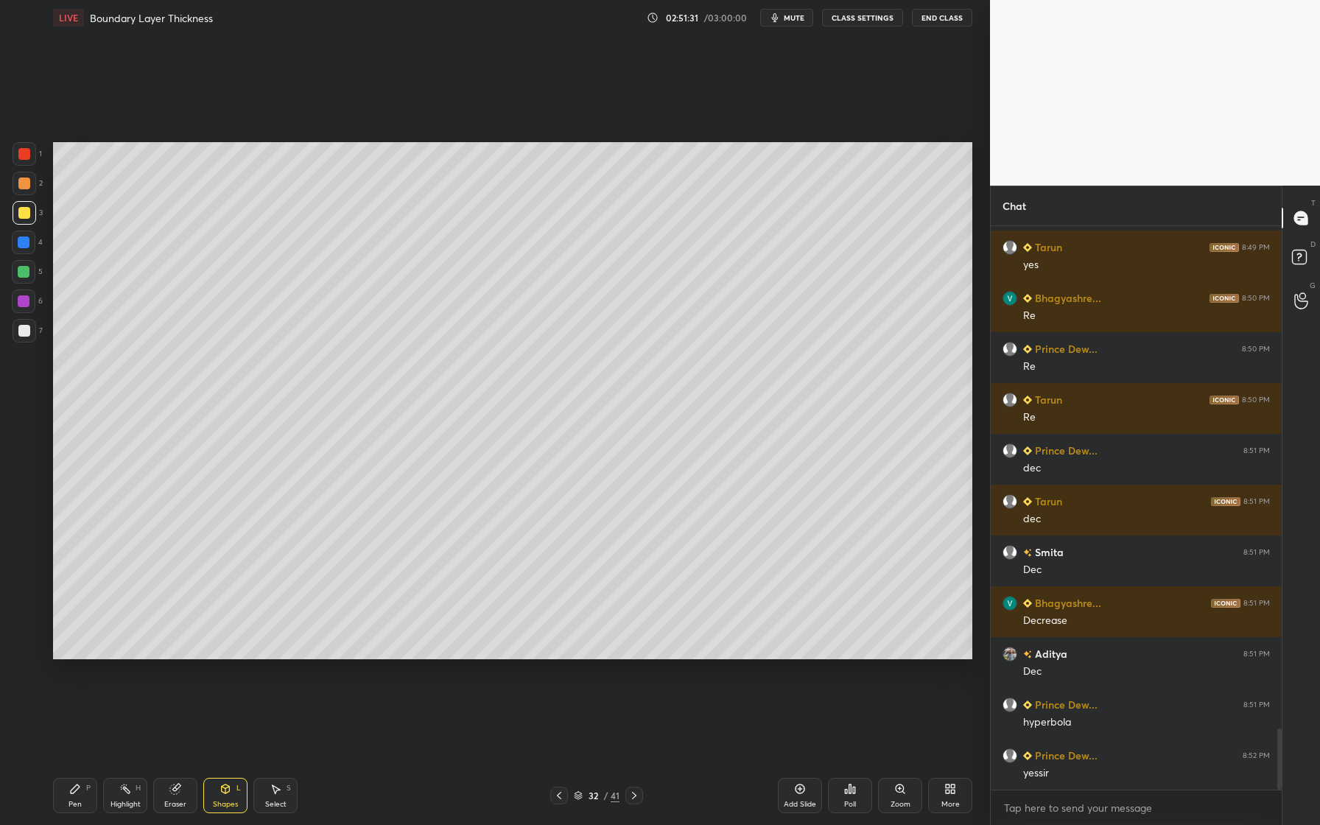
click at [23, 298] on div at bounding box center [24, 301] width 12 height 12
click at [27, 335] on div at bounding box center [24, 331] width 12 height 12
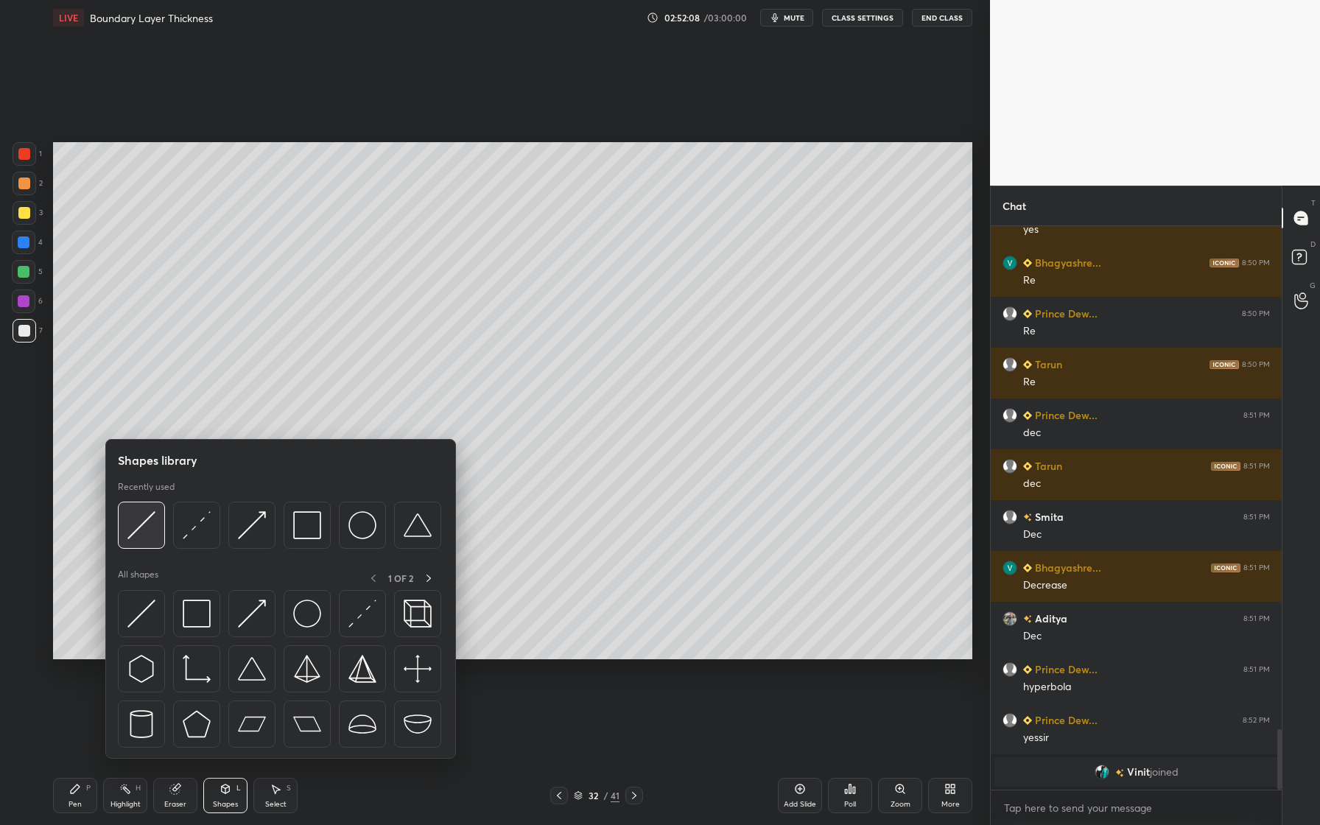
click at [144, 535] on img at bounding box center [141, 525] width 28 height 28
click at [142, 554] on div at bounding box center [279, 529] width 323 height 55
click at [144, 541] on div at bounding box center [141, 525] width 47 height 47
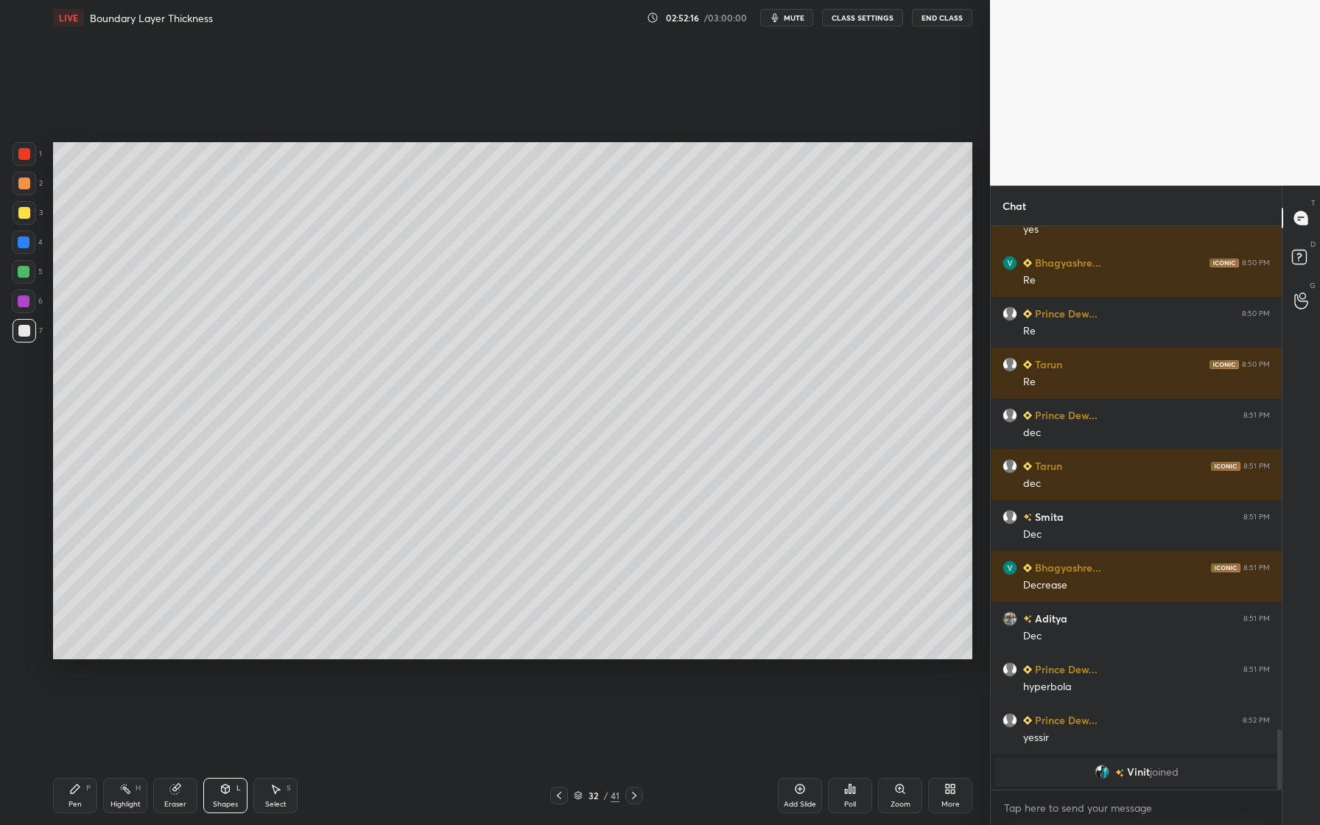
click at [30, 156] on div at bounding box center [25, 154] width 24 height 24
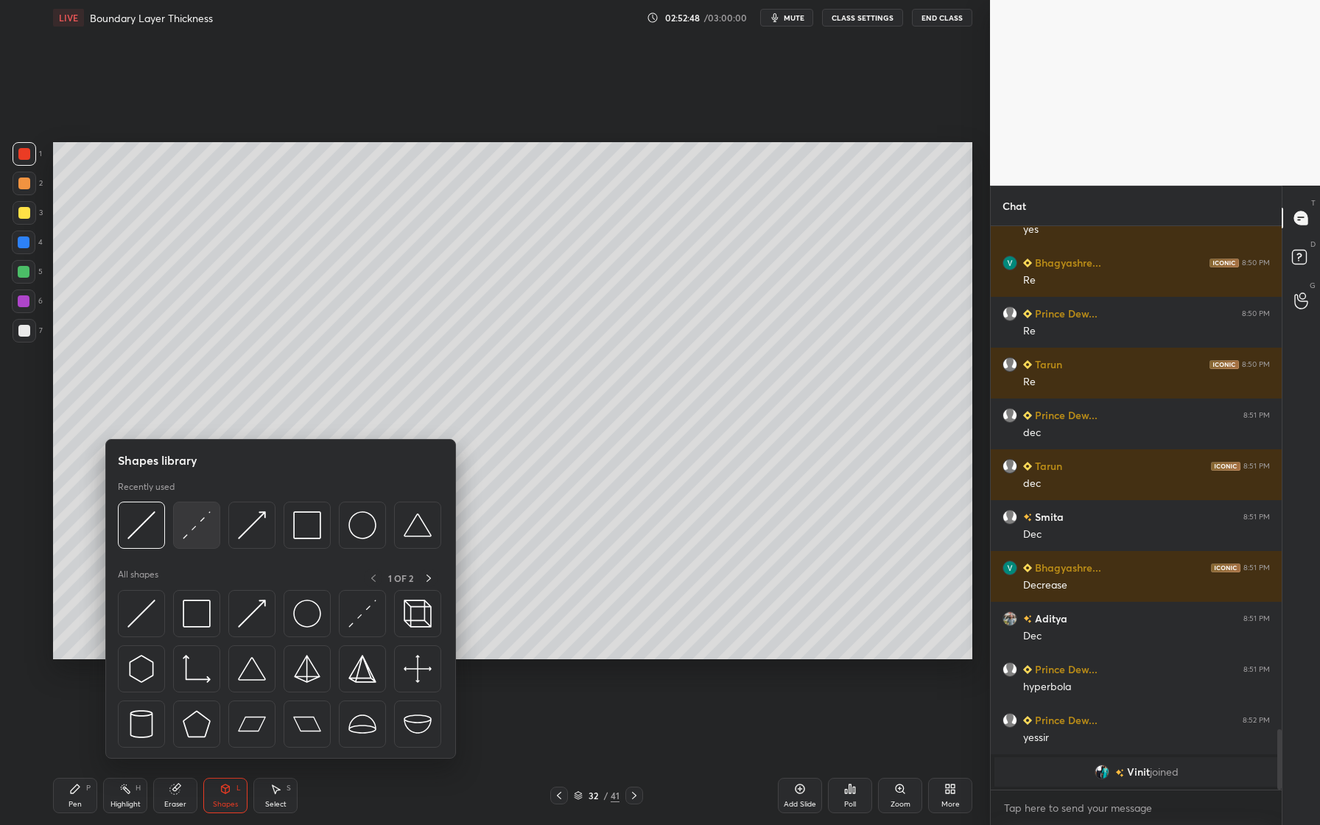
click at [209, 546] on div at bounding box center [196, 525] width 47 height 47
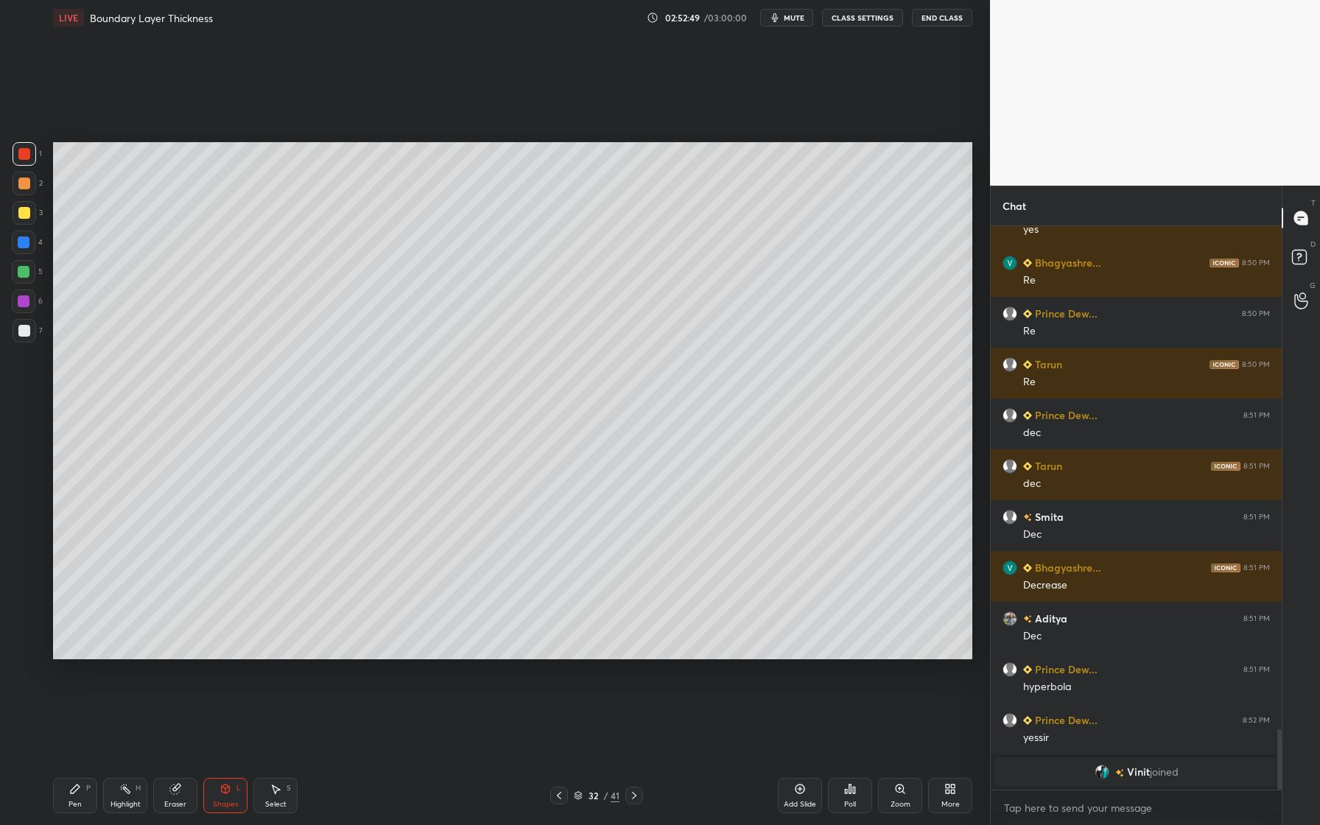
click at [21, 219] on div at bounding box center [25, 213] width 24 height 24
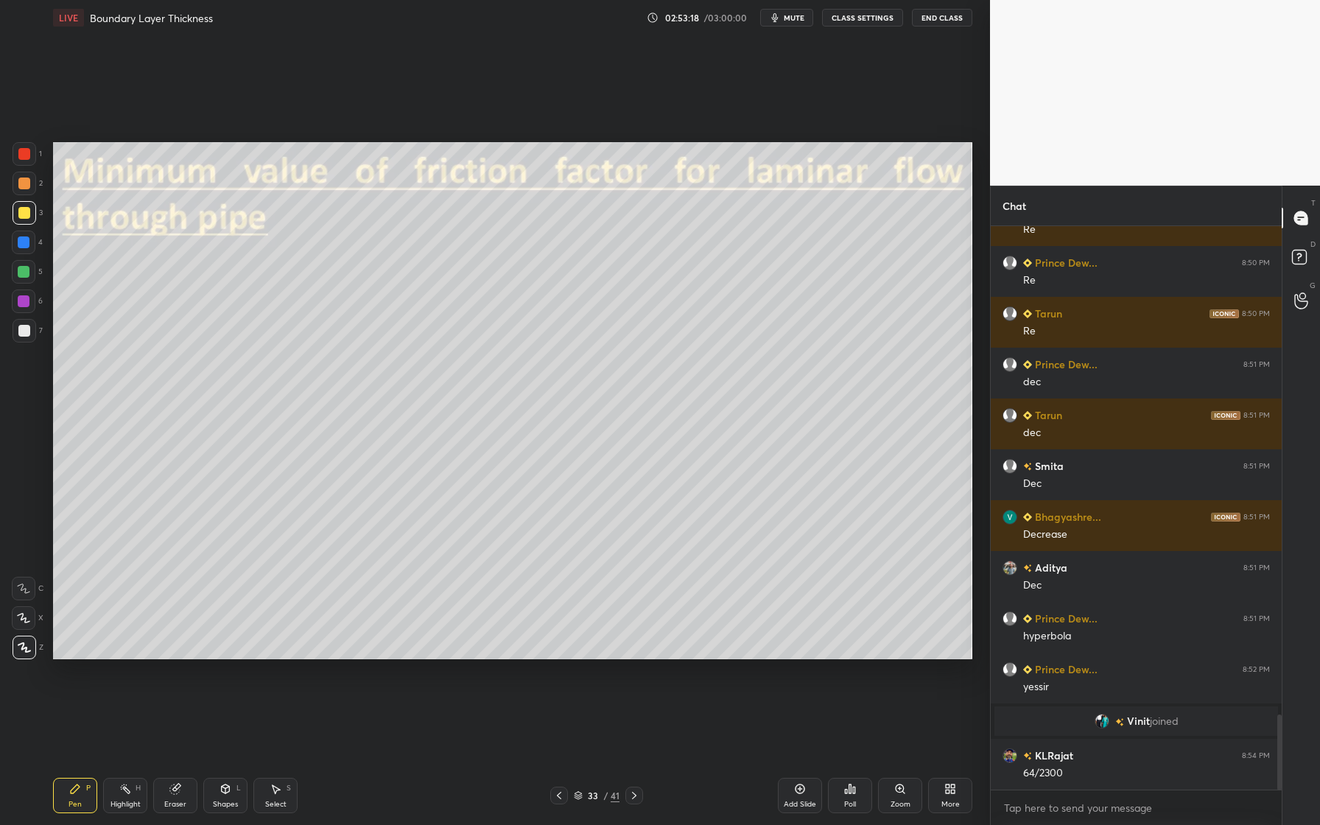
scroll to position [3711, 0]
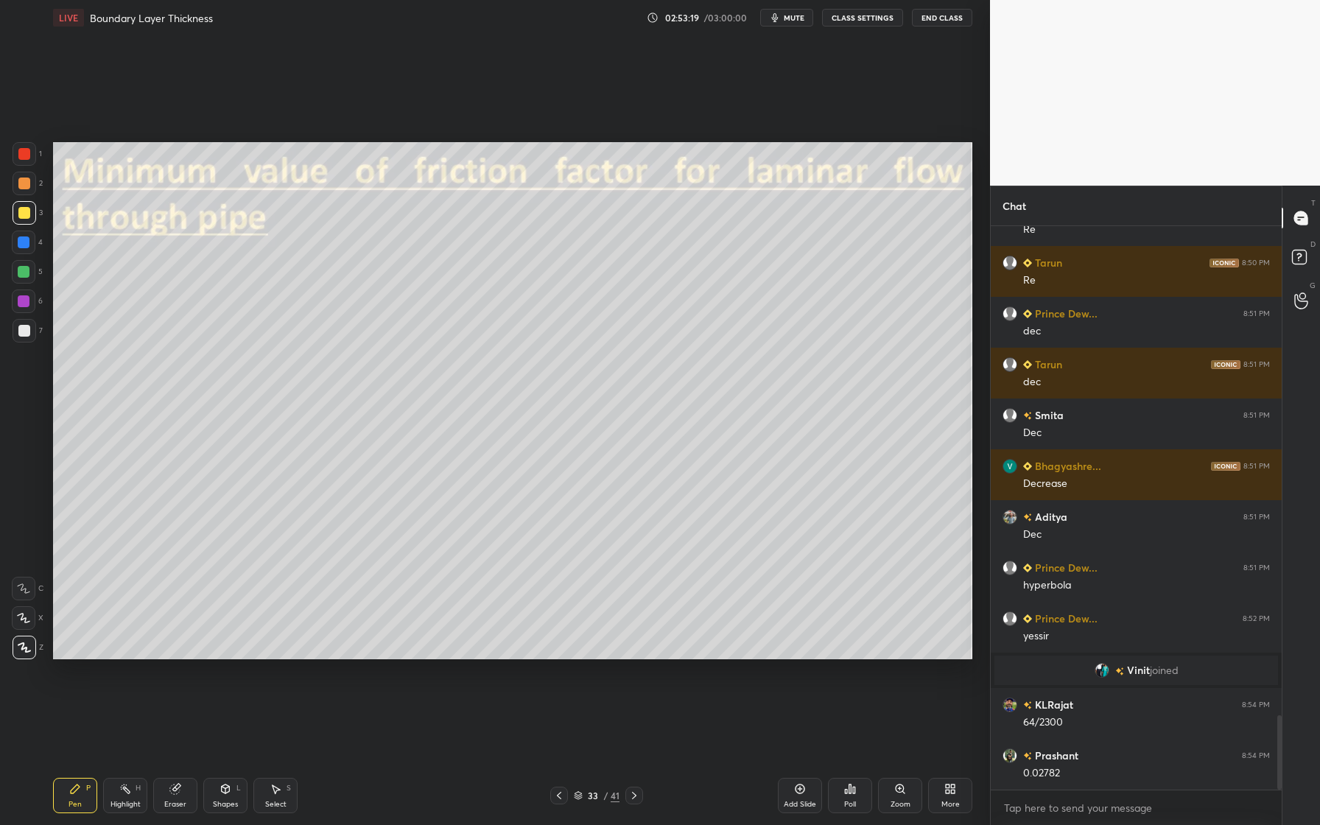
click at [24, 337] on div at bounding box center [25, 331] width 24 height 24
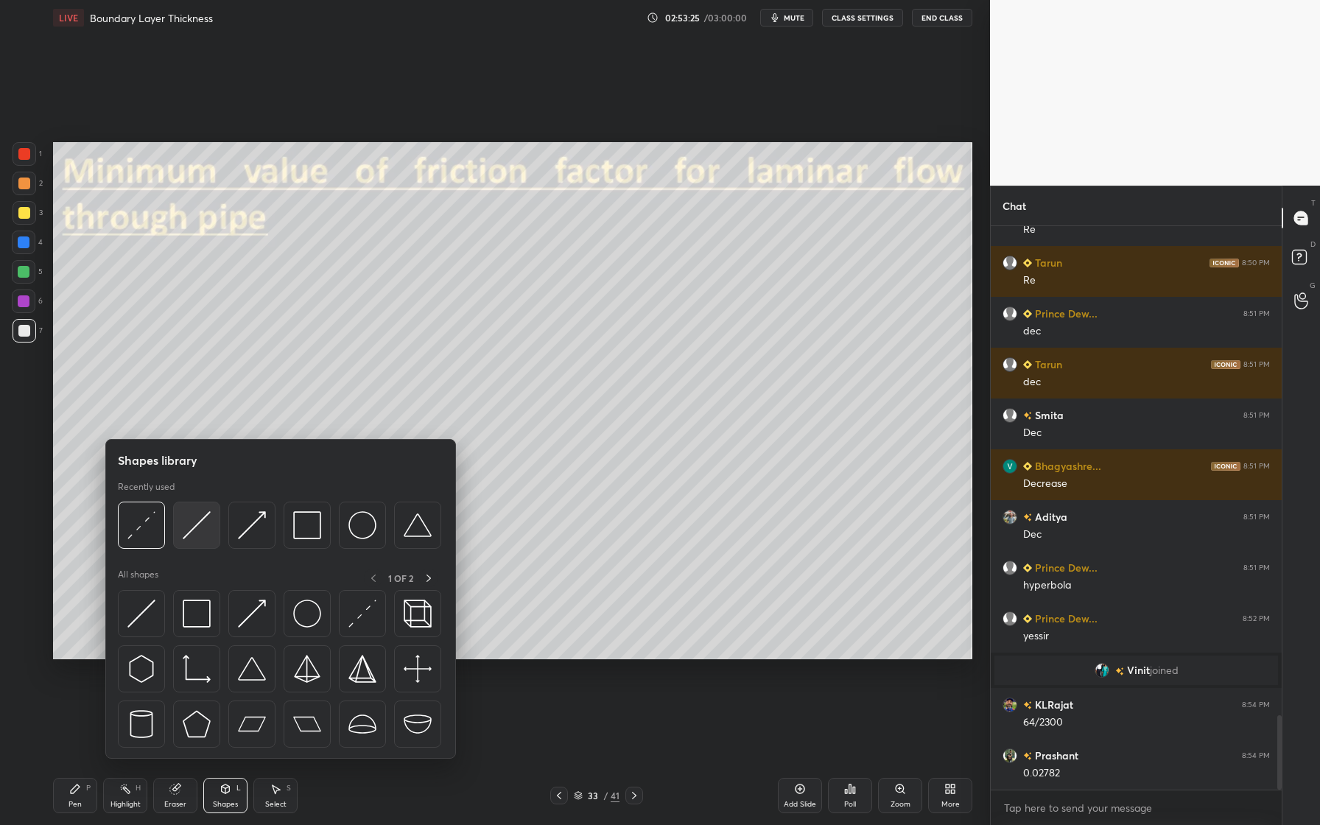
click at [199, 541] on div at bounding box center [196, 525] width 47 height 47
click at [148, 557] on div "Shapes library Recently used All shapes 1 OF 2" at bounding box center [280, 599] width 351 height 320
click at [147, 539] on div at bounding box center [141, 525] width 47 height 47
click at [137, 547] on div at bounding box center [141, 525] width 47 height 47
click at [294, 549] on div at bounding box center [279, 529] width 323 height 55
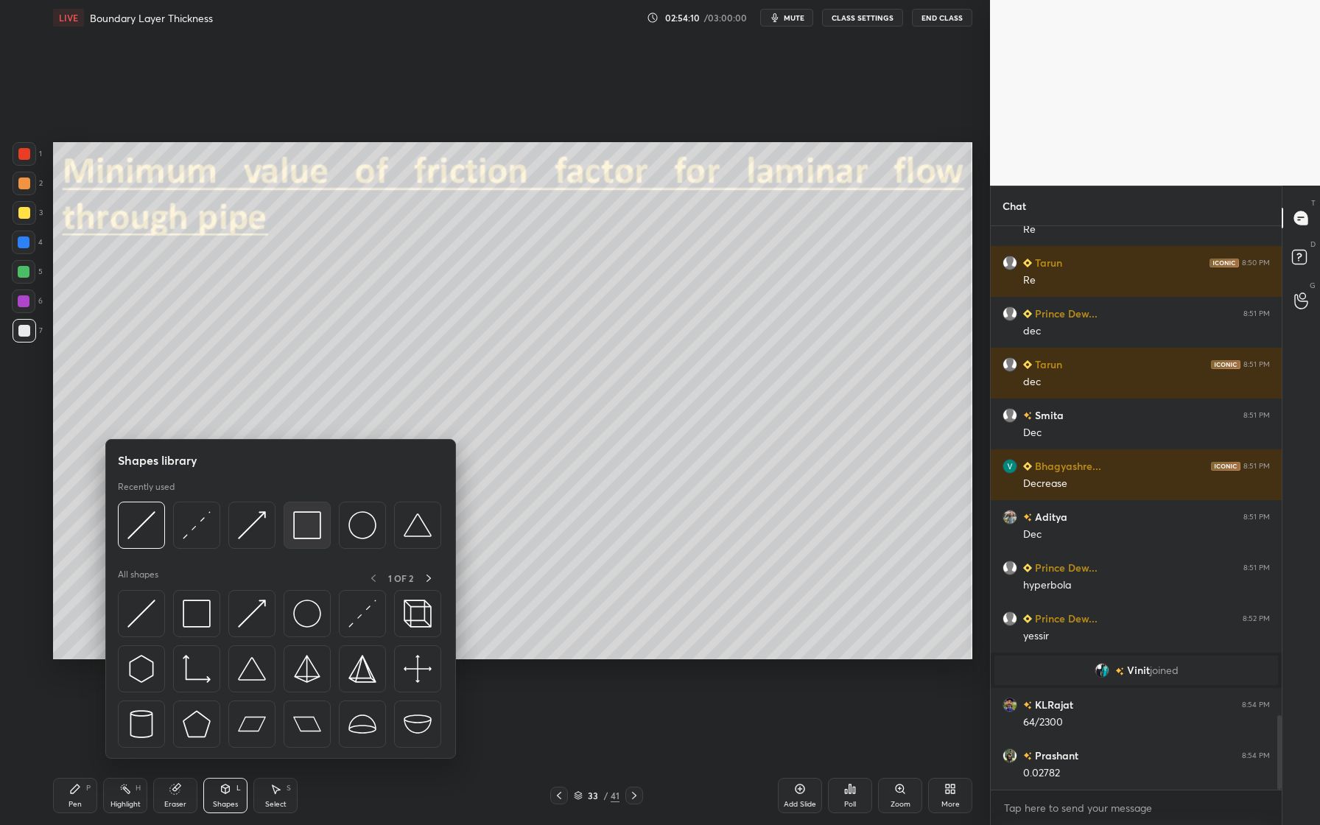
click at [307, 533] on img at bounding box center [307, 525] width 28 height 28
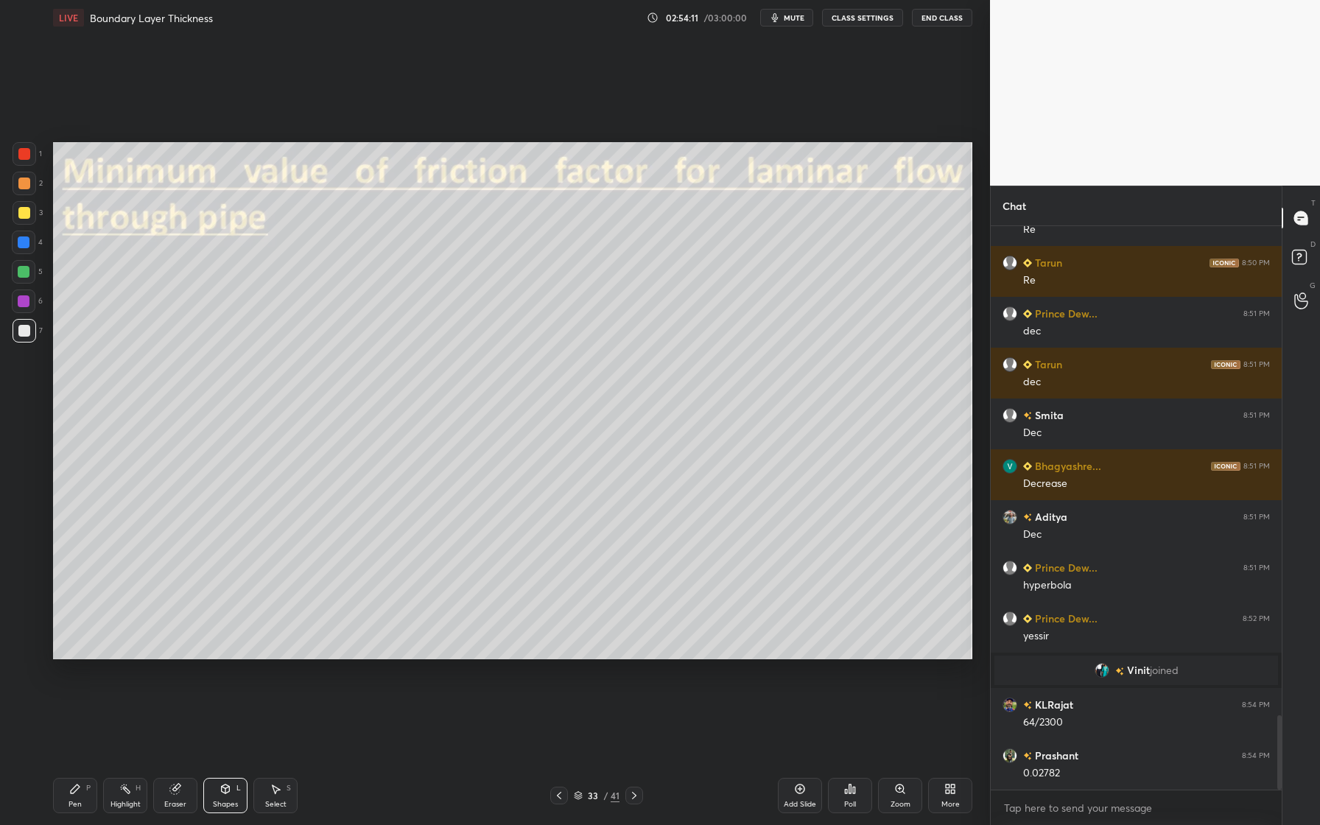
click at [29, 189] on div at bounding box center [25, 184] width 24 height 24
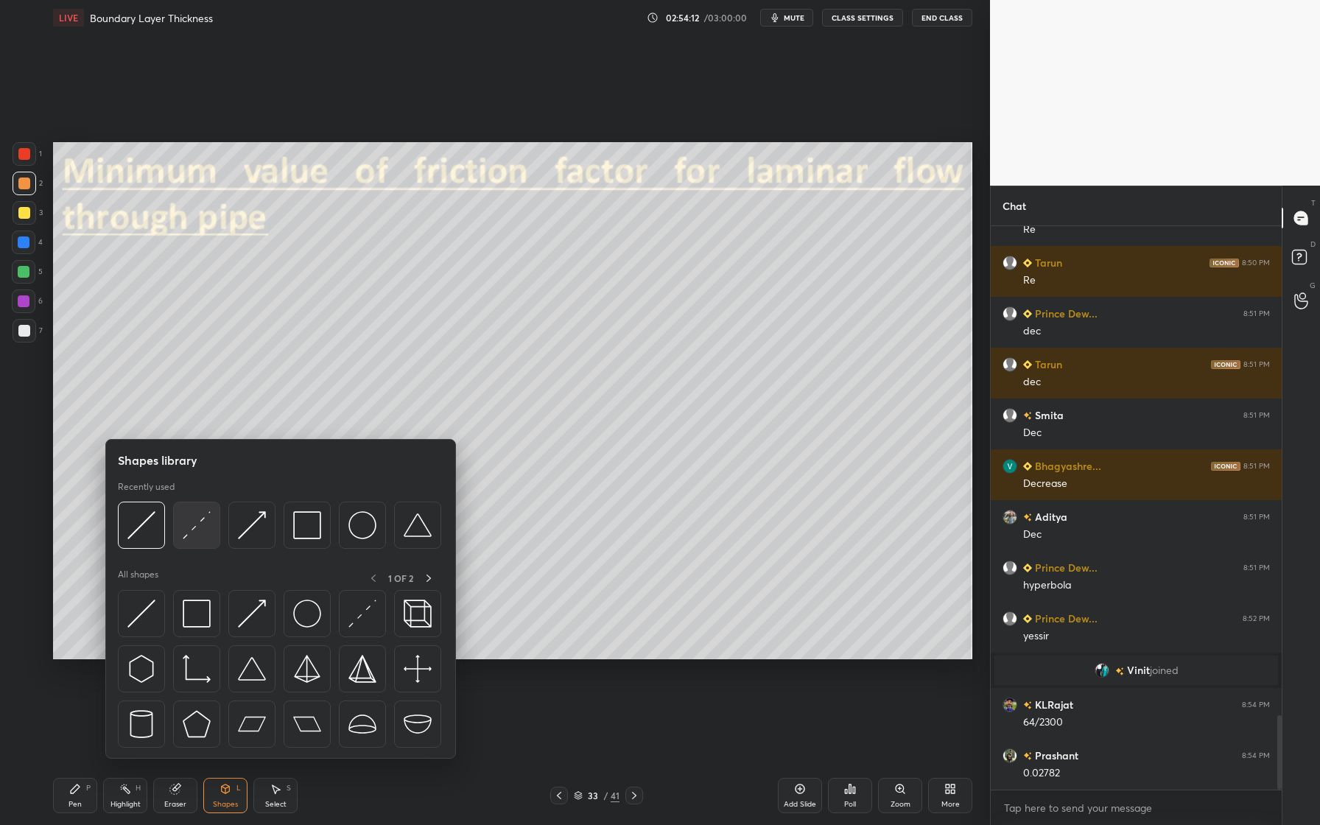
click at [203, 547] on div at bounding box center [196, 525] width 47 height 47
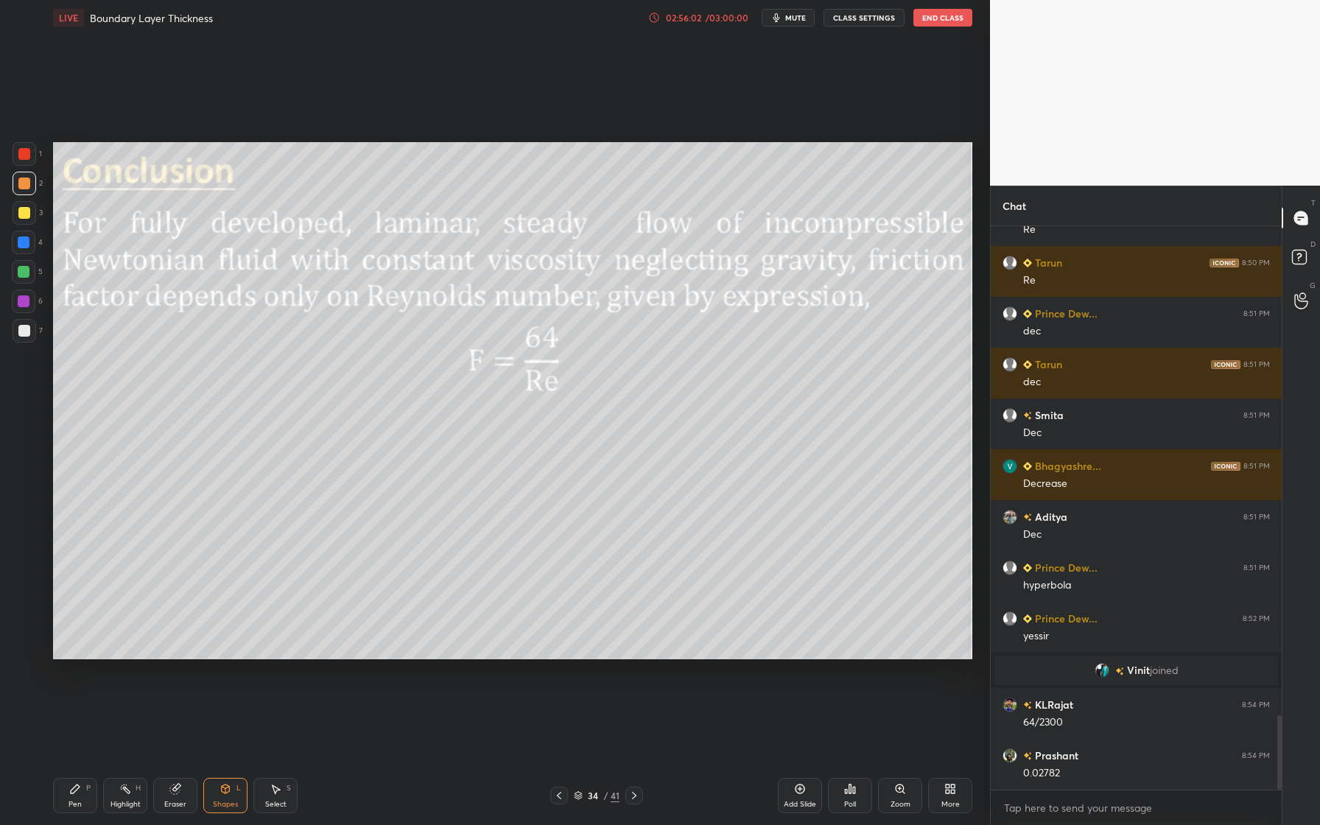
click at [582, 734] on icon at bounding box center [578, 795] width 9 height 9
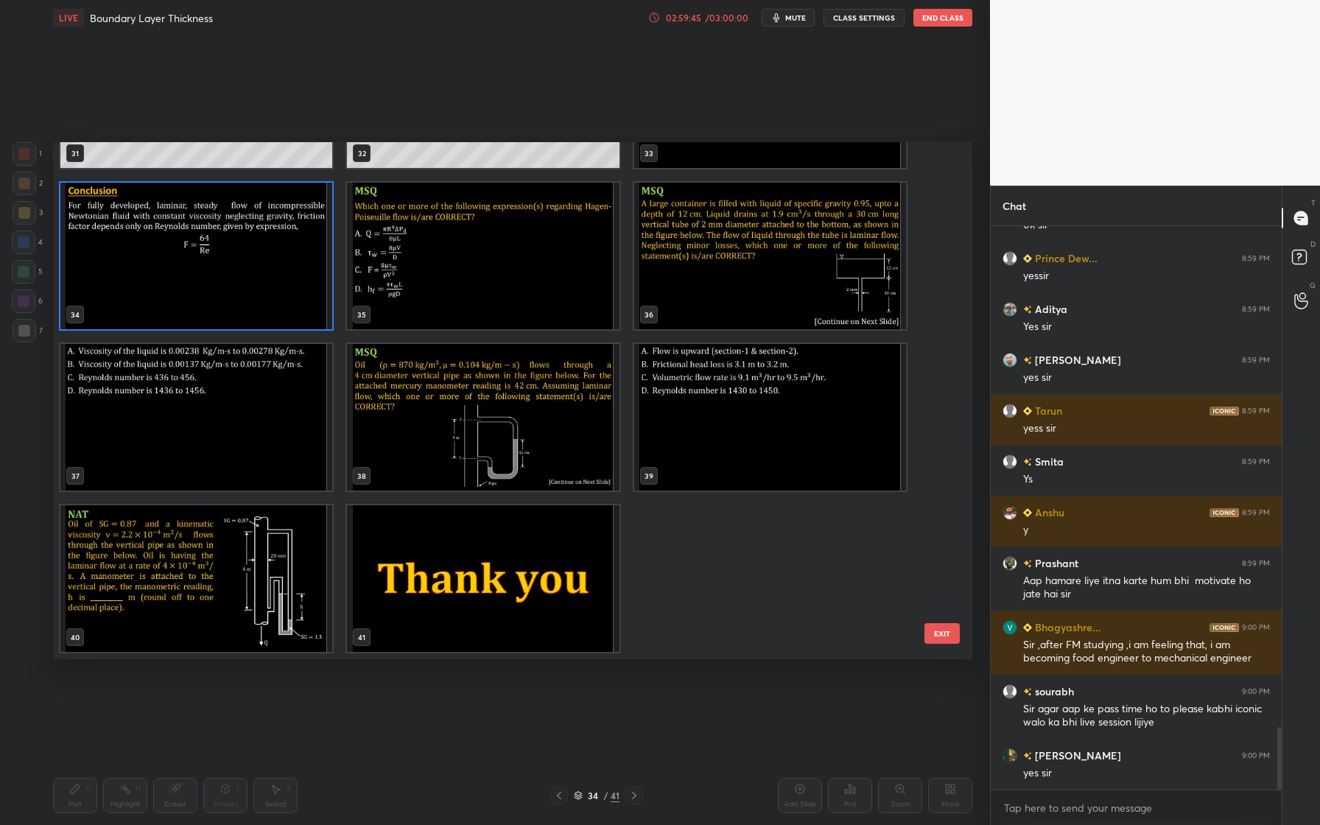
scroll to position [4514, 0]
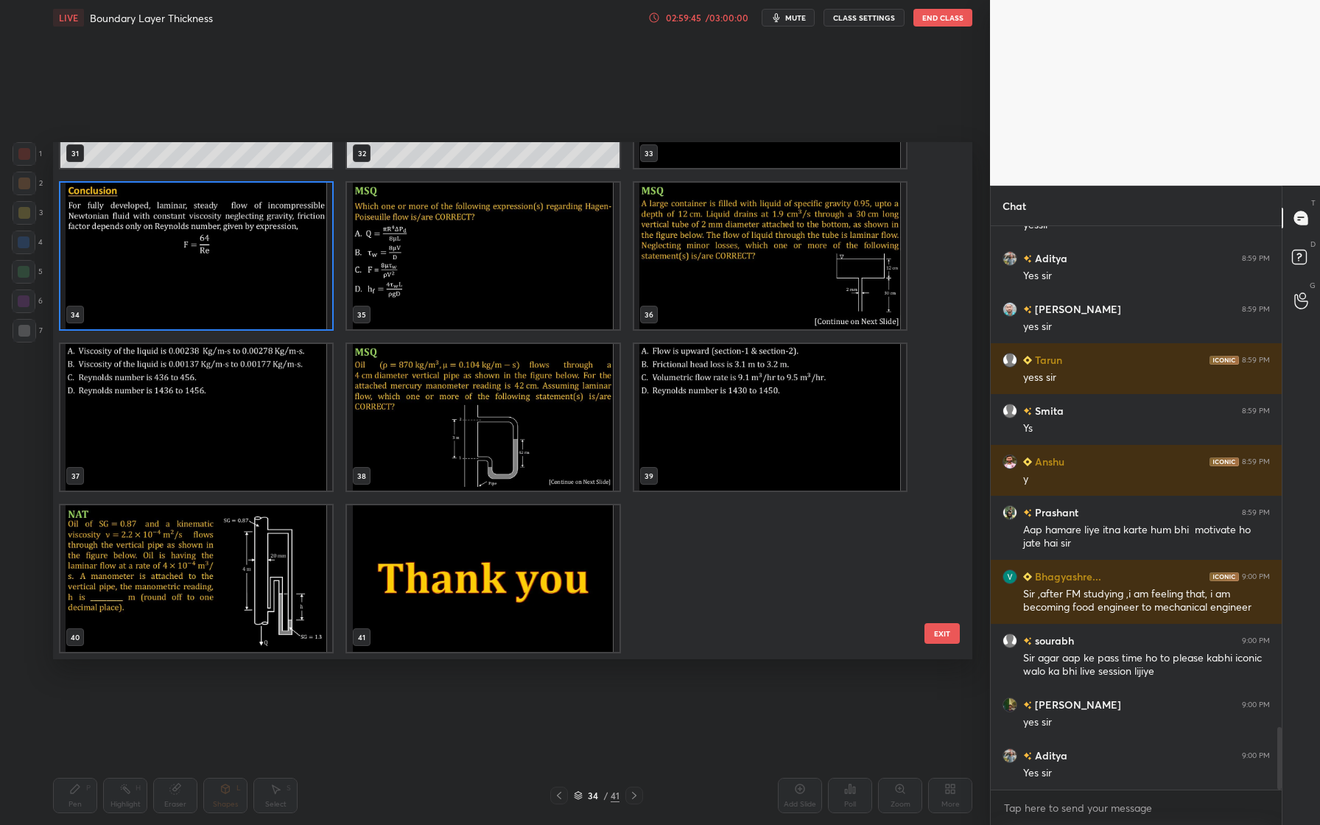
click at [511, 583] on img "grid" at bounding box center [483, 578] width 272 height 147
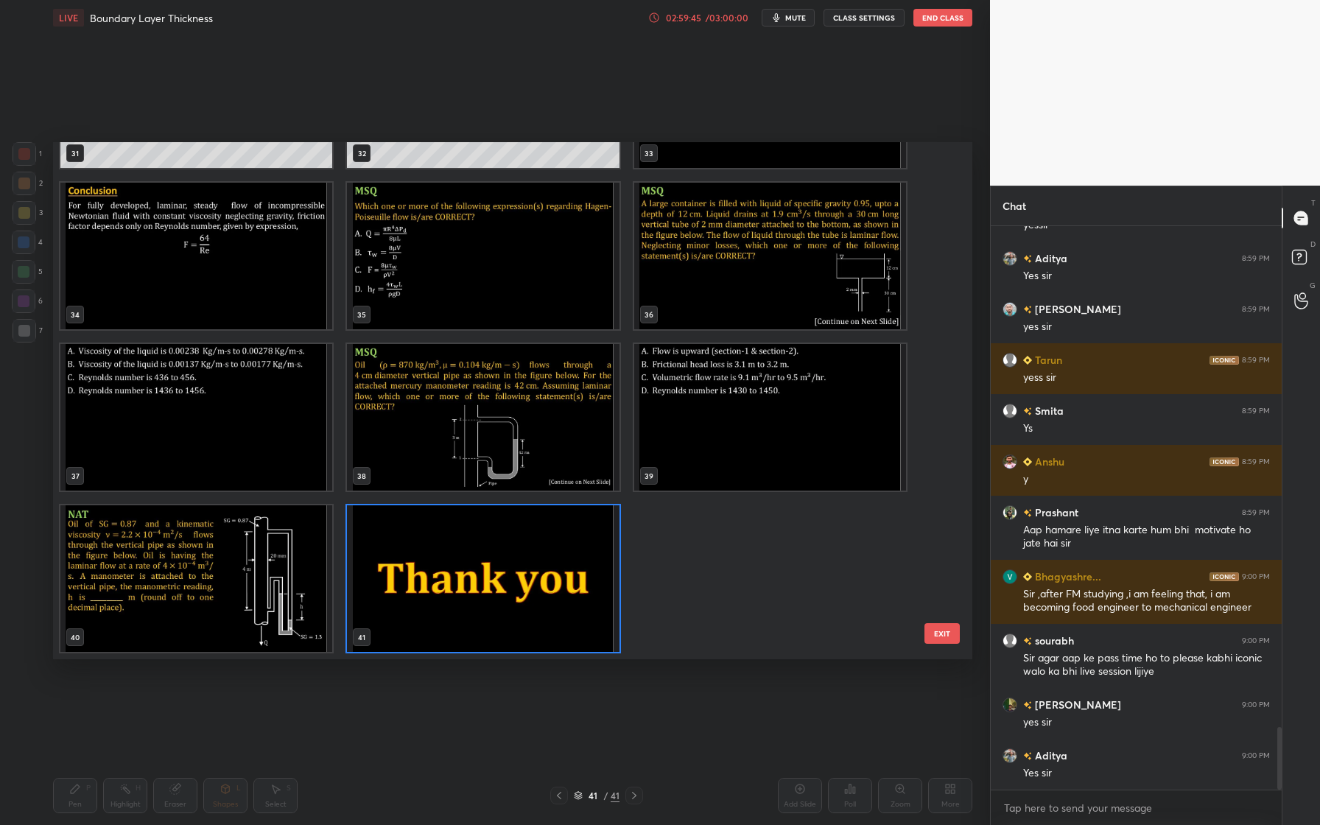
click at [511, 583] on img "grid" at bounding box center [483, 578] width 272 height 147
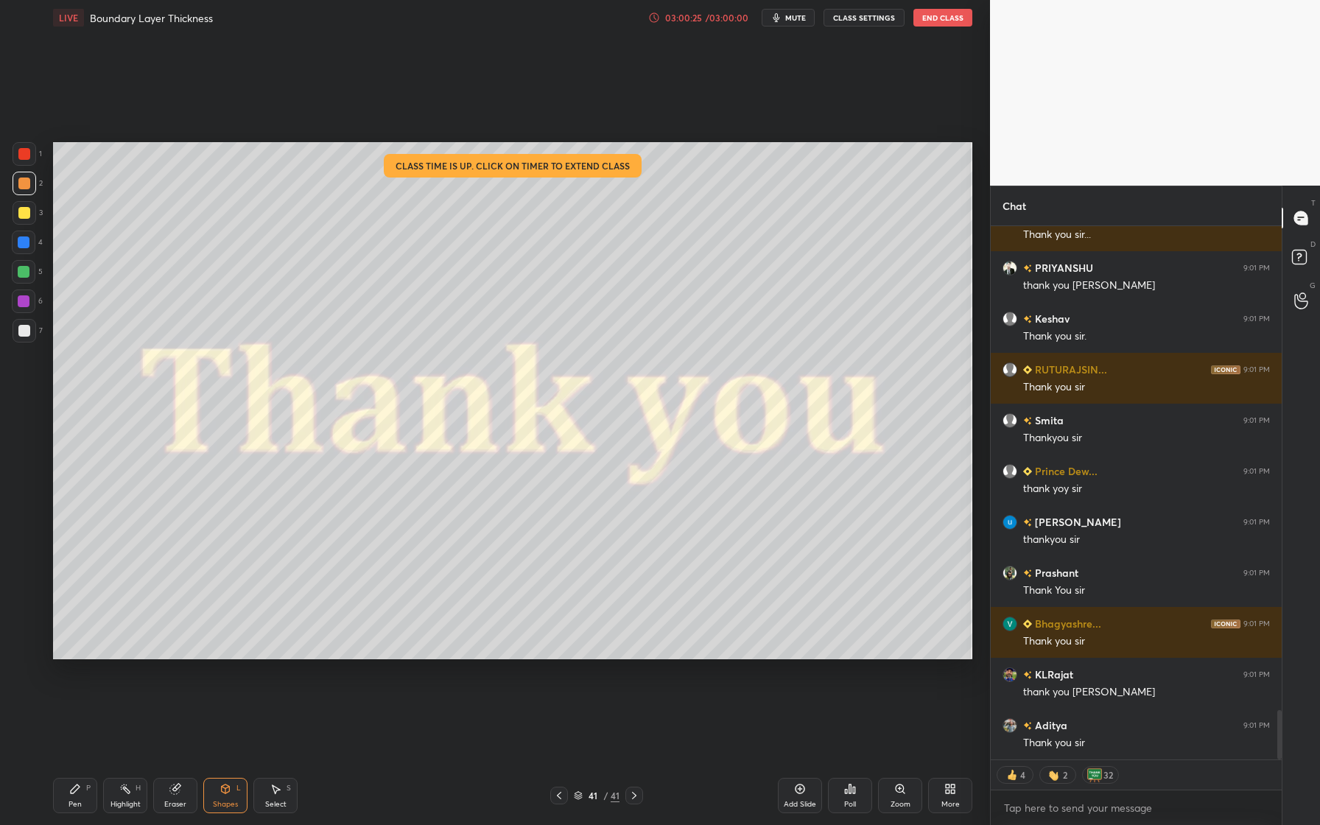
scroll to position [5306, 0]
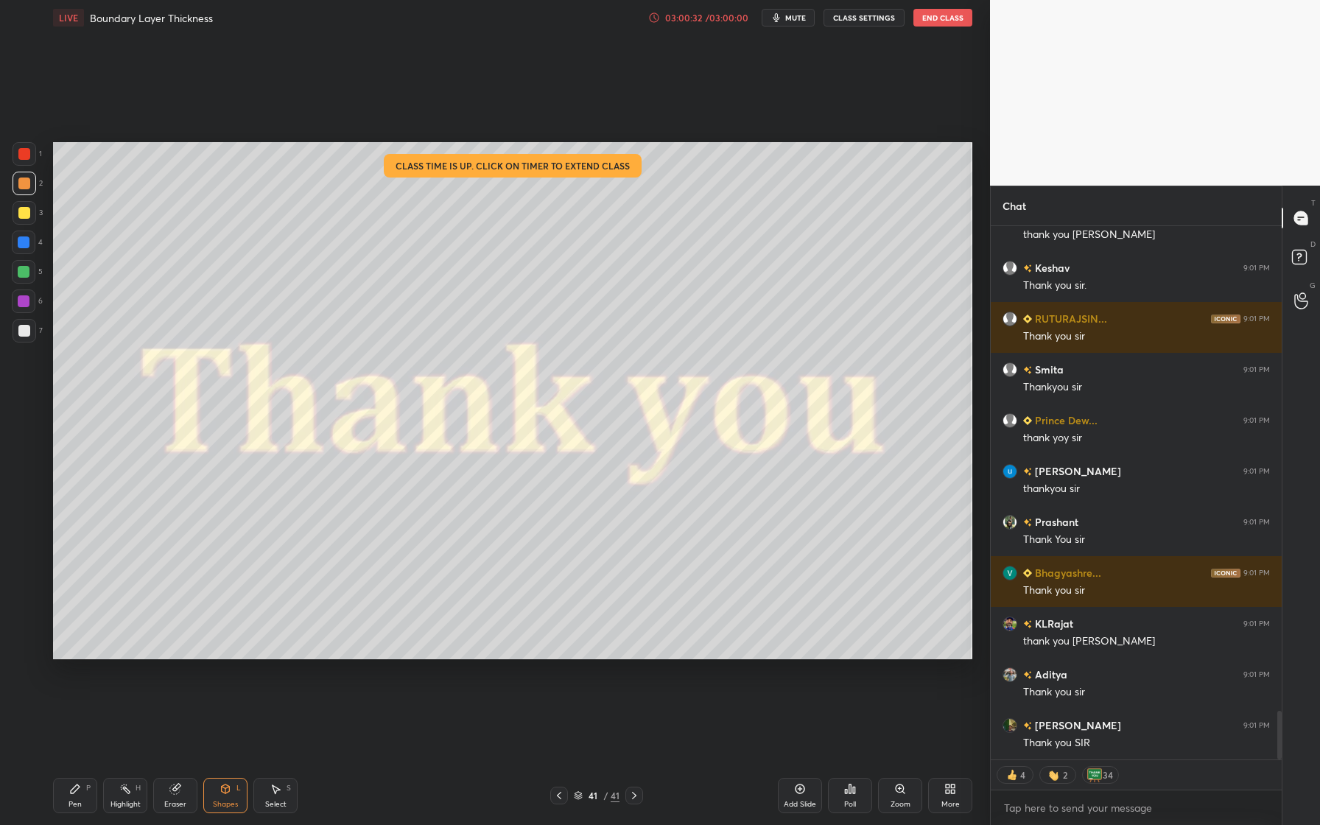
click at [938, 18] on button "End Class" at bounding box center [942, 18] width 59 height 18
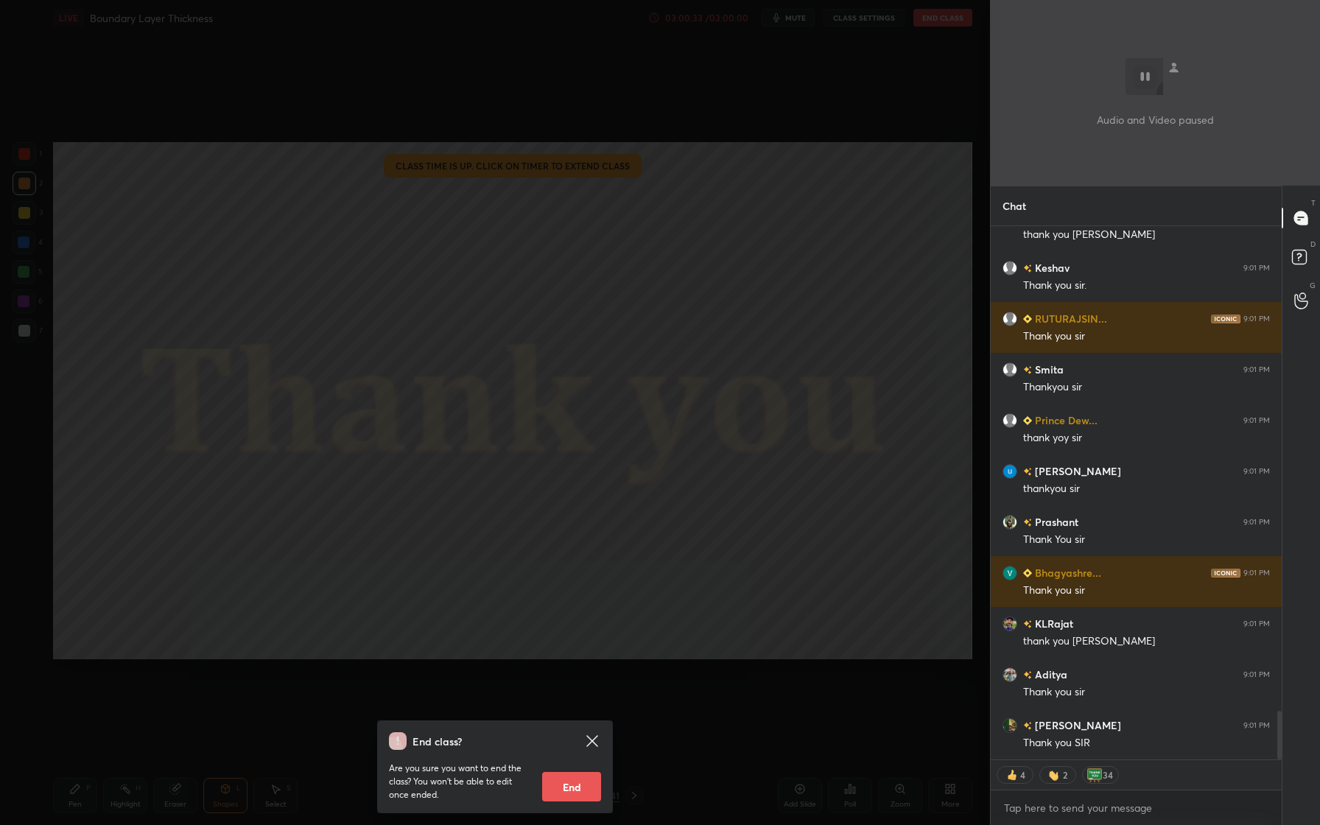
click at [575, 734] on button "End" at bounding box center [571, 786] width 59 height 29
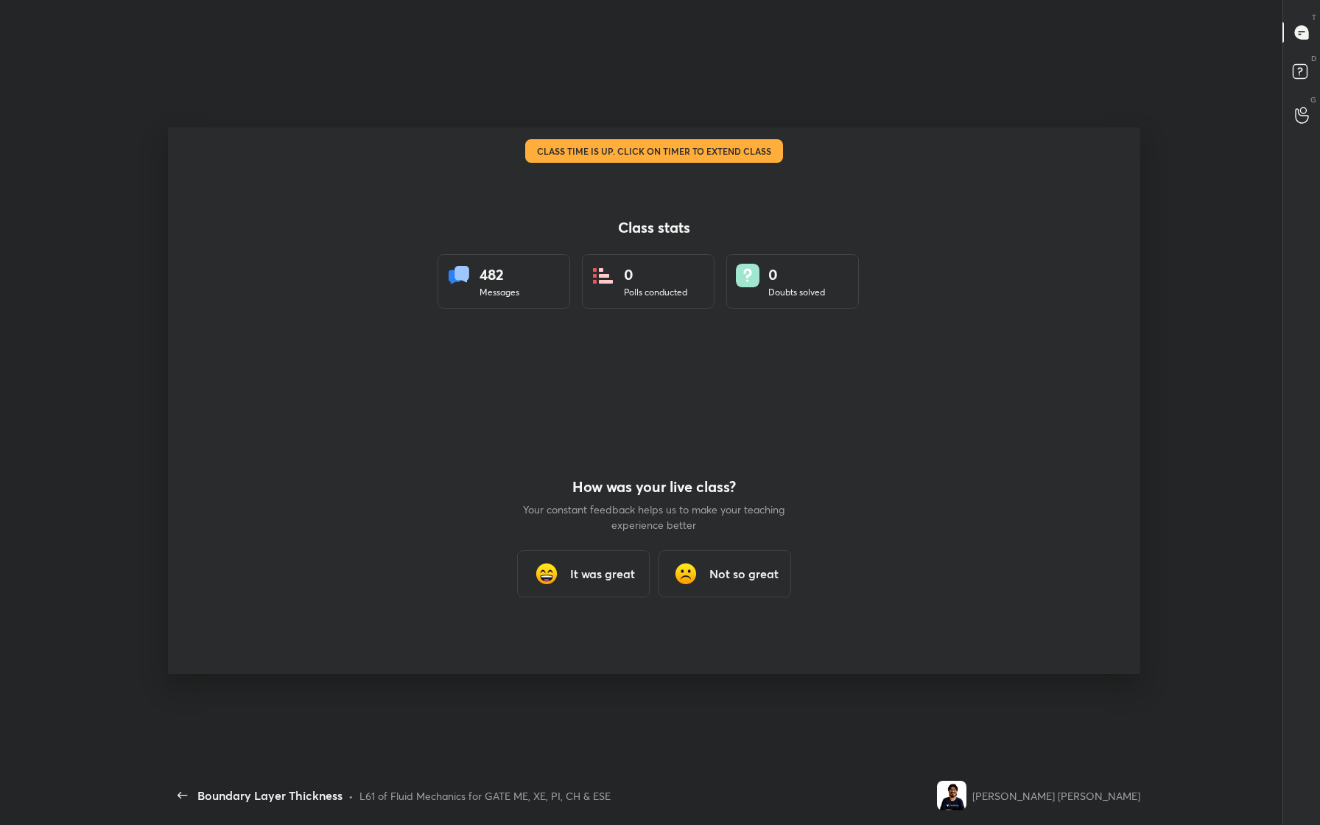
scroll to position [0, 0]
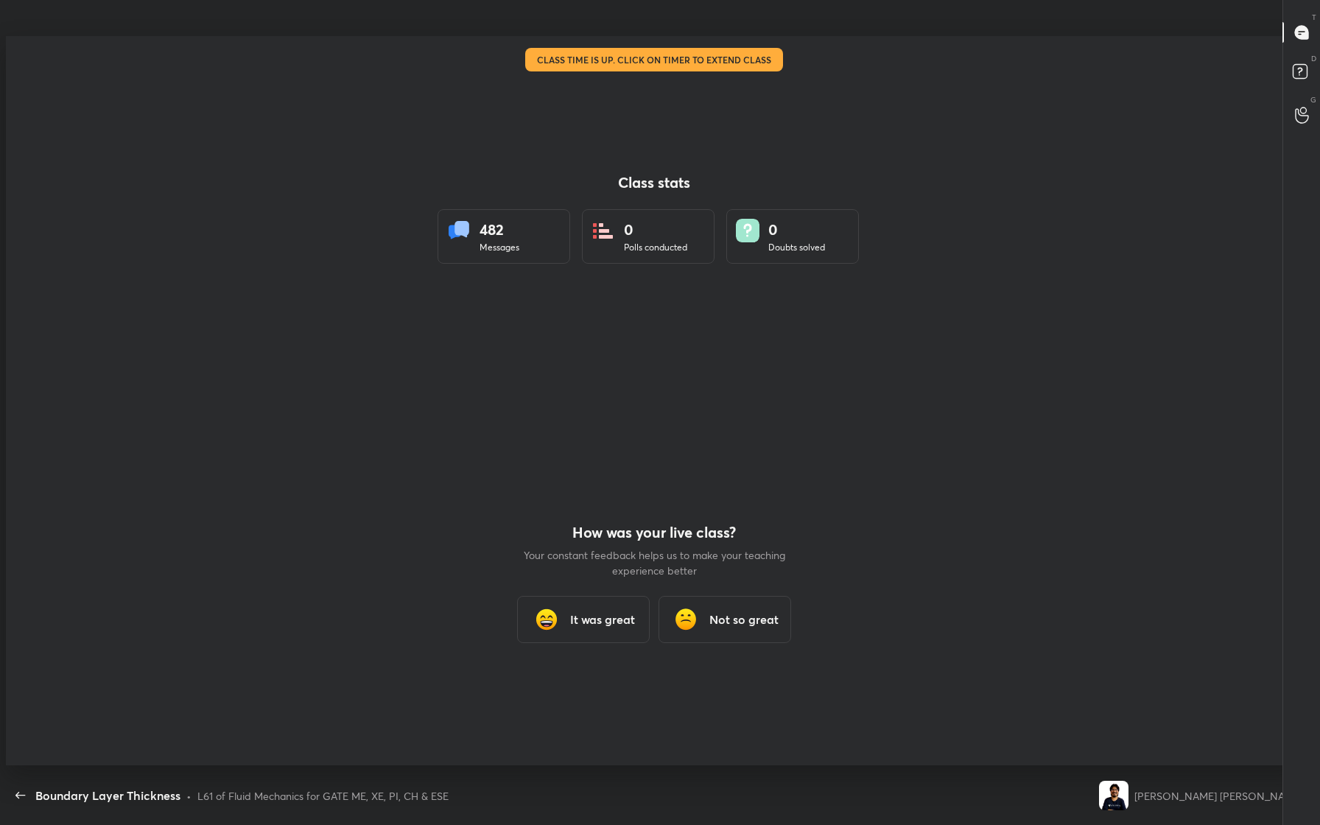
click at [604, 621] on h3 "It was great" at bounding box center [602, 620] width 65 height 18
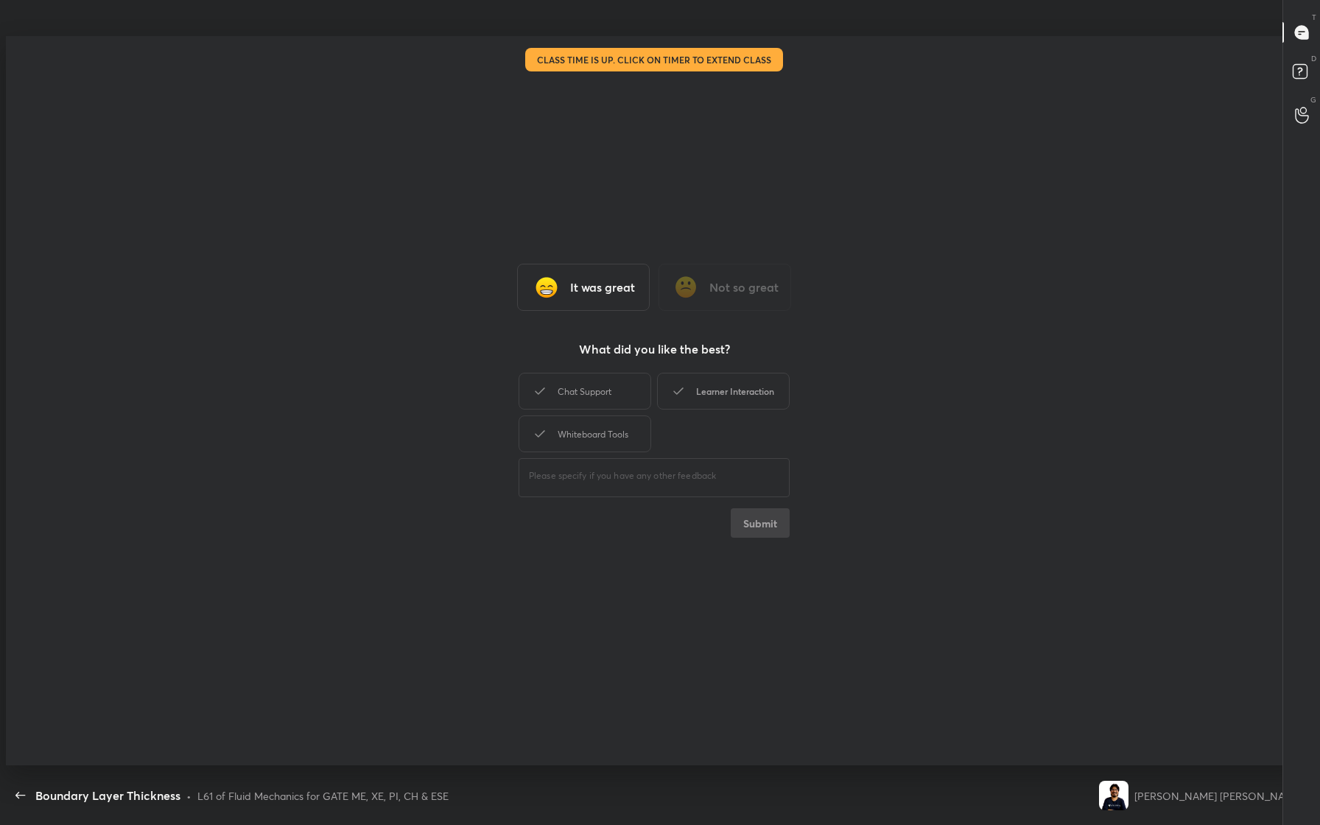
click at [731, 405] on div "Learner Interaction" at bounding box center [723, 391] width 133 height 37
click at [759, 524] on button "Submit" at bounding box center [760, 522] width 59 height 29
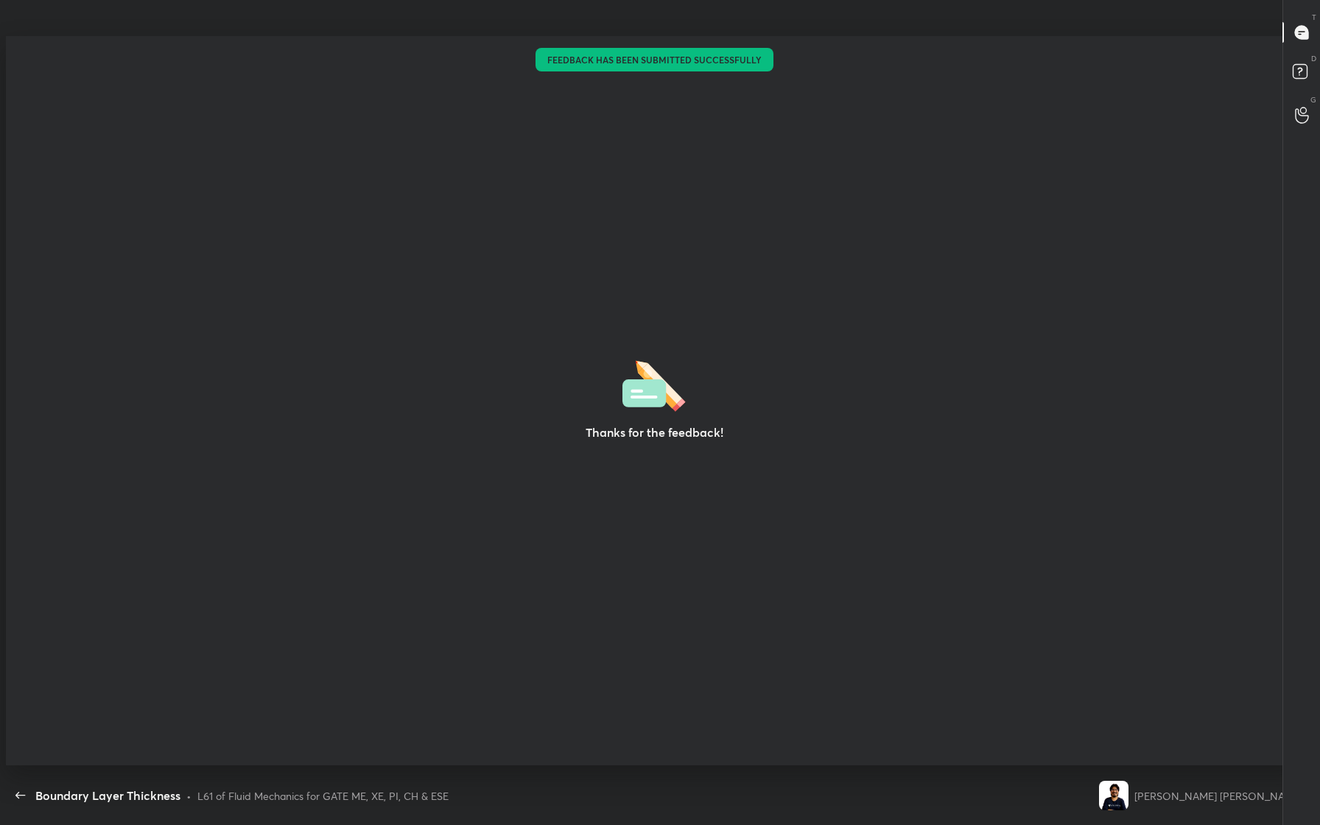
type textarea "x"
